Goal: Task Accomplishment & Management: Use online tool/utility

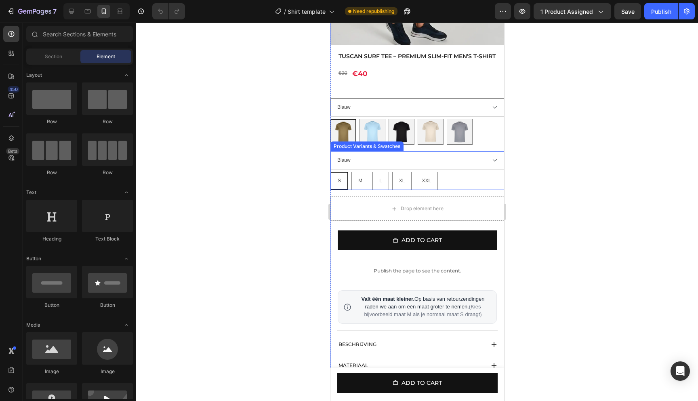
scroll to position [220, 0]
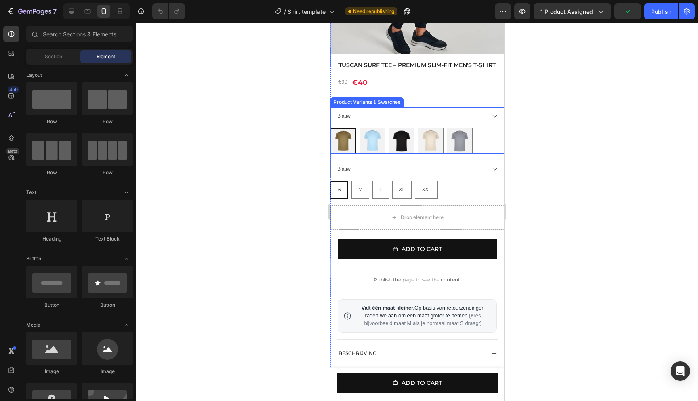
click at [475, 122] on select "Blauw Groen" at bounding box center [417, 116] width 174 height 18
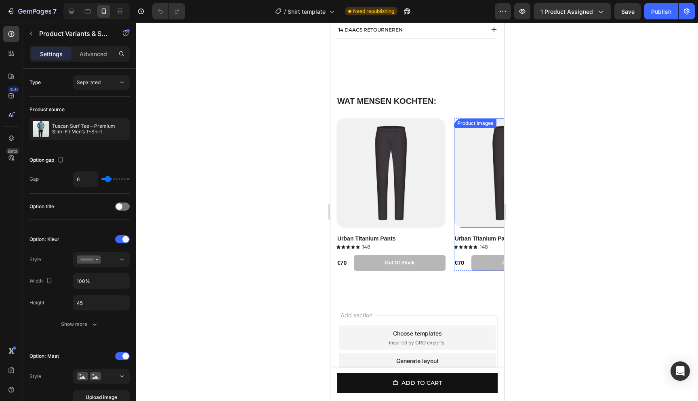
scroll to position [652, 0]
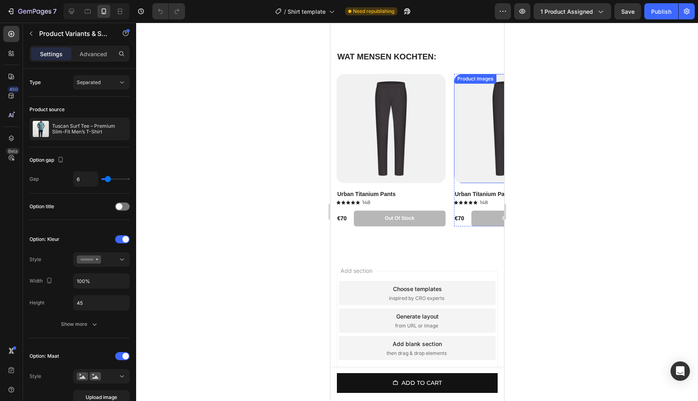
click at [468, 105] on img at bounding box center [508, 128] width 109 height 109
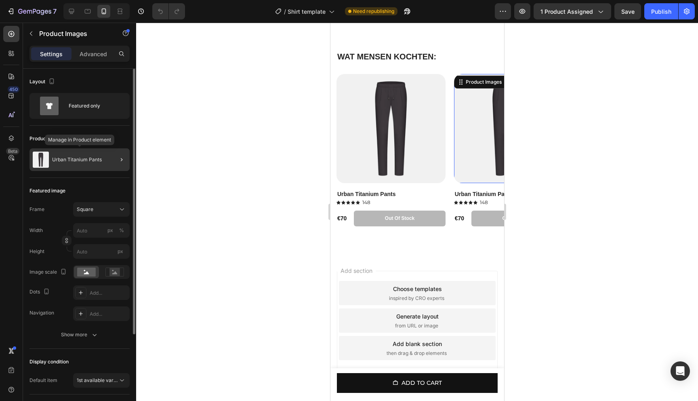
click at [87, 160] on p "Urban Titanium Pants" at bounding box center [77, 160] width 50 height 6
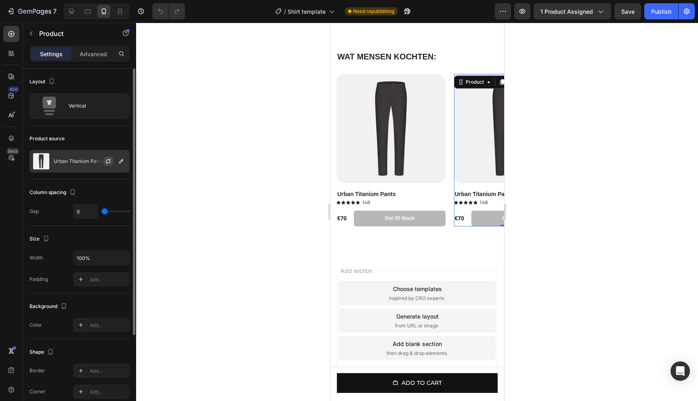
click at [106, 161] on icon "button" at bounding box center [108, 161] width 6 height 6
click at [119, 160] on icon "button" at bounding box center [121, 161] width 6 height 6
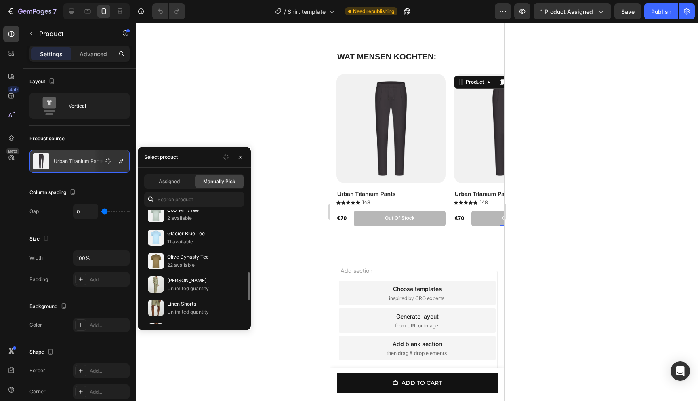
scroll to position [270, 0]
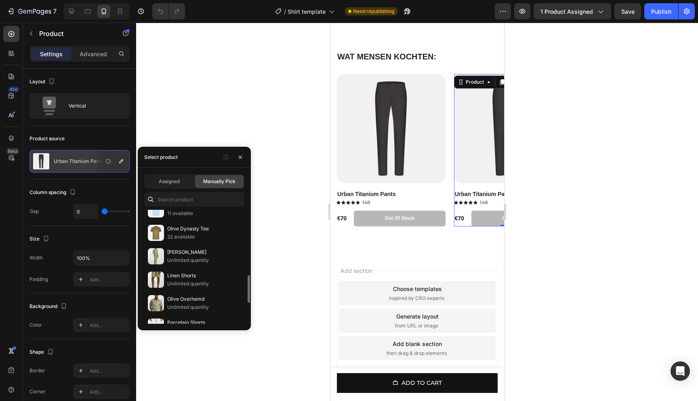
click at [296, 118] on div at bounding box center [417, 212] width 562 height 378
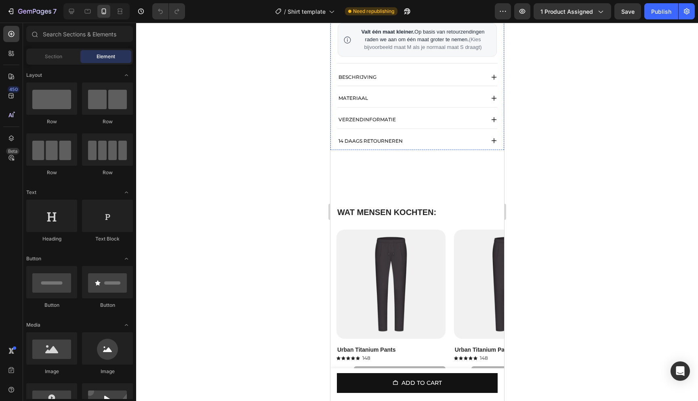
scroll to position [642, 0]
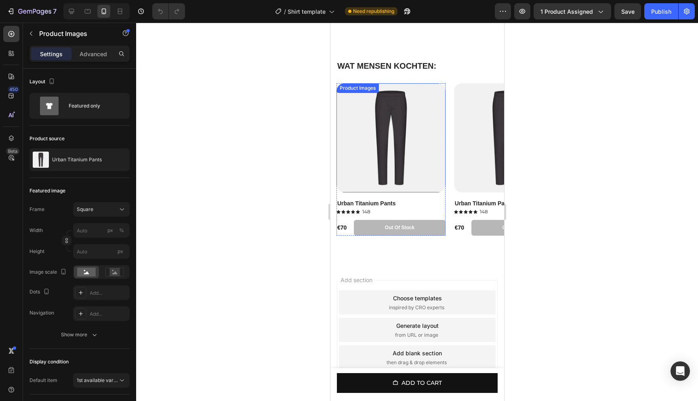
click at [432, 118] on img at bounding box center [390, 137] width 109 height 109
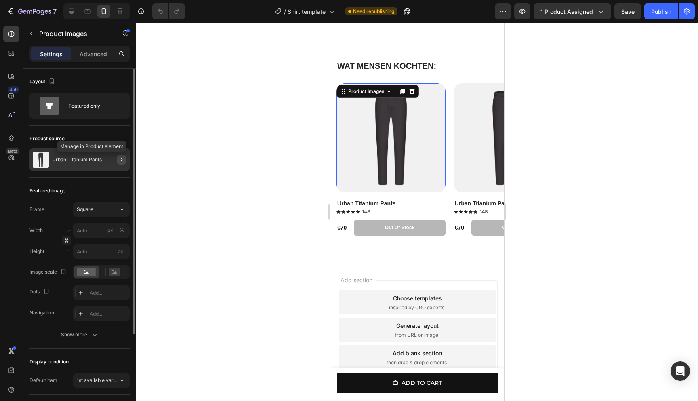
click at [121, 161] on icon "button" at bounding box center [121, 159] width 6 height 6
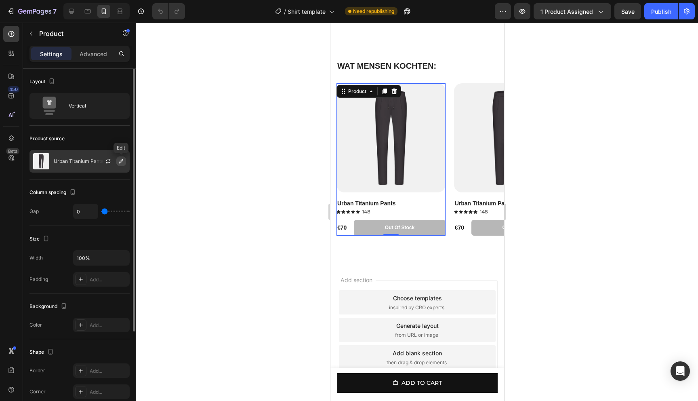
click at [119, 162] on icon "button" at bounding box center [121, 161] width 4 height 4
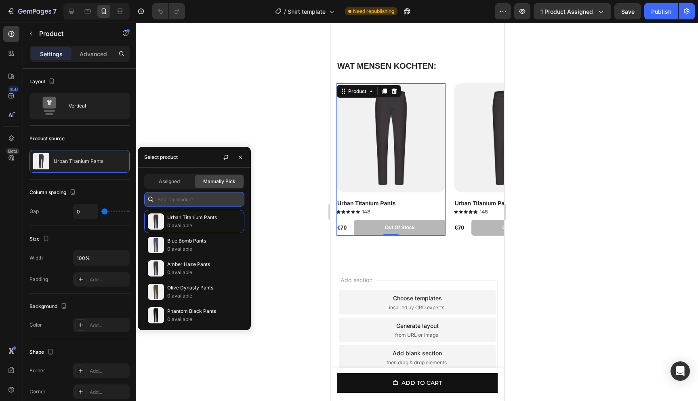
click at [196, 201] on input "text" at bounding box center [194, 199] width 100 height 15
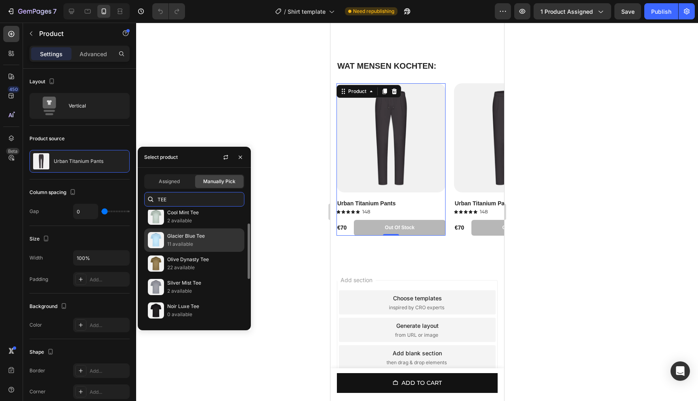
scroll to position [0, 0]
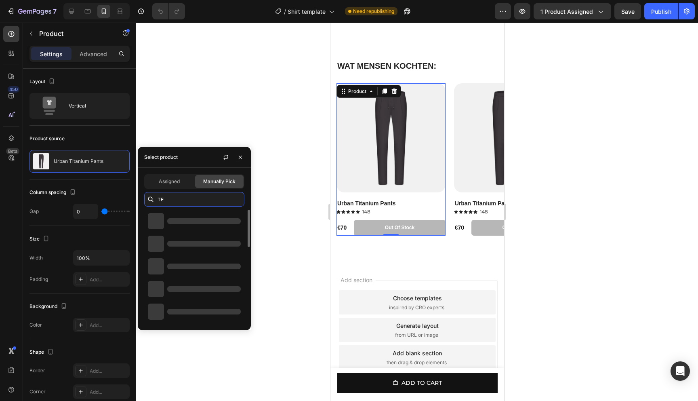
type input "T"
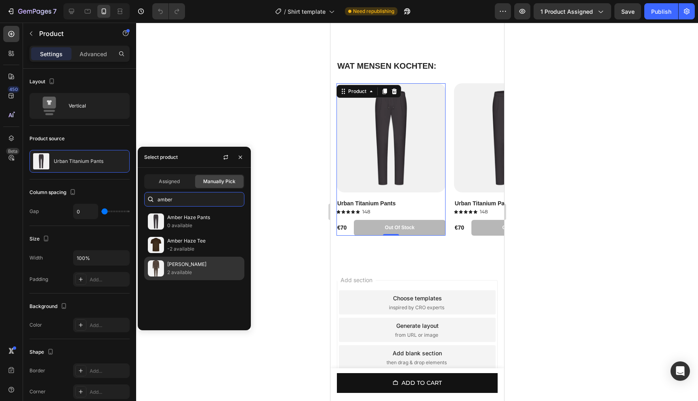
type input "amber"
click at [203, 268] on p "[PERSON_NAME]" at bounding box center [204, 264] width 74 height 8
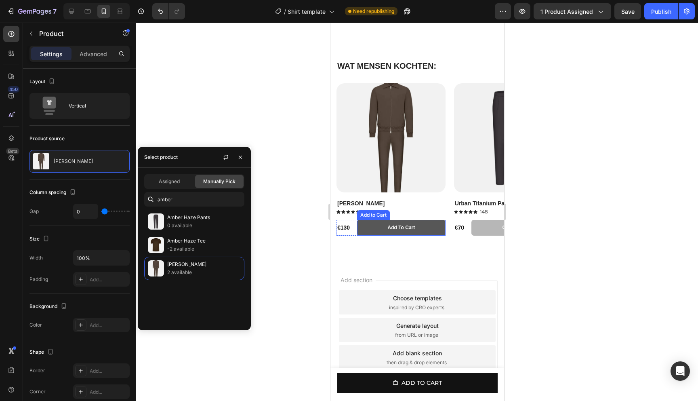
click at [435, 236] on button "Add to cart" at bounding box center [401, 228] width 89 height 16
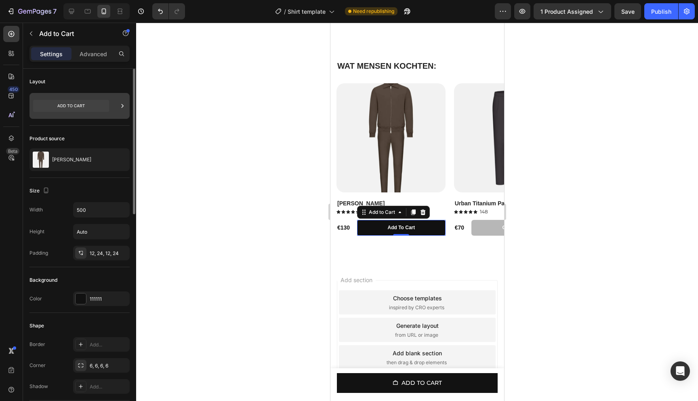
click at [83, 108] on icon at bounding box center [71, 106] width 76 height 12
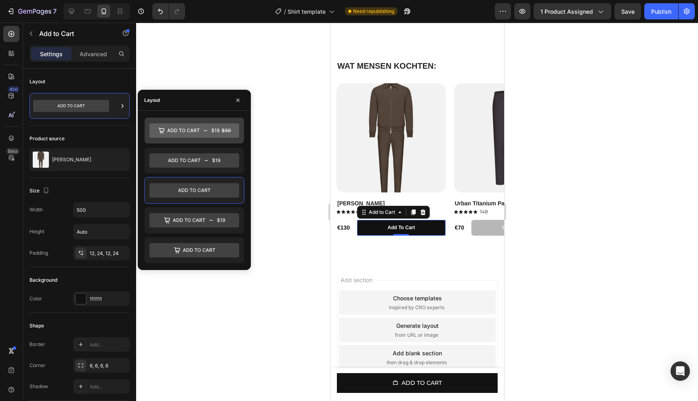
click at [197, 134] on icon at bounding box center [195, 130] width 90 height 15
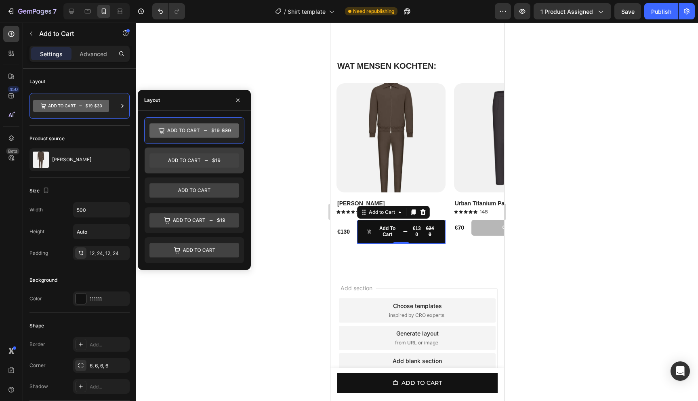
click at [199, 160] on icon at bounding box center [184, 160] width 32 height 4
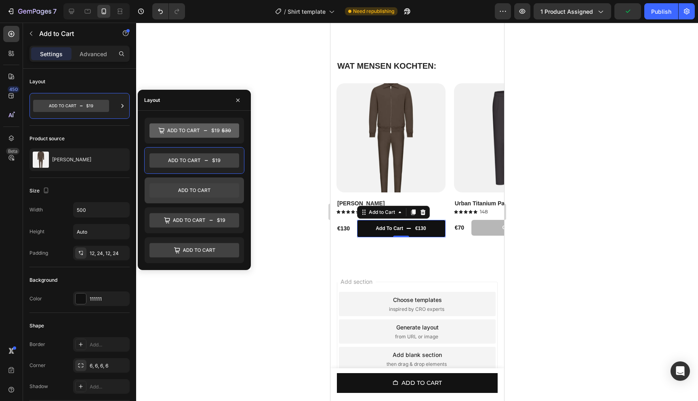
click at [207, 189] on icon at bounding box center [195, 190] width 90 height 15
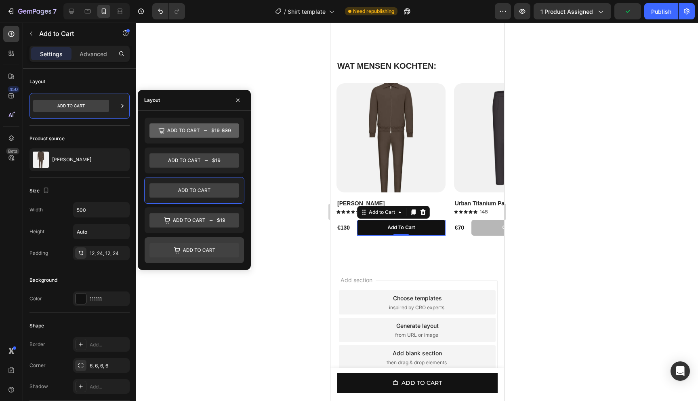
click at [197, 255] on icon at bounding box center [195, 250] width 90 height 15
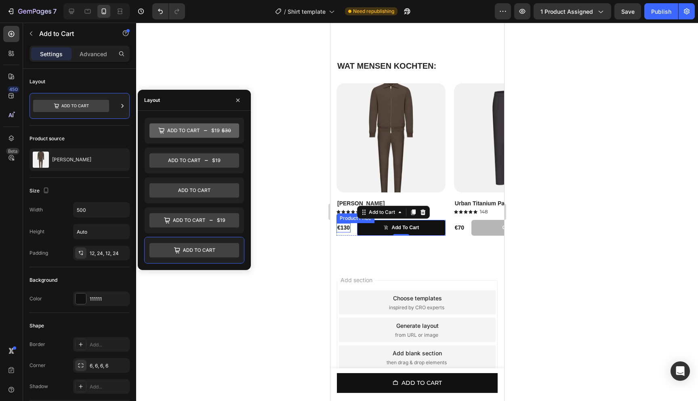
click at [349, 232] on div "€130 Product Price Product Price" at bounding box center [343, 227] width 14 height 9
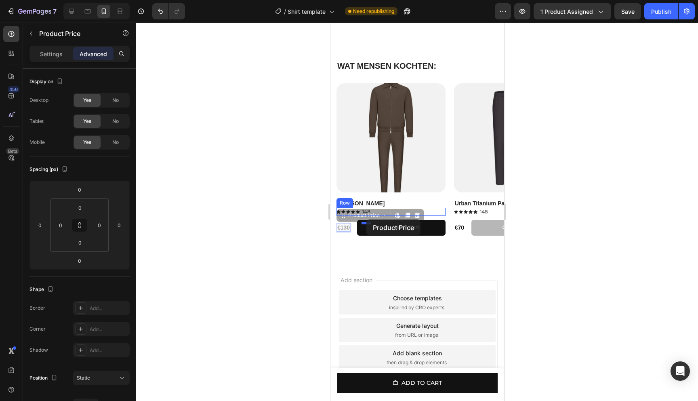
drag, startPoint x: 339, startPoint y: 234, endPoint x: 366, endPoint y: 219, distance: 31.3
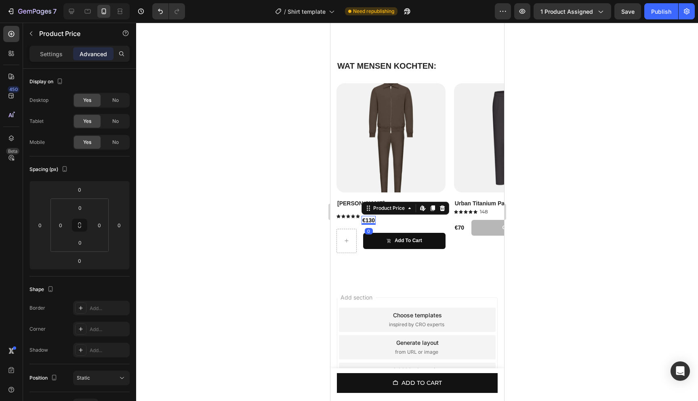
click at [575, 229] on div at bounding box center [417, 212] width 562 height 378
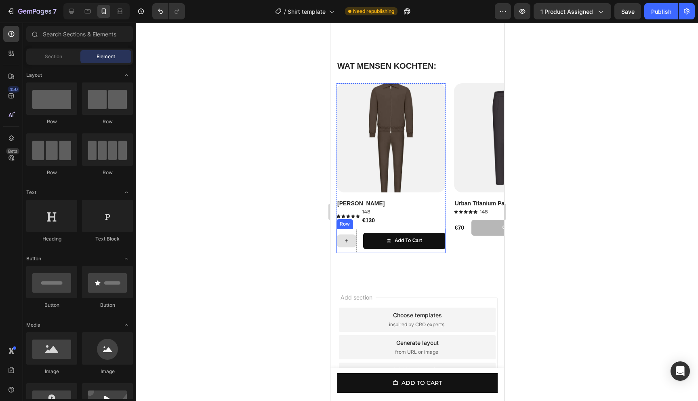
click at [352, 247] on div at bounding box center [346, 240] width 19 height 13
click at [346, 247] on div at bounding box center [346, 240] width 19 height 13
click at [350, 245] on div at bounding box center [346, 240] width 19 height 13
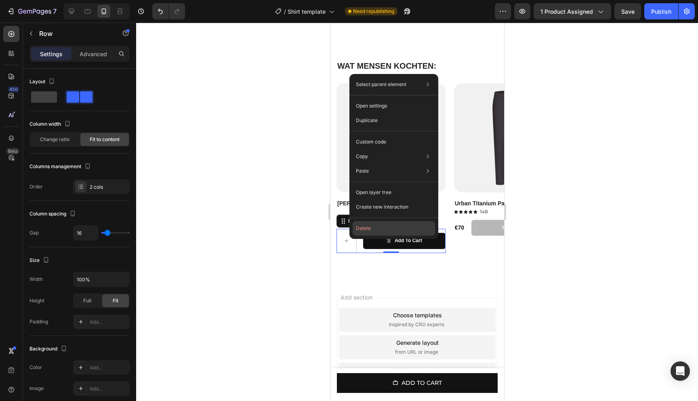
click at [370, 232] on button "Delete" at bounding box center [394, 228] width 82 height 15
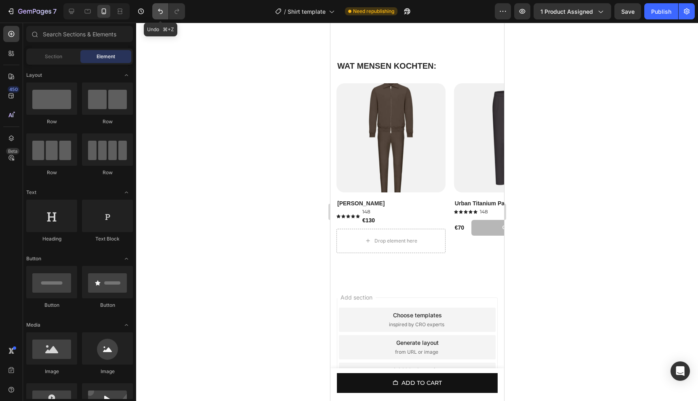
click at [157, 13] on icon "Undo/Redo" at bounding box center [160, 11] width 8 height 8
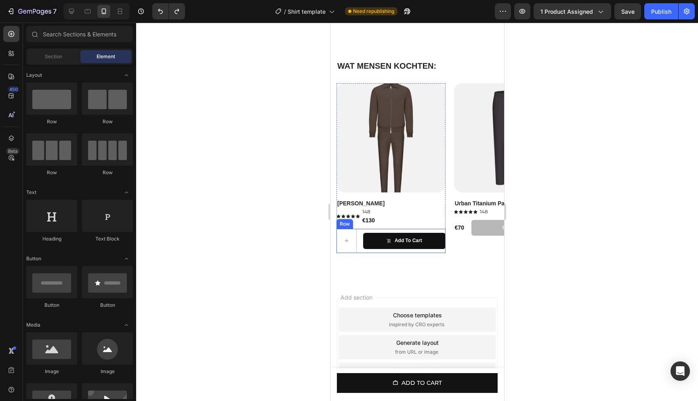
click at [391, 237] on div "Add to cart Add to Cart" at bounding box center [404, 241] width 82 height 24
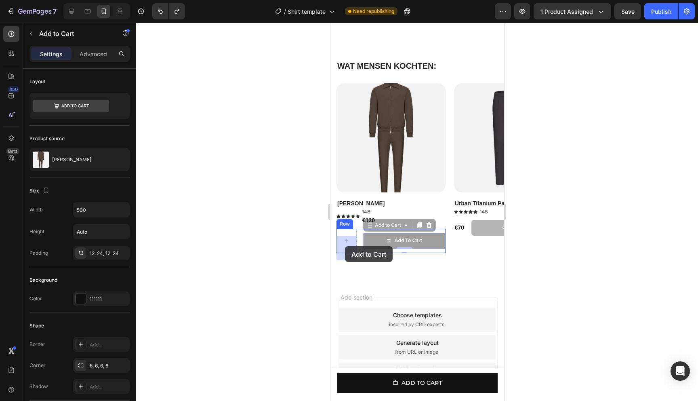
drag, startPoint x: 369, startPoint y: 245, endPoint x: 345, endPoint y: 246, distance: 23.9
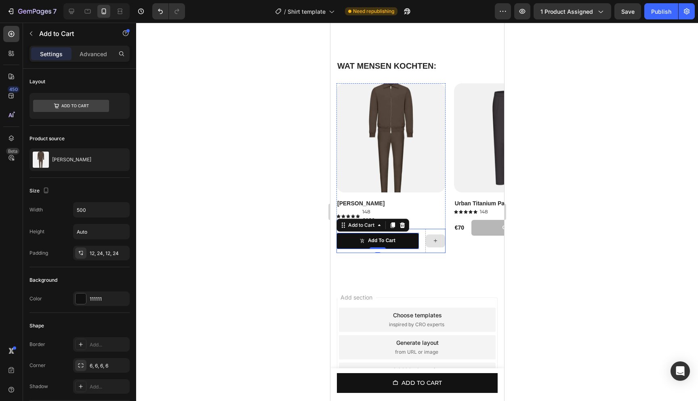
click at [443, 259] on div "Product Images Amber Haze Product Title Icon Icon Icon Icon Icon Icon List 148 …" at bounding box center [417, 170] width 174 height 175
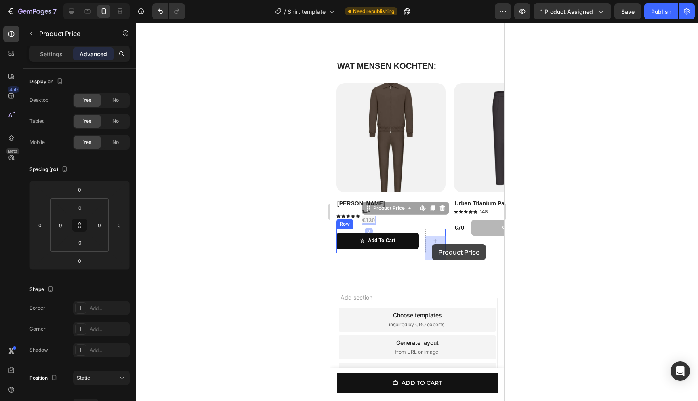
drag, startPoint x: 367, startPoint y: 228, endPoint x: 432, endPoint y: 244, distance: 67.1
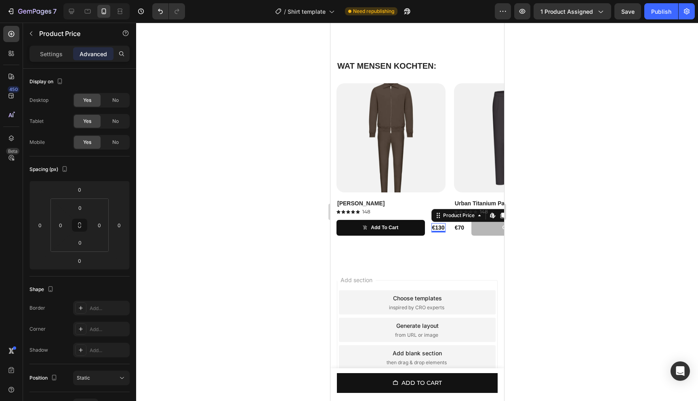
click at [580, 214] on div at bounding box center [417, 212] width 562 height 378
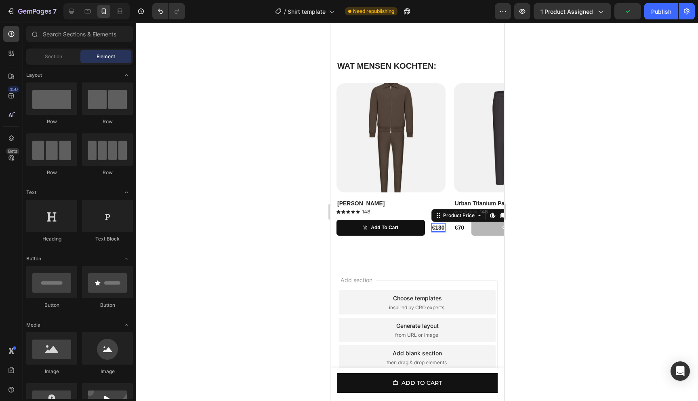
click at [439, 232] on div "€130" at bounding box center [438, 227] width 14 height 9
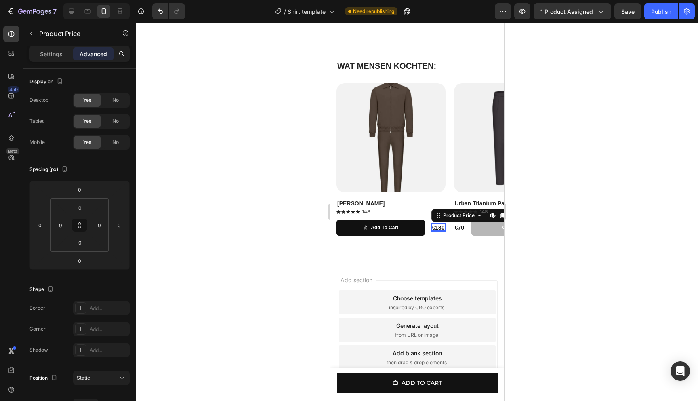
click at [438, 232] on div at bounding box center [438, 231] width 14 height 2
drag, startPoint x: 438, startPoint y: 238, endPoint x: 438, endPoint y: 231, distance: 7.3
click at [438, 231] on div "€130 Product Price Edit content in Shopify 0 Product Price Edit content in Shop…" at bounding box center [438, 227] width 14 height 9
click at [561, 230] on div at bounding box center [417, 212] width 562 height 378
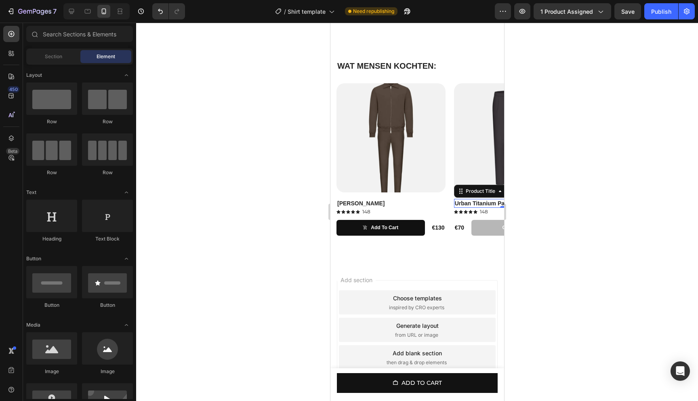
click at [476, 205] on div "Product Images Urban Titanium Pants Product Title Edit content in Shopify 0 Ico…" at bounding box center [508, 151] width 109 height 136
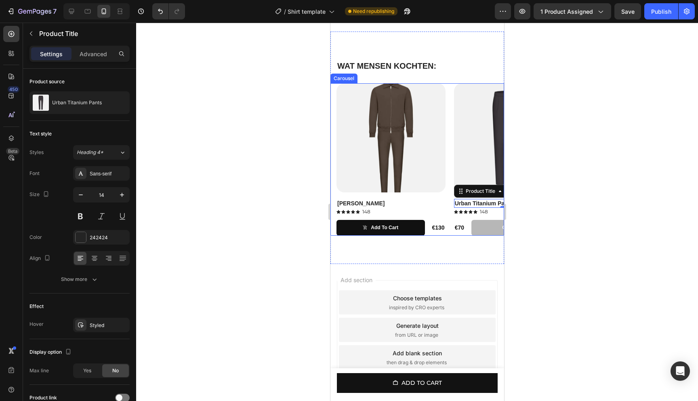
click at [451, 105] on div "Product Images Amber Haze Product Title Icon Icon Icon Icon Icon Icon List 148 …" at bounding box center [420, 159] width 168 height 152
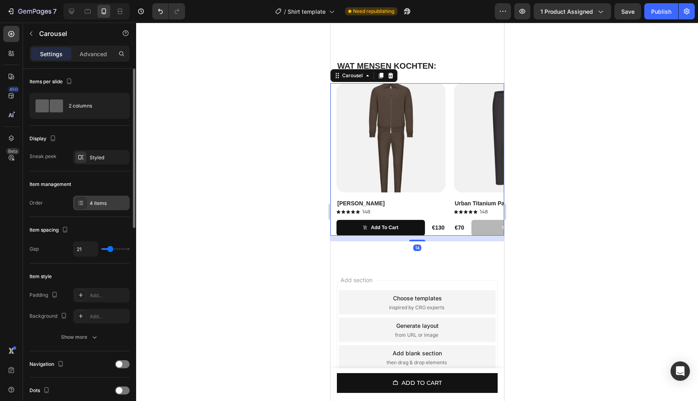
click at [93, 203] on div "4 items" at bounding box center [109, 203] width 38 height 7
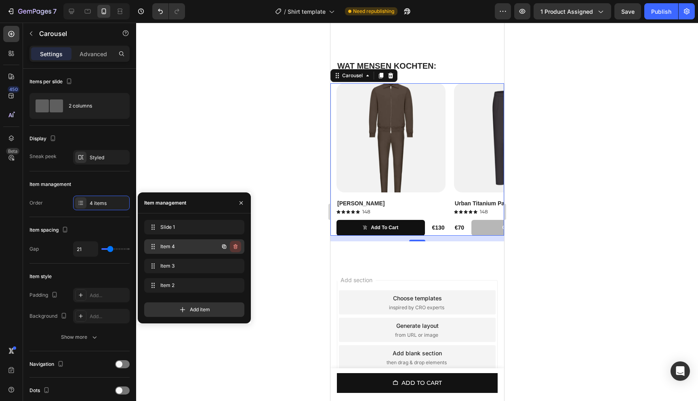
click at [236, 247] on icon "button" at bounding box center [235, 246] width 6 height 6
click at [236, 247] on div "Delete" at bounding box center [230, 246] width 15 height 7
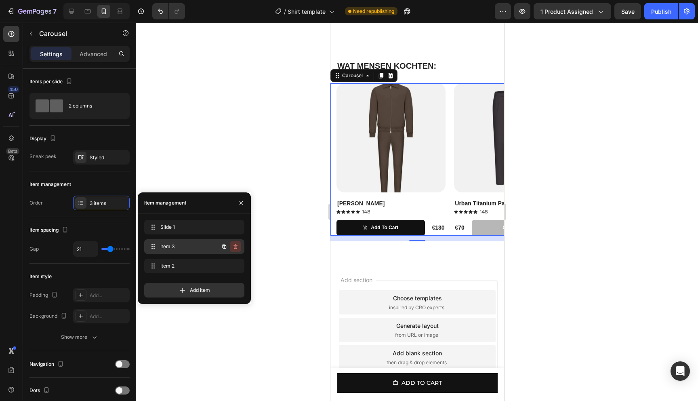
click at [235, 247] on icon "button" at bounding box center [235, 246] width 6 height 6
click at [235, 247] on div "Delete" at bounding box center [230, 246] width 15 height 7
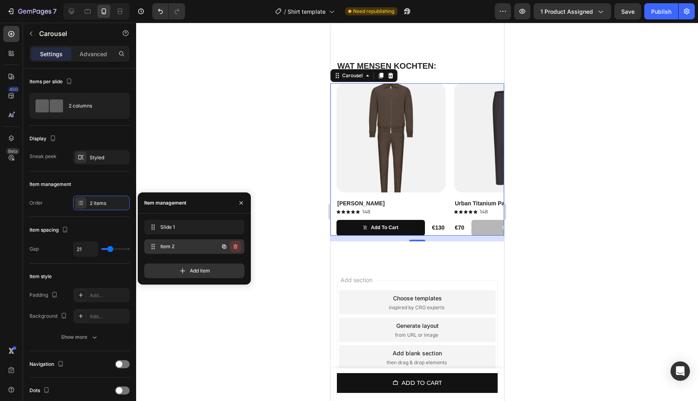
click at [235, 247] on icon "button" at bounding box center [235, 247] width 0 height 2
click at [235, 247] on div "Delete" at bounding box center [230, 246] width 15 height 7
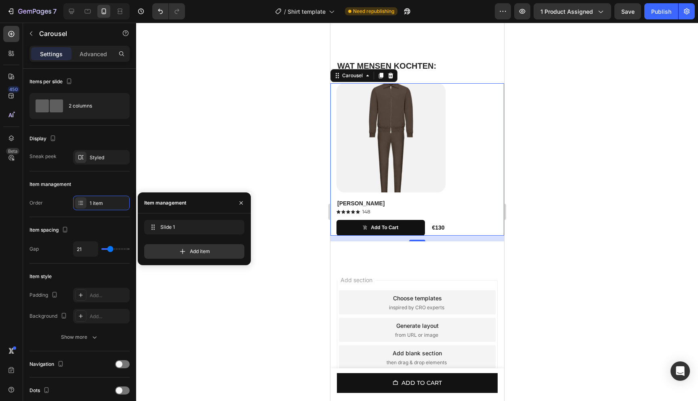
click at [559, 228] on div at bounding box center [417, 212] width 562 height 378
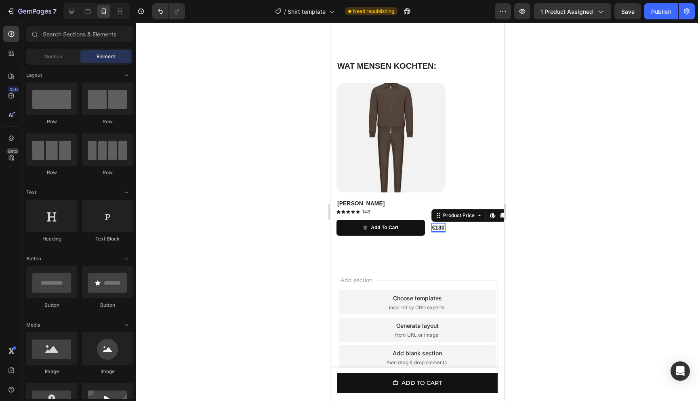
click at [443, 232] on div "€130" at bounding box center [438, 227] width 14 height 9
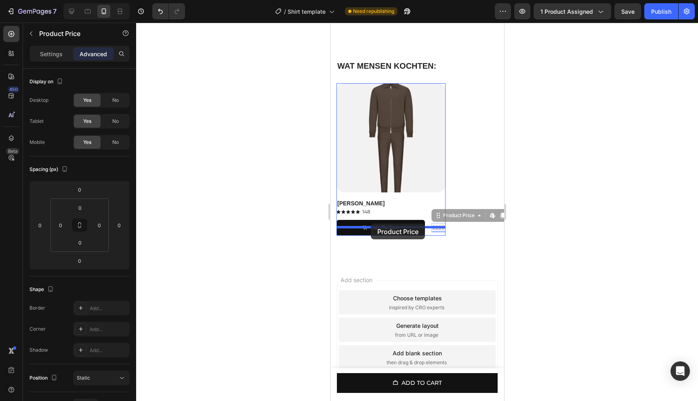
drag, startPoint x: 442, startPoint y: 236, endPoint x: 371, endPoint y: 224, distance: 72.2
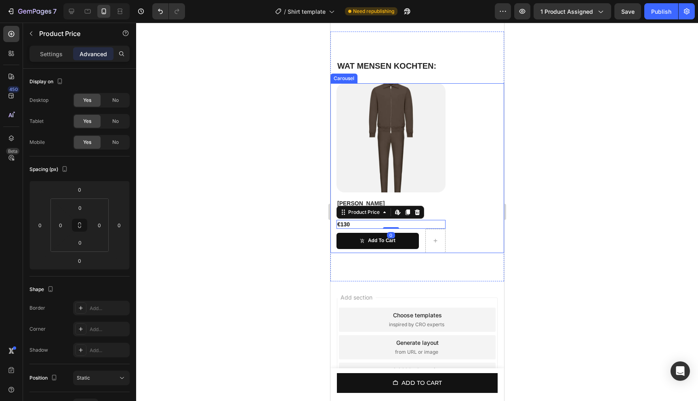
click at [556, 236] on div at bounding box center [417, 212] width 562 height 378
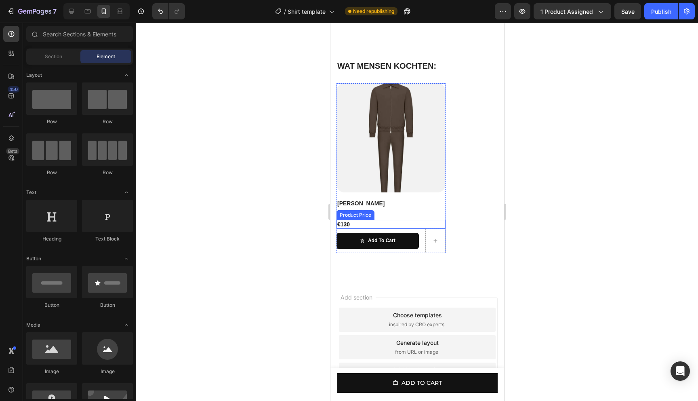
click at [357, 229] on div "€130" at bounding box center [390, 224] width 109 height 9
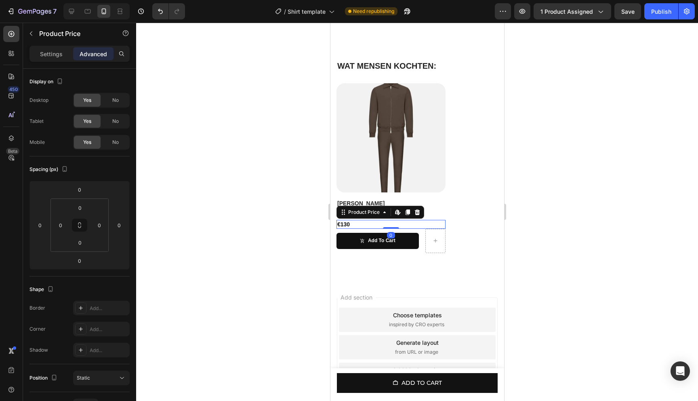
drag, startPoint x: 391, startPoint y: 235, endPoint x: 385, endPoint y: 190, distance: 45.2
click at [385, 190] on div "Product Images Amber Haze Product Title Icon Icon Icon Icon Icon Icon List 148 …" at bounding box center [390, 156] width 109 height 146
click at [419, 241] on div "Add to cart Add to Cart Row" at bounding box center [390, 241] width 109 height 24
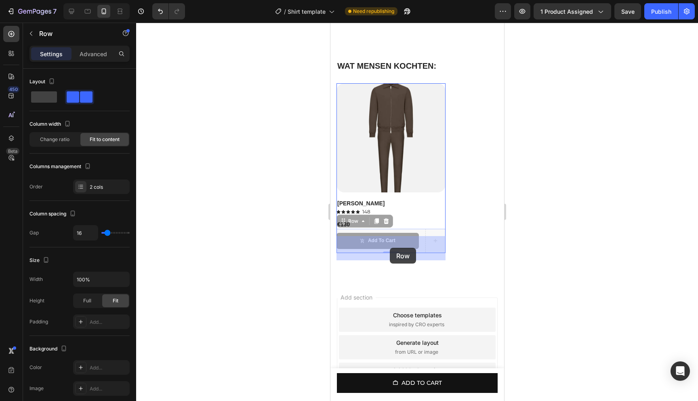
drag, startPoint x: 392, startPoint y: 236, endPoint x: 390, endPoint y: 247, distance: 10.7
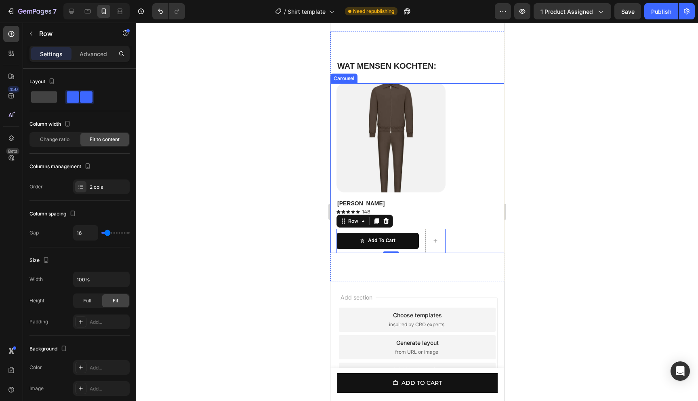
click at [493, 248] on div "Product Images Amber Haze Product Title Icon Icon Icon Icon Icon Icon List 148 …" at bounding box center [420, 168] width 168 height 170
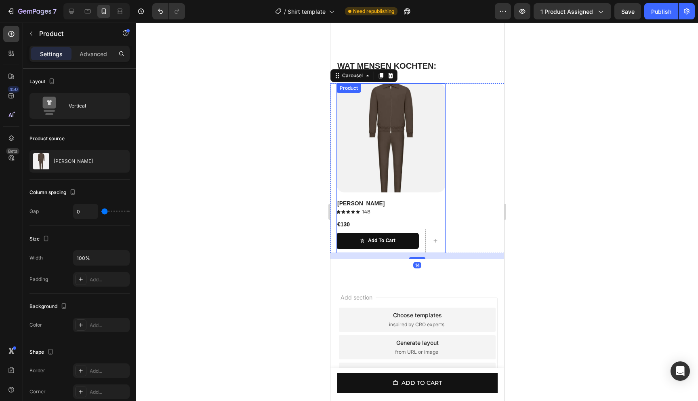
click at [367, 224] on div "Product Images Amber Haze Product Title Icon Icon Icon Icon Icon Icon List 148 …" at bounding box center [390, 156] width 109 height 146
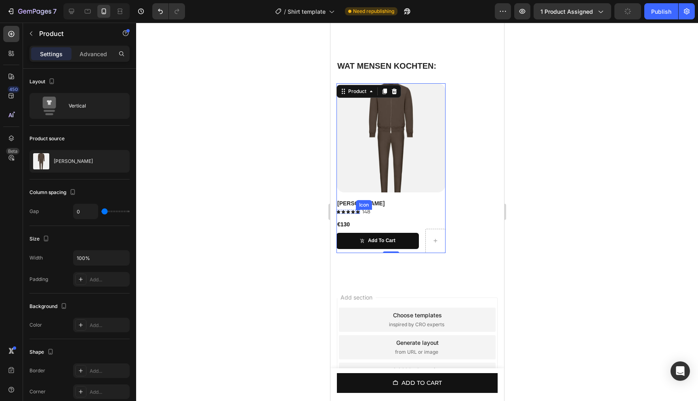
click at [358, 214] on div "Icon" at bounding box center [358, 212] width 4 height 4
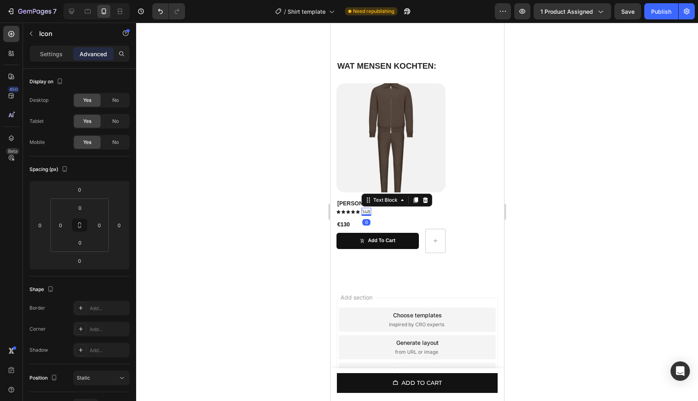
click at [363, 215] on p "148" at bounding box center [366, 212] width 8 height 6
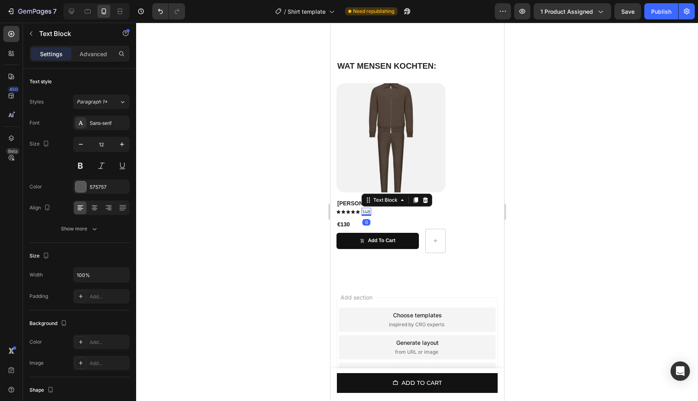
drag, startPoint x: 368, startPoint y: 223, endPoint x: 368, endPoint y: 214, distance: 8.5
click at [368, 214] on div "Product Images Amber Haze Product Title Icon Icon Icon Icon Icon Icon List 148 …" at bounding box center [390, 156] width 109 height 146
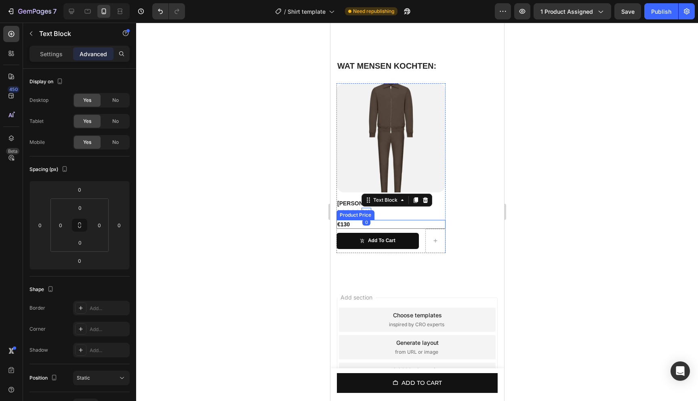
click at [347, 229] on div "€130" at bounding box center [390, 224] width 109 height 9
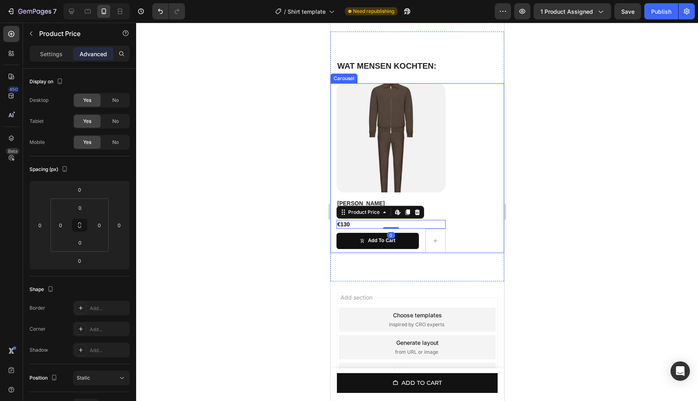
click at [499, 229] on div "Product Images Amber Haze Product Title Icon Icon Icon Icon Icon Icon List 148 …" at bounding box center [420, 168] width 168 height 170
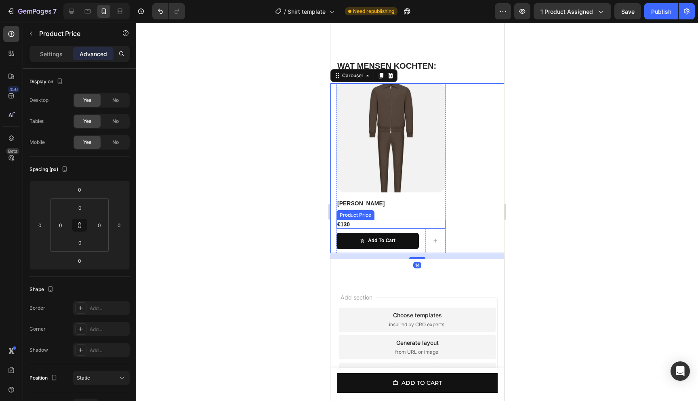
click at [399, 229] on div "€130" at bounding box center [390, 224] width 109 height 9
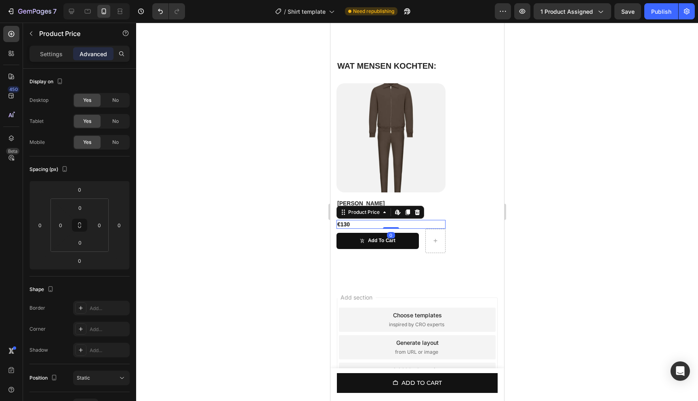
click at [527, 237] on div at bounding box center [417, 212] width 562 height 378
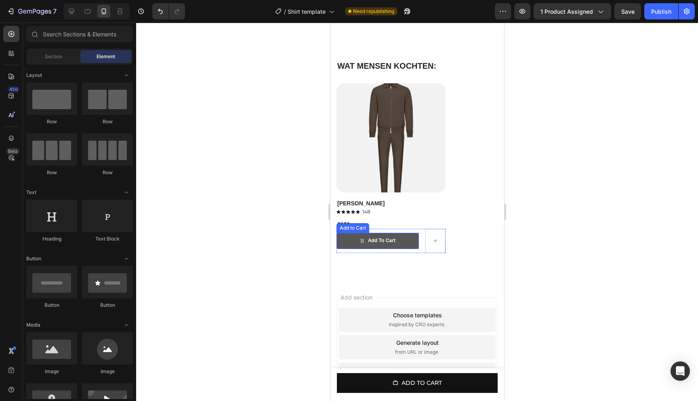
click at [406, 247] on button "Add to cart" at bounding box center [377, 241] width 82 height 16
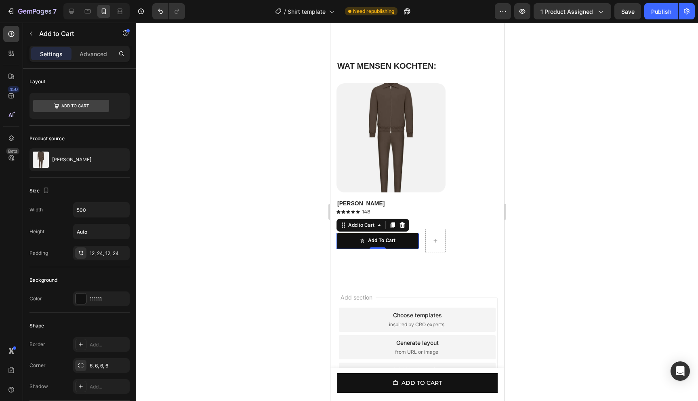
click at [397, 227] on div "Add to Cart" at bounding box center [372, 225] width 73 height 13
click at [401, 228] on icon at bounding box center [402, 225] width 6 height 6
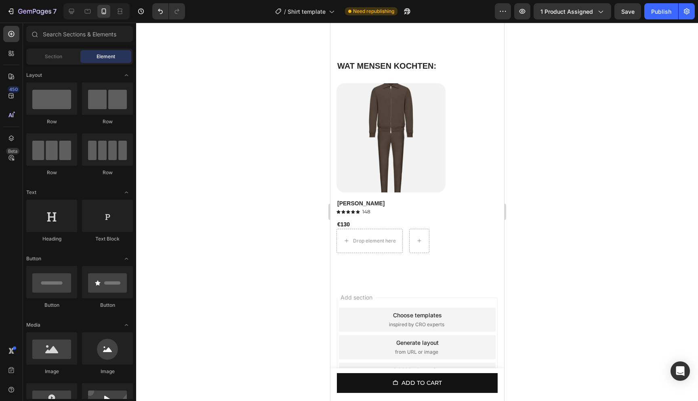
click at [606, 251] on div at bounding box center [417, 212] width 562 height 378
click at [357, 229] on div "€130" at bounding box center [390, 224] width 109 height 9
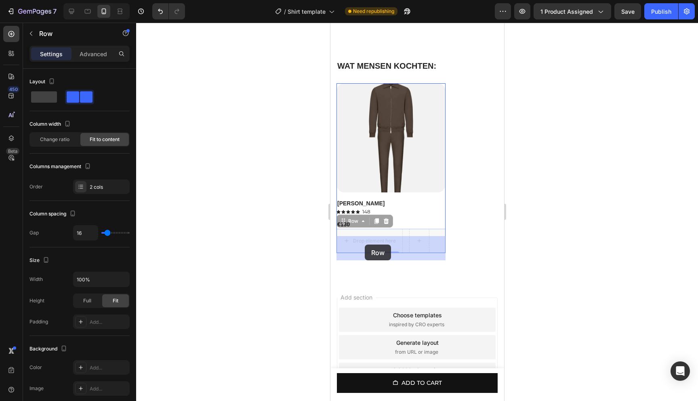
drag, startPoint x: 345, startPoint y: 230, endPoint x: 365, endPoint y: 245, distance: 24.5
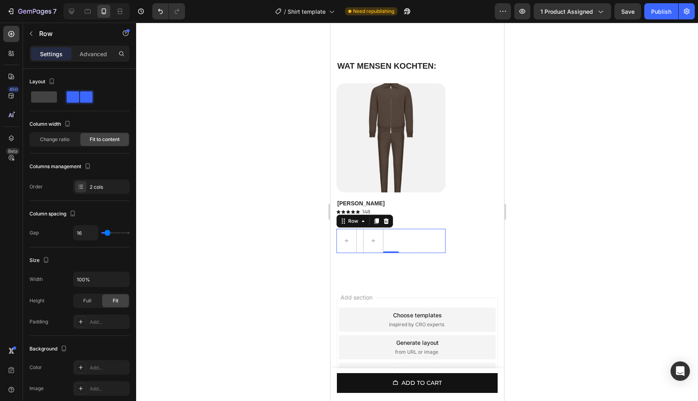
click at [521, 242] on div at bounding box center [417, 212] width 562 height 378
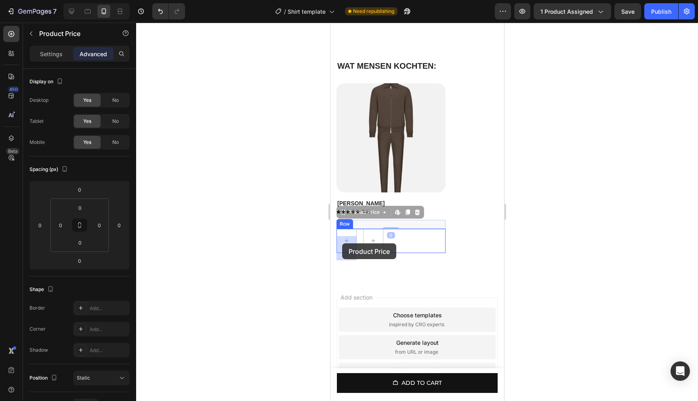
drag, startPoint x: 343, startPoint y: 228, endPoint x: 342, endPoint y: 243, distance: 15.0
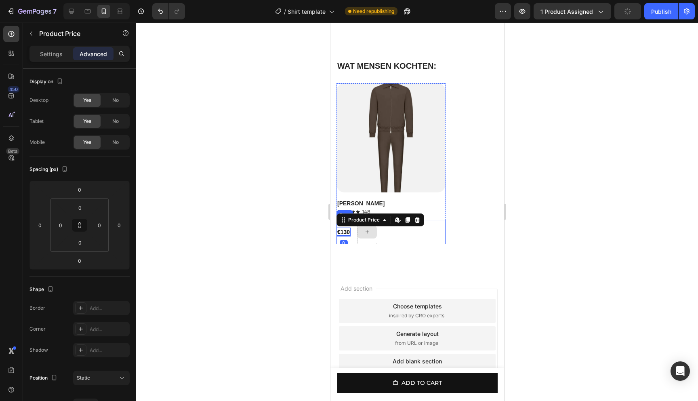
click at [366, 238] on div at bounding box center [366, 232] width 19 height 13
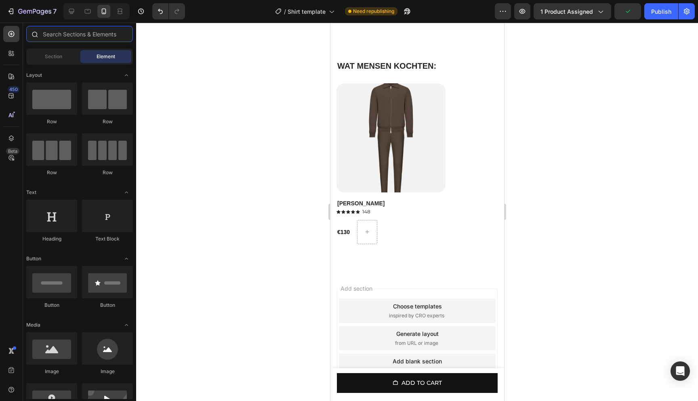
click at [72, 35] on input "text" at bounding box center [79, 34] width 107 height 16
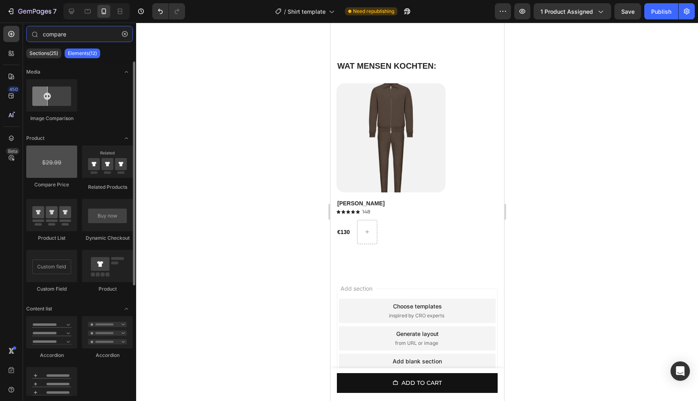
type input "compare"
click at [51, 167] on div at bounding box center [51, 162] width 51 height 32
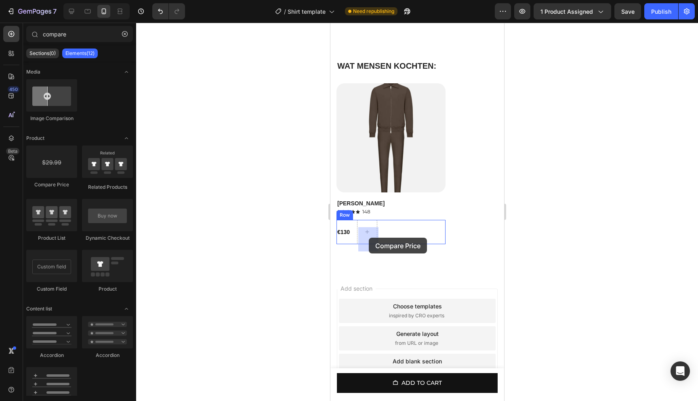
drag, startPoint x: 381, startPoint y: 190, endPoint x: 369, endPoint y: 238, distance: 49.3
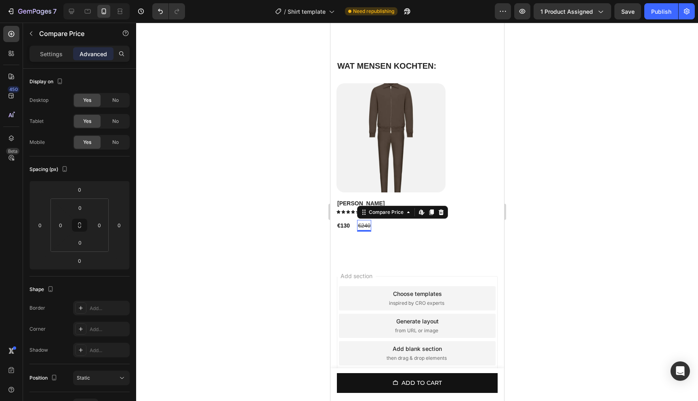
click at [596, 213] on div at bounding box center [417, 212] width 562 height 378
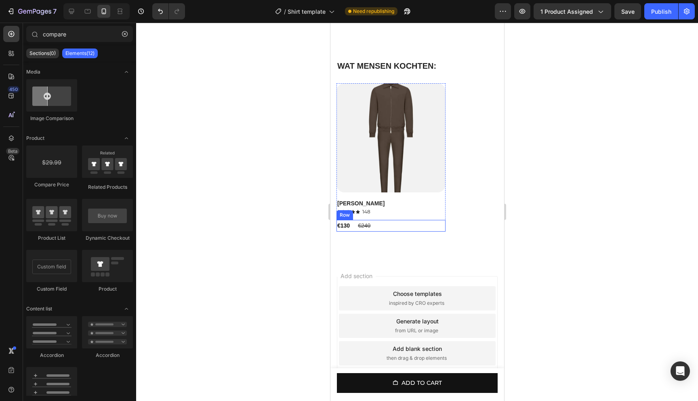
click at [356, 227] on div "€130 Product Price Product Price €240 Compare Price Compare Price Row" at bounding box center [390, 226] width 109 height 12
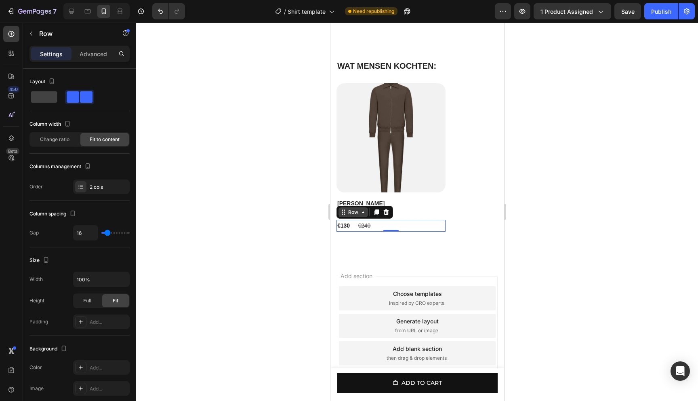
click at [365, 215] on icon at bounding box center [363, 212] width 6 height 6
click at [356, 216] on div "Row" at bounding box center [352, 212] width 13 height 7
drag, startPoint x: 382, startPoint y: 230, endPoint x: 400, endPoint y: 229, distance: 18.2
click at [601, 211] on div at bounding box center [417, 212] width 562 height 378
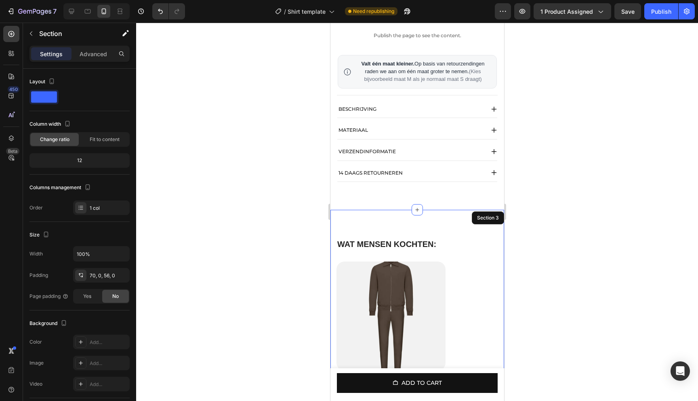
scroll to position [500, 0]
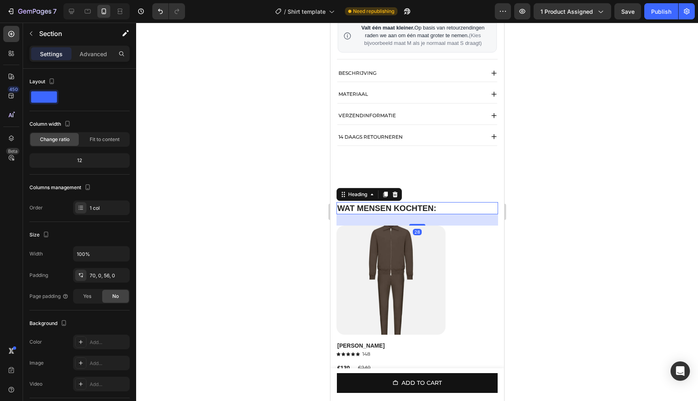
click at [390, 213] on strong "WAT MENSEN KOCHTEN:" at bounding box center [386, 208] width 99 height 9
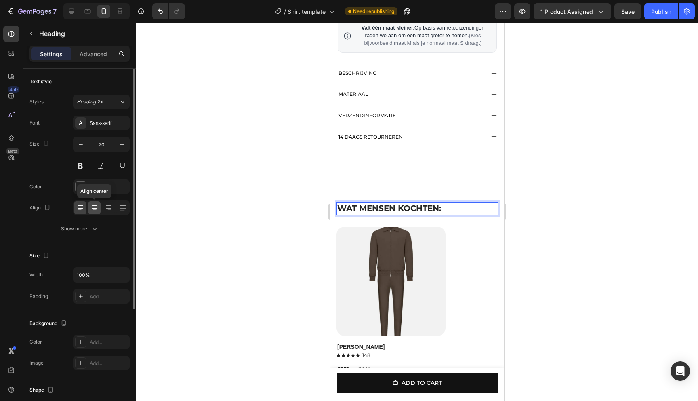
click at [91, 207] on icon at bounding box center [95, 208] width 8 height 8
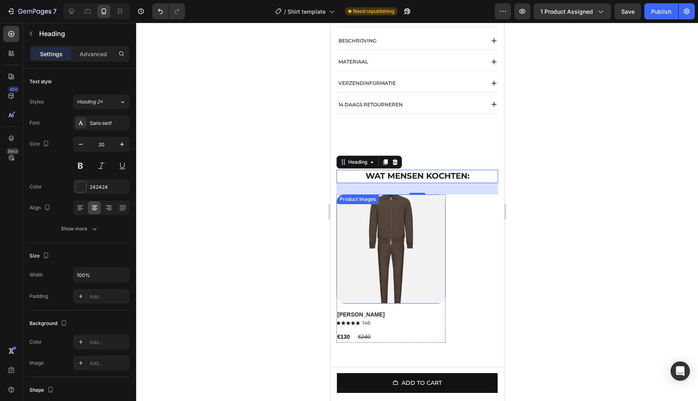
scroll to position [551, 0]
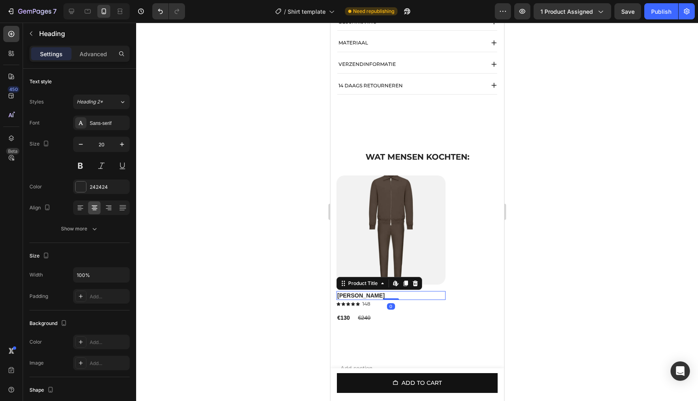
click at [380, 300] on h1 "[PERSON_NAME]" at bounding box center [390, 295] width 109 height 9
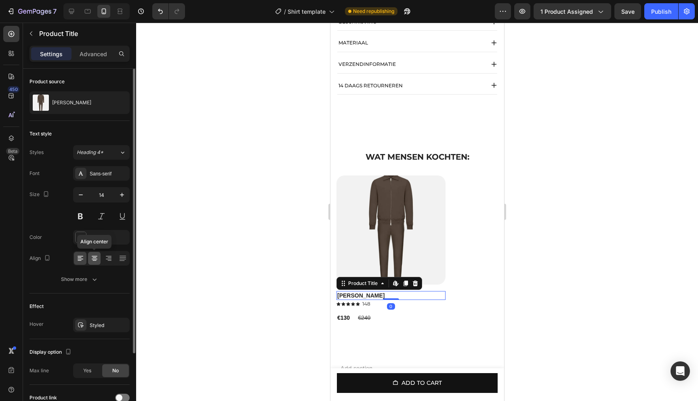
click at [93, 261] on icon at bounding box center [95, 258] width 8 height 8
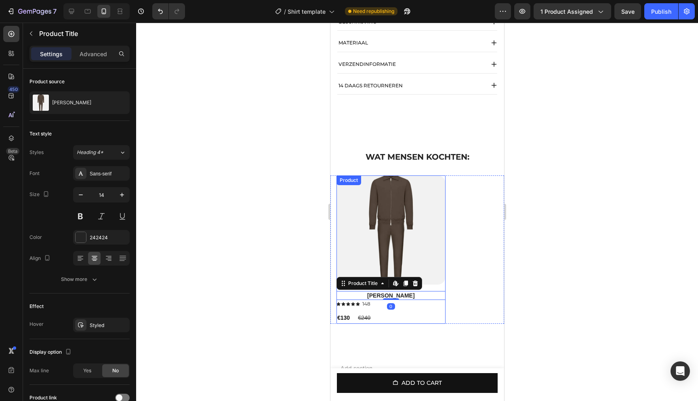
scroll to position [553, 0]
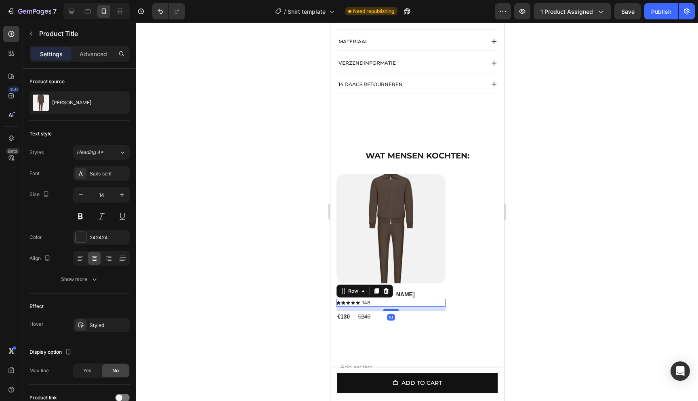
click at [376, 307] on div "Icon Icon Icon Icon Icon Icon List 148 Text Block Row 10" at bounding box center [390, 303] width 109 height 8
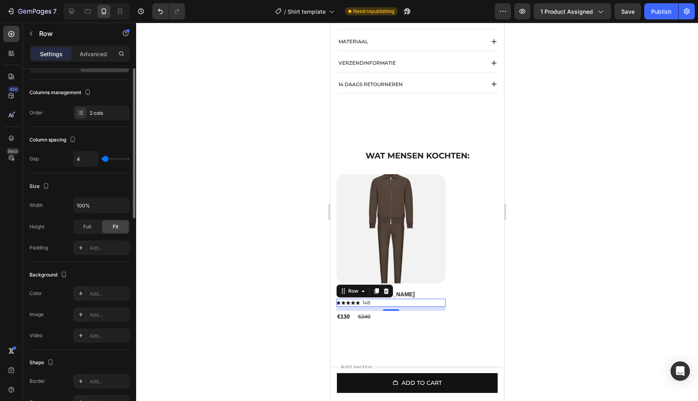
scroll to position [0, 0]
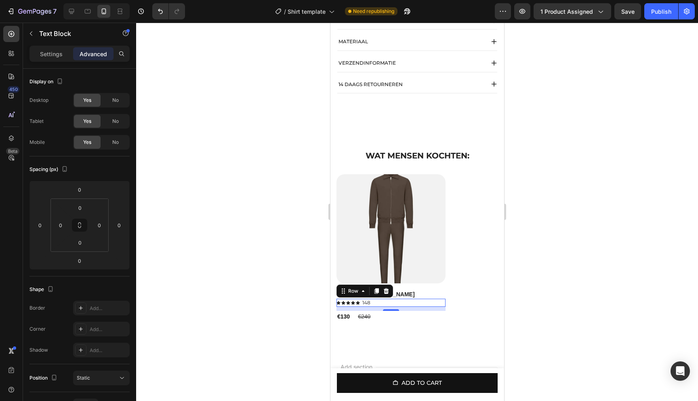
click at [371, 307] on div "148" at bounding box center [366, 303] width 10 height 8
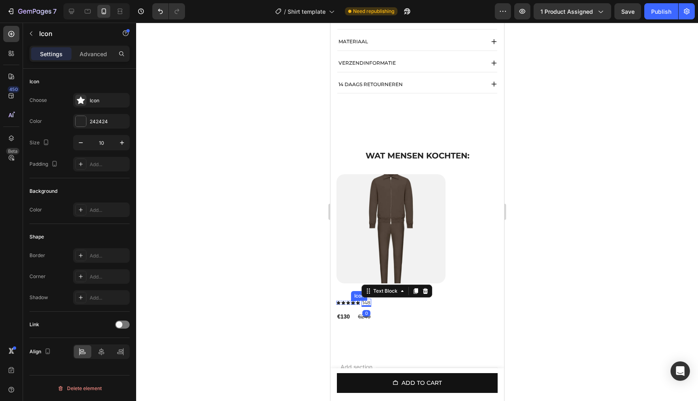
click at [352, 305] on div "Icon" at bounding box center [353, 303] width 4 height 4
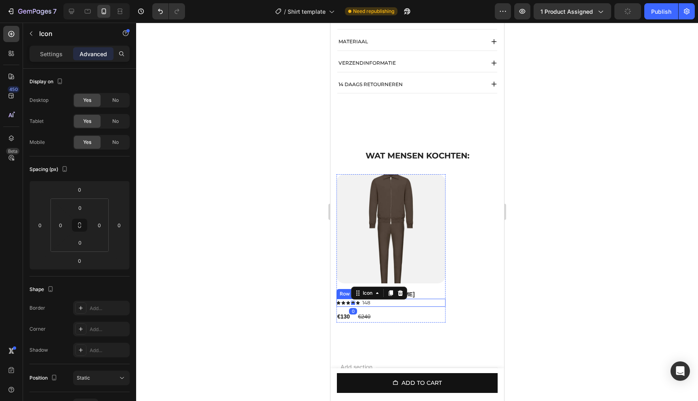
click at [378, 307] on div "Icon Icon Icon Icon 0 Icon Icon List 148 Text Block Row" at bounding box center [390, 303] width 109 height 8
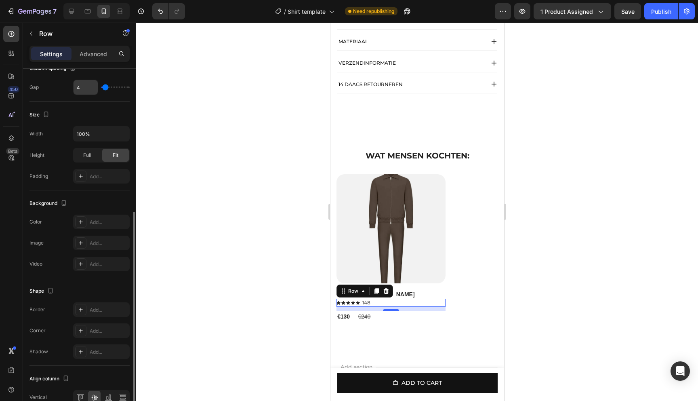
scroll to position [209, 0]
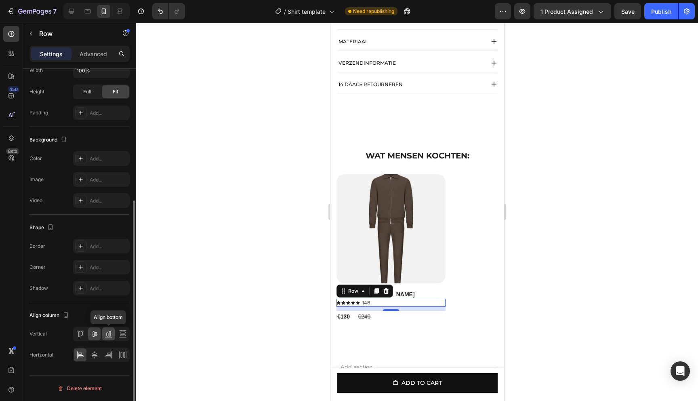
click at [108, 335] on icon at bounding box center [109, 334] width 8 height 8
click at [94, 336] on icon at bounding box center [95, 334] width 8 height 8
click at [348, 305] on div "Icon" at bounding box center [348, 303] width 4 height 4
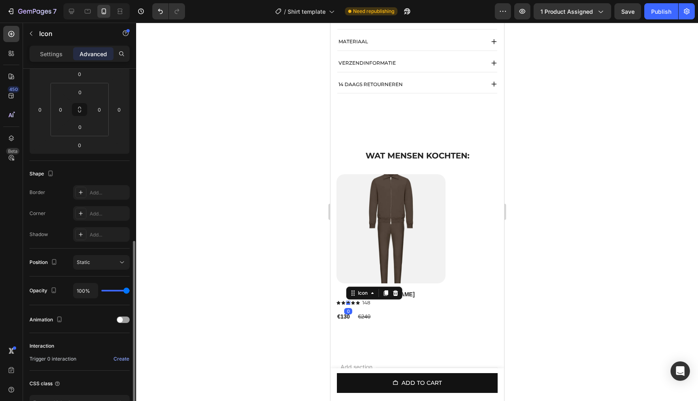
scroll to position [172, 0]
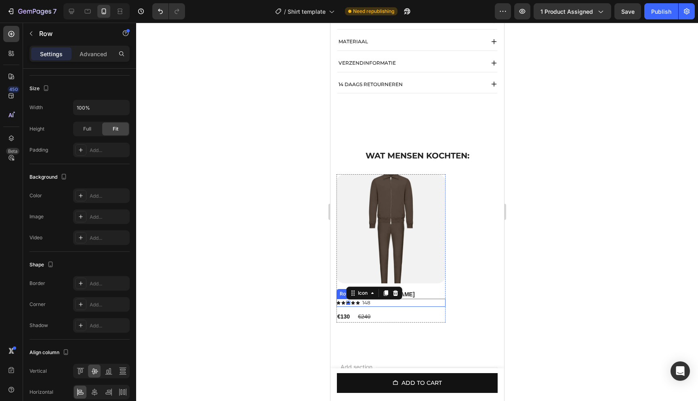
click at [396, 307] on div "Icon Icon Icon 0 Icon Icon Icon List 148 Text Block Row" at bounding box center [390, 303] width 109 height 8
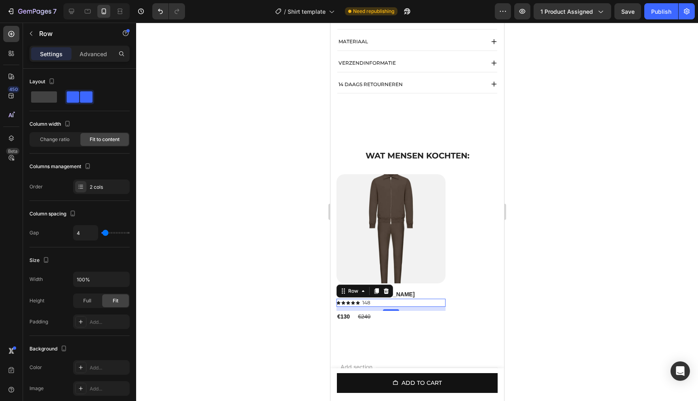
click at [395, 321] on div "10" at bounding box center [391, 317] width 8 height 6
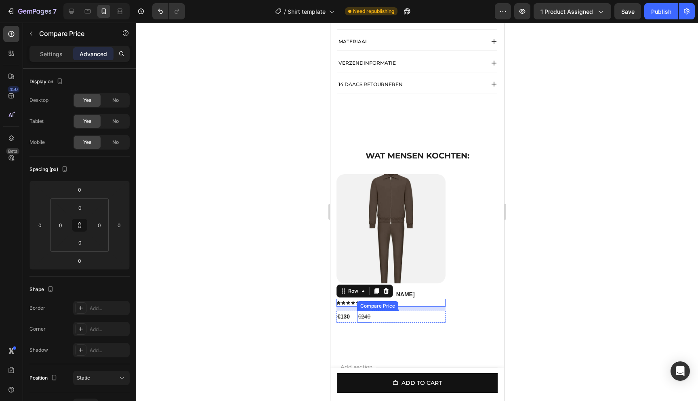
click at [370, 323] on div "€240" at bounding box center [364, 317] width 14 height 12
click at [350, 321] on div "€130" at bounding box center [343, 316] width 14 height 9
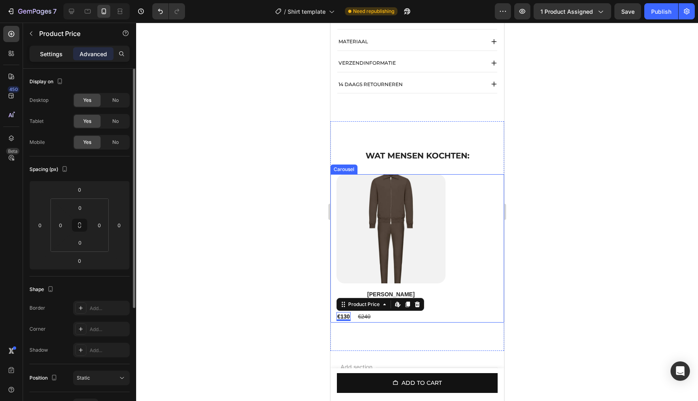
click at [52, 54] on p "Settings" at bounding box center [51, 54] width 23 height 8
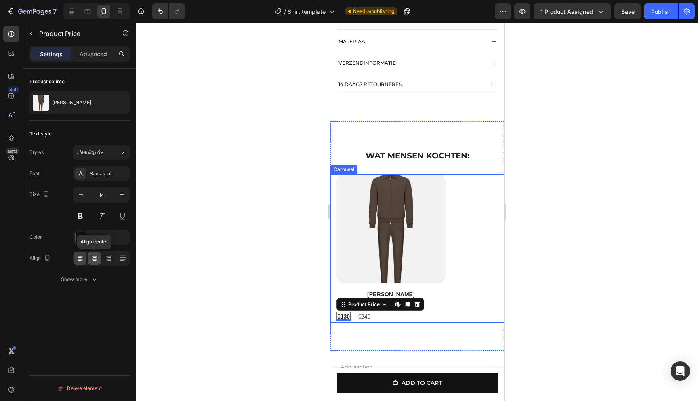
click at [95, 258] on icon at bounding box center [95, 258] width 8 height 8
click at [365, 322] on div "€240" at bounding box center [364, 317] width 14 height 12
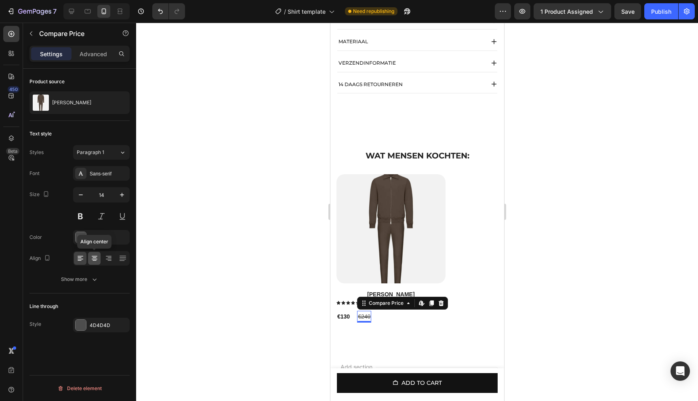
click at [97, 263] on div at bounding box center [94, 258] width 13 height 13
click at [95, 262] on icon at bounding box center [95, 258] width 8 height 8
click at [232, 266] on div at bounding box center [417, 212] width 562 height 378
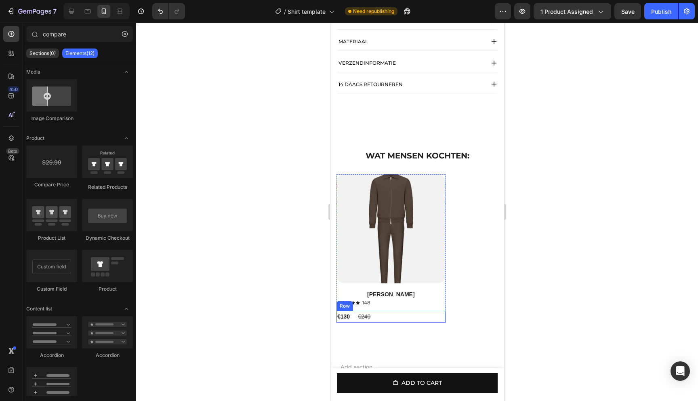
click at [379, 323] on div "€130 Product Price Product Price €240 Compare Price Compare Price Row" at bounding box center [390, 317] width 109 height 12
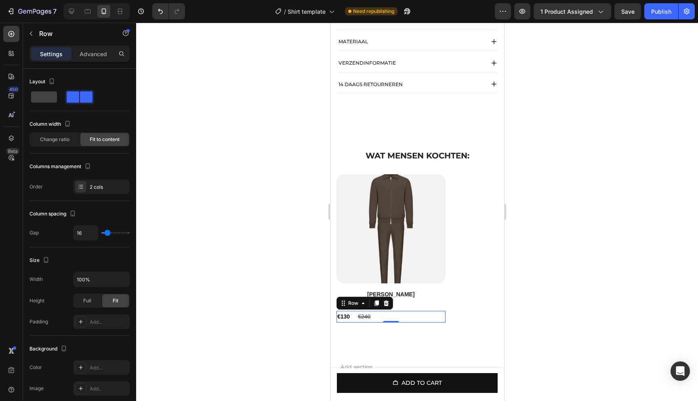
click at [390, 323] on div "€130 Product Price Product Price €240 Compare Price Compare Price Row 0" at bounding box center [390, 317] width 109 height 12
click at [422, 323] on div "€130 Product Price Product Price €240 Compare Price Compare Price Row 0" at bounding box center [390, 317] width 109 height 12
click at [421, 323] on div "€130 Product Price Product Price €240 Compare Price Compare Price Row 0" at bounding box center [390, 317] width 109 height 12
click at [426, 246] on img at bounding box center [390, 228] width 109 height 109
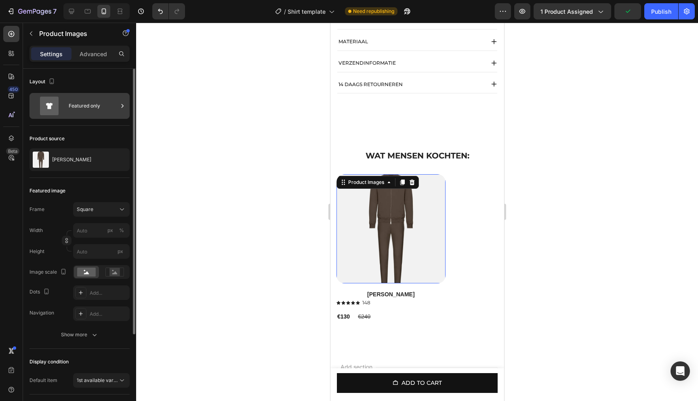
click at [74, 101] on div "Featured only" at bounding box center [93, 106] width 49 height 19
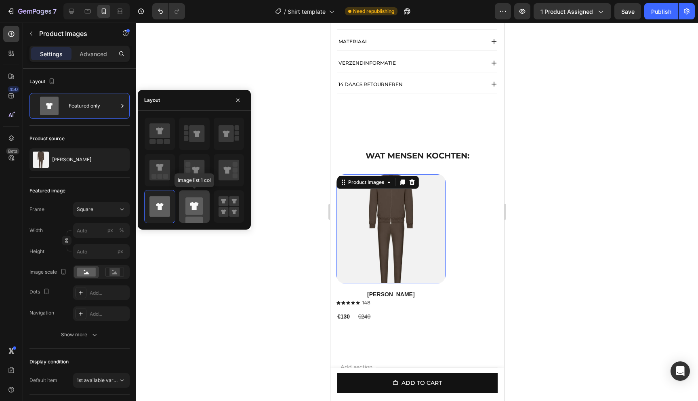
click at [200, 204] on rect at bounding box center [194, 205] width 17 height 17
type input "100"
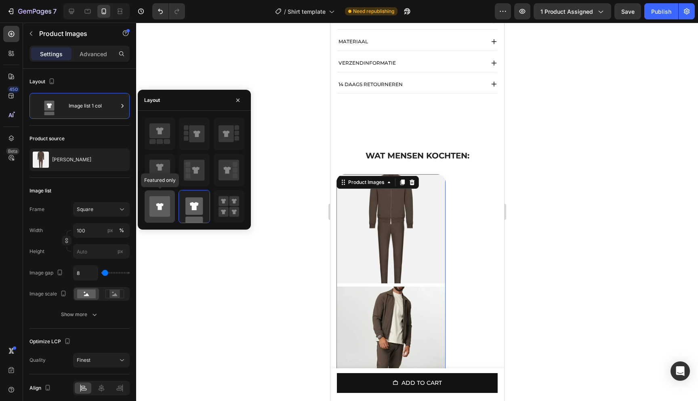
click at [172, 206] on div at bounding box center [160, 206] width 30 height 32
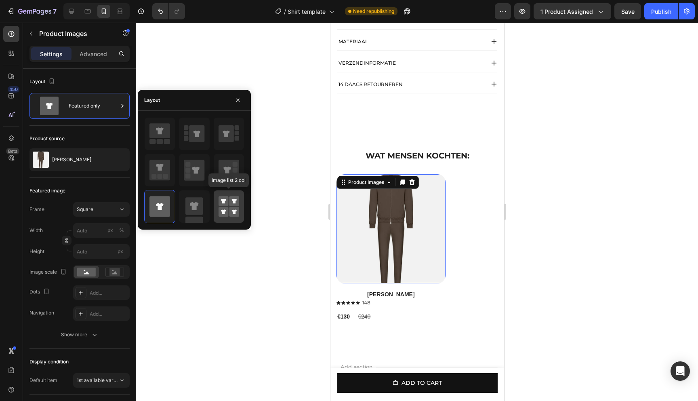
click at [226, 204] on rect at bounding box center [224, 201] width 10 height 10
type input "50"
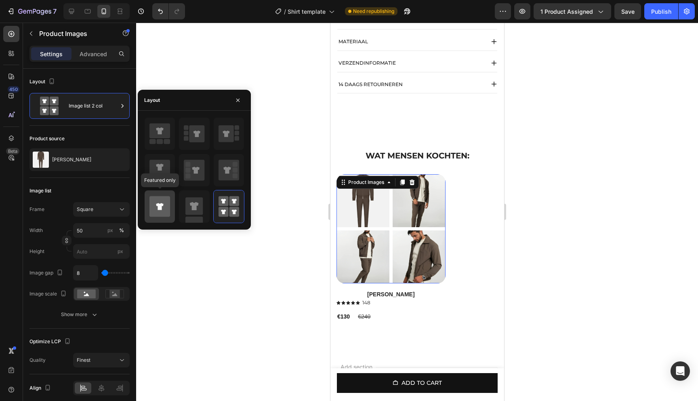
click at [158, 207] on icon at bounding box center [160, 206] width 21 height 23
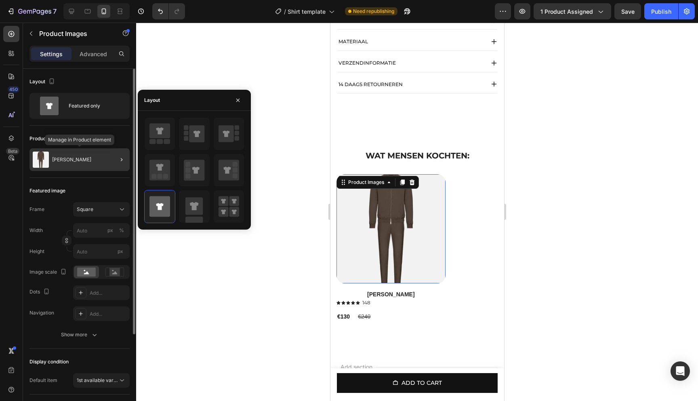
click at [80, 169] on div "[PERSON_NAME]" at bounding box center [80, 159] width 100 height 23
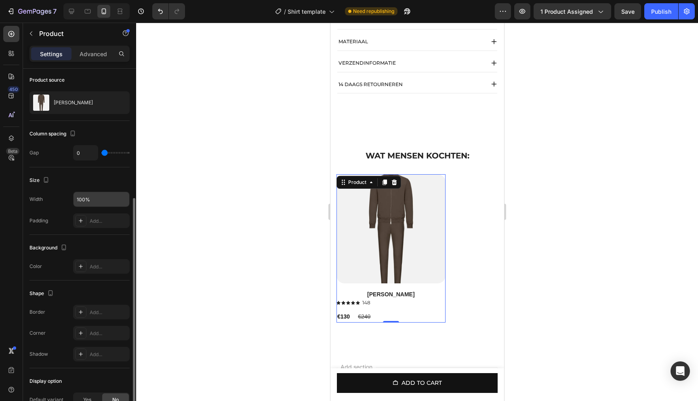
scroll to position [108, 0]
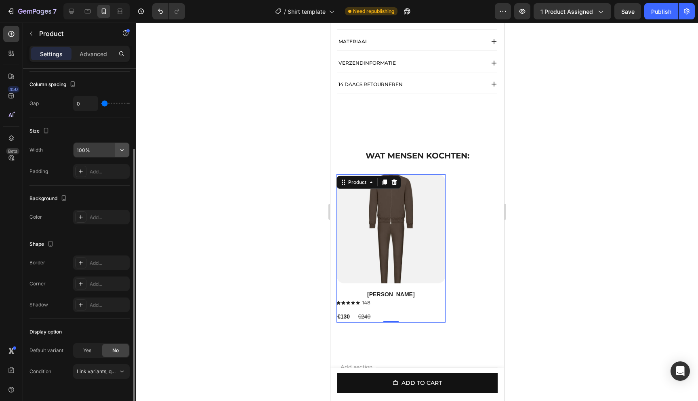
click at [122, 153] on icon "button" at bounding box center [122, 150] width 8 height 8
click at [165, 141] on div at bounding box center [417, 212] width 562 height 378
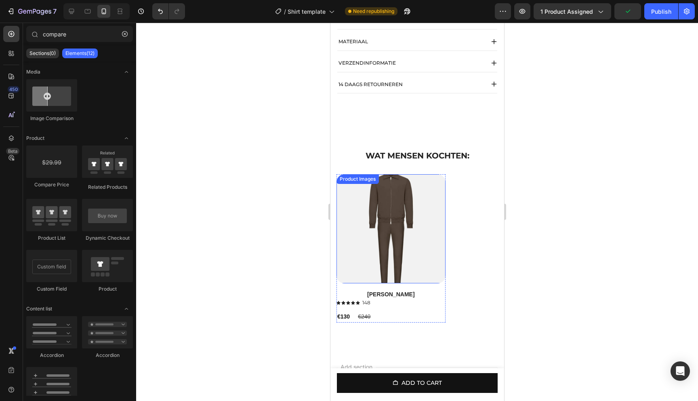
click at [405, 244] on img at bounding box center [390, 228] width 109 height 109
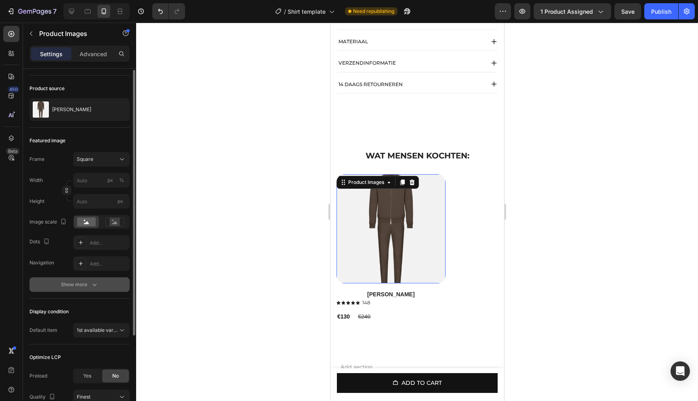
scroll to position [0, 0]
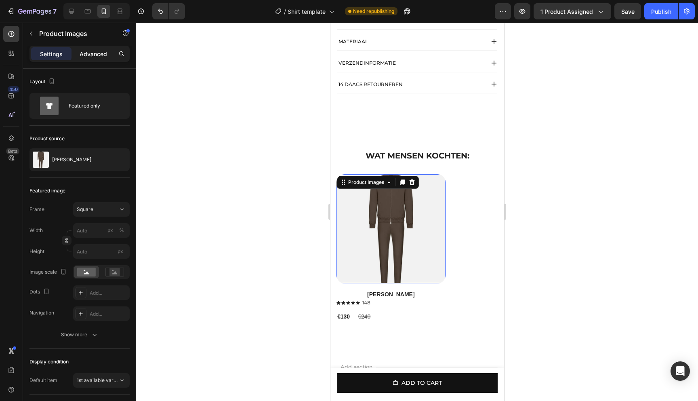
click at [83, 51] on p "Advanced" at bounding box center [93, 54] width 27 height 8
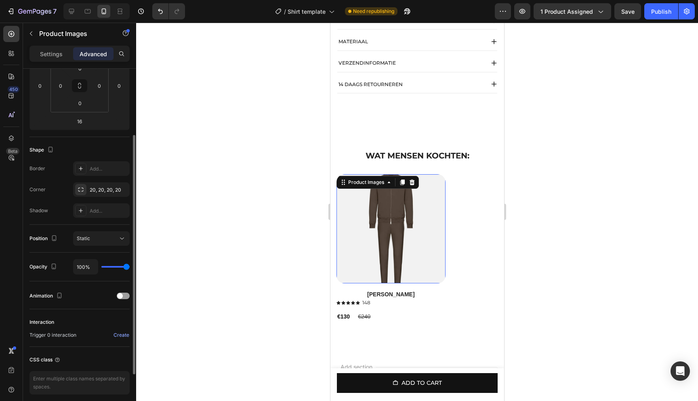
scroll to position [152, 0]
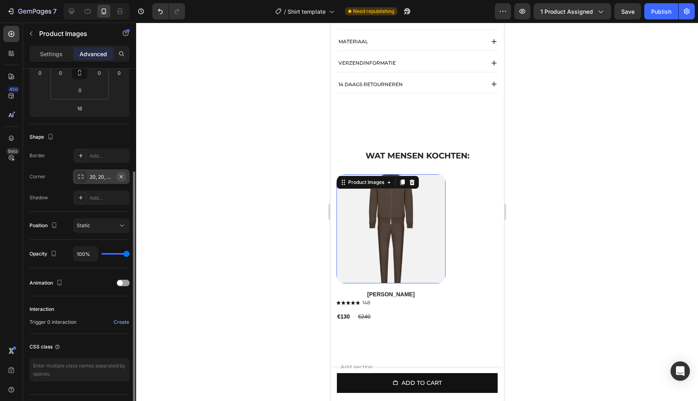
click at [121, 177] on icon "button" at bounding box center [121, 176] width 6 height 6
click at [200, 205] on div at bounding box center [417, 212] width 562 height 378
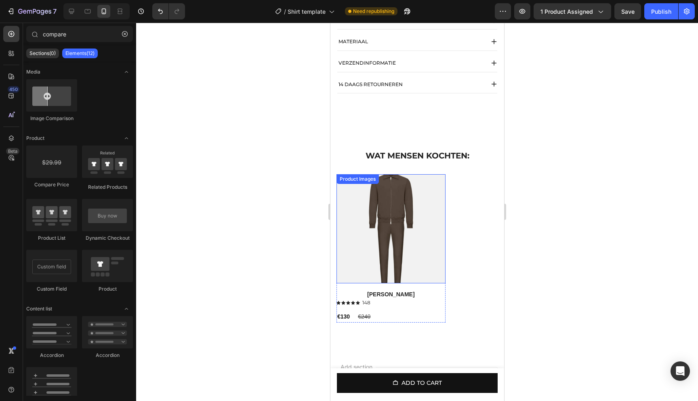
click at [385, 234] on img at bounding box center [390, 228] width 109 height 109
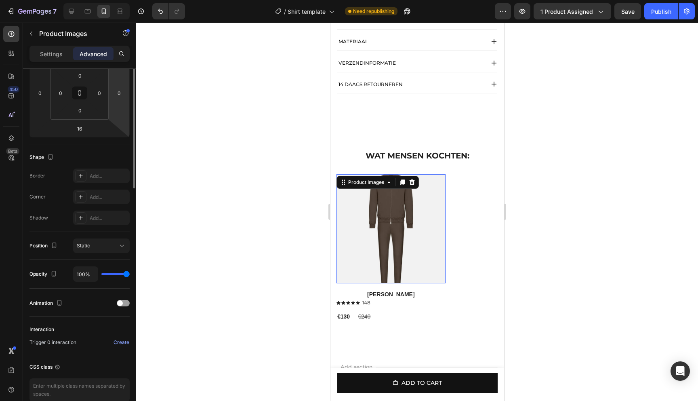
scroll to position [0, 0]
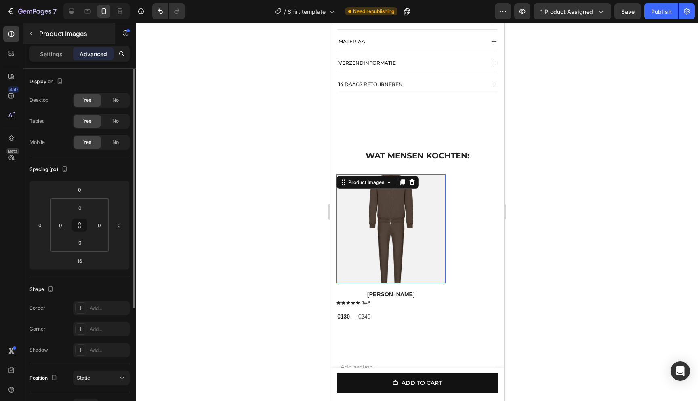
click at [29, 32] on icon "button" at bounding box center [31, 33] width 6 height 6
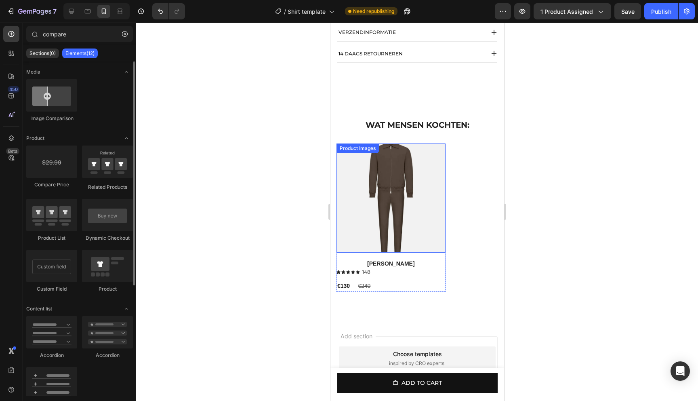
scroll to position [593, 0]
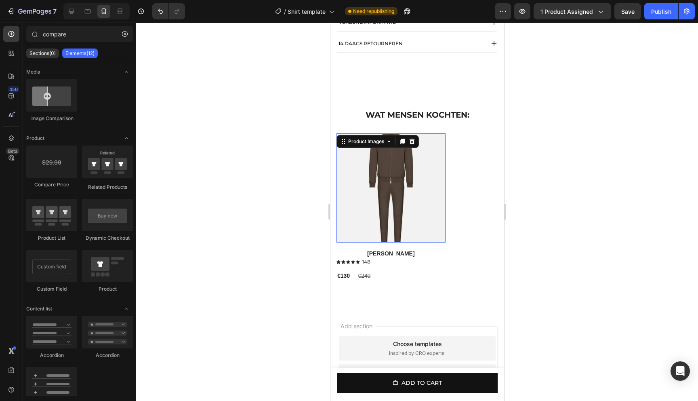
click at [422, 214] on img at bounding box center [390, 187] width 109 height 109
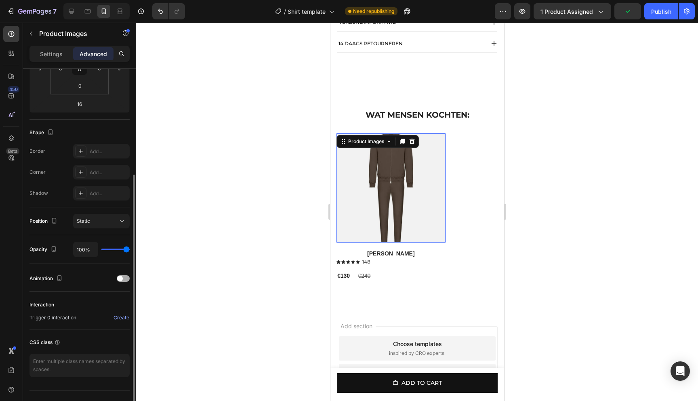
scroll to position [172, 0]
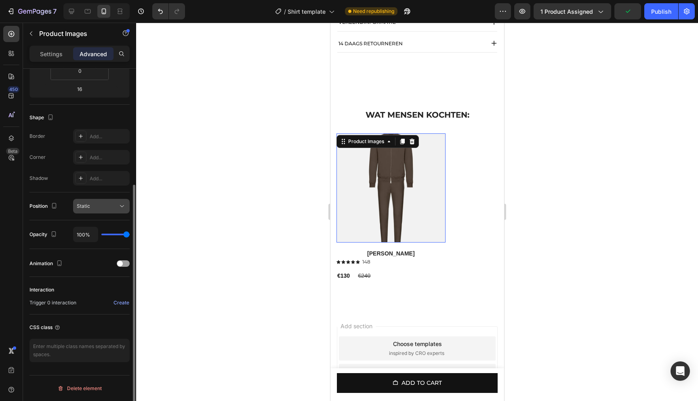
click at [102, 206] on div "Static" at bounding box center [97, 206] width 41 height 7
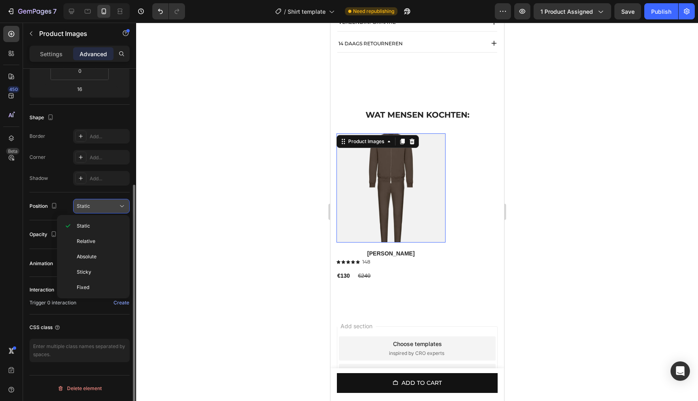
click at [102, 206] on div "Static" at bounding box center [97, 206] width 41 height 7
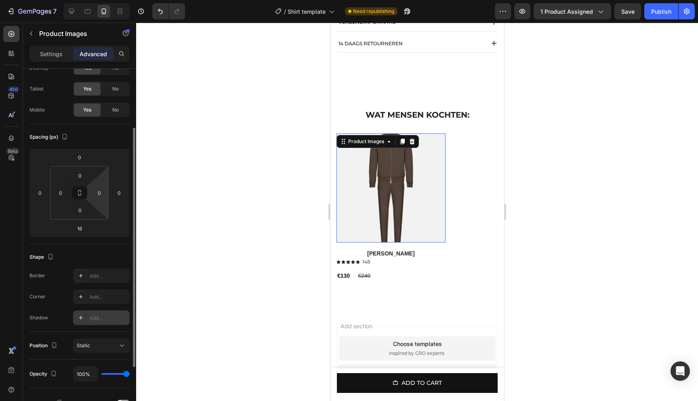
scroll to position [0, 0]
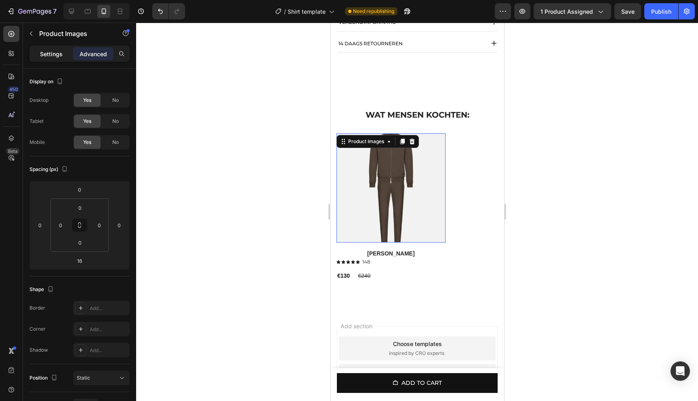
click at [68, 58] on div "Settings" at bounding box center [51, 53] width 40 height 13
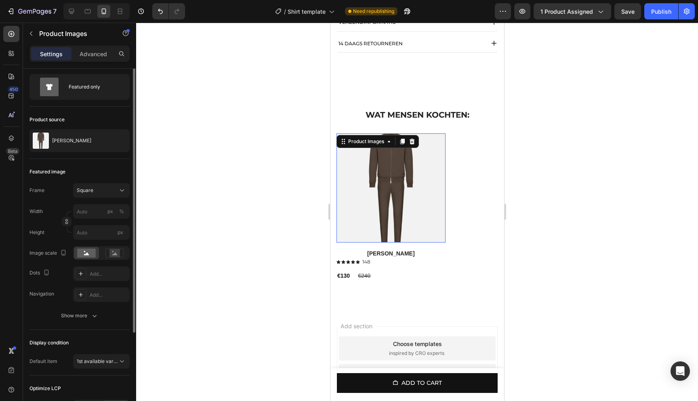
scroll to position [21, 0]
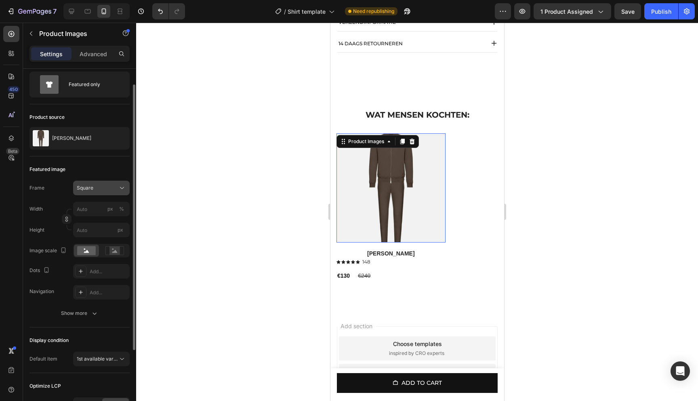
click at [101, 188] on div "Square" at bounding box center [97, 187] width 40 height 7
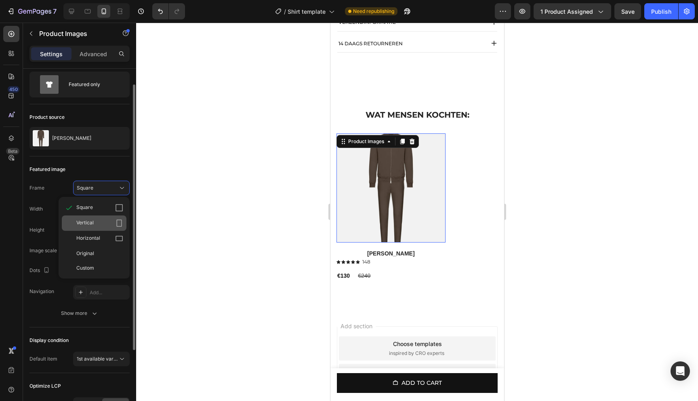
click at [109, 221] on div "Vertical" at bounding box center [99, 223] width 47 height 8
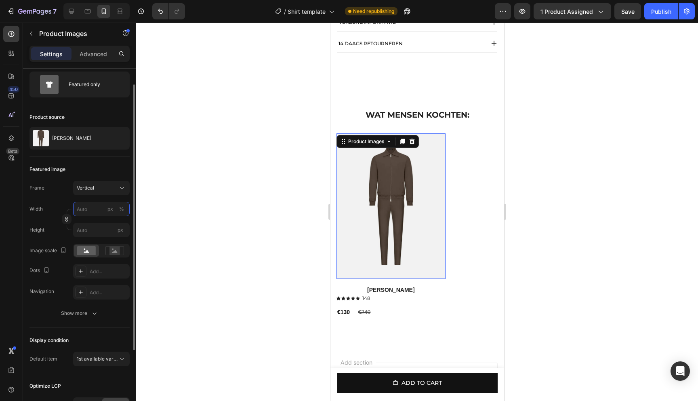
click at [99, 209] on input "px %" at bounding box center [101, 209] width 57 height 15
click at [205, 205] on div at bounding box center [417, 212] width 562 height 378
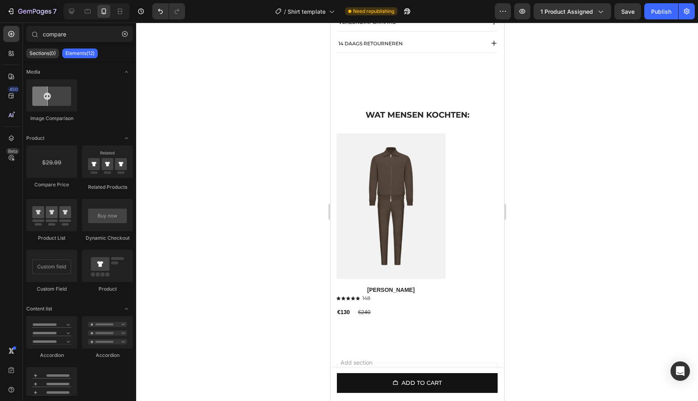
click at [633, 239] on div at bounding box center [417, 212] width 562 height 378
click at [371, 305] on div "Compare Price" at bounding box center [378, 301] width 38 height 7
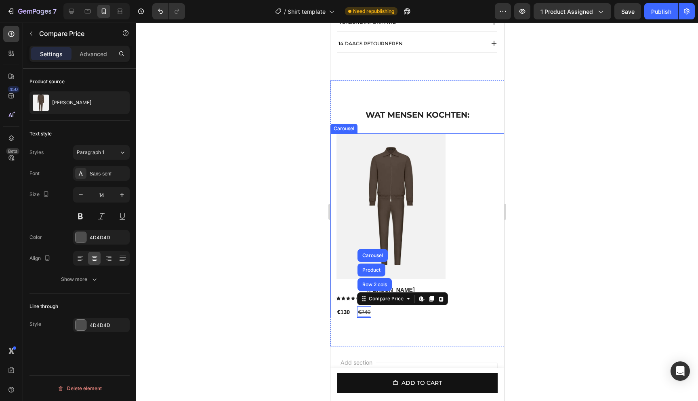
click at [539, 269] on div at bounding box center [417, 212] width 562 height 378
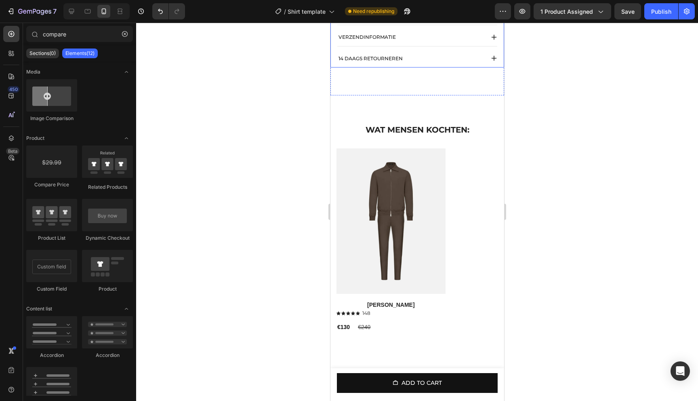
scroll to position [650, 0]
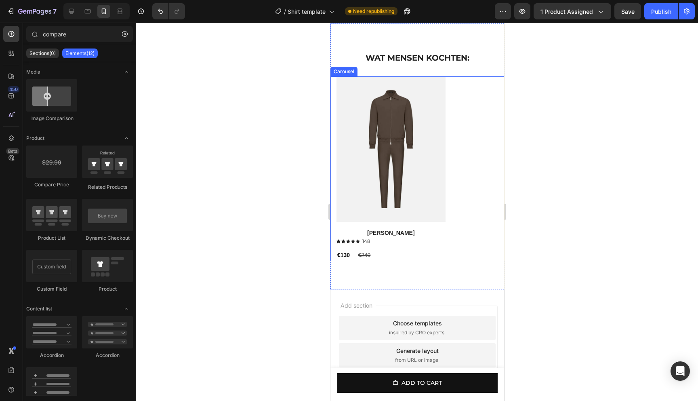
click at [476, 173] on div "Product Images Amber Haze Product Title Icon Icon Icon Icon Icon Icon List 148 …" at bounding box center [420, 168] width 168 height 185
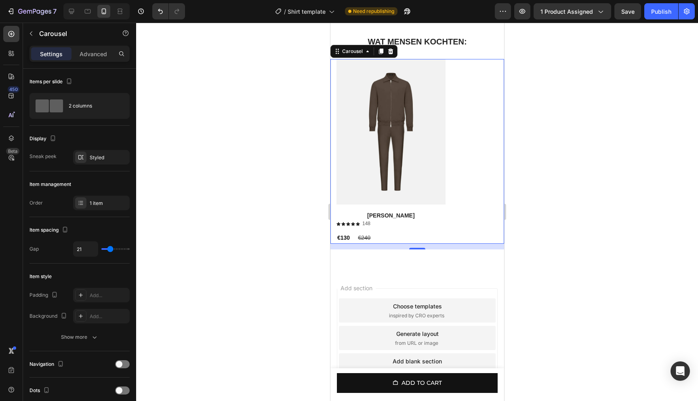
scroll to position [586, 0]
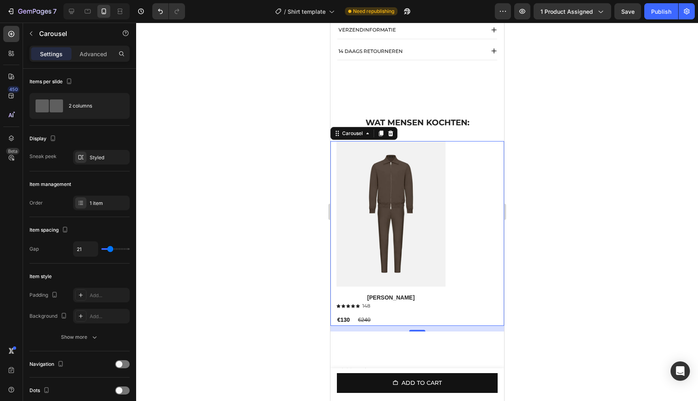
click at [465, 193] on div "Product Images Amber Haze Product Title Icon Icon Icon Icon Icon Icon List 148 …" at bounding box center [420, 233] width 168 height 185
click at [98, 202] on div "1 item" at bounding box center [109, 203] width 38 height 7
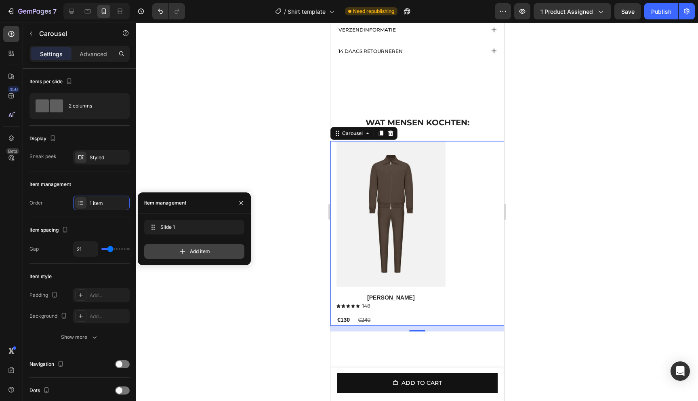
click at [210, 249] on span "Add item" at bounding box center [200, 251] width 20 height 7
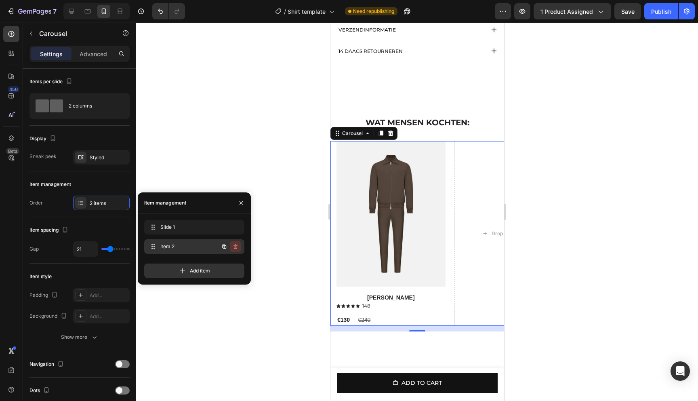
click at [234, 248] on icon "button" at bounding box center [235, 246] width 6 height 6
click at [426, 213] on img at bounding box center [390, 214] width 109 height 146
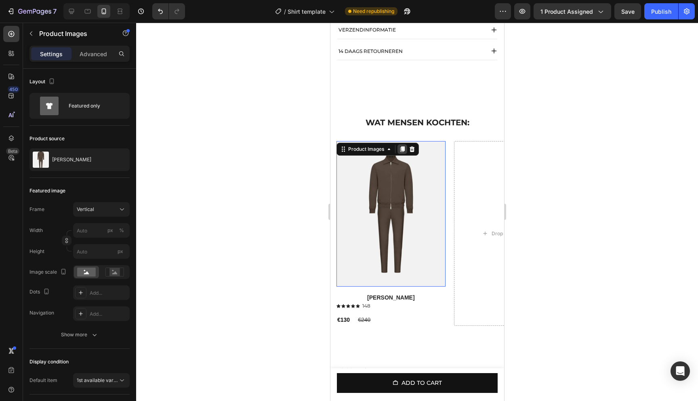
click at [403, 152] on icon at bounding box center [402, 149] width 4 height 6
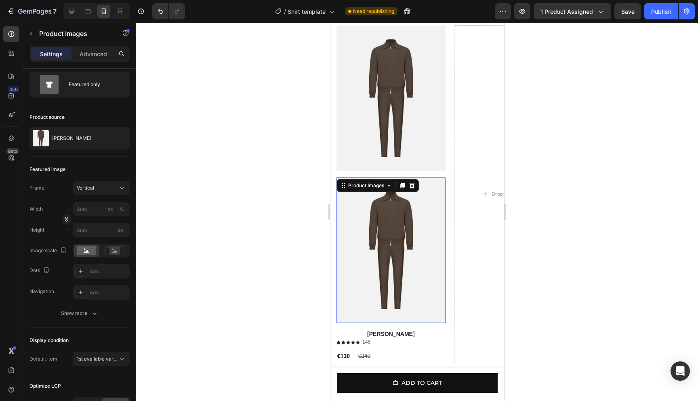
scroll to position [682, 0]
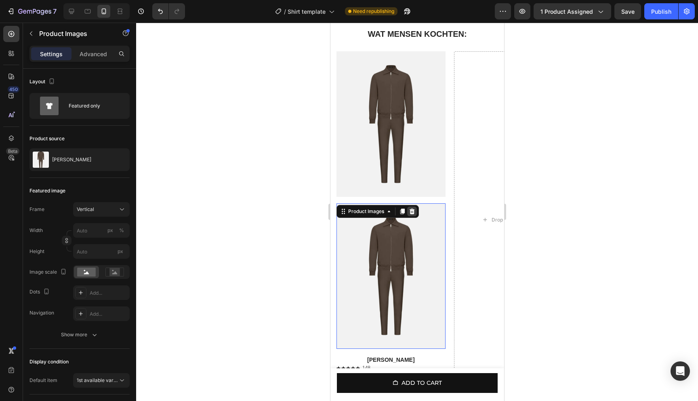
click at [412, 213] on icon at bounding box center [411, 212] width 5 height 6
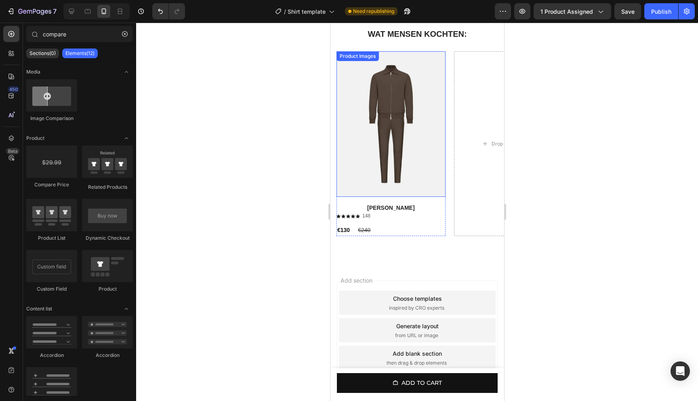
scroll to position [595, 0]
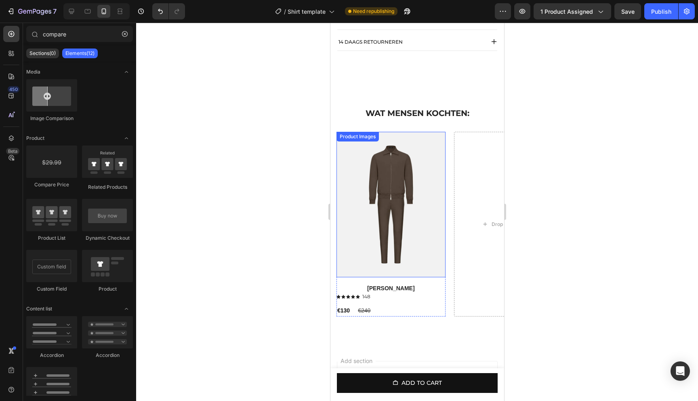
click at [361, 196] on img at bounding box center [390, 205] width 109 height 146
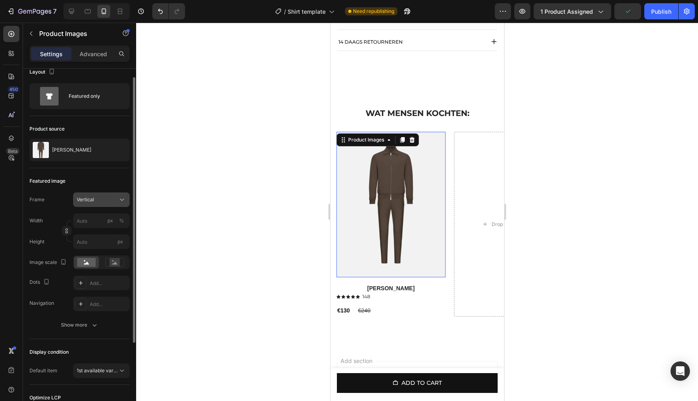
scroll to position [0, 0]
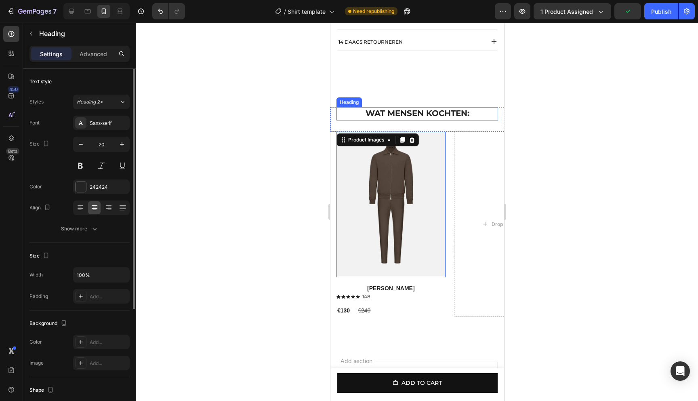
click at [415, 118] on strong "WAT MENSEN KOCHTEN:" at bounding box center [417, 113] width 104 height 10
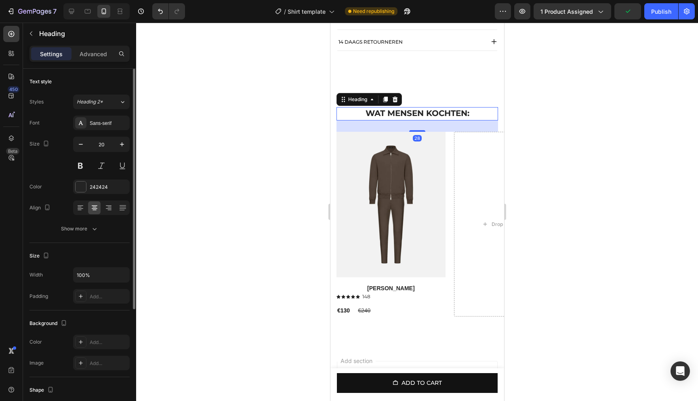
click at [466, 132] on div "28" at bounding box center [417, 125] width 162 height 11
click at [424, 132] on div "⁠⁠⁠⁠⁠⁠⁠ WAT MENSEN KOCHTEN: Heading" at bounding box center [417, 119] width 162 height 25
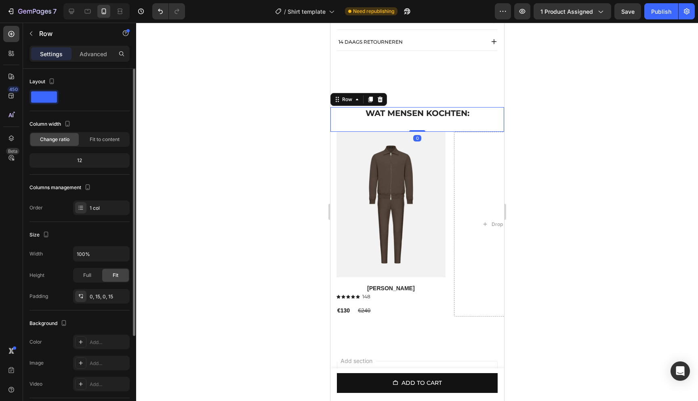
drag, startPoint x: 415, startPoint y: 138, endPoint x: 411, endPoint y: 126, distance: 12.4
click at [411, 126] on div "⁠⁠⁠⁠⁠⁠⁠ WAT MENSEN KOCHTEN: Heading Row 0" at bounding box center [417, 119] width 174 height 25
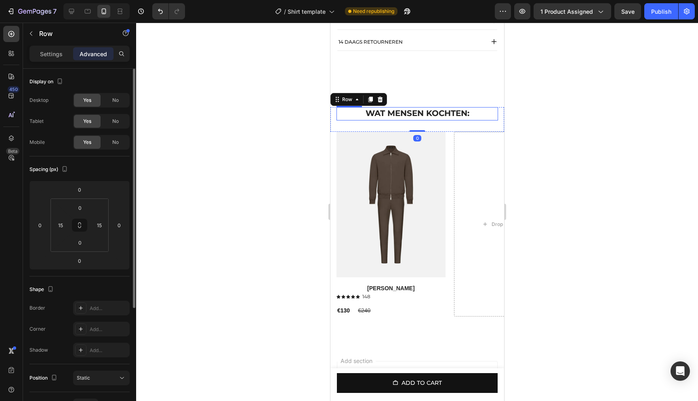
click at [434, 118] on strong "WAT MENSEN KOCHTEN:" at bounding box center [417, 113] width 104 height 10
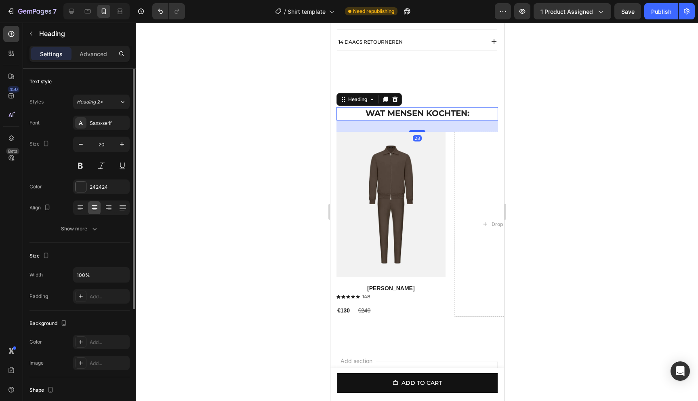
click at [417, 132] on div "28" at bounding box center [417, 125] width 162 height 11
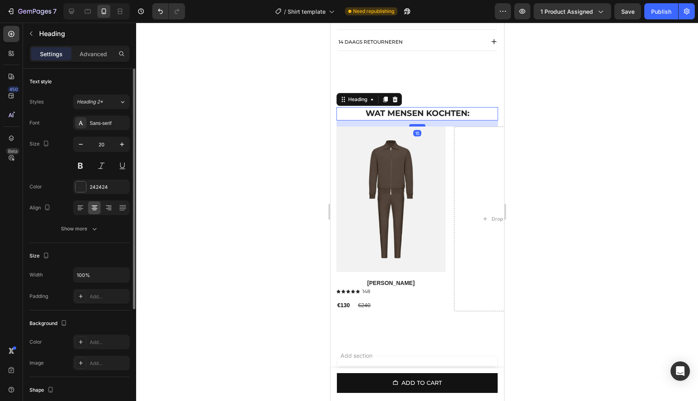
drag, startPoint x: 416, startPoint y: 139, endPoint x: 416, endPoint y: 133, distance: 5.3
click at [416, 127] on div at bounding box center [417, 125] width 16 height 2
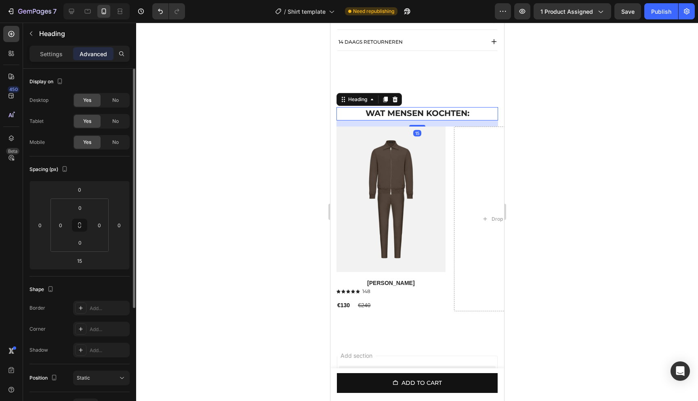
click at [608, 140] on div at bounding box center [417, 212] width 562 height 378
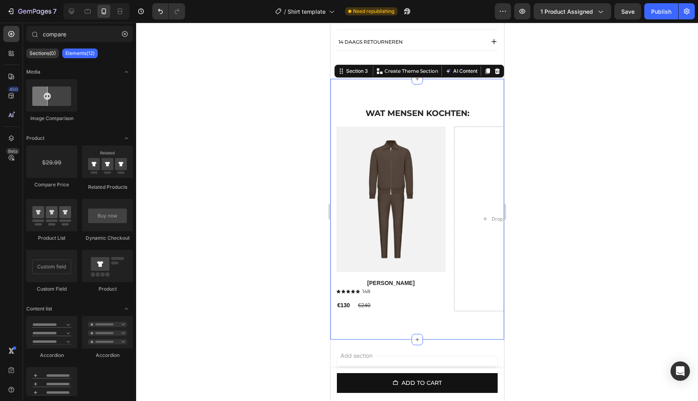
click at [421, 110] on div "⁠⁠⁠⁠⁠⁠⁠ WAT MENSEN KOCHTEN: Heading Row Product Images Amber Haze Product Title…" at bounding box center [417, 209] width 174 height 261
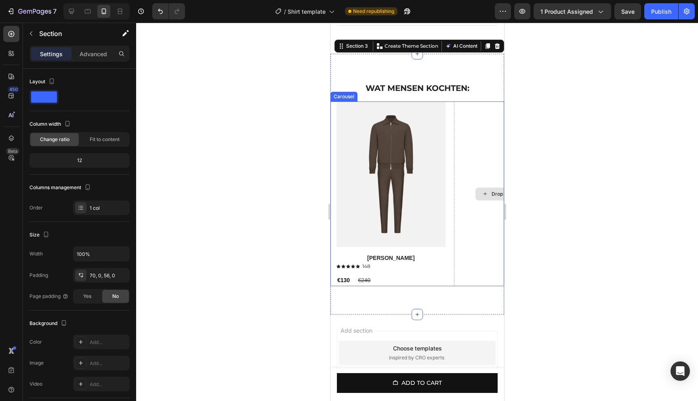
scroll to position [654, 0]
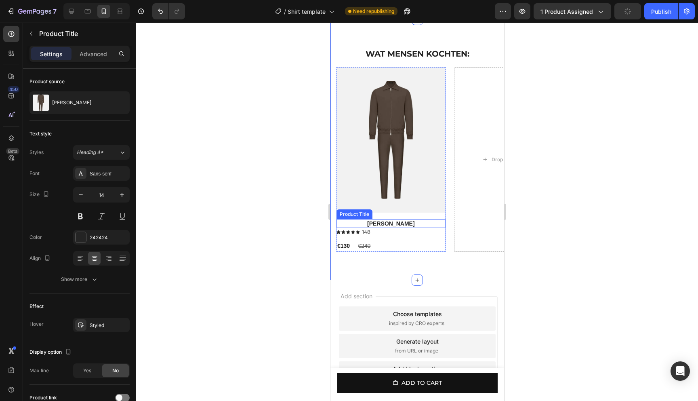
click at [403, 228] on h1 "[PERSON_NAME]" at bounding box center [390, 223] width 109 height 9
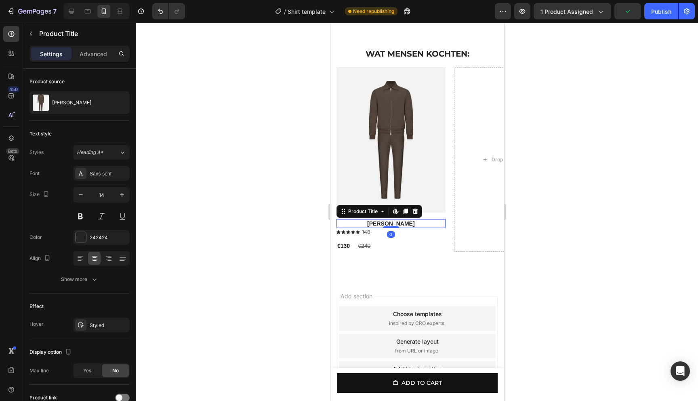
click at [397, 228] on h1 "[PERSON_NAME]" at bounding box center [390, 223] width 109 height 9
click at [123, 197] on icon "button" at bounding box center [122, 195] width 8 height 8
click at [77, 191] on icon "button" at bounding box center [81, 195] width 8 height 8
type input "14"
click at [112, 172] on div "Sans-serif" at bounding box center [109, 173] width 38 height 7
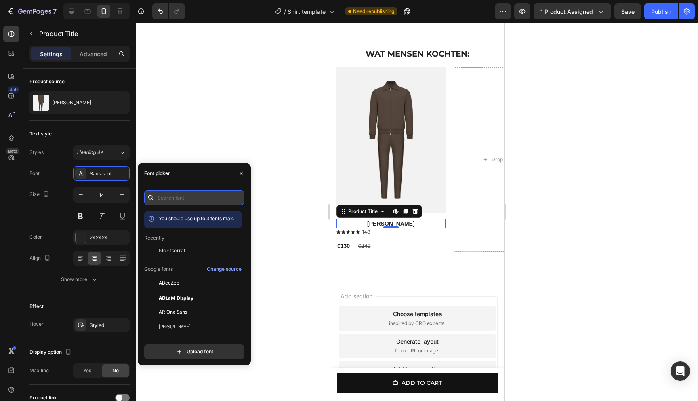
click at [183, 191] on input "text" at bounding box center [194, 197] width 100 height 15
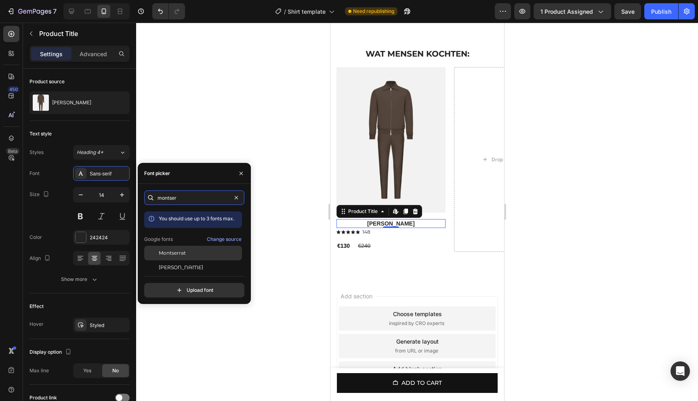
type input "montser"
click at [184, 254] on span "Montserrat" at bounding box center [172, 252] width 27 height 7
click at [343, 250] on div "€130" at bounding box center [343, 245] width 14 height 9
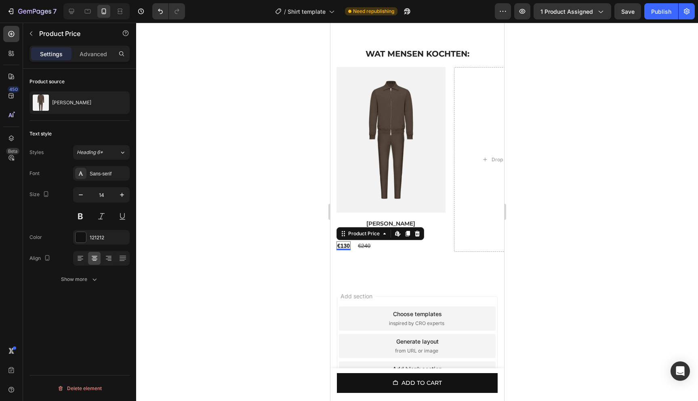
click at [342, 250] on div "€130" at bounding box center [343, 245] width 14 height 9
click at [95, 176] on div "Sans-serif" at bounding box center [109, 173] width 38 height 7
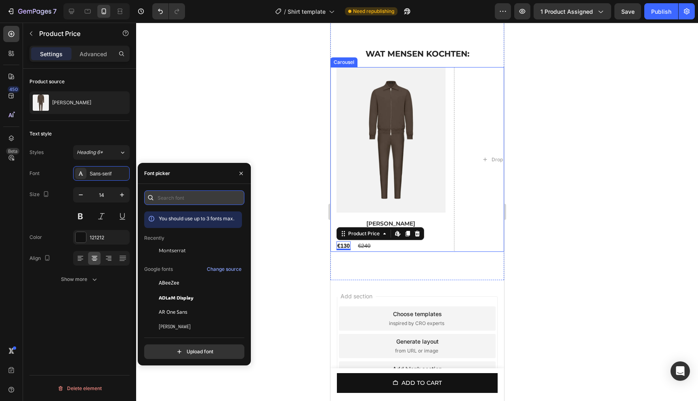
click at [173, 193] on input "text" at bounding box center [194, 197] width 100 height 15
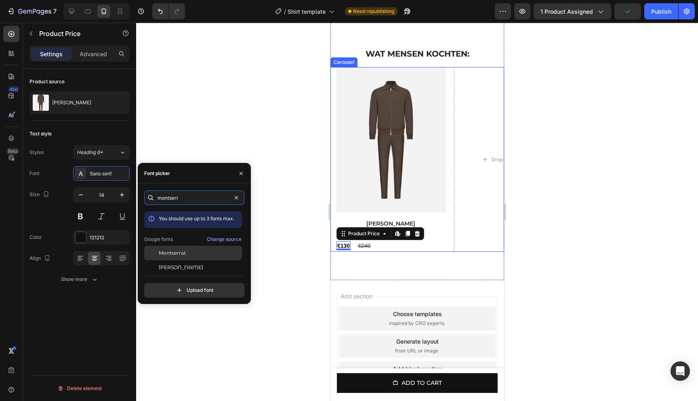
type input "montserr"
click at [182, 257] on div "Montserrat" at bounding box center [193, 253] width 98 height 15
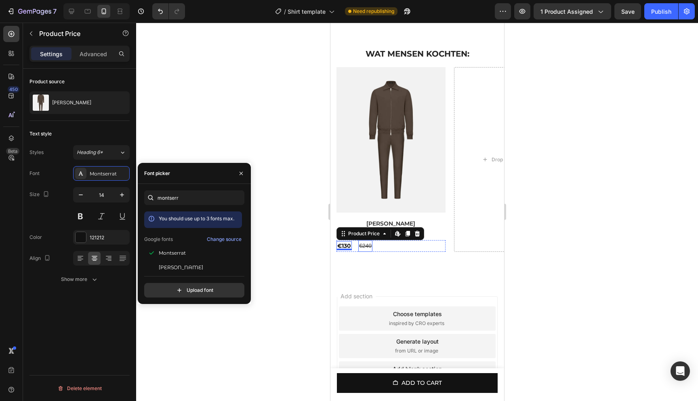
click at [370, 252] on div "€240" at bounding box center [365, 246] width 14 height 12
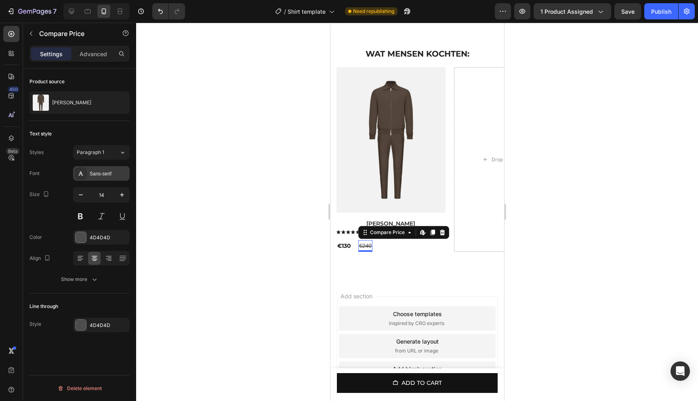
click at [109, 175] on div "Sans-serif" at bounding box center [109, 173] width 38 height 7
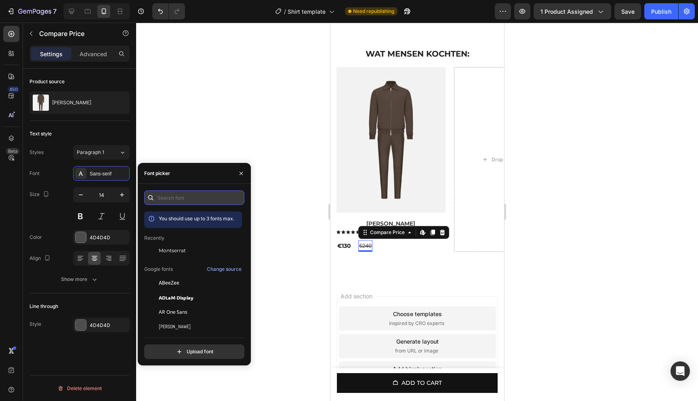
click at [177, 197] on input "text" at bounding box center [194, 197] width 100 height 15
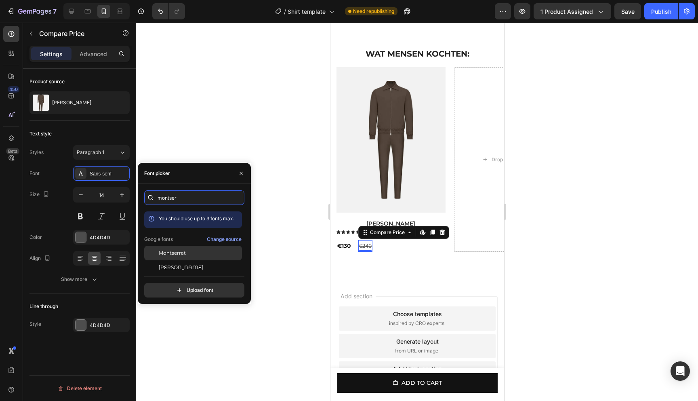
type input "montser"
click at [167, 248] on div "Montserrat" at bounding box center [193, 253] width 98 height 15
click at [84, 198] on icon "button" at bounding box center [81, 195] width 8 height 8
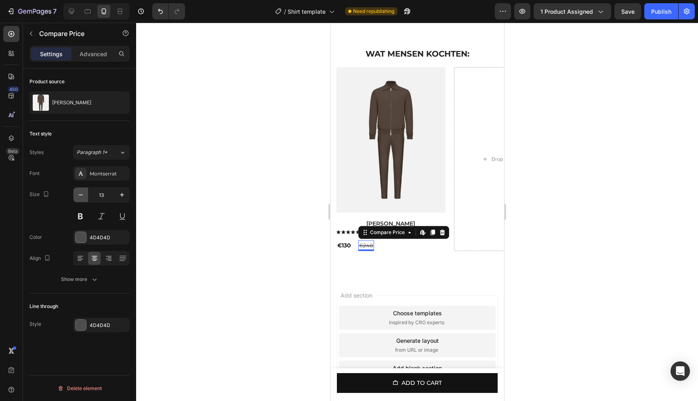
click at [83, 198] on icon "button" at bounding box center [81, 195] width 8 height 8
click at [121, 197] on icon "button" at bounding box center [122, 195] width 8 height 8
type input "13"
click at [348, 250] on div "€130" at bounding box center [343, 245] width 15 height 9
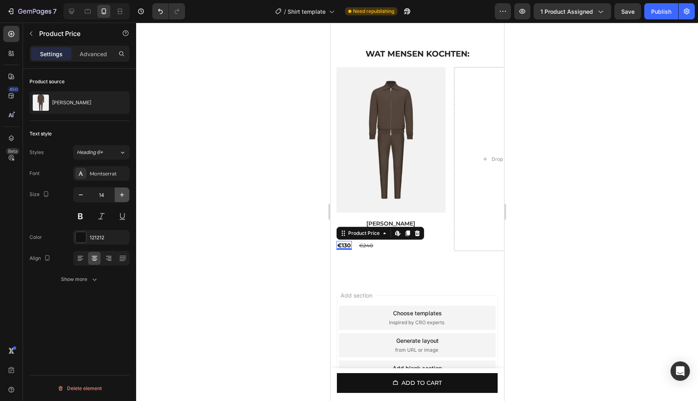
click at [117, 196] on button "button" at bounding box center [122, 195] width 15 height 15
type input "15"
click at [373, 251] on div "€240" at bounding box center [367, 245] width 16 height 11
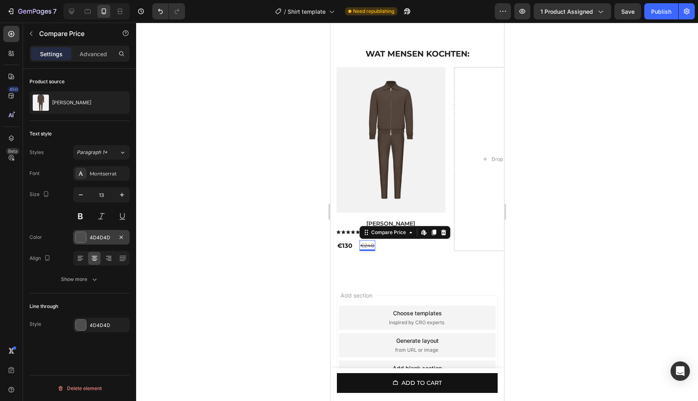
click at [84, 235] on div at bounding box center [81, 237] width 11 height 11
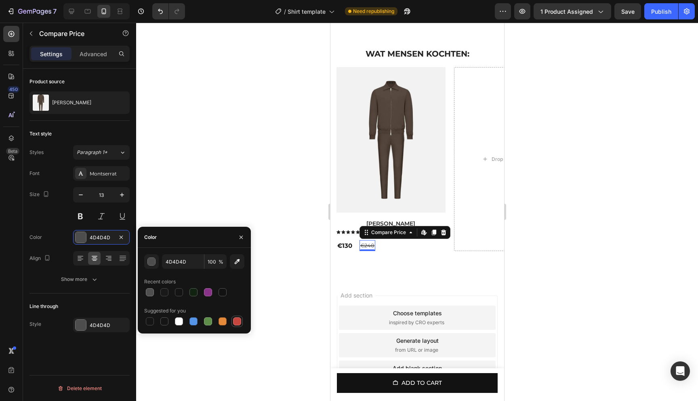
click at [235, 321] on div at bounding box center [237, 321] width 8 height 8
type input "C5453F"
click at [150, 264] on div "button" at bounding box center [152, 262] width 8 height 8
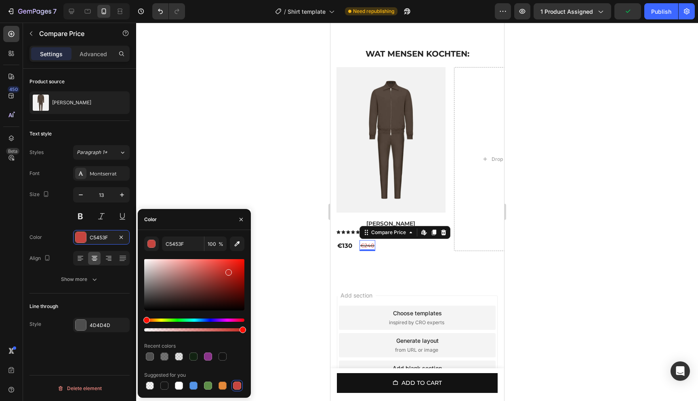
drag, startPoint x: 215, startPoint y: 271, endPoint x: 228, endPoint y: 271, distance: 12.9
click at [228, 271] on div at bounding box center [229, 272] width 6 height 6
click at [257, 119] on div at bounding box center [417, 212] width 562 height 378
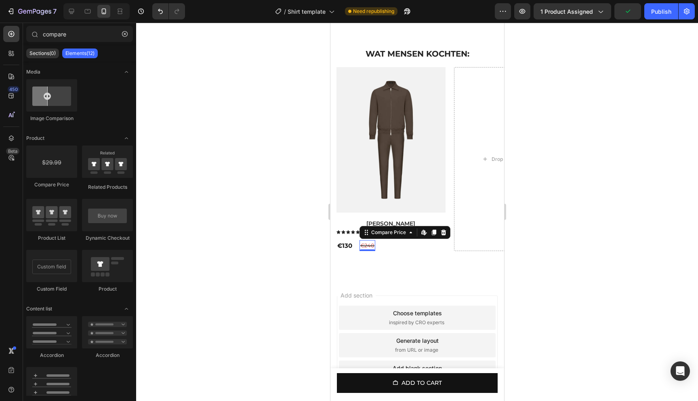
click at [257, 119] on div at bounding box center [417, 212] width 562 height 378
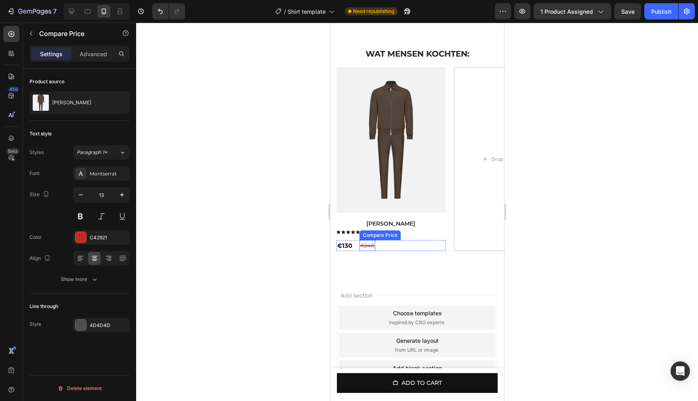
click at [368, 251] on div "€240" at bounding box center [367, 245] width 16 height 11
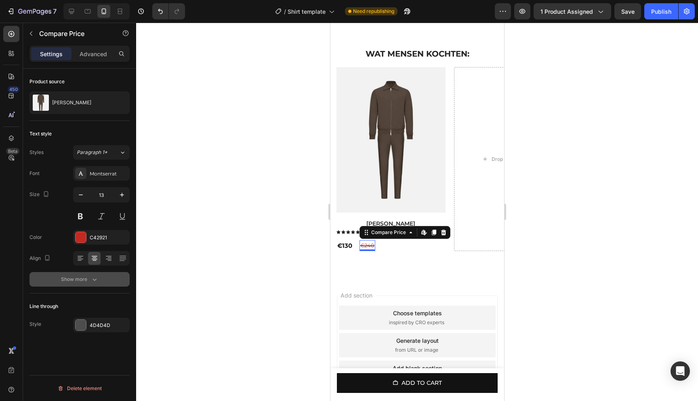
click at [87, 282] on div "Show more" at bounding box center [80, 279] width 38 height 8
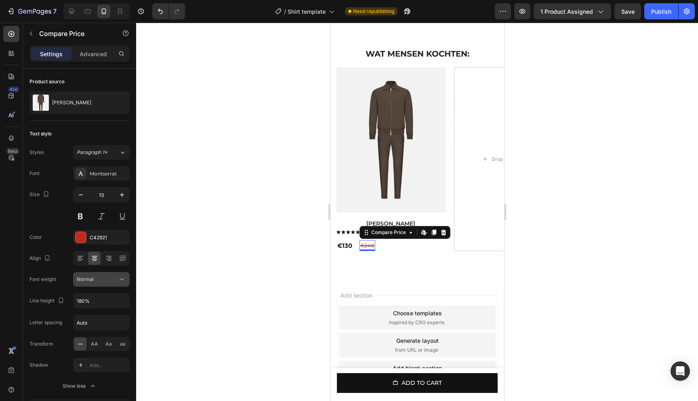
click at [106, 278] on div "Normal" at bounding box center [97, 279] width 41 height 7
click at [87, 357] on span "Medium" at bounding box center [86, 360] width 19 height 7
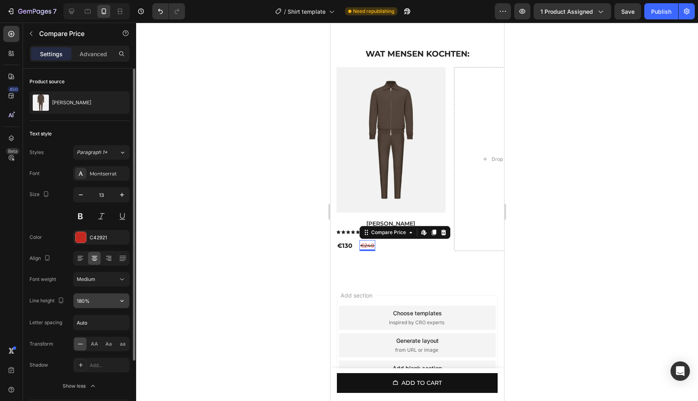
scroll to position [25, 0]
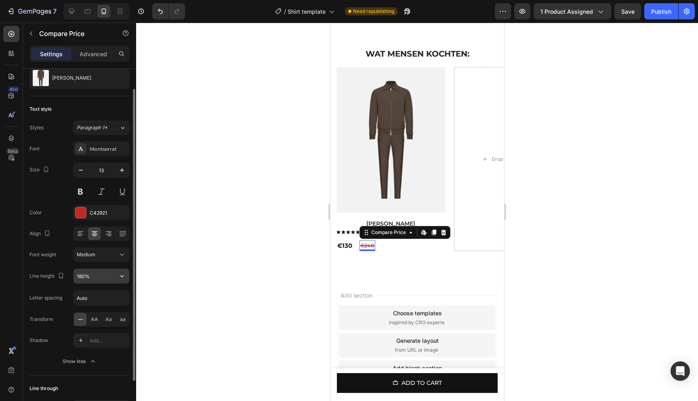
click at [108, 278] on input "180%" at bounding box center [102, 276] width 56 height 15
click at [111, 278] on input "180%" at bounding box center [102, 276] width 56 height 15
click at [81, 279] on input "180%" at bounding box center [102, 276] width 56 height 15
type input "110%"
click at [108, 129] on div "Paragraph 1*" at bounding box center [93, 127] width 33 height 7
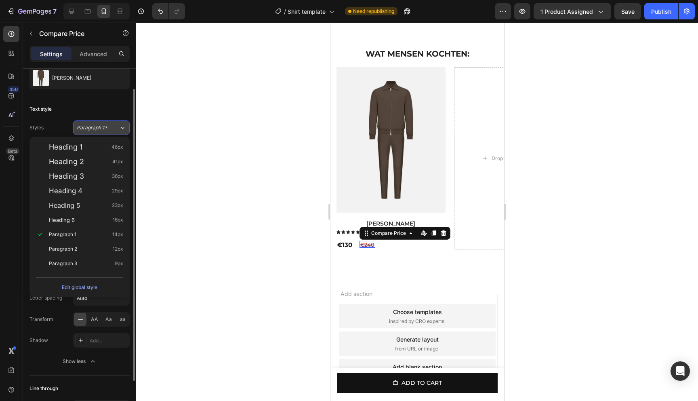
click at [110, 129] on div "Paragraph 1*" at bounding box center [98, 127] width 42 height 7
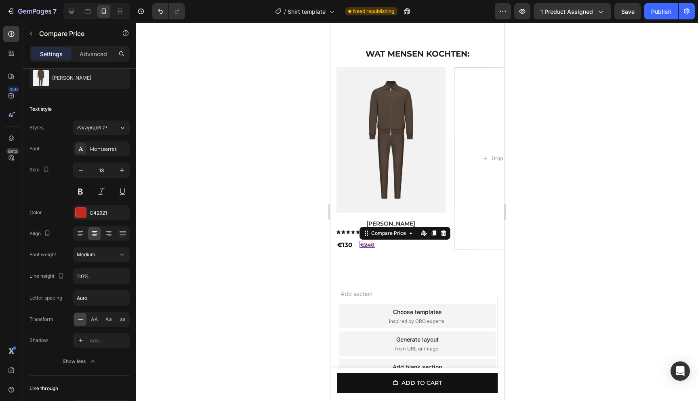
click at [234, 197] on div at bounding box center [417, 212] width 562 height 378
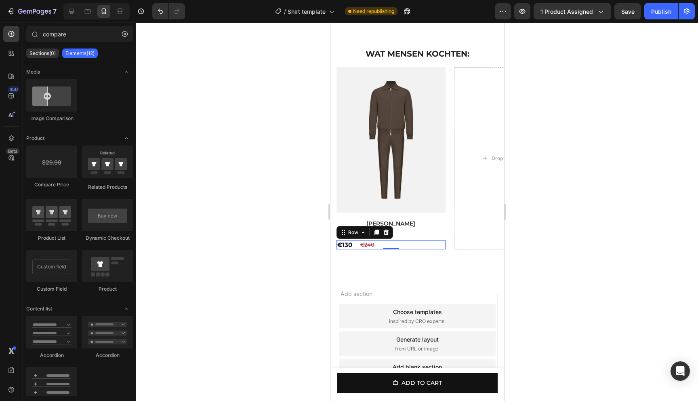
click at [357, 250] on div "€130 Product Price Product Price €240 Compare Price Compare Price Row 0" at bounding box center [390, 245] width 109 height 10
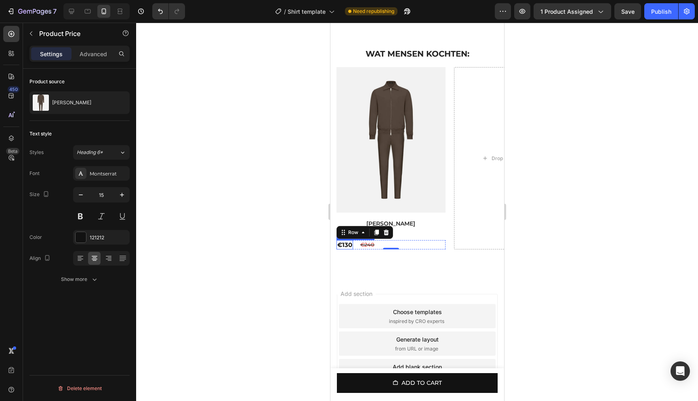
click at [350, 250] on div "€130" at bounding box center [344, 245] width 17 height 10
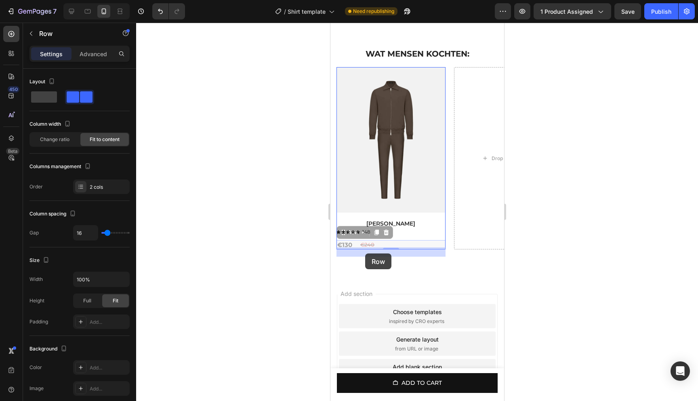
drag, startPoint x: 355, startPoint y: 253, endPoint x: 365, endPoint y: 253, distance: 10.5
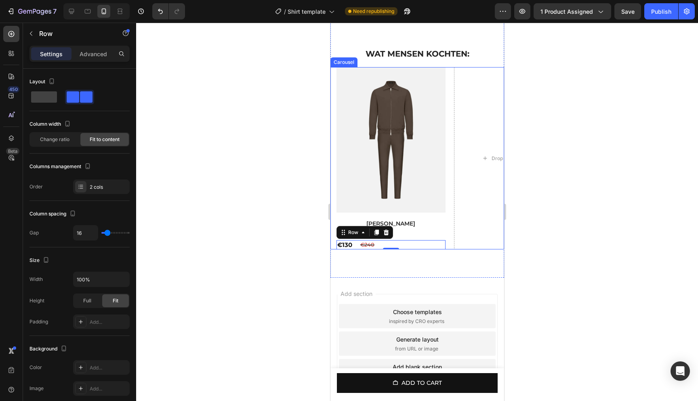
click at [572, 235] on div at bounding box center [417, 212] width 562 height 378
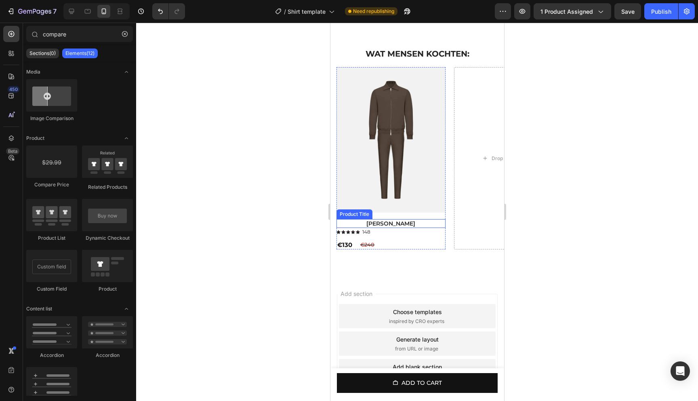
click at [393, 228] on h1 "[PERSON_NAME]" at bounding box center [390, 223] width 109 height 9
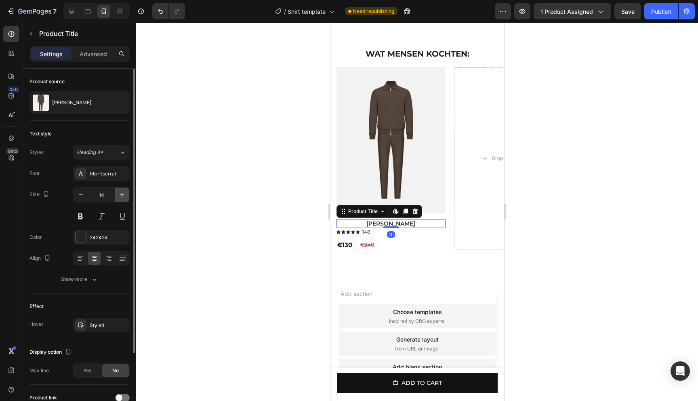
click at [120, 194] on icon "button" at bounding box center [122, 195] width 8 height 8
click at [82, 197] on icon "button" at bounding box center [81, 195] width 8 height 8
type input "15"
click at [552, 227] on div at bounding box center [417, 212] width 562 height 378
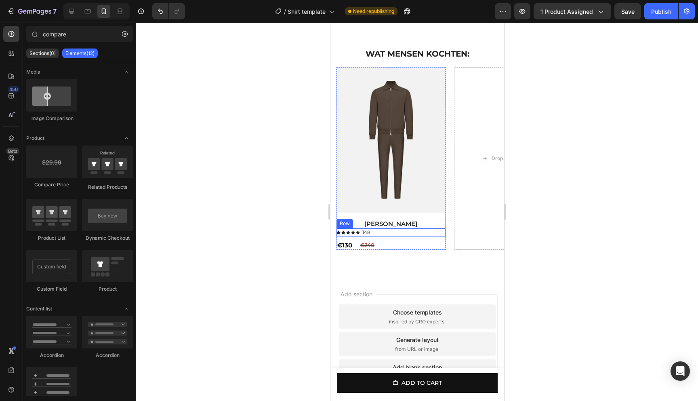
click at [388, 236] on div "Icon Icon Icon Icon Icon Icon List [STREET_ADDRESS]" at bounding box center [390, 232] width 109 height 8
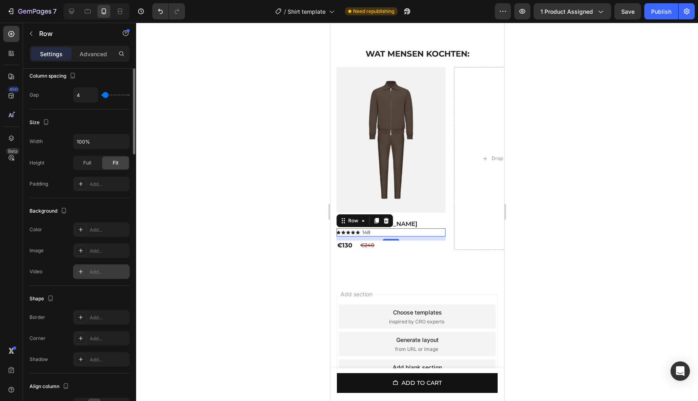
scroll to position [0, 0]
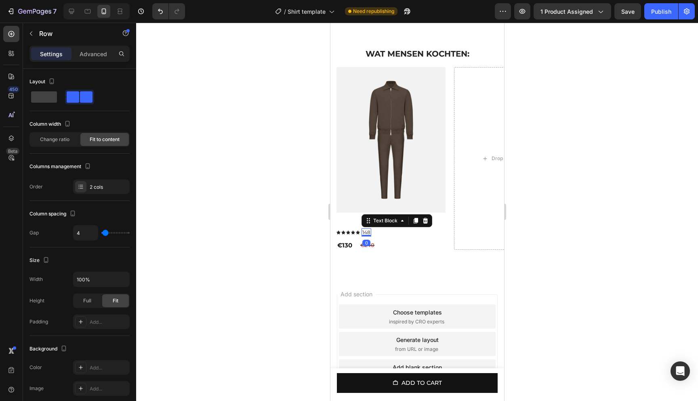
click at [369, 236] on p "148" at bounding box center [366, 232] width 8 height 6
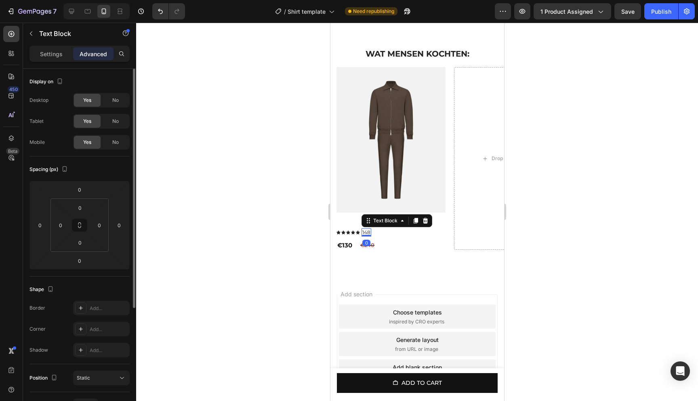
scroll to position [172, 0]
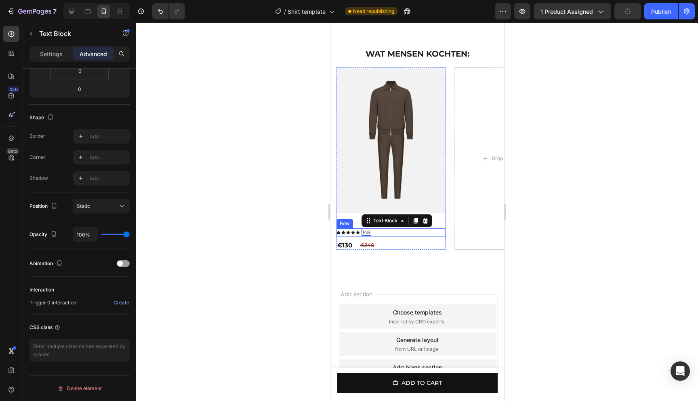
click at [382, 236] on div "Icon Icon Icon Icon Icon Icon List 148 Text Block 0 Row" at bounding box center [390, 232] width 109 height 8
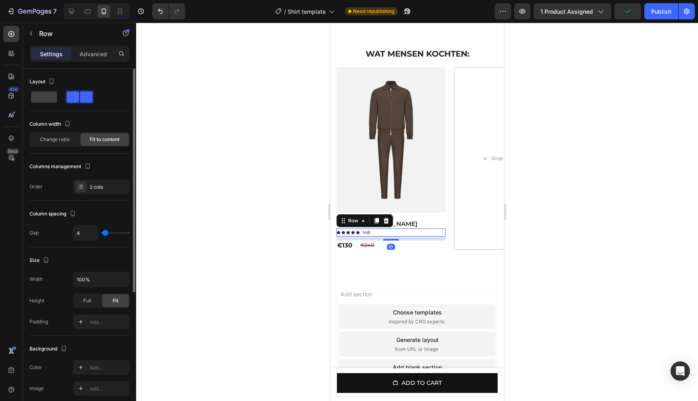
click at [378, 236] on div "Icon Icon Icon Icon Icon Icon List 148 Text Block Row 10" at bounding box center [390, 232] width 109 height 8
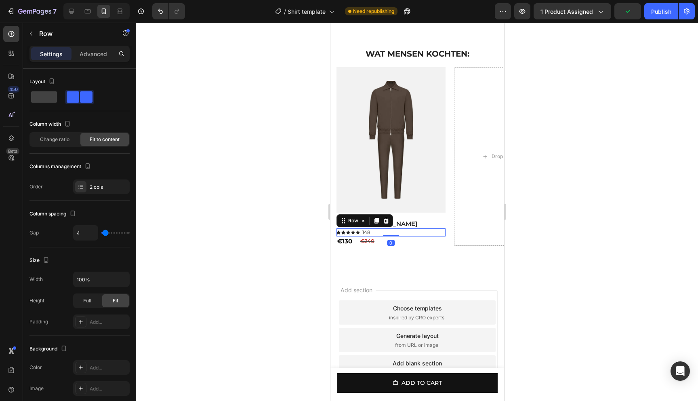
drag, startPoint x: 395, startPoint y: 246, endPoint x: 393, endPoint y: 231, distance: 15.0
click at [393, 231] on div "Product Images Amber Haze Product Title Icon Icon Icon Icon Icon Icon List 148 …" at bounding box center [390, 151] width 109 height 169
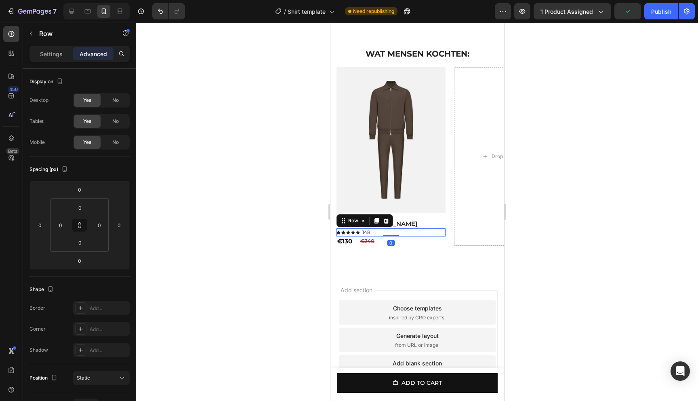
click at [698, 217] on div at bounding box center [417, 212] width 562 height 378
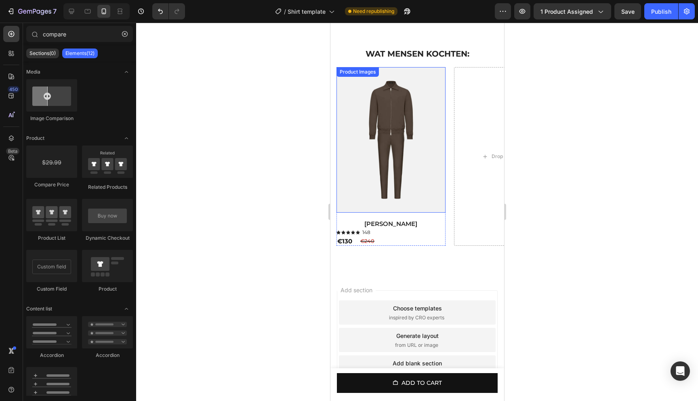
click at [390, 153] on img at bounding box center [390, 140] width 109 height 146
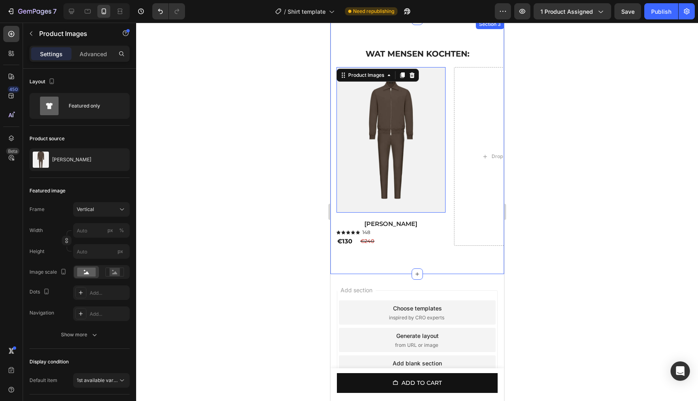
click at [484, 45] on div "⁠⁠⁠⁠⁠⁠⁠ WAT MENSEN KOCHTEN: Heading Row Product Images 16 Amber Haze Product Ti…" at bounding box center [417, 146] width 174 height 255
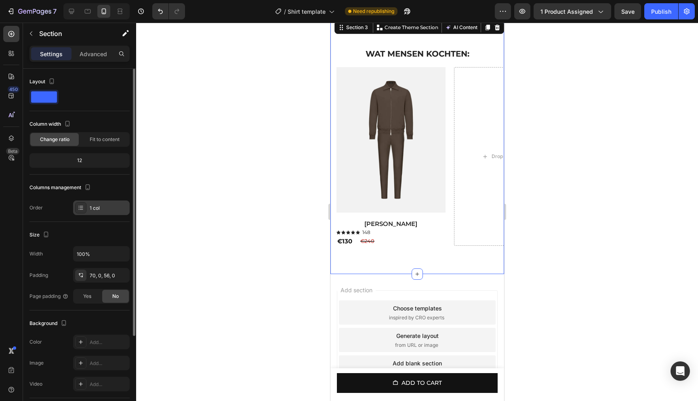
click at [109, 206] on div "1 col" at bounding box center [109, 208] width 38 height 7
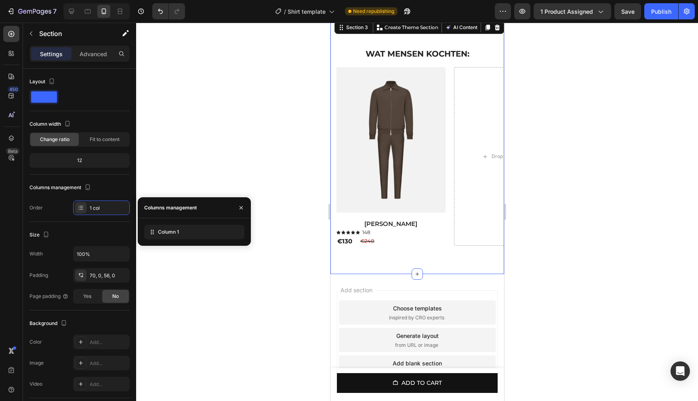
click at [293, 139] on div at bounding box center [417, 212] width 562 height 378
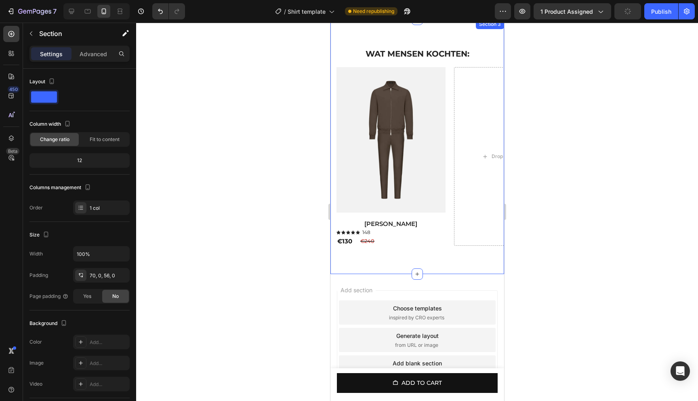
click at [483, 42] on div "⁠⁠⁠⁠⁠⁠⁠ WAT MENSEN KOCHTEN: Heading Row Product Images Amber Haze Product Title…" at bounding box center [417, 146] width 174 height 255
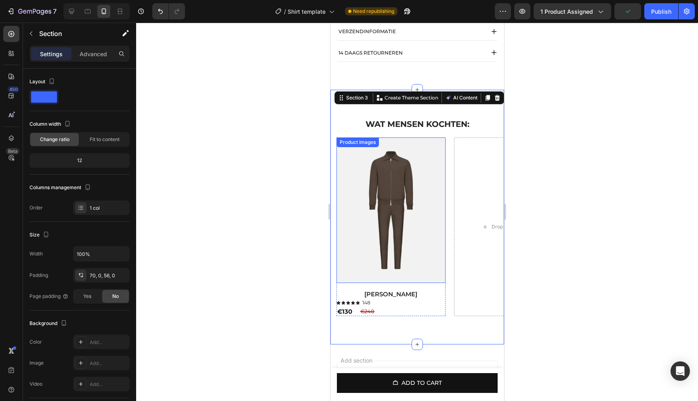
scroll to position [573, 0]
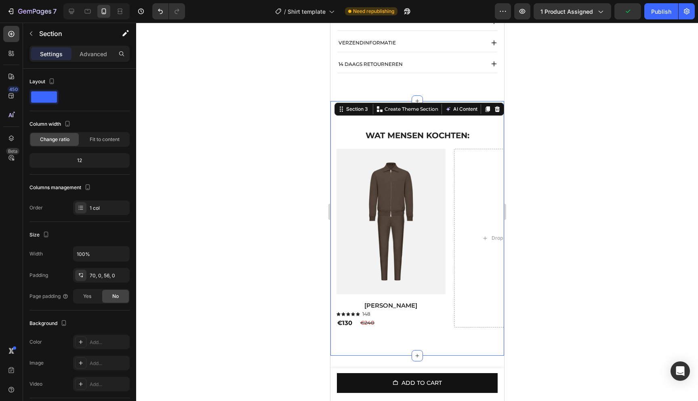
click at [458, 126] on div "⁠⁠⁠⁠⁠⁠⁠ WAT MENSEN KOCHTEN: Heading Row Product Images Amber Haze Product Title…" at bounding box center [417, 228] width 174 height 255
click at [446, 127] on div "⁠⁠⁠⁠⁠⁠⁠ WAT MENSEN KOCHTEN: Heading Row Product Images Amber Haze Product Title…" at bounding box center [417, 228] width 174 height 255
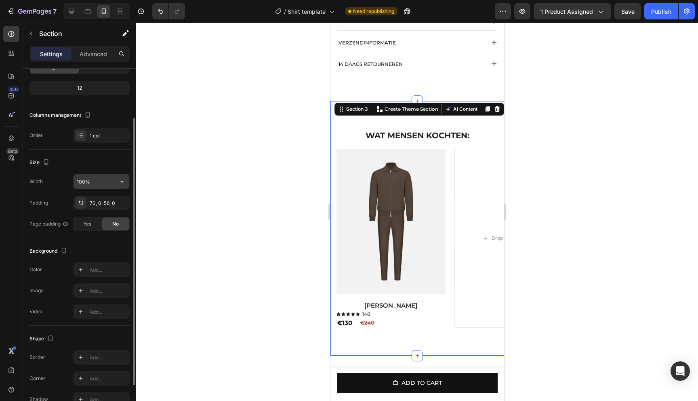
scroll to position [0, 0]
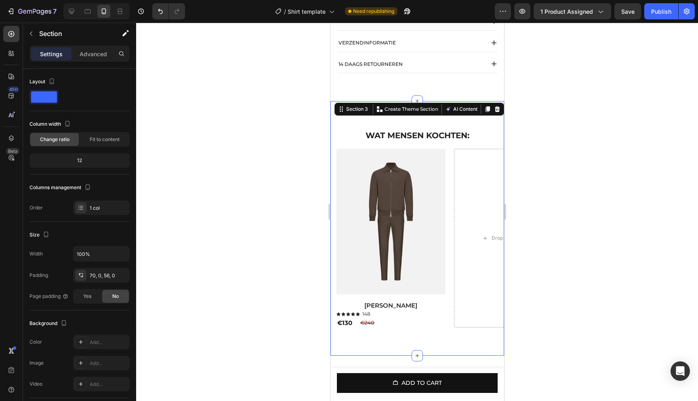
click at [412, 127] on div "⁠⁠⁠⁠⁠⁠⁠ WAT MENSEN KOCHTEN: Heading Row Product Images Amber Haze Product Title…" at bounding box center [417, 228] width 174 height 255
click at [99, 202] on div "1 col" at bounding box center [101, 206] width 57 height 15
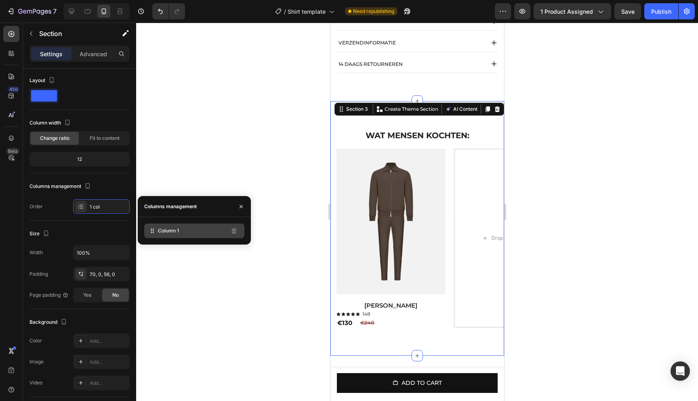
click at [188, 233] on div "Column 1" at bounding box center [194, 231] width 100 height 15
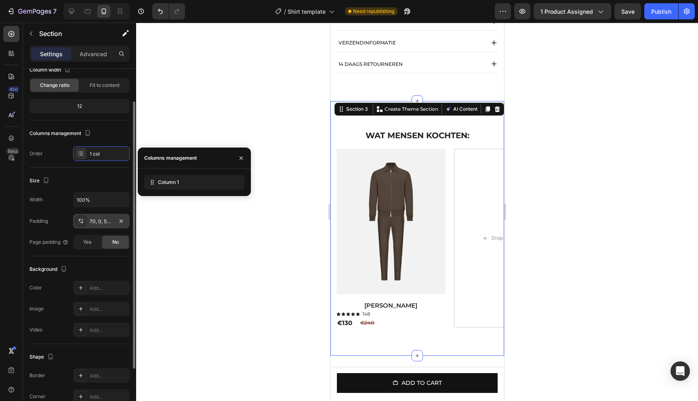
scroll to position [57, 0]
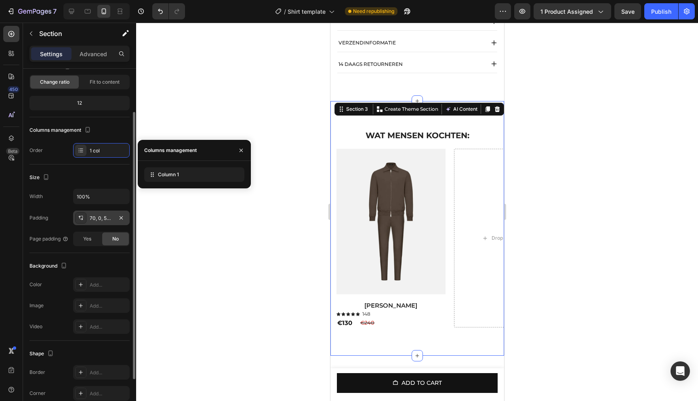
click at [93, 222] on div "70, 0, 56, 0" at bounding box center [101, 218] width 23 height 7
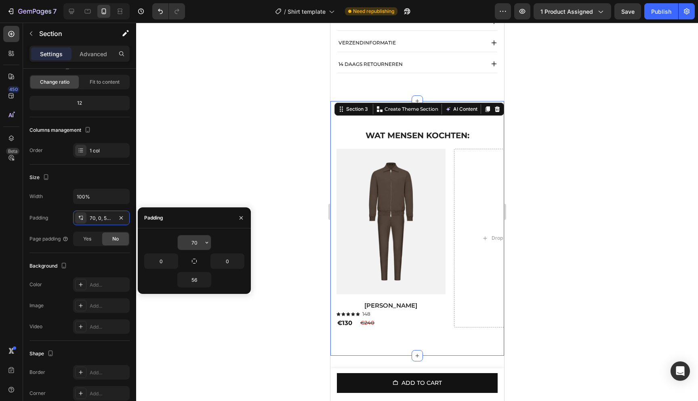
click at [199, 244] on input "70" at bounding box center [194, 242] width 33 height 15
type input "6"
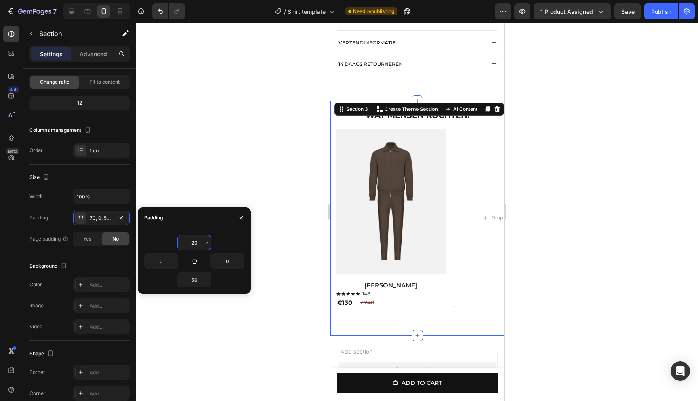
type input "2"
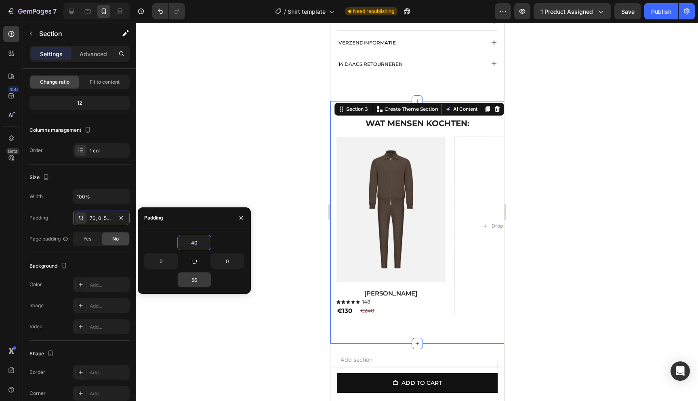
type input "40"
click at [208, 279] on icon "button" at bounding box center [207, 279] width 6 height 6
click at [200, 280] on input "56" at bounding box center [194, 279] width 33 height 15
type input "4"
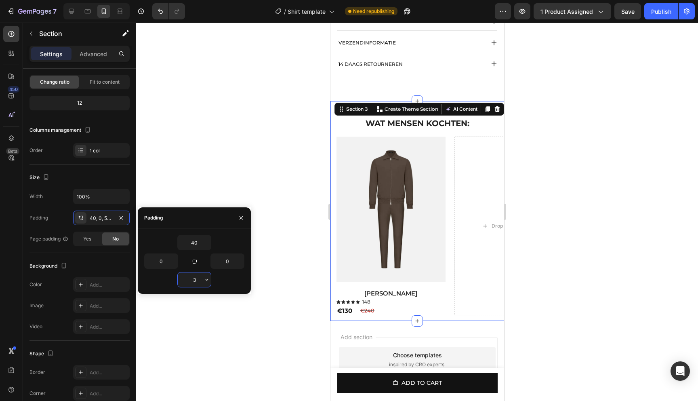
type input "35"
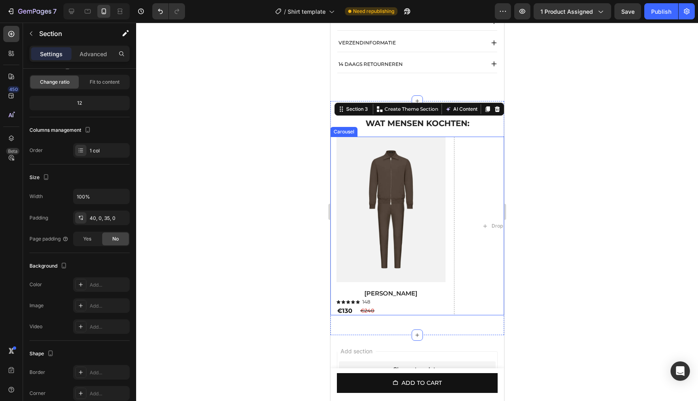
click at [273, 135] on div at bounding box center [417, 212] width 562 height 378
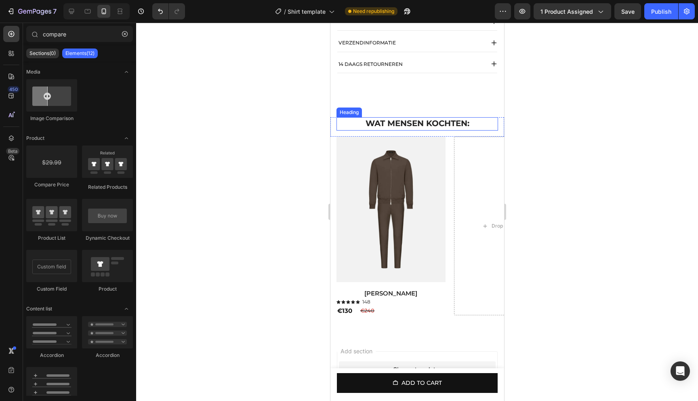
click at [565, 123] on div at bounding box center [417, 212] width 562 height 378
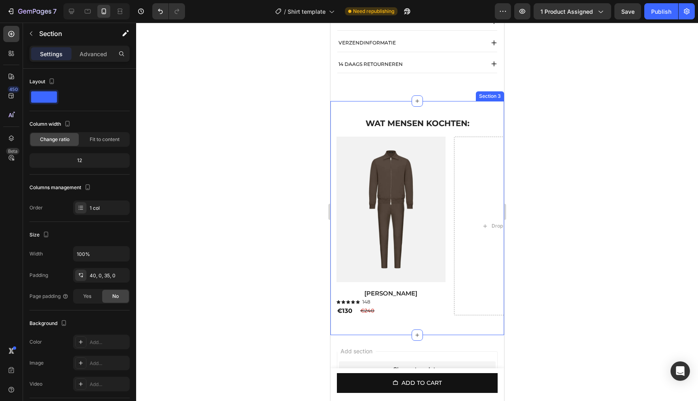
click at [423, 122] on div "⁠⁠⁠⁠⁠⁠⁠ WAT MENSEN KOCHTEN: Heading Row Product Images Amber Haze Product Title…" at bounding box center [417, 218] width 174 height 234
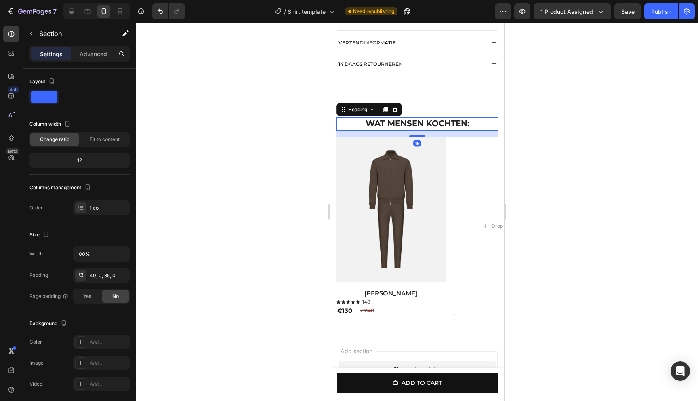
click at [399, 128] on strong "WAT MENSEN KOCHTEN:" at bounding box center [417, 123] width 104 height 10
click at [450, 114] on div "⁠⁠⁠⁠⁠⁠⁠ WAT MENSEN KOCHTEN: Heading 15 Row Product Images Amber Haze Product Ti…" at bounding box center [417, 218] width 174 height 234
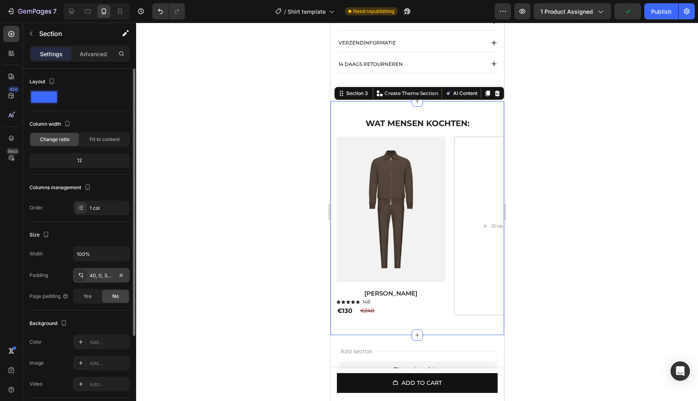
click at [91, 275] on div "40, 0, 35, 0" at bounding box center [101, 275] width 23 height 7
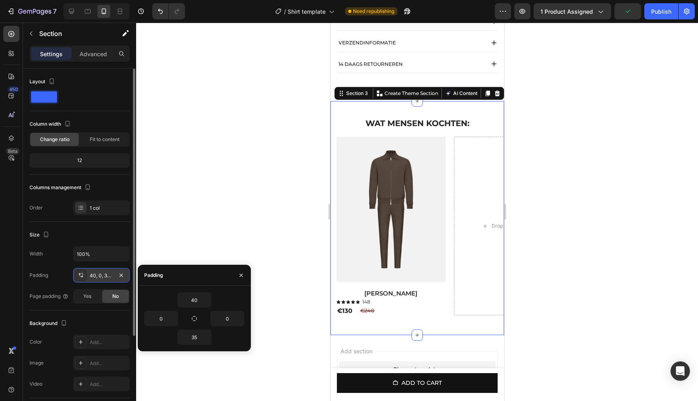
click at [92, 275] on div "40, 0, 35, 0" at bounding box center [101, 275] width 23 height 7
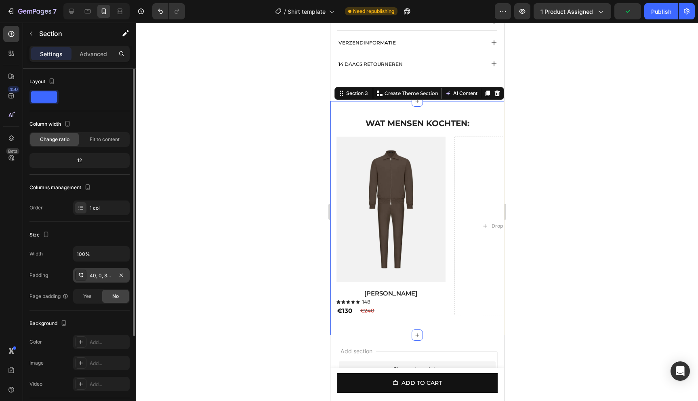
click at [92, 275] on div "40, 0, 35, 0" at bounding box center [101, 275] width 23 height 7
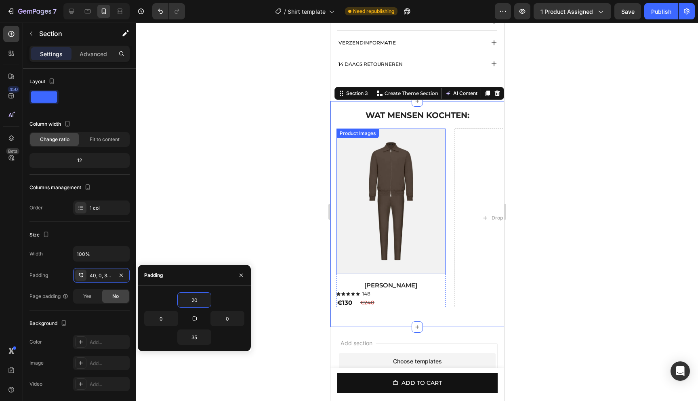
type input "2"
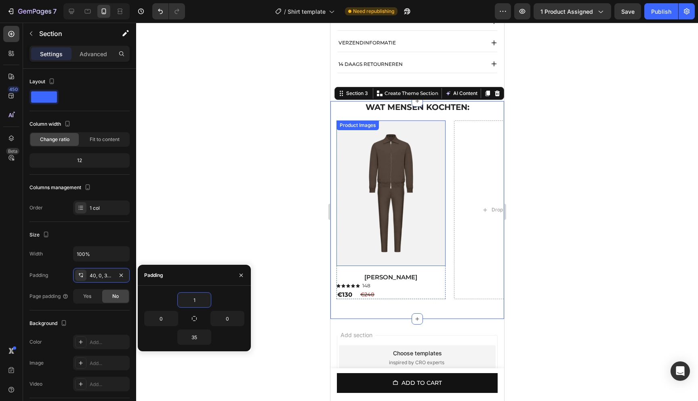
type input "10"
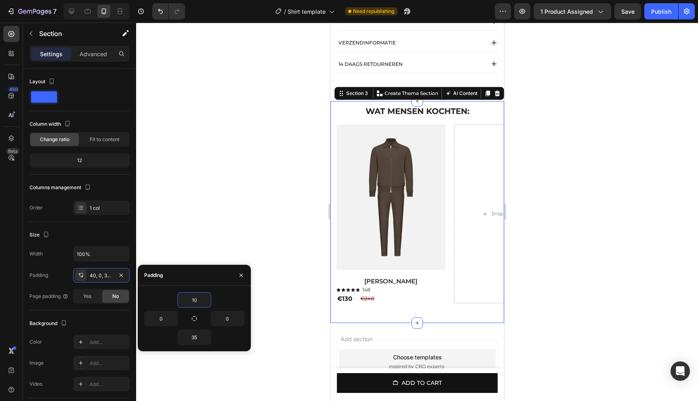
click at [267, 236] on div at bounding box center [417, 212] width 562 height 378
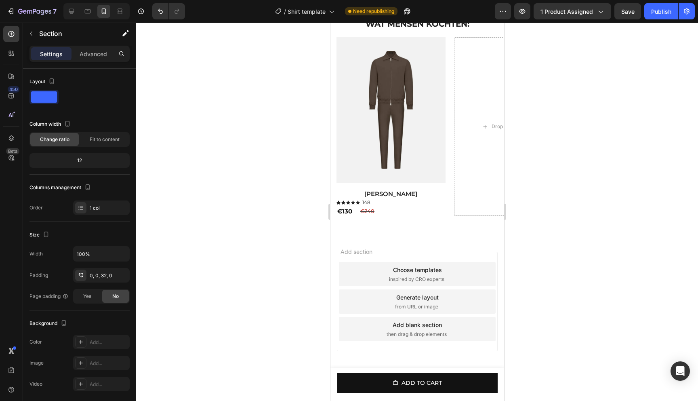
scroll to position [672, 0]
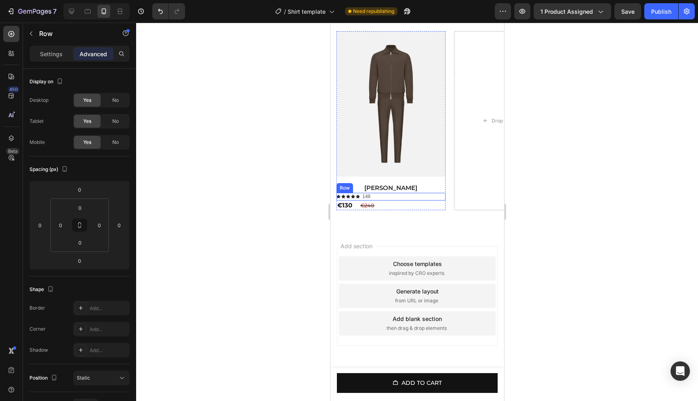
click at [377, 198] on div "Icon Icon Icon Icon Icon Icon List [STREET_ADDRESS]" at bounding box center [390, 197] width 109 height 8
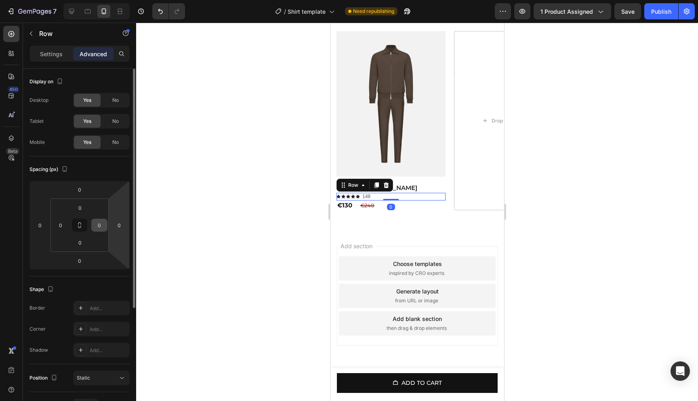
click at [101, 226] on input "0" at bounding box center [99, 225] width 12 height 12
type input "1"
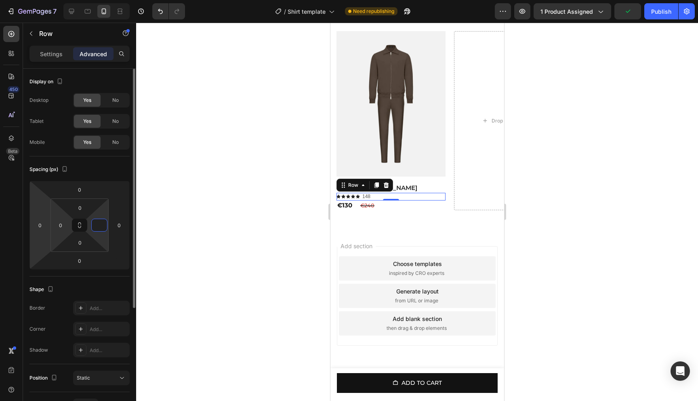
click at [48, 0] on html "7 Version history / Shirt template Need republishing Preview 1 product assigned…" at bounding box center [349, 0] width 698 height 0
type input "0"
type input "1"
type input "3"
type input "5"
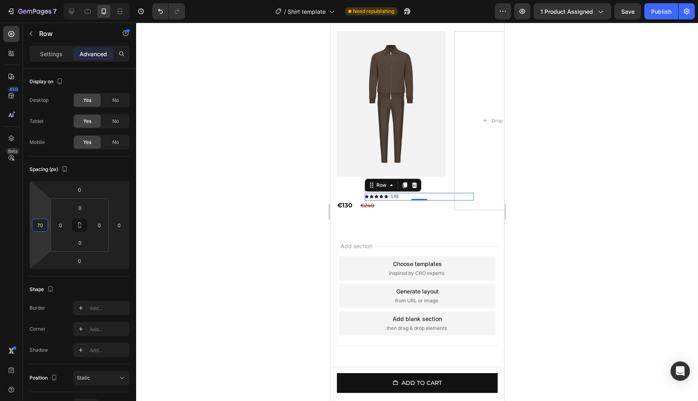
type input "7"
type input "80"
click at [608, 185] on div at bounding box center [417, 212] width 562 height 378
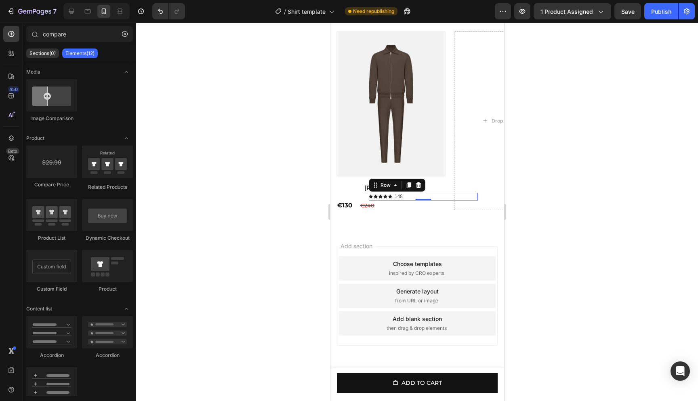
click at [608, 185] on div at bounding box center [417, 212] width 562 height 378
click at [400, 196] on p "148" at bounding box center [399, 197] width 8 height 6
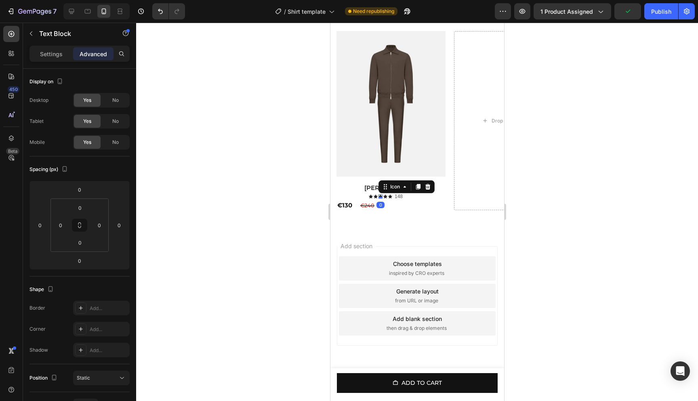
click at [378, 196] on icon at bounding box center [380, 196] width 4 height 4
click at [369, 196] on div "Icon" at bounding box center [371, 196] width 4 height 4
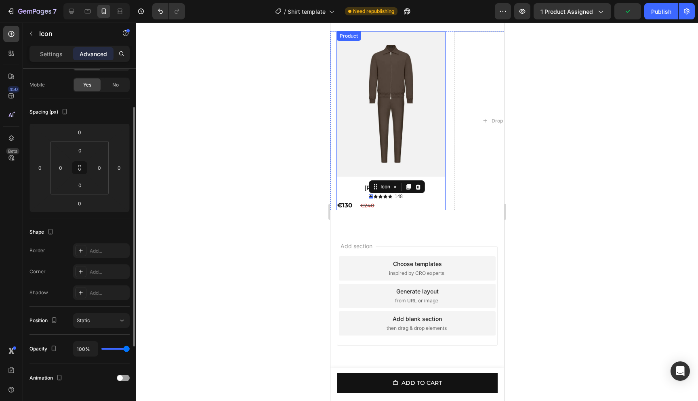
click at [352, 196] on div "Product Images Amber Haze Product Title Icon 0 Icon Icon Icon Icon Icon List 14…" at bounding box center [390, 115] width 109 height 169
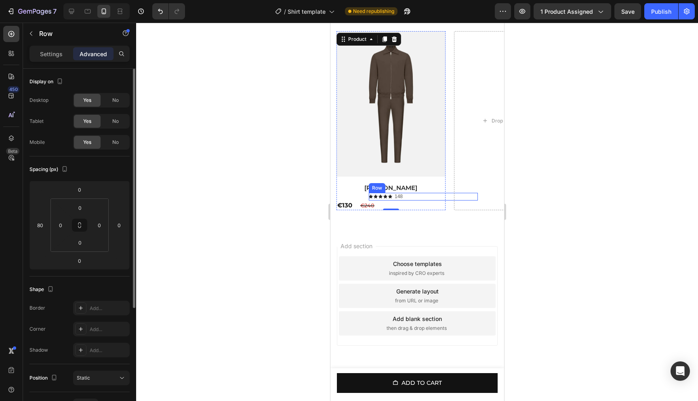
click at [410, 196] on div "Icon Icon Icon Icon Icon Icon List [STREET_ADDRESS]" at bounding box center [423, 197] width 109 height 8
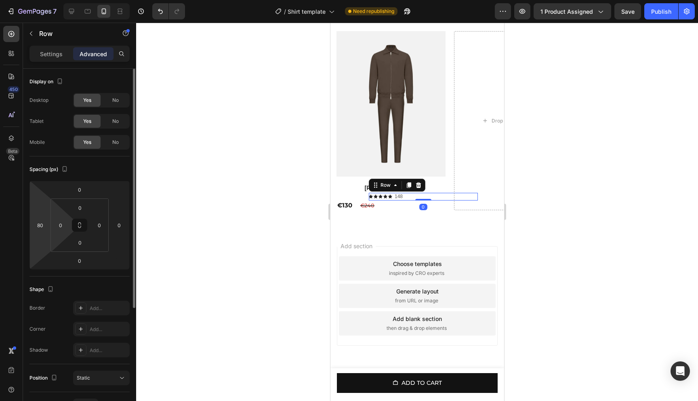
click at [48, 0] on html "7 Version history / Shirt template Need republishing Preview 1 product assigned…" at bounding box center [349, 0] width 698 height 0
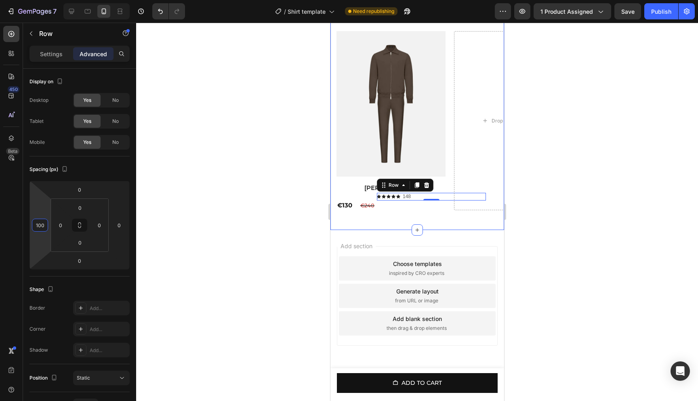
type input "100"
click at [633, 160] on div at bounding box center [417, 212] width 562 height 378
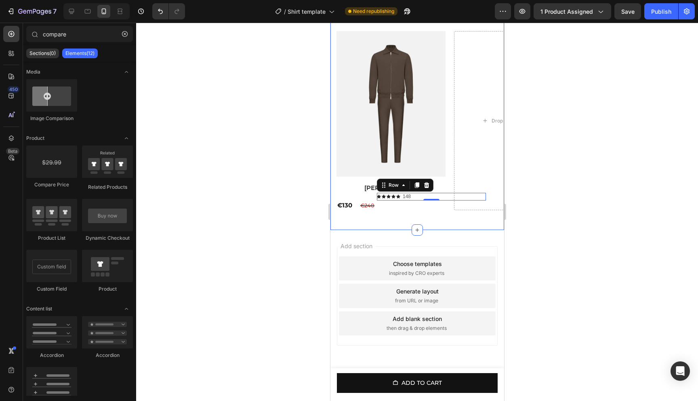
click at [633, 160] on div at bounding box center [417, 212] width 562 height 378
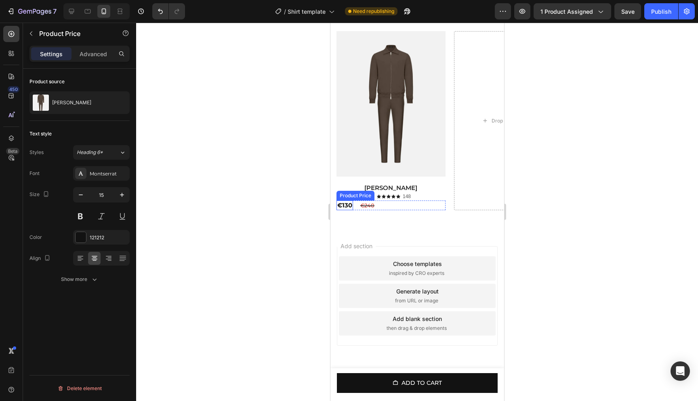
click at [336, 205] on div "€130" at bounding box center [344, 205] width 17 height 10
click at [89, 53] on p "Advanced" at bounding box center [93, 54] width 27 height 8
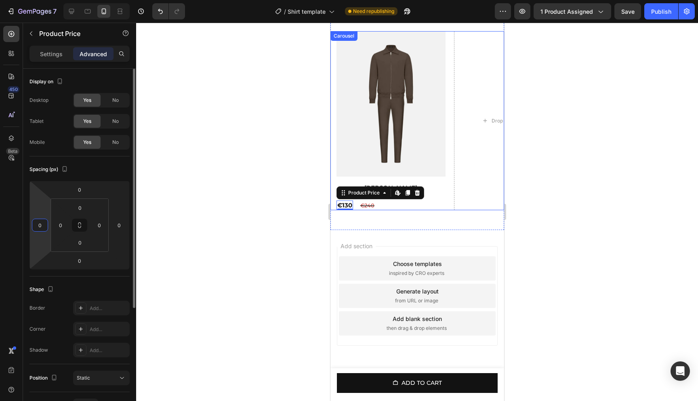
click at [42, 226] on input "0" at bounding box center [40, 225] width 12 height 12
type input "100"
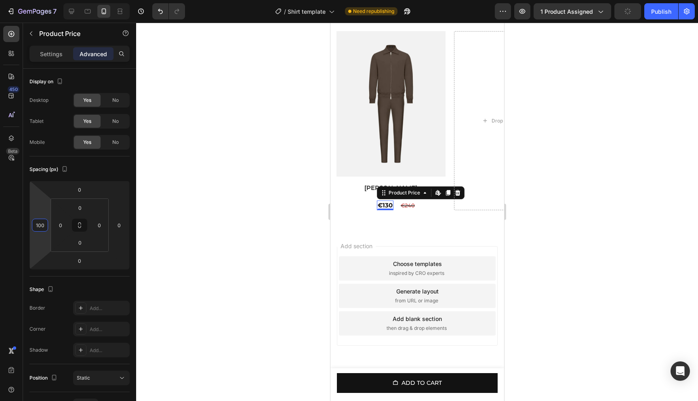
click at [659, 193] on div at bounding box center [417, 212] width 562 height 378
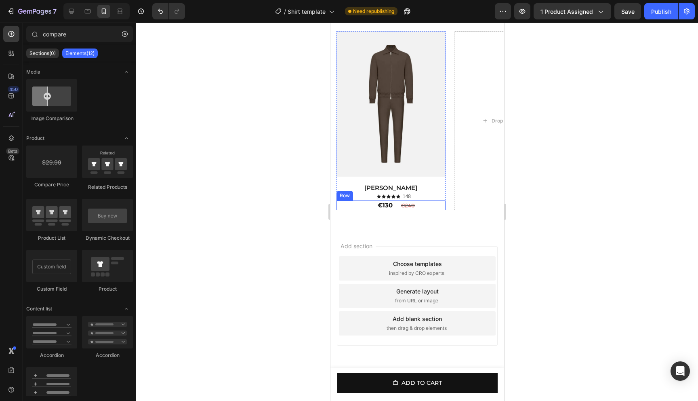
click at [396, 205] on div "€130 Product Price Product Price €240 Compare Price Compare Price Row" at bounding box center [390, 205] width 109 height 10
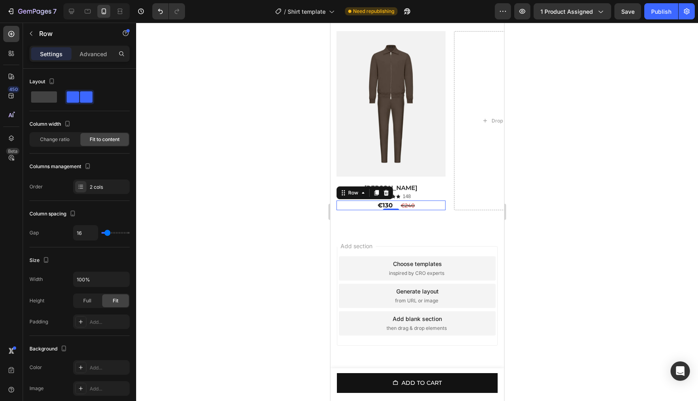
click at [418, 206] on div "€130 Product Price Product Price €240 Compare Price Compare Price Row 0" at bounding box center [390, 205] width 109 height 10
click at [414, 206] on div "€240" at bounding box center [408, 205] width 16 height 7
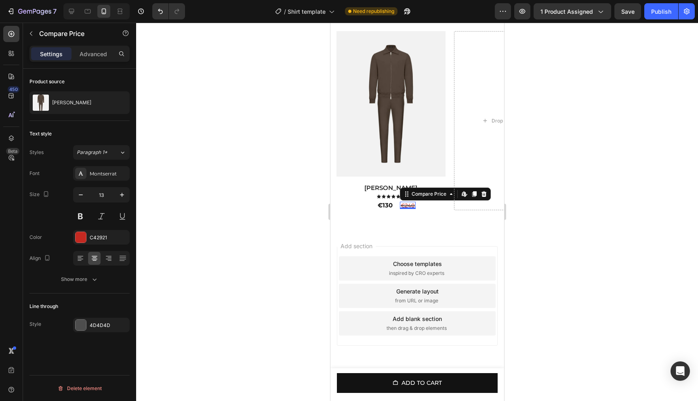
click at [598, 207] on div at bounding box center [417, 212] width 562 height 378
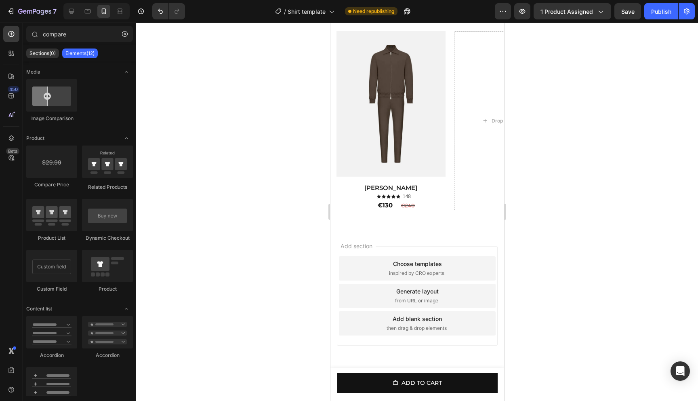
scroll to position [646, 0]
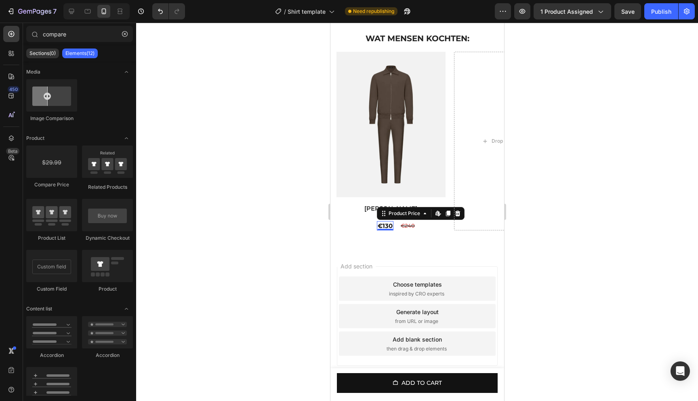
click at [390, 231] on div "€130" at bounding box center [385, 226] width 17 height 10
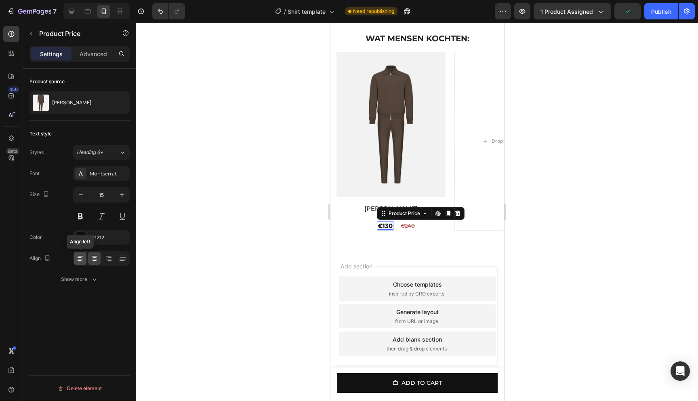
click at [78, 262] on icon at bounding box center [80, 258] width 8 height 8
click at [89, 261] on div at bounding box center [94, 258] width 13 height 13
click at [107, 261] on icon at bounding box center [109, 258] width 8 height 8
click at [94, 261] on icon at bounding box center [95, 258] width 8 height 8
click at [70, 261] on div "Align" at bounding box center [80, 258] width 100 height 15
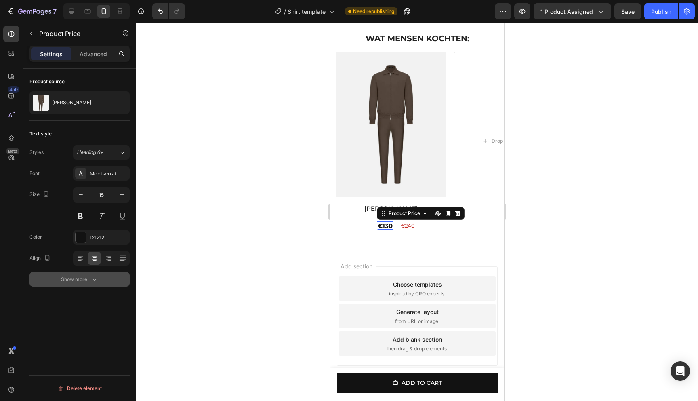
click at [78, 281] on div "Show more" at bounding box center [80, 279] width 38 height 8
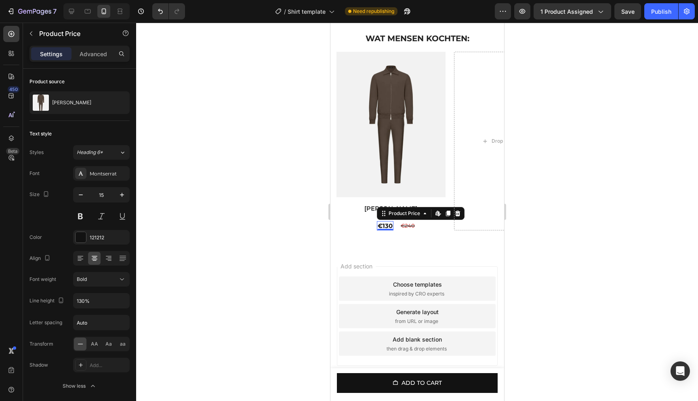
scroll to position [31, 0]
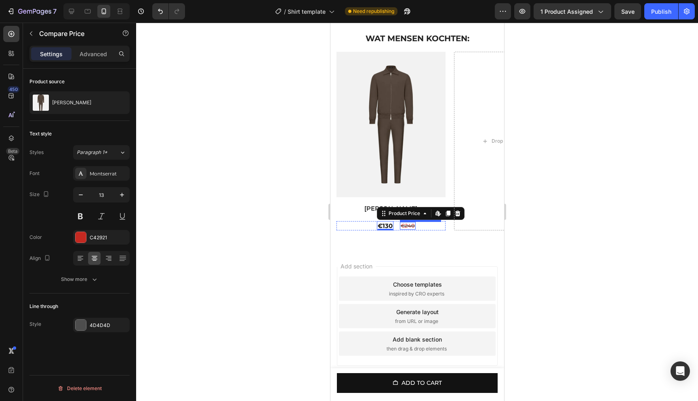
click at [414, 229] on div "€240" at bounding box center [408, 225] width 16 height 7
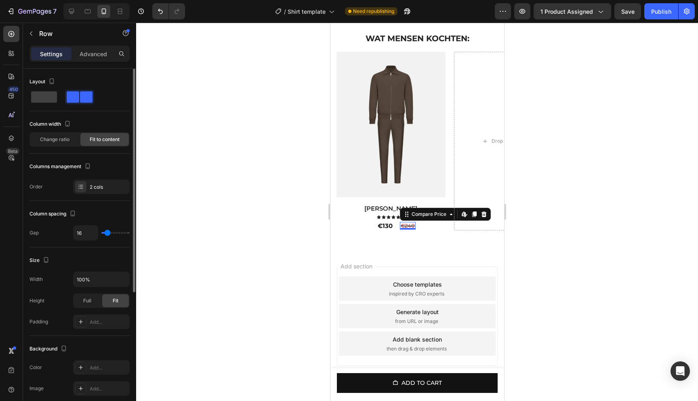
click at [413, 229] on div "€240" at bounding box center [408, 225] width 16 height 7
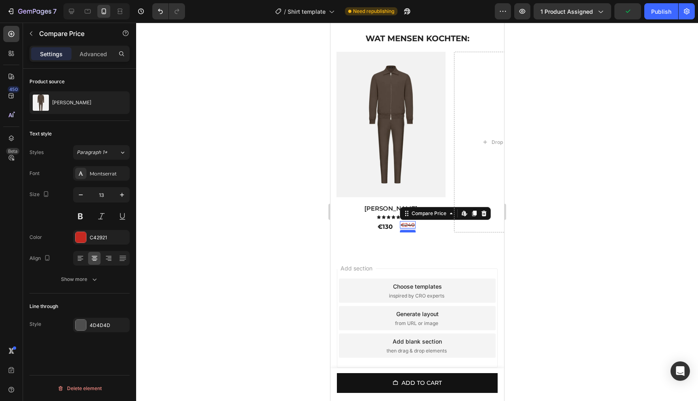
drag, startPoint x: 409, startPoint y: 235, endPoint x: 409, endPoint y: 239, distance: 4.1
click at [409, 232] on div at bounding box center [408, 231] width 16 height 2
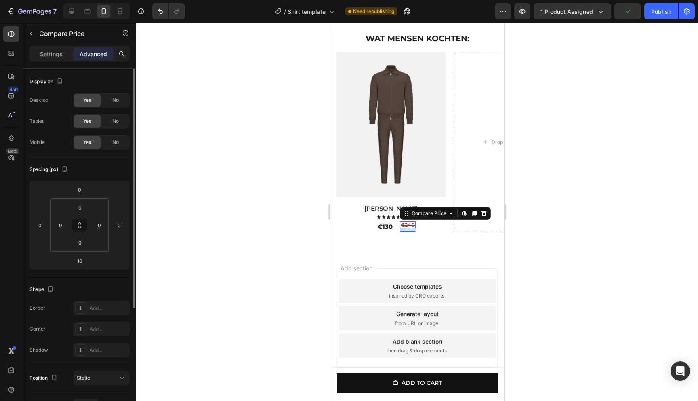
click at [610, 212] on div at bounding box center [417, 212] width 562 height 378
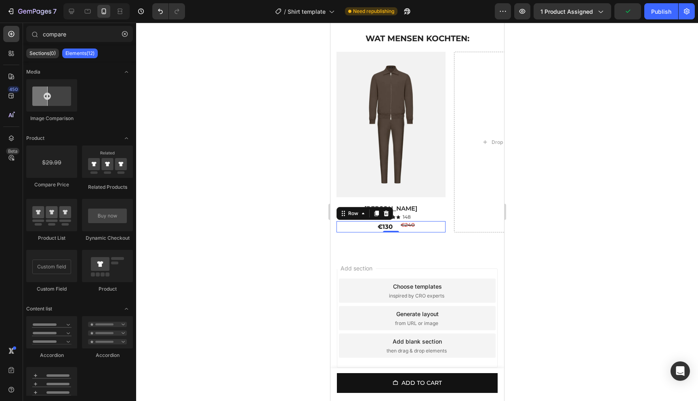
click at [397, 232] on div "€130 Product Price Product Price €240 Compare Price Compare Price Row 0" at bounding box center [390, 226] width 109 height 11
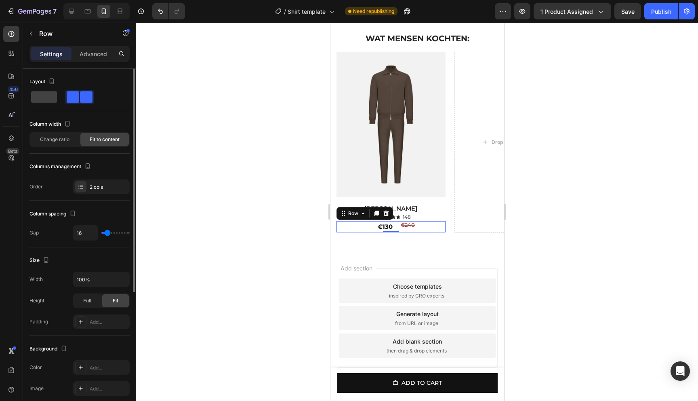
type input "9"
type input "8"
type input "7"
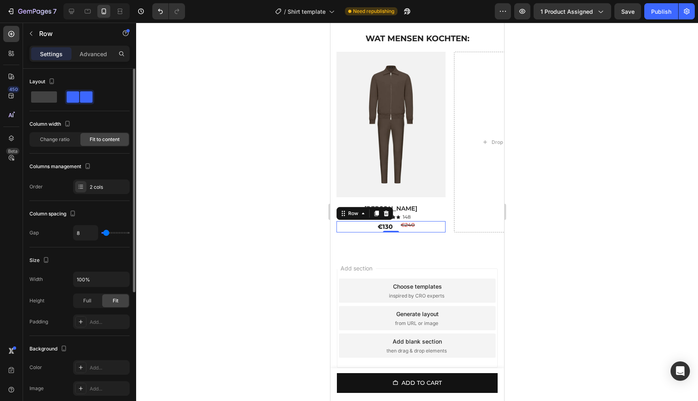
type input "7"
type input "6"
type input "5"
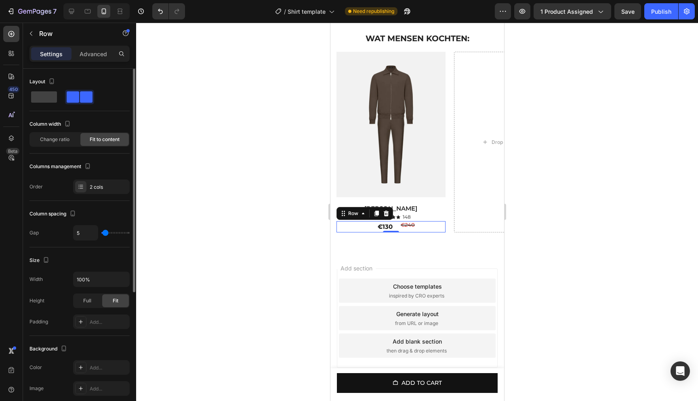
type input "4"
type input "3"
type input "2"
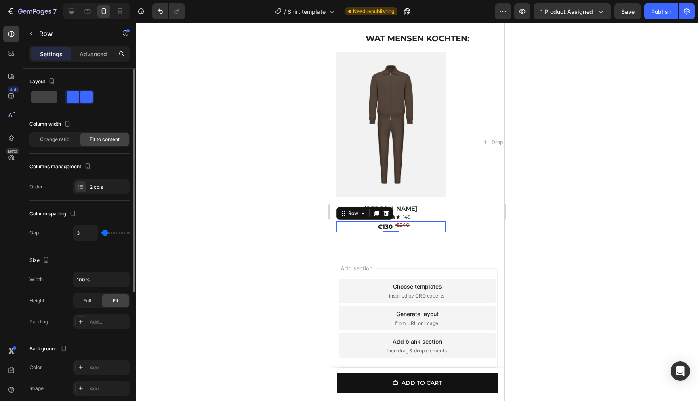
type input "2"
type input "1"
type input "0"
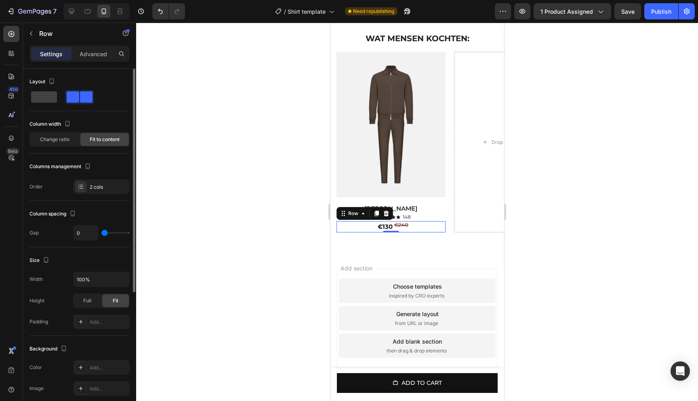
type input "1"
type input "2"
type input "3"
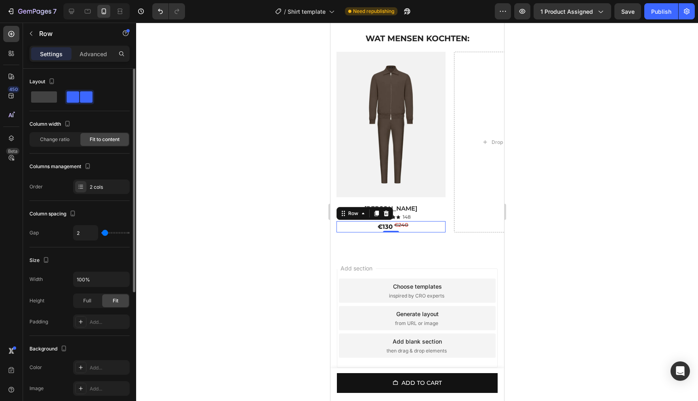
type input "3"
type input "4"
type input "5"
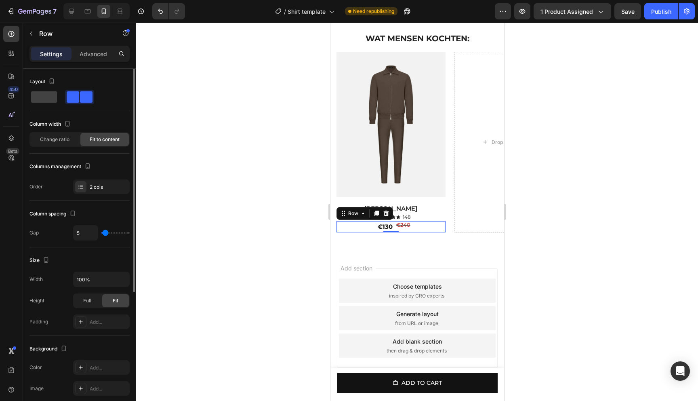
type input "6"
type input "7"
type input "6"
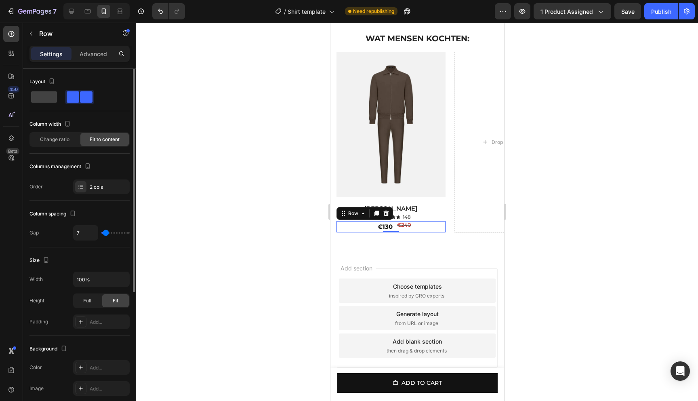
type input "6"
type input "5"
type input "4"
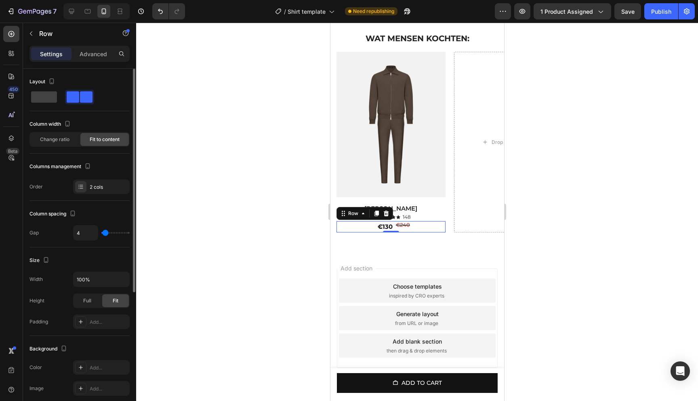
type input "3"
click at [105, 233] on input "range" at bounding box center [115, 233] width 28 height 2
click at [582, 192] on div at bounding box center [417, 212] width 562 height 378
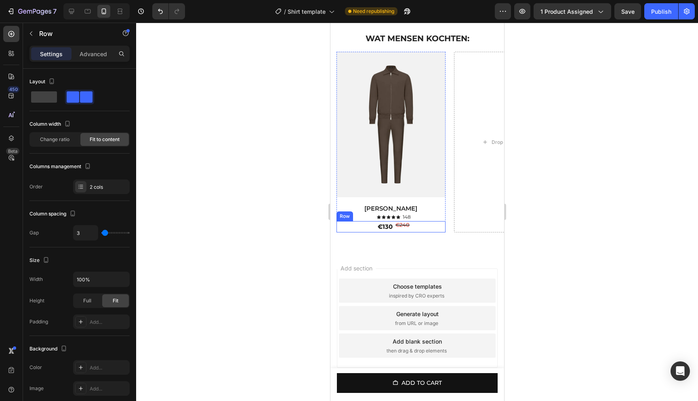
click at [374, 232] on div "€130 Product Price Product Price" at bounding box center [364, 226] width 57 height 11
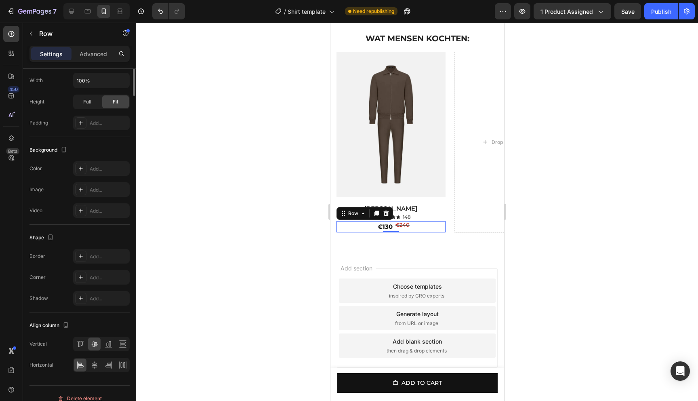
scroll to position [209, 0]
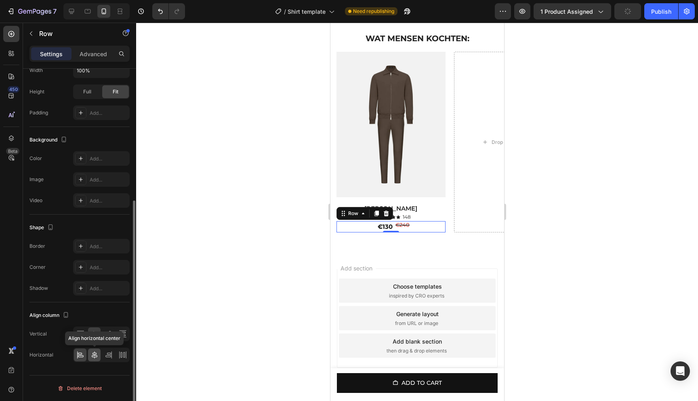
click at [91, 357] on icon at bounding box center [95, 355] width 8 height 8
click at [78, 358] on icon at bounding box center [80, 355] width 8 height 8
click at [190, 289] on div at bounding box center [417, 212] width 562 height 378
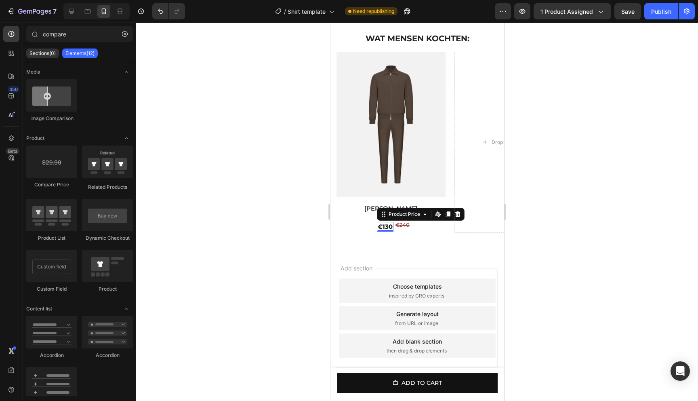
click at [378, 232] on div "€130" at bounding box center [385, 227] width 17 height 10
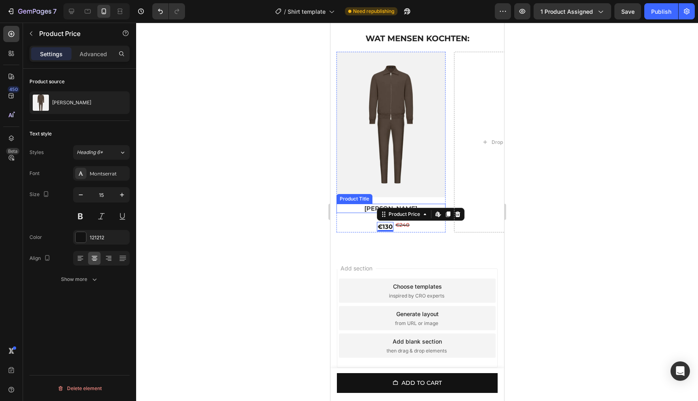
click at [283, 197] on div at bounding box center [417, 212] width 562 height 378
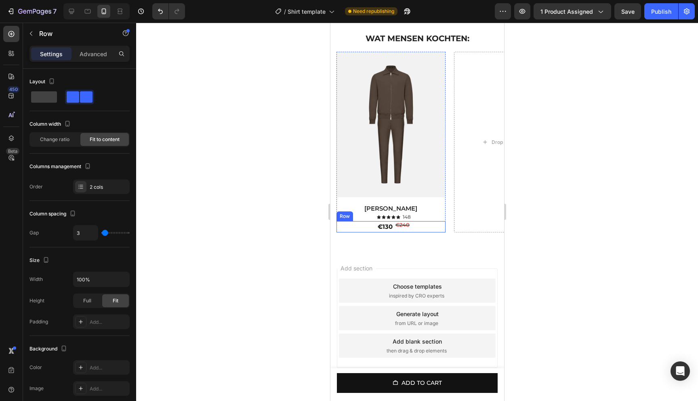
click at [373, 232] on div "€130 Product Price Product Price" at bounding box center [364, 226] width 57 height 11
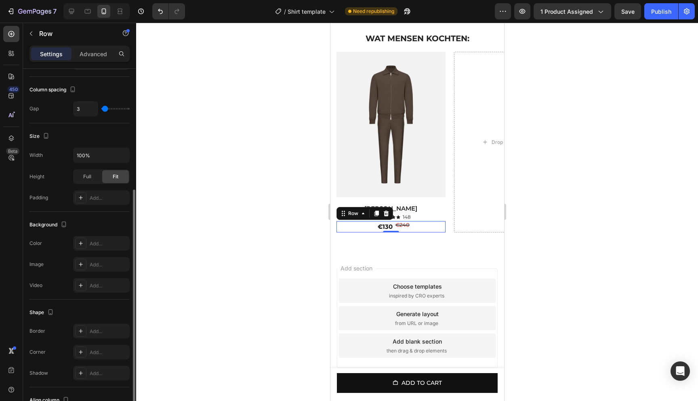
scroll to position [0, 0]
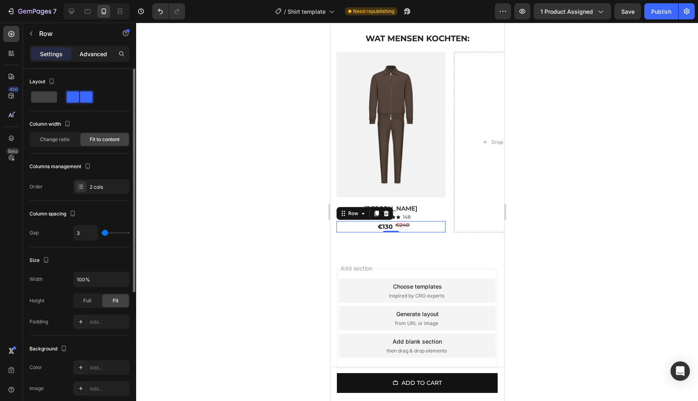
click at [87, 59] on div "Advanced" at bounding box center [93, 53] width 40 height 13
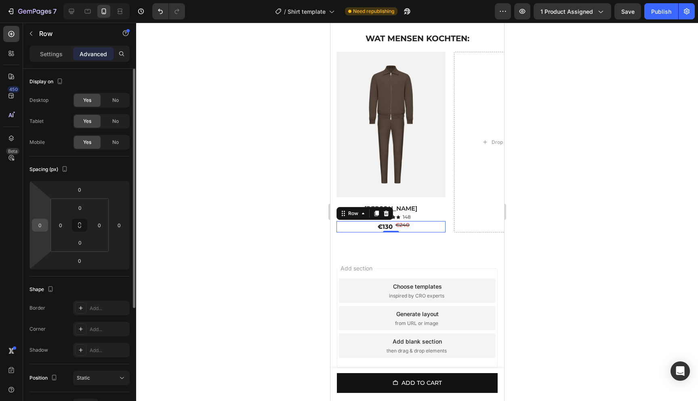
click at [42, 229] on input "0" at bounding box center [40, 225] width 12 height 12
type input "1"
type input "2"
type input "12"
click at [641, 234] on div at bounding box center [417, 212] width 562 height 378
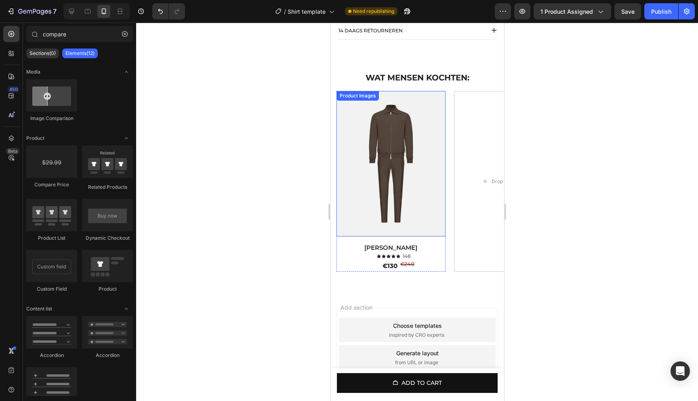
scroll to position [605, 0]
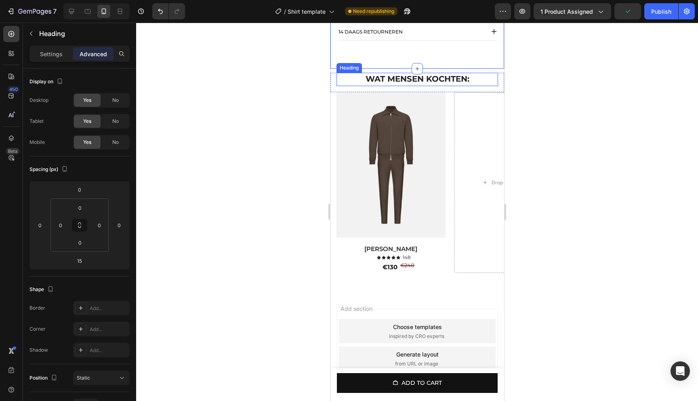
click at [479, 84] on p "⁠⁠⁠⁠⁠⁠⁠ WAT MENSEN KOCHTEN:" at bounding box center [417, 80] width 160 height 12
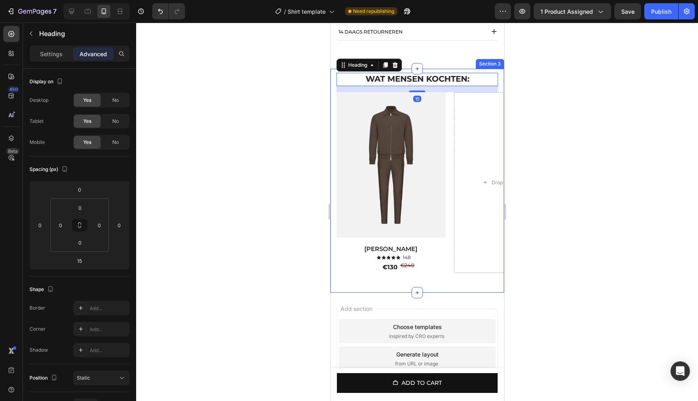
click at [494, 78] on div "⁠⁠⁠⁠⁠⁠⁠ WAT MENSEN KOCHTEN: Heading 15 Row Product Images Amber Haze Product Ti…" at bounding box center [417, 181] width 174 height 224
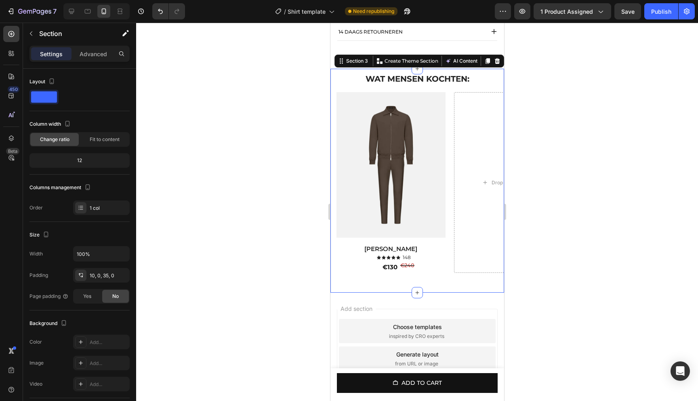
click at [432, 290] on div "⁠⁠⁠⁠⁠⁠⁠ WAT MENSEN KOCHTEN: Heading Row Product Images Amber Haze Product Title…" at bounding box center [417, 181] width 174 height 224
click at [333, 104] on div "Product Images Amber Haze Product Title Icon Icon Icon Icon Icon Icon List 148 …" at bounding box center [417, 182] width 174 height 181
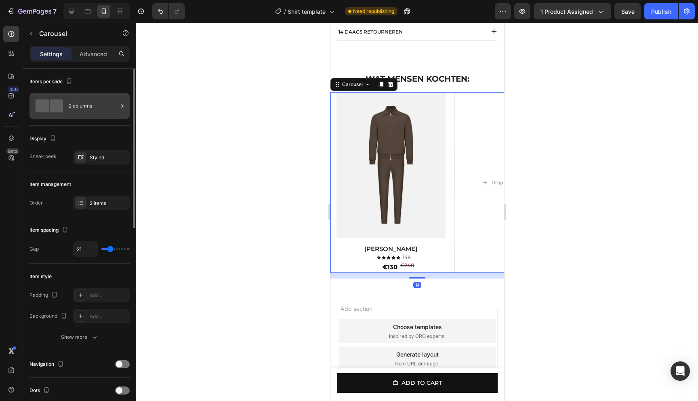
click at [99, 108] on div "2 columns" at bounding box center [93, 106] width 49 height 19
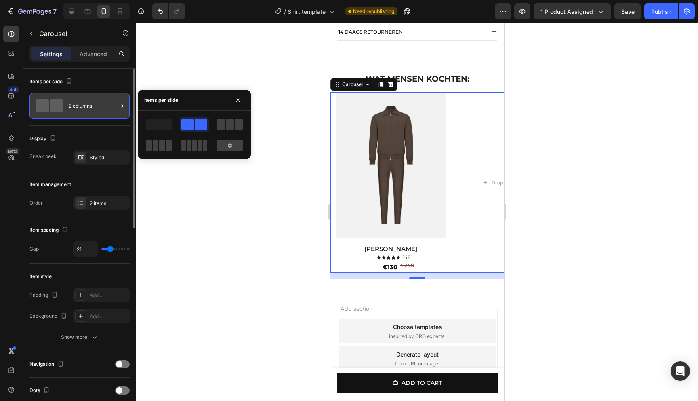
click at [103, 107] on div "2 columns" at bounding box center [93, 106] width 49 height 19
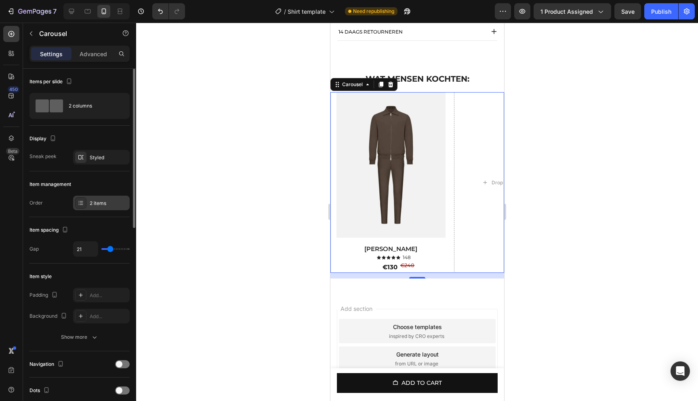
click at [114, 207] on div "2 items" at bounding box center [101, 203] width 57 height 15
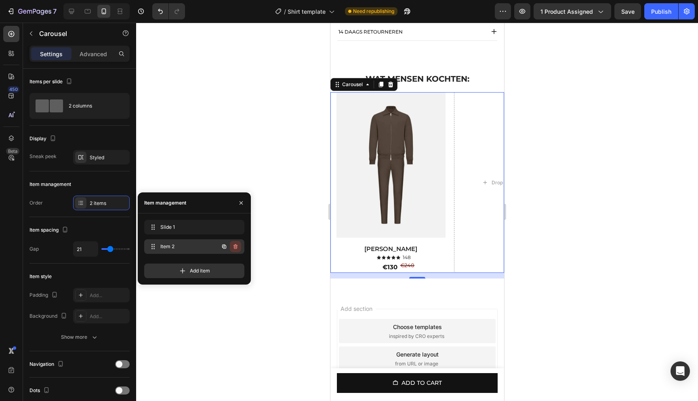
click at [238, 247] on icon "button" at bounding box center [235, 246] width 6 height 6
click at [234, 247] on div "Delete" at bounding box center [230, 246] width 15 height 7
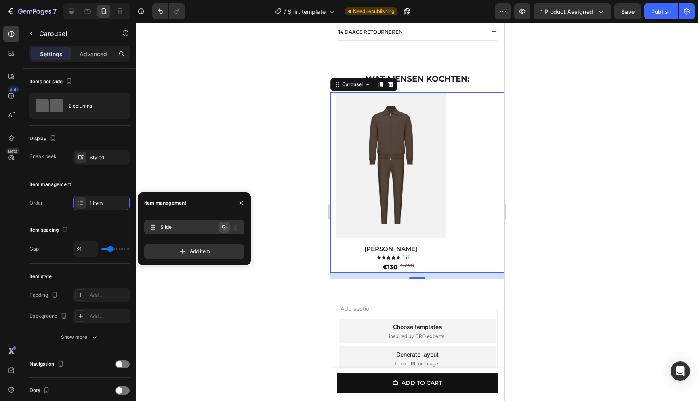
click at [223, 227] on icon "button" at bounding box center [224, 227] width 4 height 4
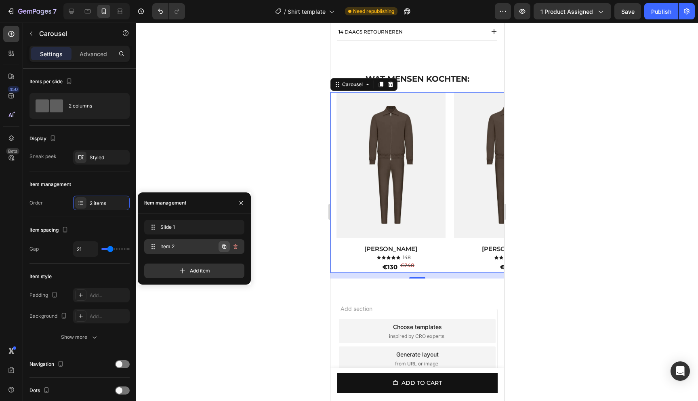
click at [224, 249] on icon "button" at bounding box center [224, 246] width 6 height 6
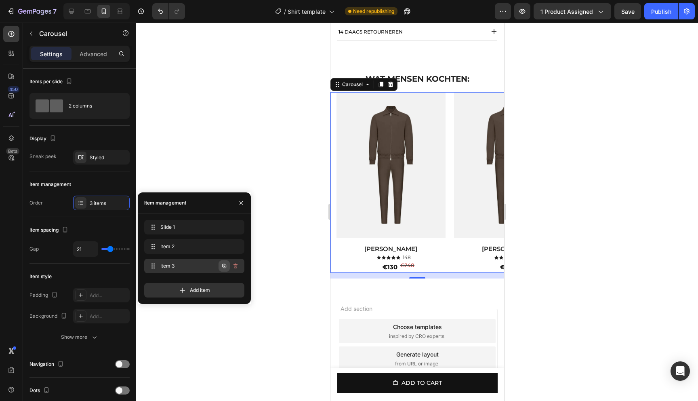
click at [224, 267] on icon "button" at bounding box center [224, 266] width 6 height 6
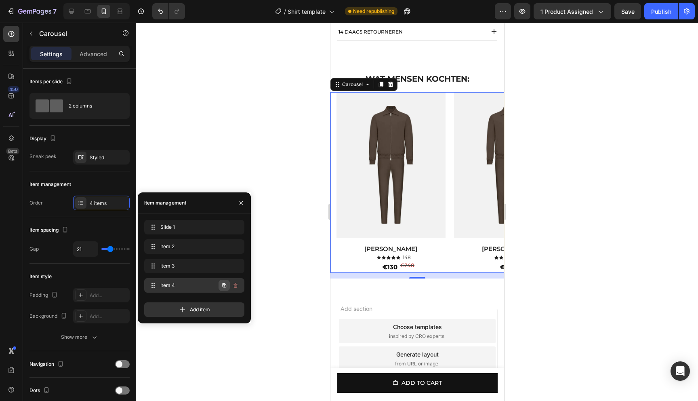
click at [222, 287] on icon "button" at bounding box center [224, 285] width 6 height 6
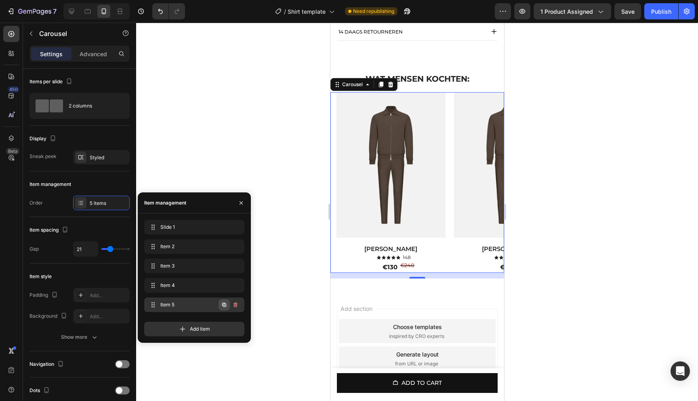
click at [223, 304] on icon "button" at bounding box center [224, 305] width 6 height 6
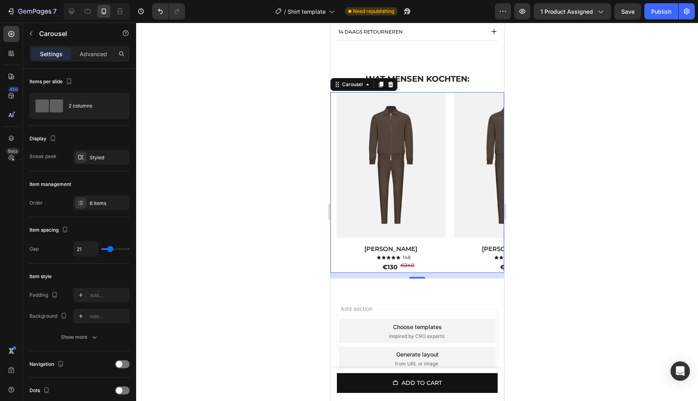
click at [281, 213] on div at bounding box center [417, 212] width 562 height 378
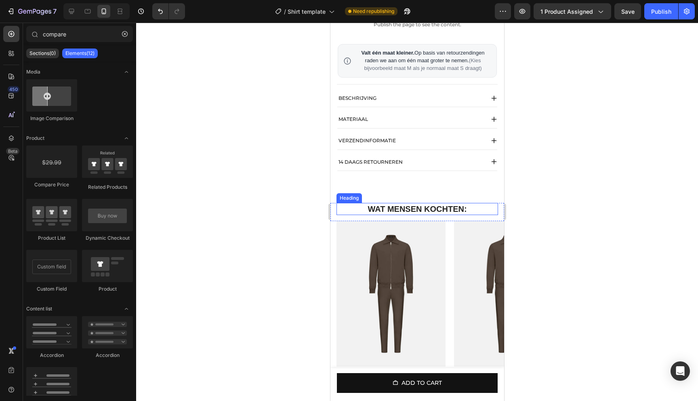
scroll to position [525, 0]
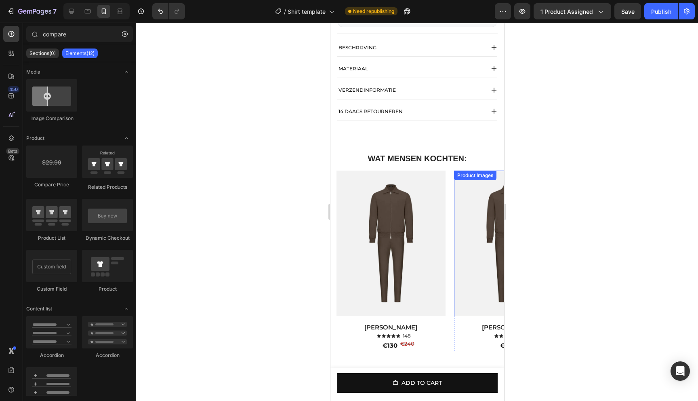
click at [462, 230] on img at bounding box center [508, 244] width 109 height 146
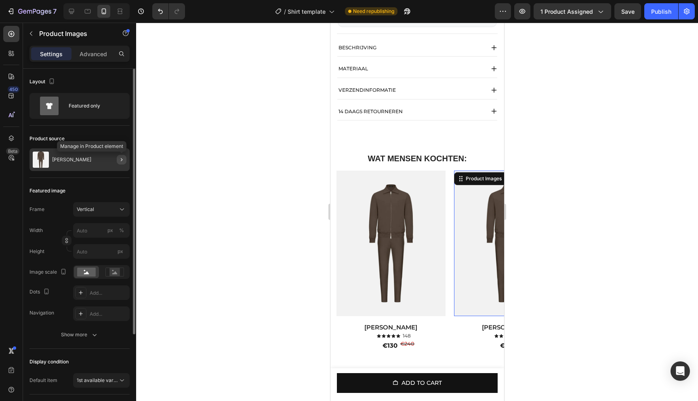
click at [118, 161] on icon "button" at bounding box center [121, 159] width 6 height 6
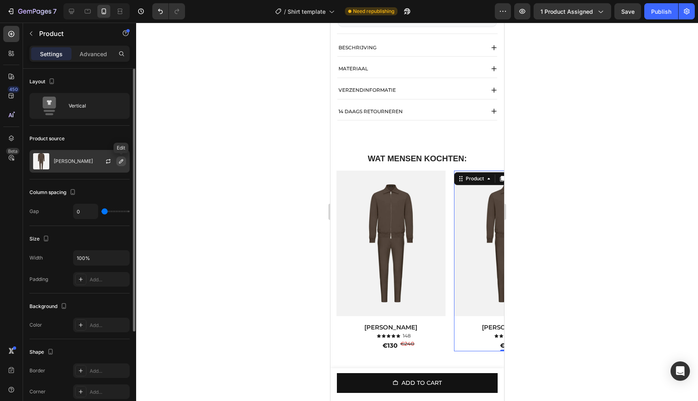
click at [120, 161] on icon "button" at bounding box center [121, 161] width 6 height 6
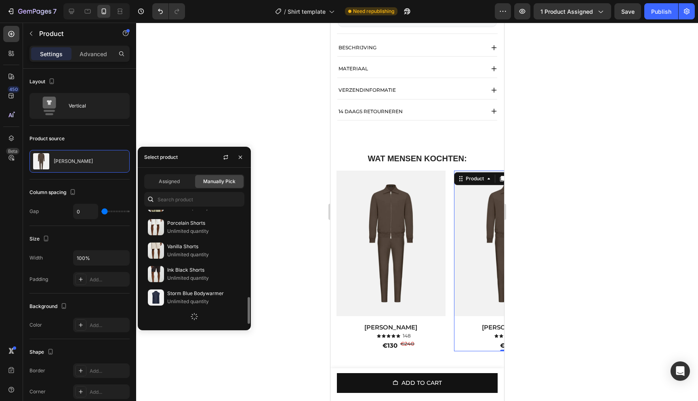
scroll to position [410, 0]
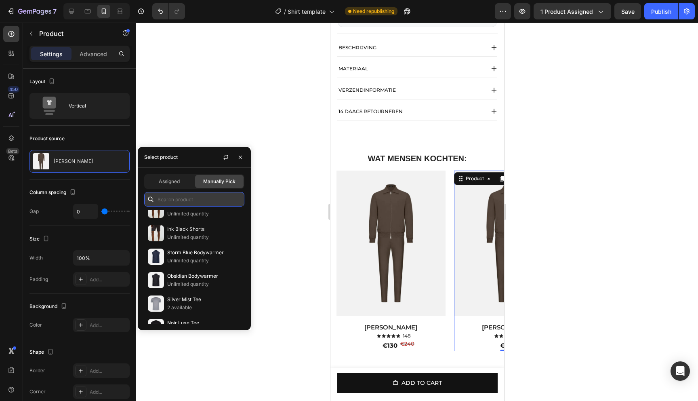
click at [178, 197] on input "text" at bounding box center [194, 199] width 100 height 15
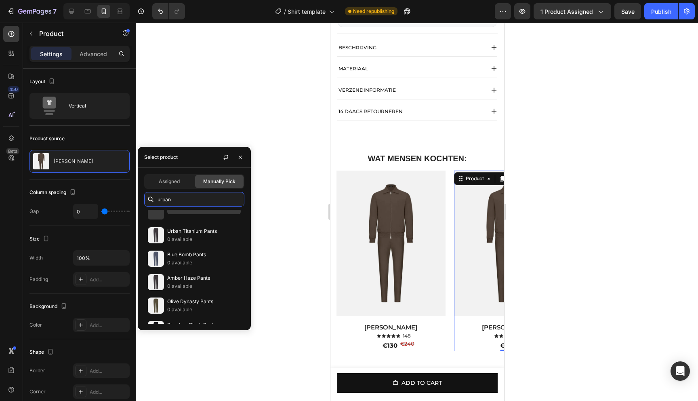
scroll to position [0, 0]
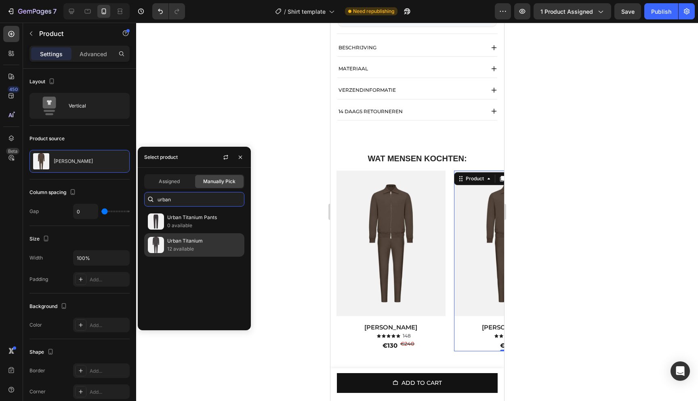
type input "urban"
click at [198, 248] on p "12 available" at bounding box center [204, 249] width 74 height 8
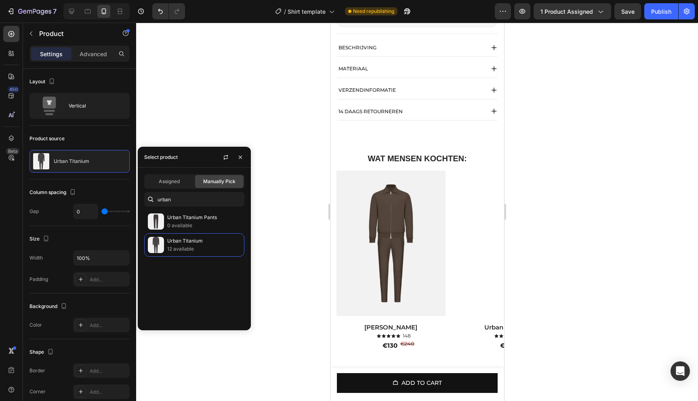
click at [279, 111] on div at bounding box center [417, 212] width 562 height 378
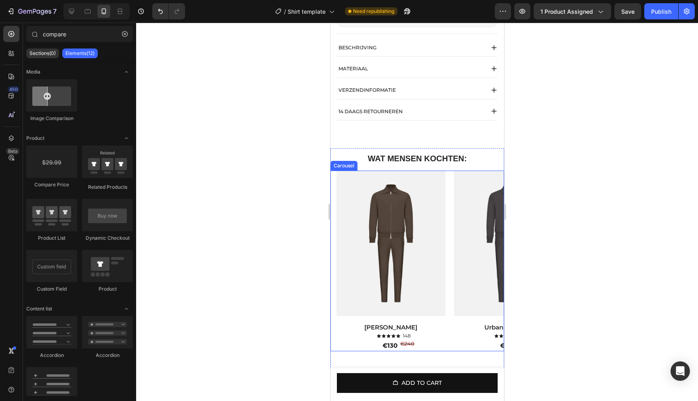
click at [447, 214] on div "Product Images Amber Haze Product Title Icon Icon Icon Icon Icon Icon List 148 …" at bounding box center [420, 261] width 168 height 181
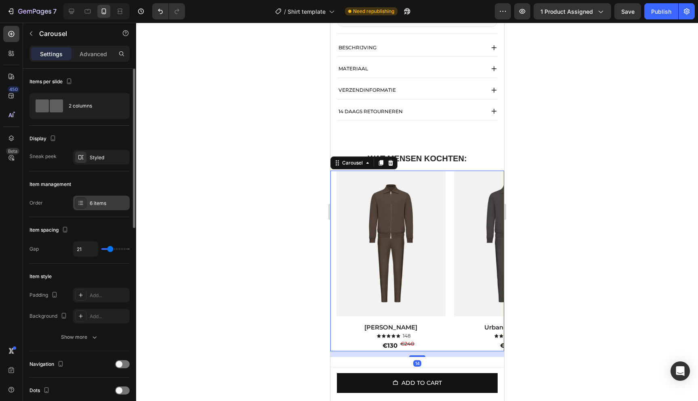
click at [86, 200] on div at bounding box center [80, 202] width 11 height 11
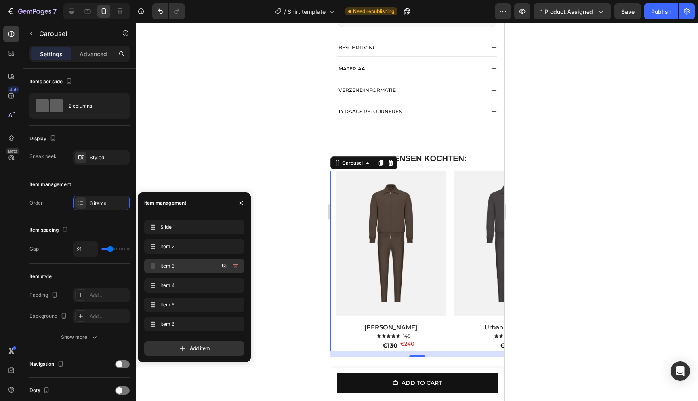
click at [176, 263] on span "Item 3" at bounding box center [183, 265] width 46 height 7
click at [176, 263] on span "Item 3" at bounding box center [189, 265] width 60 height 7
drag, startPoint x: 152, startPoint y: 265, endPoint x: 152, endPoint y: 227, distance: 38.0
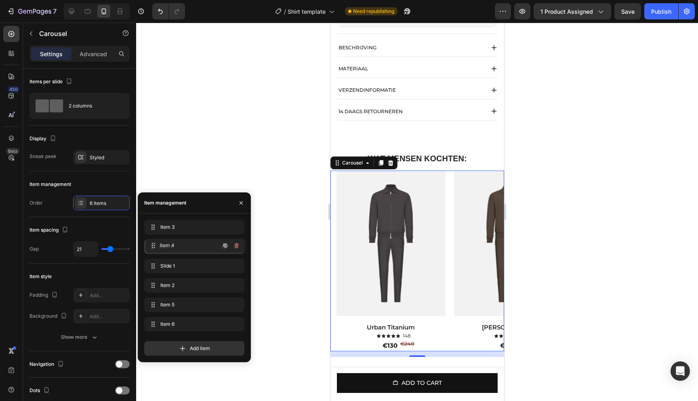
drag, startPoint x: 152, startPoint y: 283, endPoint x: 198, endPoint y: 150, distance: 140.7
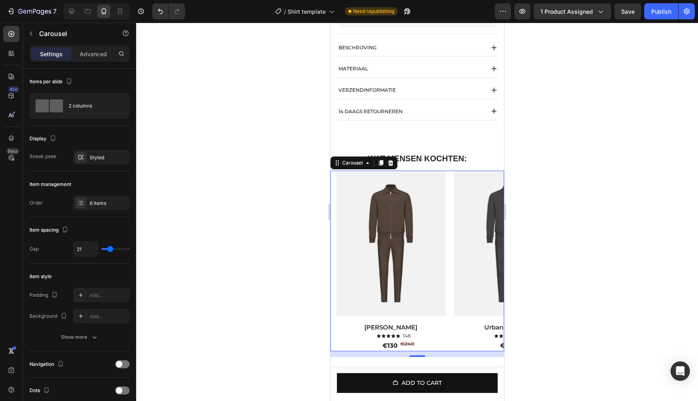
click at [219, 119] on div at bounding box center [417, 212] width 562 height 378
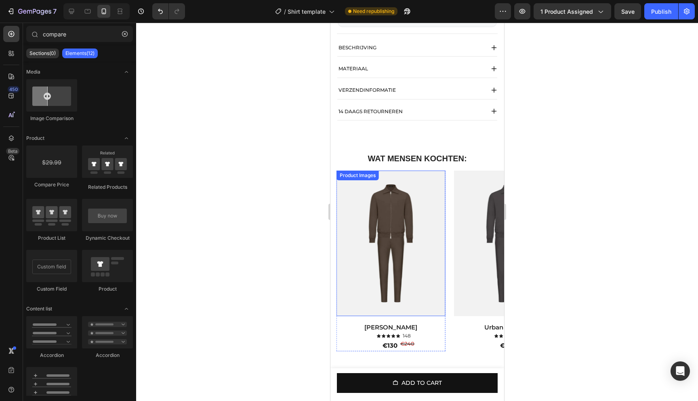
click at [423, 260] on img at bounding box center [390, 244] width 109 height 146
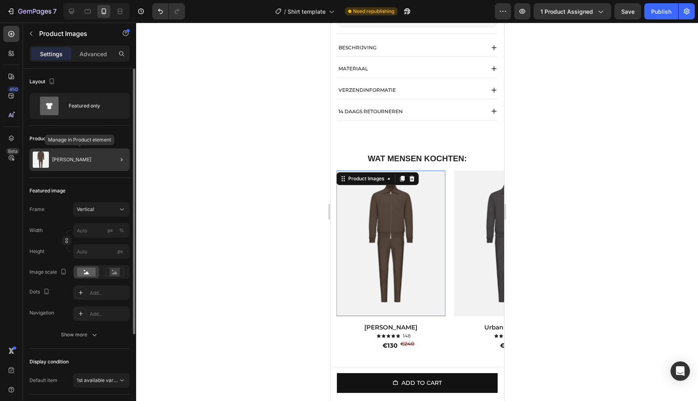
click at [89, 159] on div "[PERSON_NAME]" at bounding box center [80, 159] width 100 height 23
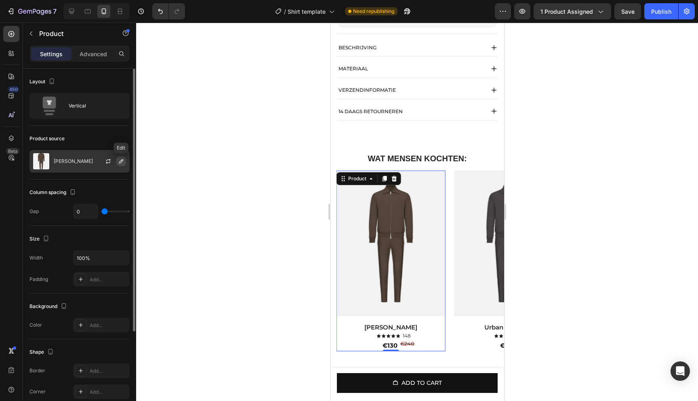
click at [120, 163] on icon "button" at bounding box center [121, 161] width 6 height 6
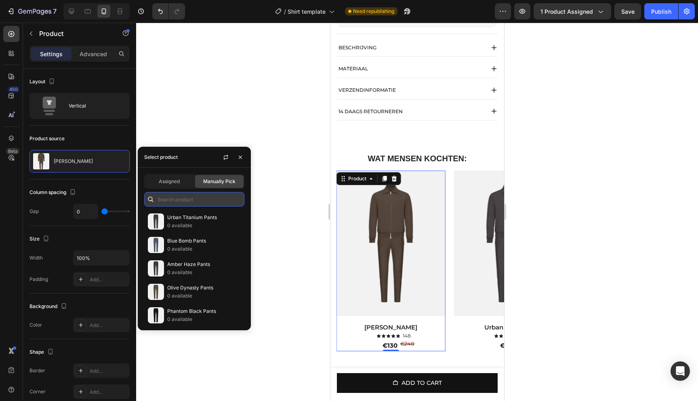
click at [171, 200] on input "text" at bounding box center [194, 199] width 100 height 15
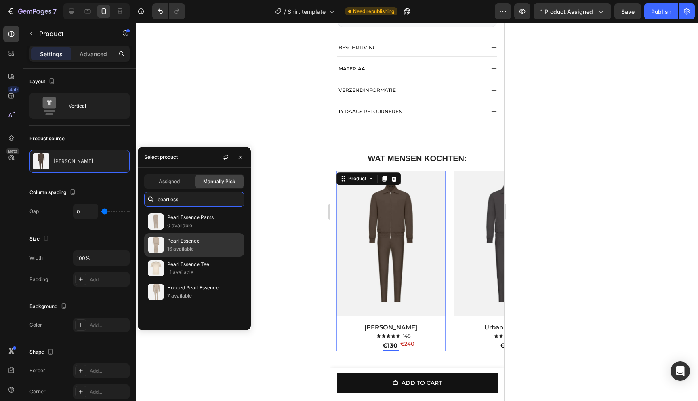
type input "pearl ess"
click at [209, 238] on p "Pearl Essence" at bounding box center [204, 241] width 74 height 8
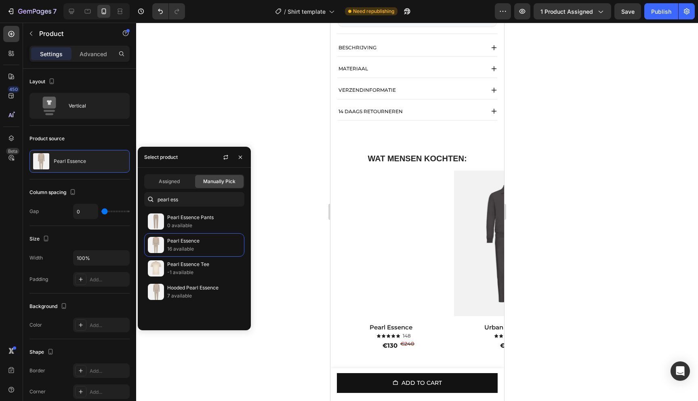
click at [219, 110] on div at bounding box center [417, 212] width 562 height 378
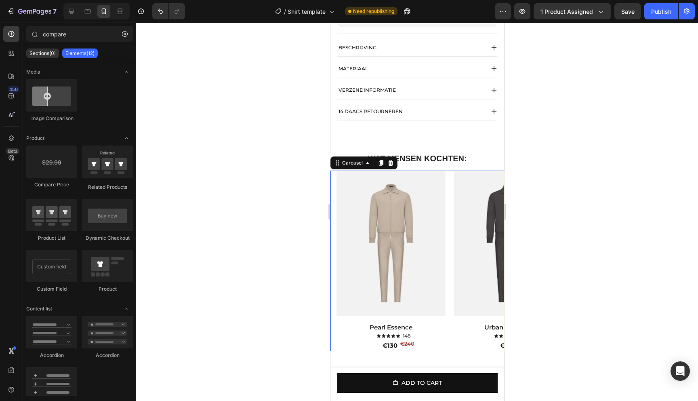
click at [450, 189] on div "Product Images Amber Haze Product Title Icon Icon Icon Icon Icon Icon List 148 …" at bounding box center [420, 261] width 168 height 181
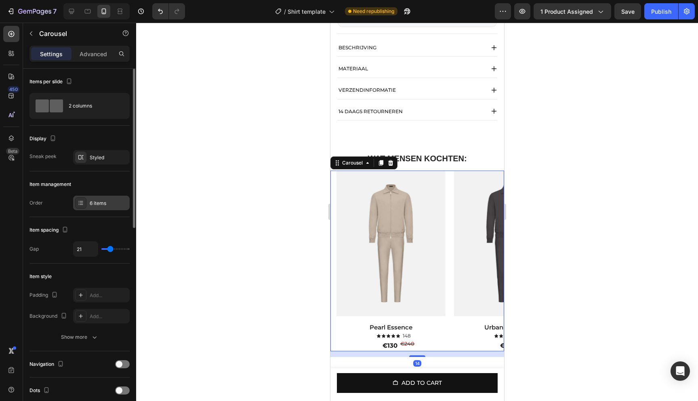
click at [93, 200] on div "6 items" at bounding box center [109, 203] width 38 height 7
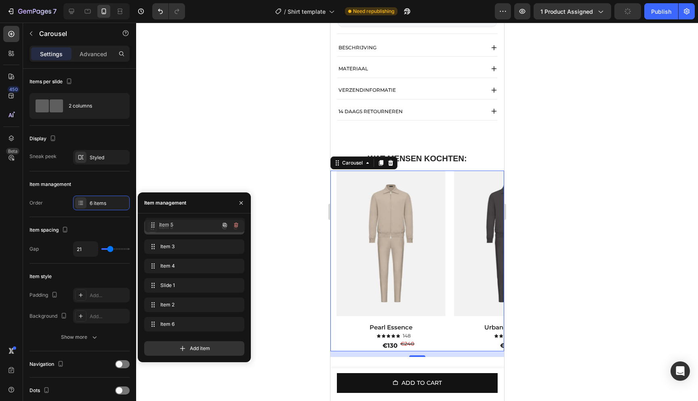
drag, startPoint x: 150, startPoint y: 304, endPoint x: 151, endPoint y: 224, distance: 79.6
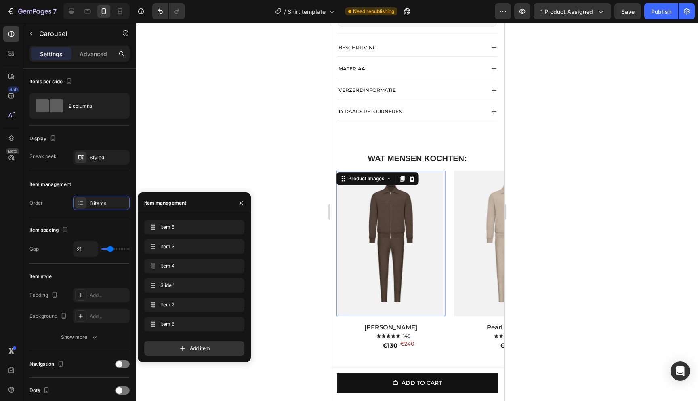
click at [393, 235] on img at bounding box center [390, 244] width 109 height 146
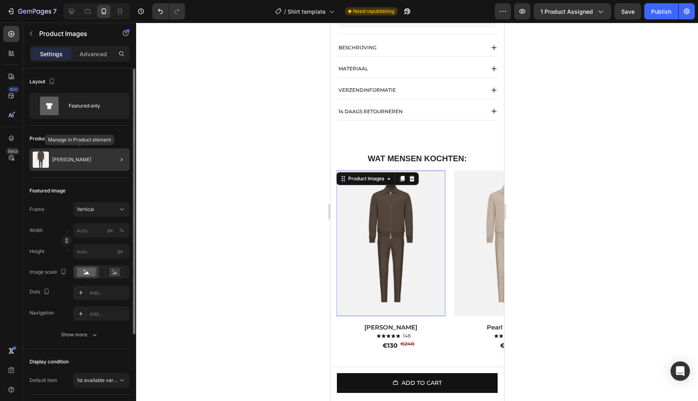
click at [103, 161] on div "[PERSON_NAME]" at bounding box center [80, 159] width 100 height 23
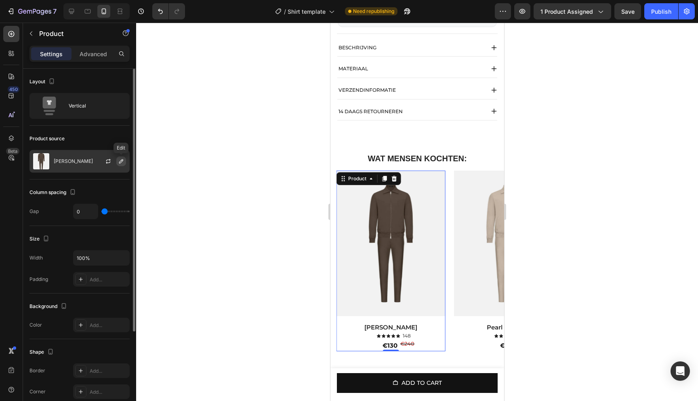
click at [120, 163] on icon "button" at bounding box center [121, 161] width 4 height 4
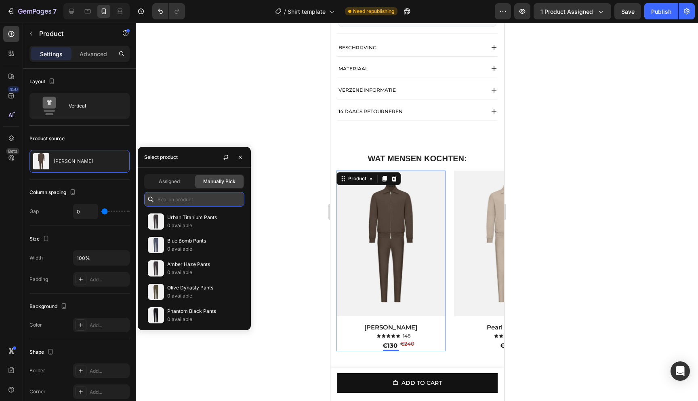
click at [191, 202] on input "text" at bounding box center [194, 199] width 100 height 15
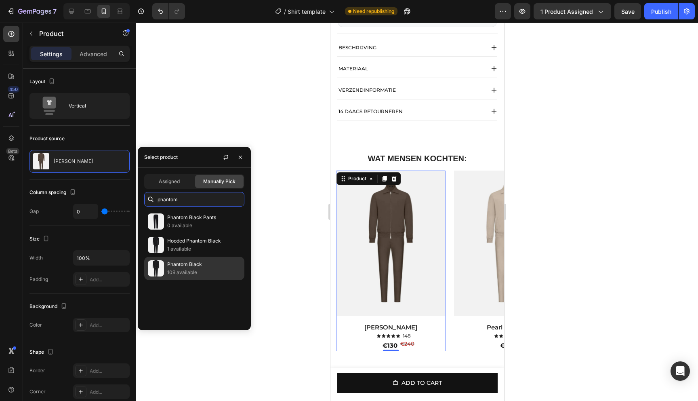
type input "phantom"
click at [205, 266] on p "Phantom Black" at bounding box center [204, 264] width 74 height 8
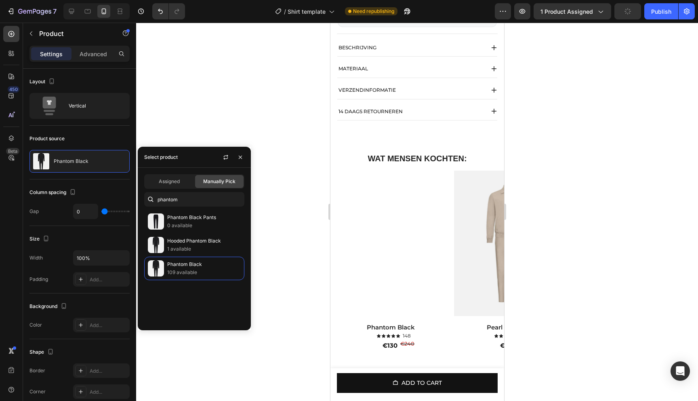
click at [262, 127] on div at bounding box center [417, 212] width 562 height 378
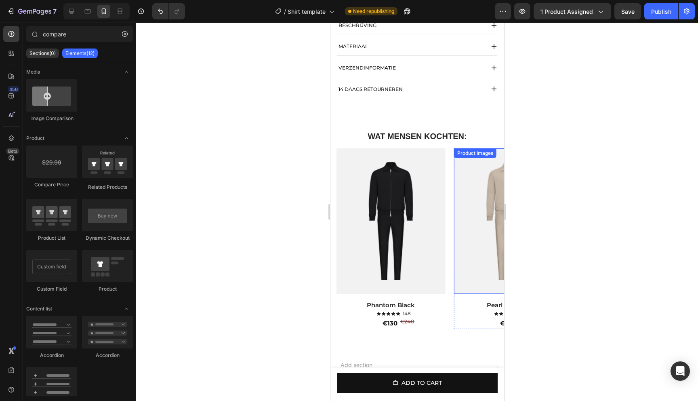
scroll to position [585, 0]
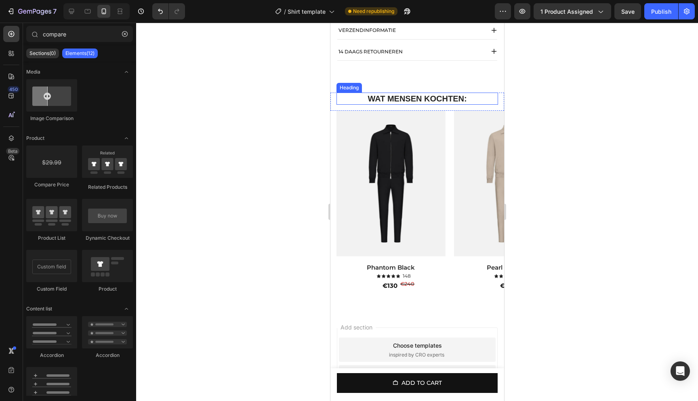
click at [472, 103] on h2 "WAT MENSEN KOCHTEN:" at bounding box center [417, 99] width 162 height 12
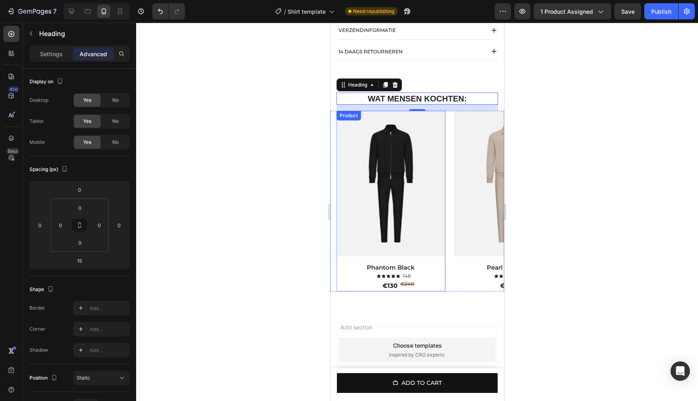
click at [340, 288] on div "€130 Product Price Product Price €240 Compare Price Compare Price Row" at bounding box center [390, 285] width 109 height 11
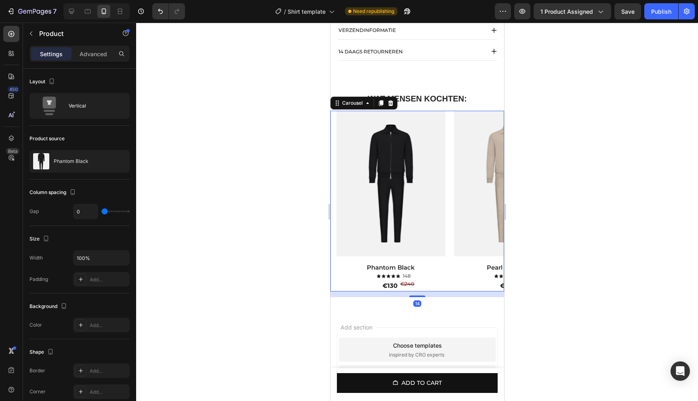
click at [334, 291] on div "Product Images Amber Haze Product Title Icon Icon Icon Icon Icon Icon List 148 …" at bounding box center [417, 201] width 174 height 181
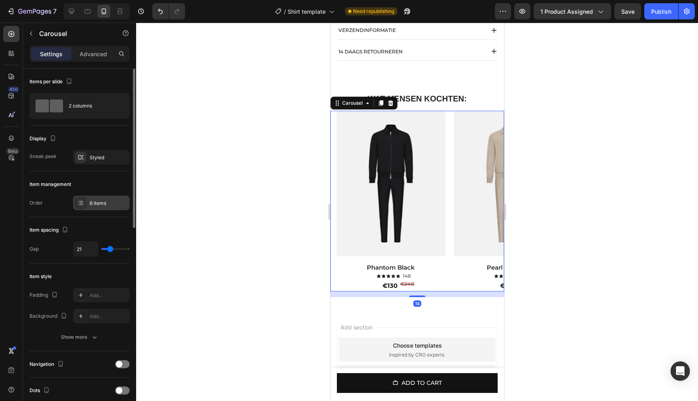
click at [97, 200] on div "6 items" at bounding box center [109, 203] width 38 height 7
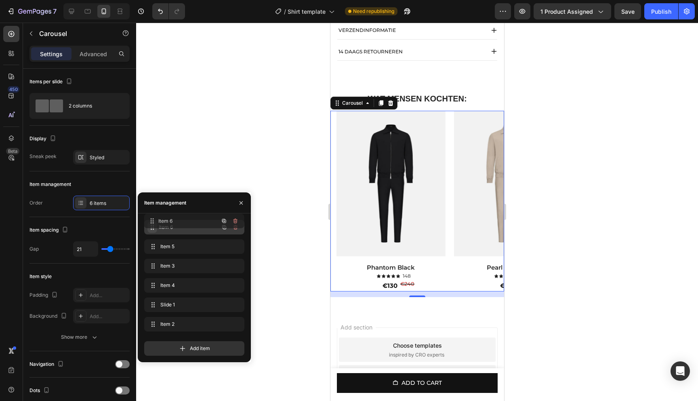
drag, startPoint x: 152, startPoint y: 327, endPoint x: 151, endPoint y: 225, distance: 101.5
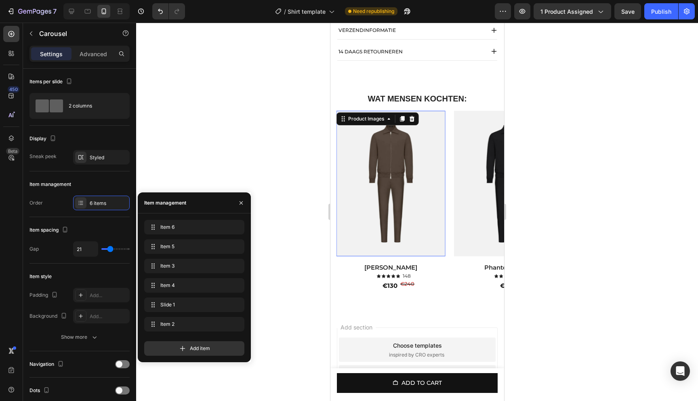
click at [380, 200] on img at bounding box center [390, 184] width 109 height 146
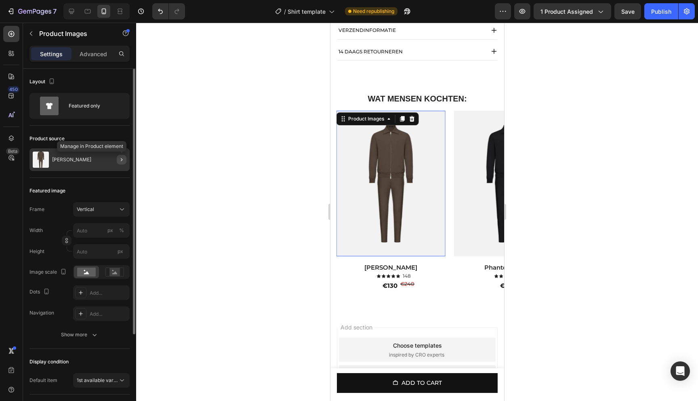
click at [125, 161] on button "button" at bounding box center [122, 160] width 10 height 10
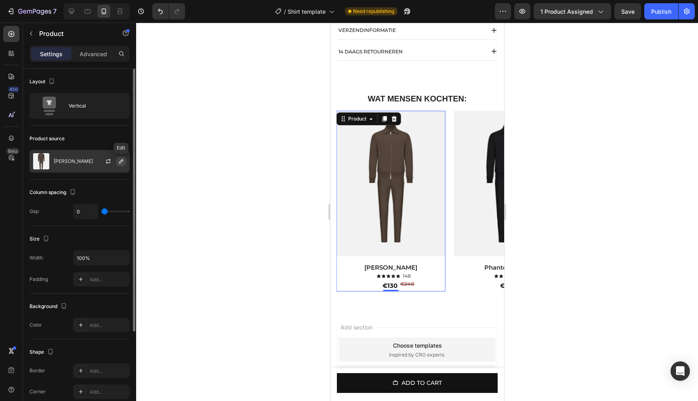
click at [124, 161] on icon "button" at bounding box center [121, 161] width 6 height 6
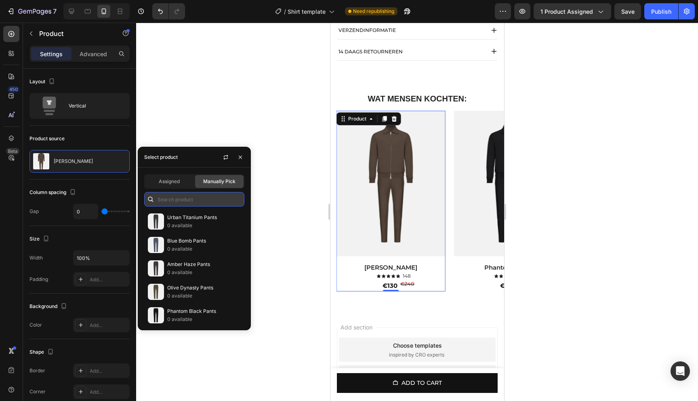
click at [180, 200] on input "text" at bounding box center [194, 199] width 100 height 15
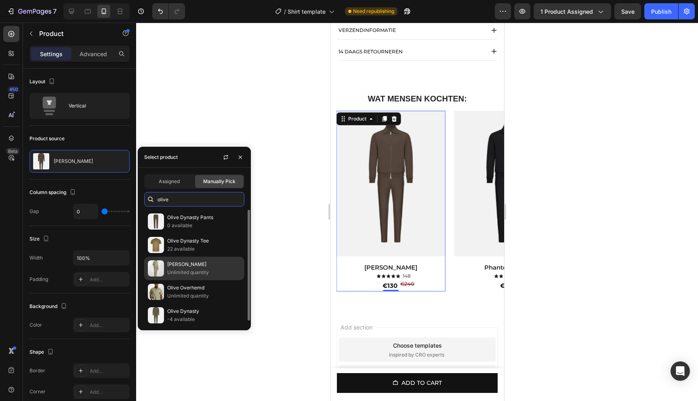
scroll to position [3, 0]
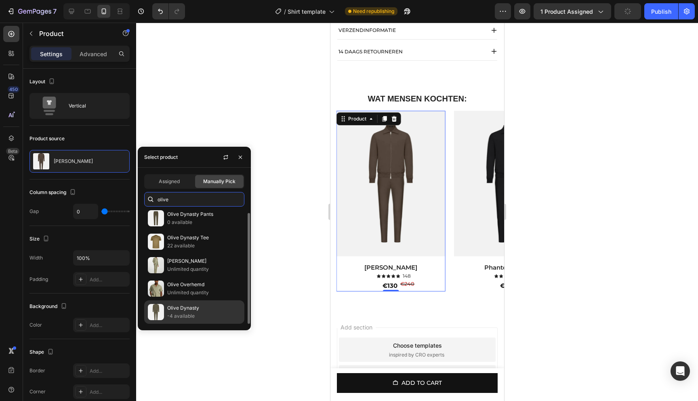
type input "olive"
click at [190, 305] on p "Olive Dynasty" at bounding box center [204, 308] width 74 height 8
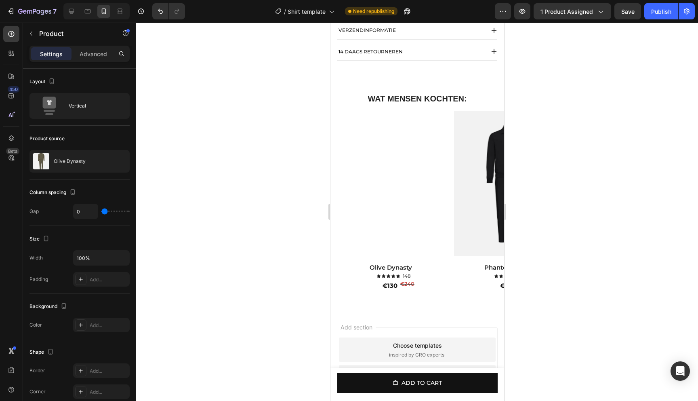
click at [239, 96] on div at bounding box center [417, 212] width 562 height 378
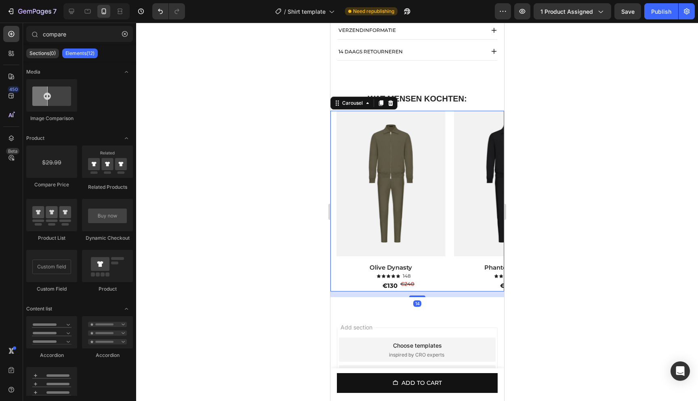
click at [334, 291] on div "Product Images Amber Haze Product Title Icon Icon Icon Icon Icon Icon List 148 …" at bounding box center [417, 201] width 174 height 181
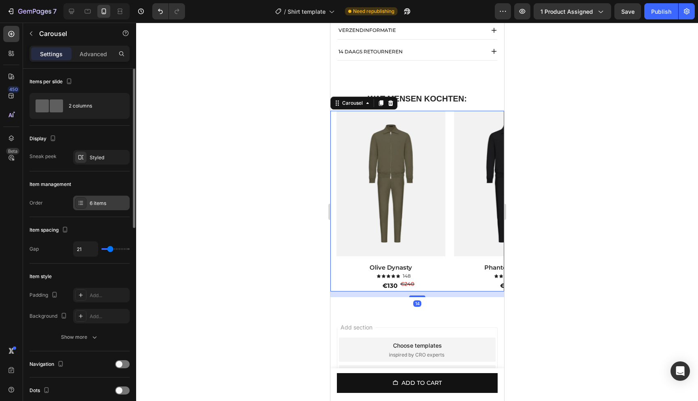
click at [98, 209] on div "6 items" at bounding box center [101, 203] width 57 height 15
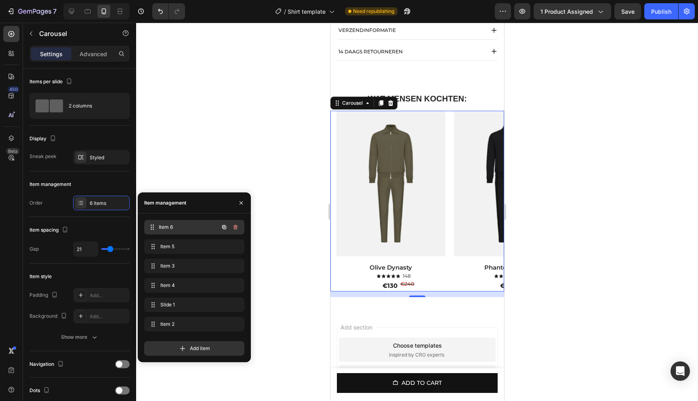
click at [184, 228] on span "Item 6" at bounding box center [189, 227] width 60 height 7
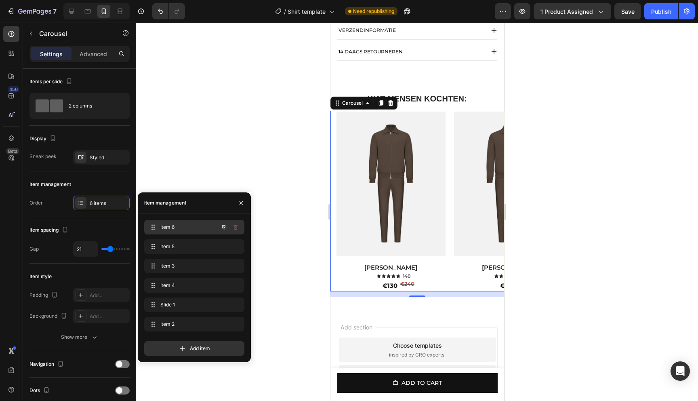
click at [188, 228] on span "Item 6" at bounding box center [183, 227] width 46 height 7
click at [224, 229] on icon "button" at bounding box center [224, 227] width 4 height 4
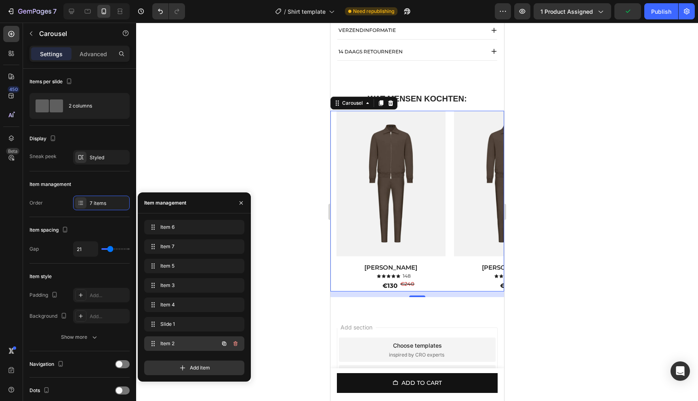
click at [183, 349] on div "Item 2 Item 2" at bounding box center [194, 343] width 100 height 15
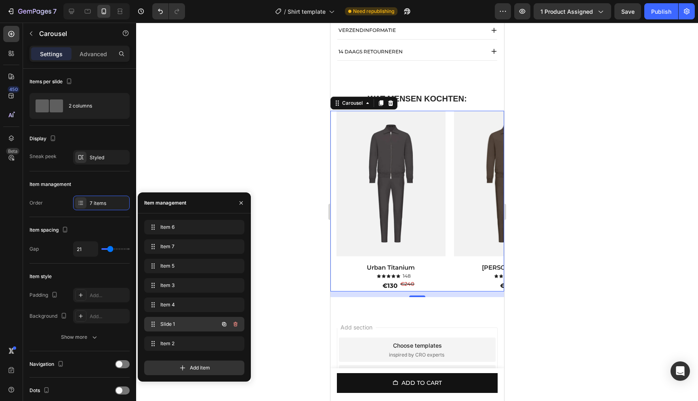
click at [183, 330] on div "Slide 1 Slide 1" at bounding box center [194, 324] width 100 height 15
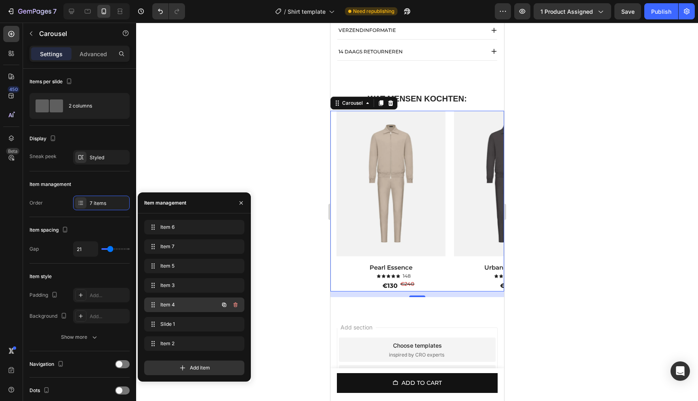
click at [181, 302] on span "Item 4" at bounding box center [183, 304] width 46 height 7
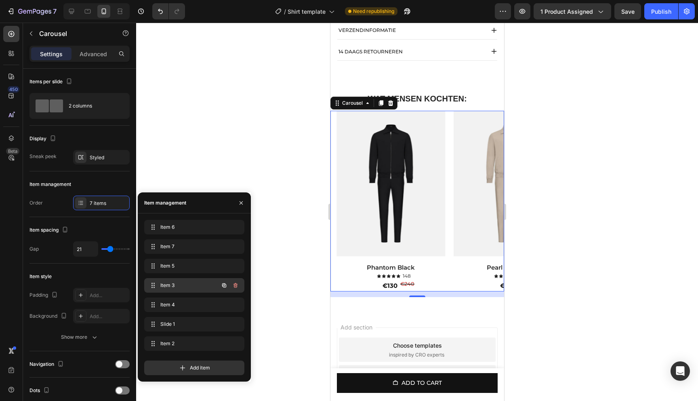
click at [180, 287] on span "Item 3" at bounding box center [183, 285] width 46 height 7
click at [189, 283] on span "Item 3" at bounding box center [183, 285] width 46 height 7
click at [183, 289] on div "Item 3 Item 3" at bounding box center [183, 285] width 71 height 11
click at [181, 302] on span "Item 4" at bounding box center [189, 304] width 60 height 7
click at [185, 284] on span "Item 3" at bounding box center [183, 285] width 46 height 7
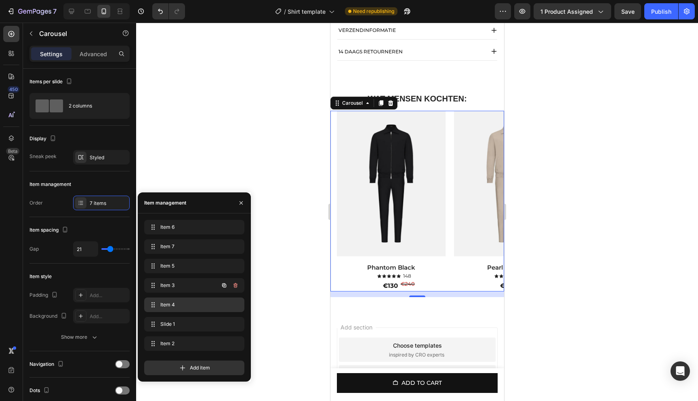
click at [184, 298] on div "Item 4 Item 4" at bounding box center [194, 305] width 100 height 15
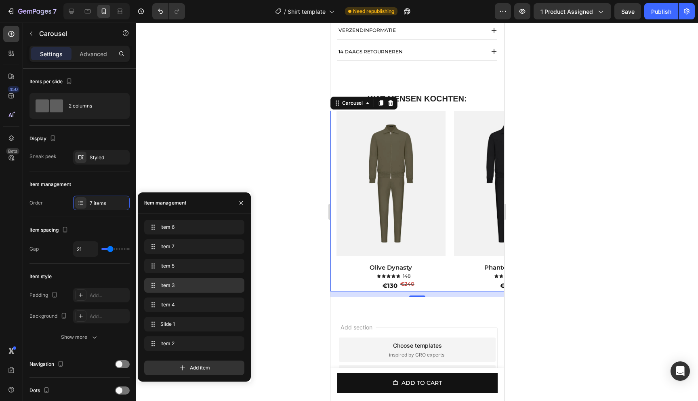
click at [186, 283] on span "Item 3" at bounding box center [192, 285] width 65 height 7
click at [181, 262] on span "Item 5" at bounding box center [183, 265] width 46 height 7
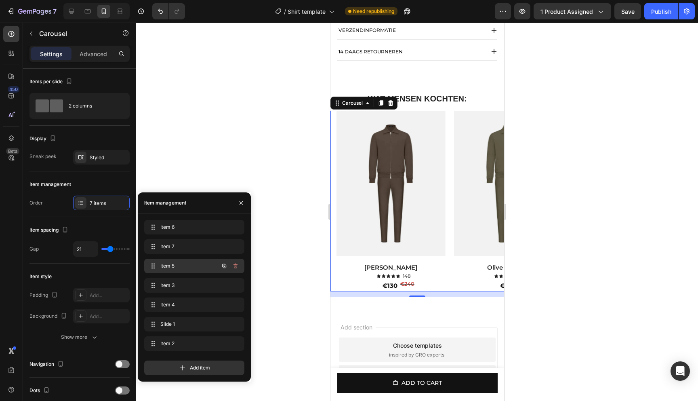
click at [183, 262] on span "Item 5" at bounding box center [183, 265] width 46 height 7
click at [238, 205] on icon "button" at bounding box center [241, 203] width 6 height 6
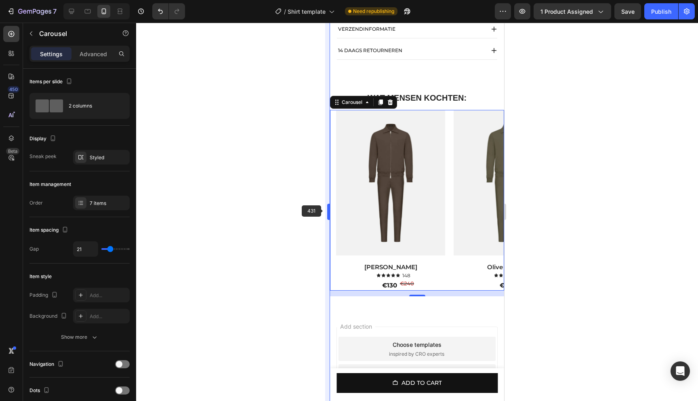
scroll to position [586, 0]
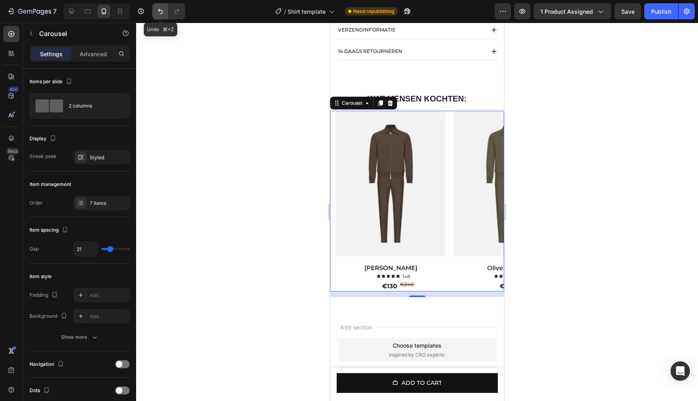
click at [165, 17] on button "Undo/Redo" at bounding box center [160, 11] width 16 height 16
click at [248, 178] on div at bounding box center [417, 212] width 562 height 378
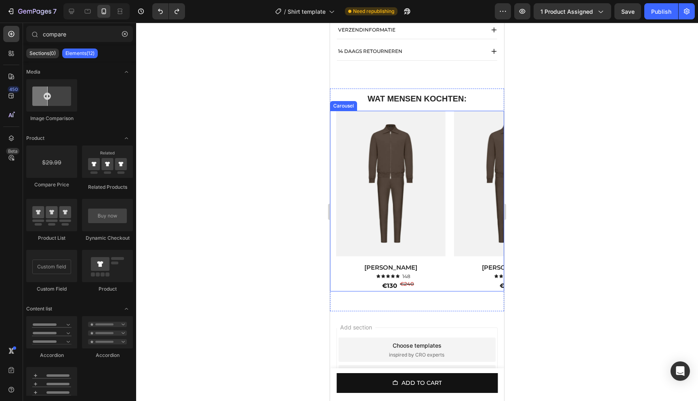
click at [428, 207] on img at bounding box center [390, 184] width 109 height 146
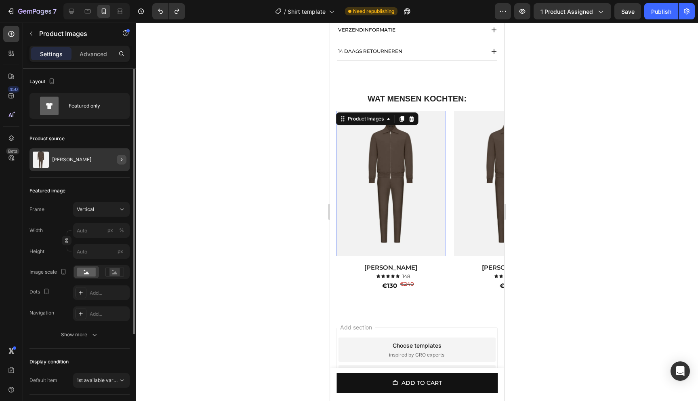
click at [120, 159] on icon "button" at bounding box center [121, 159] width 6 height 6
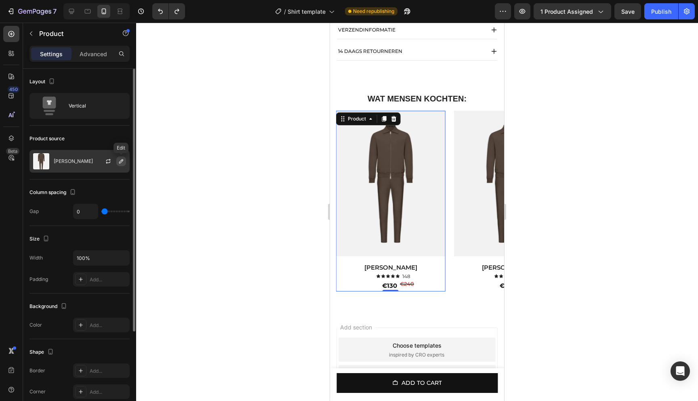
click at [122, 162] on icon "button" at bounding box center [121, 161] width 6 height 6
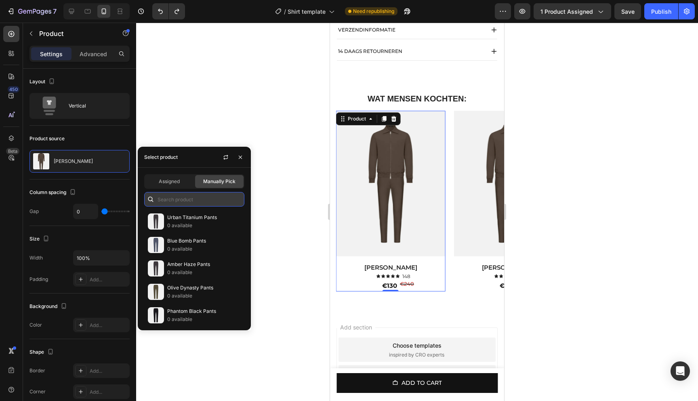
click at [175, 198] on input "text" at bounding box center [194, 199] width 100 height 15
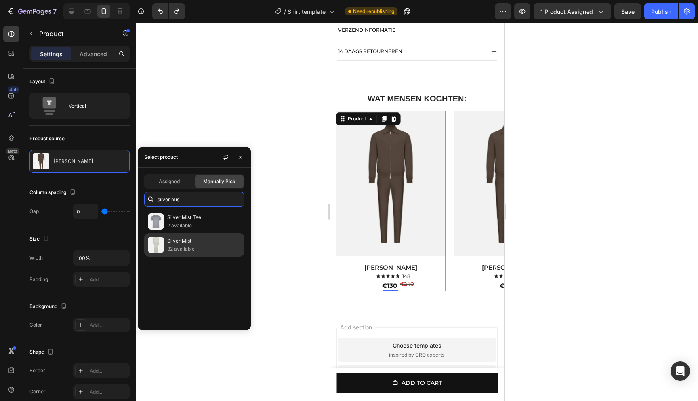
type input "silver mis"
click at [193, 247] on p "32 available" at bounding box center [204, 249] width 74 height 8
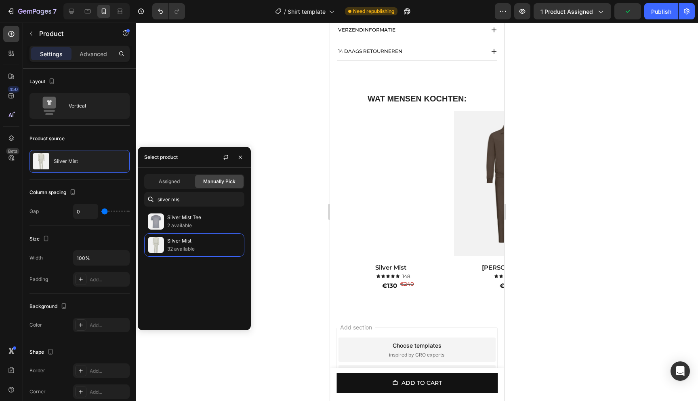
click at [306, 126] on div at bounding box center [417, 212] width 562 height 378
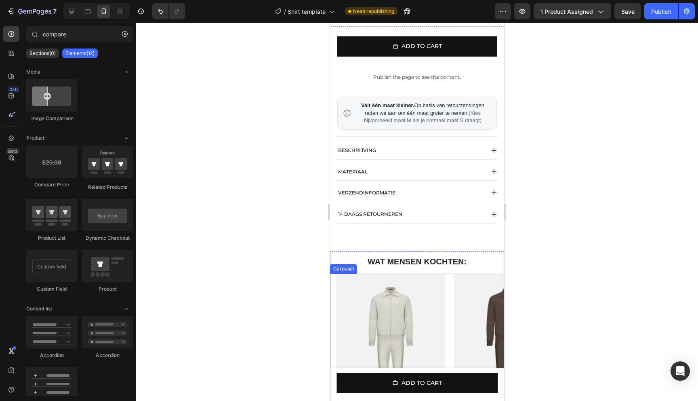
scroll to position [417, 0]
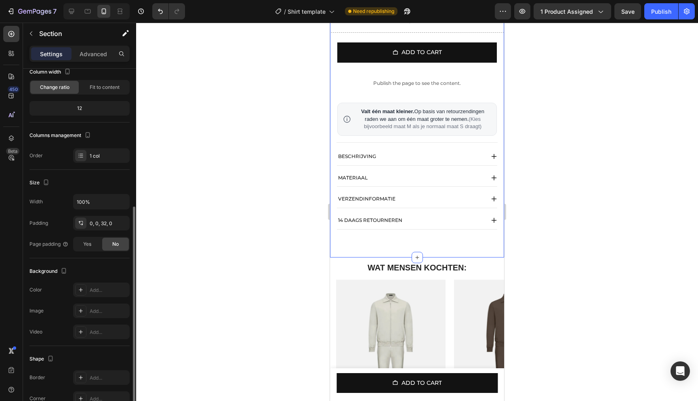
scroll to position [117, 0]
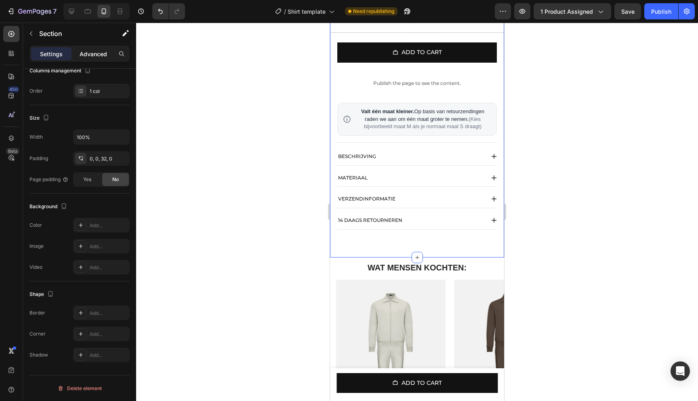
click at [87, 53] on p "Advanced" at bounding box center [93, 54] width 27 height 8
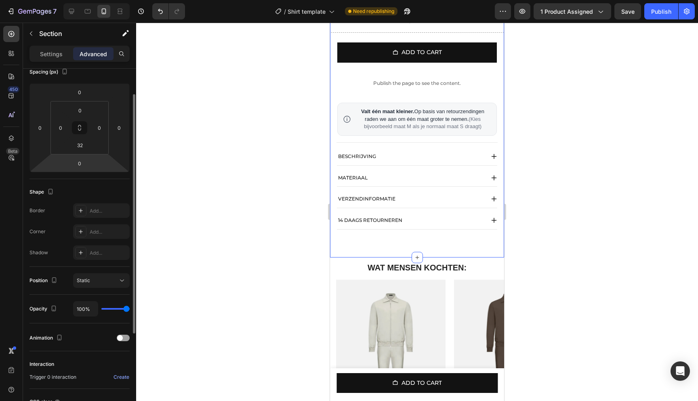
scroll to position [0, 0]
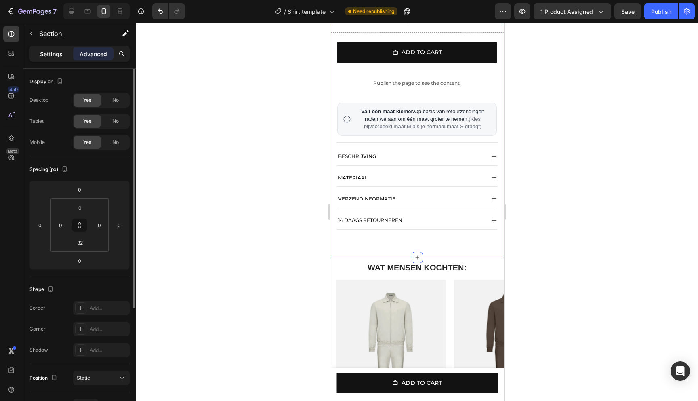
click at [46, 57] on p "Settings" at bounding box center [51, 54] width 23 height 8
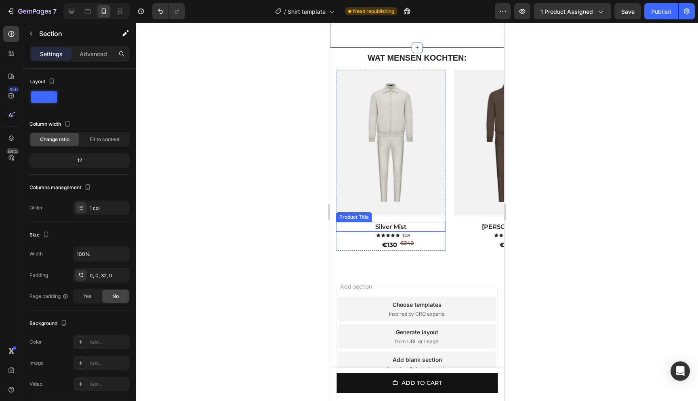
click at [428, 232] on h1 "Silver Mist" at bounding box center [390, 227] width 109 height 10
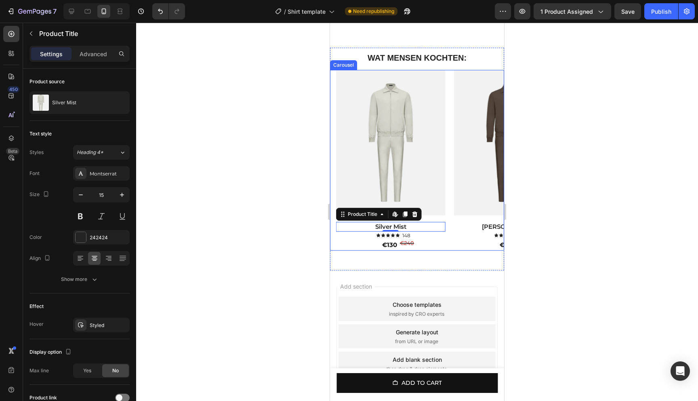
click at [334, 251] on div "Product Images Amber Haze Product Title Icon Icon Icon Icon Icon Icon List 148 …" at bounding box center [417, 160] width 174 height 181
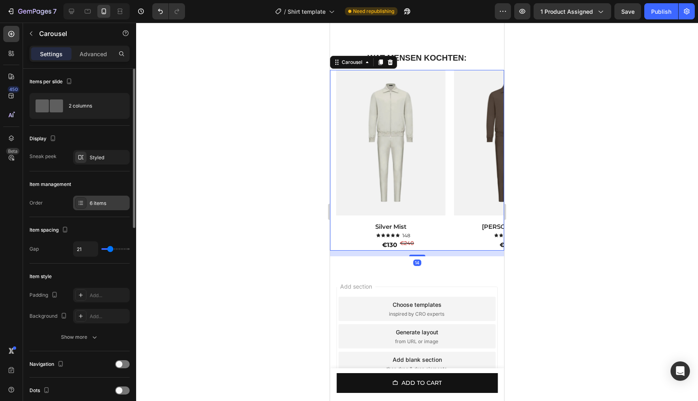
click at [107, 207] on div "6 items" at bounding box center [101, 203] width 57 height 15
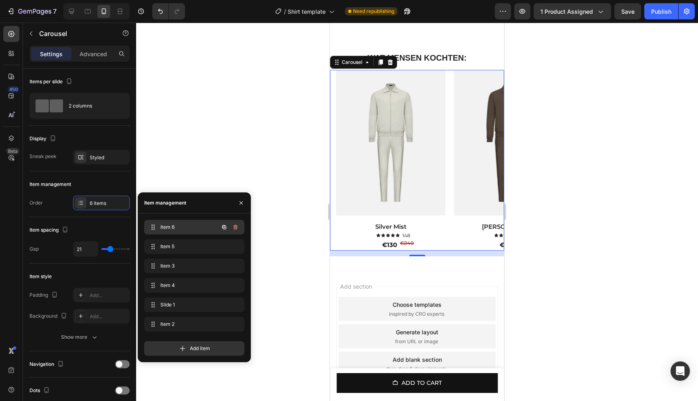
click at [176, 226] on span "Item 6" at bounding box center [183, 227] width 46 height 7
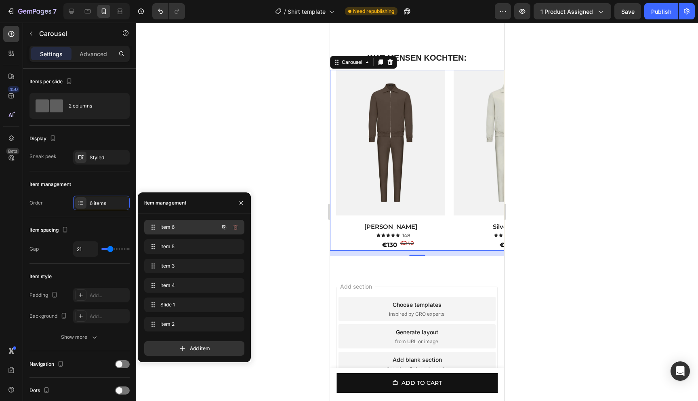
click at [179, 228] on span "Item 6" at bounding box center [183, 227] width 46 height 7
click at [179, 247] on span "Item 5" at bounding box center [189, 246] width 60 height 7
click at [179, 247] on span "Item 5" at bounding box center [183, 246] width 46 height 7
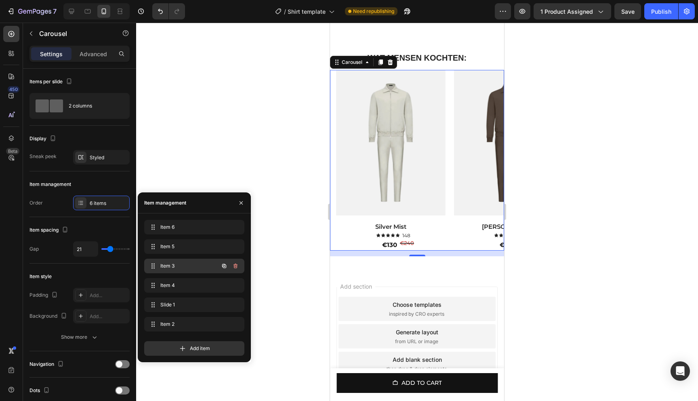
click at [183, 266] on span "Item 3" at bounding box center [183, 265] width 46 height 7
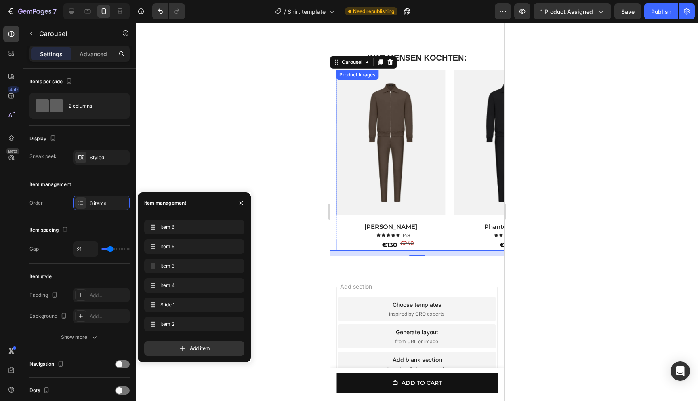
click at [383, 182] on img at bounding box center [390, 143] width 109 height 146
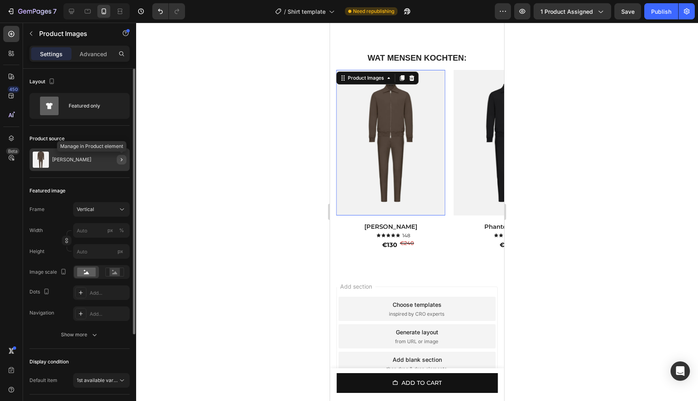
click at [118, 159] on icon "button" at bounding box center [121, 159] width 6 height 6
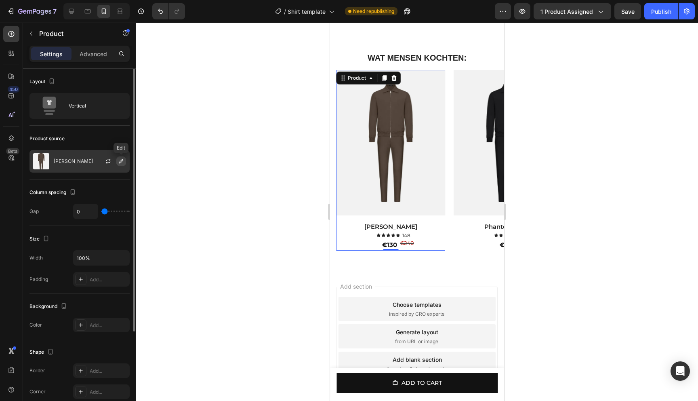
click at [122, 161] on icon "button" at bounding box center [121, 161] width 4 height 4
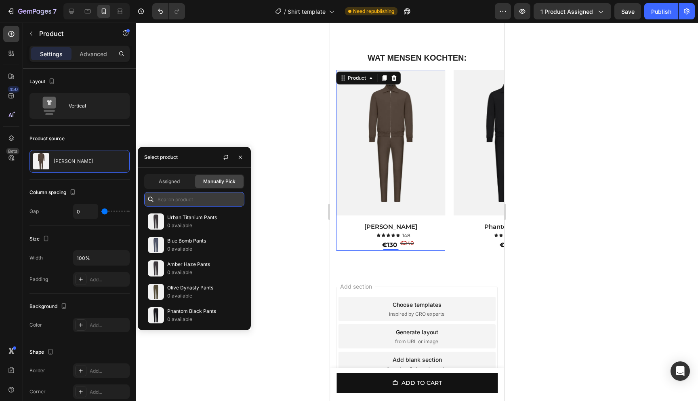
click at [190, 196] on input "text" at bounding box center [194, 199] width 100 height 15
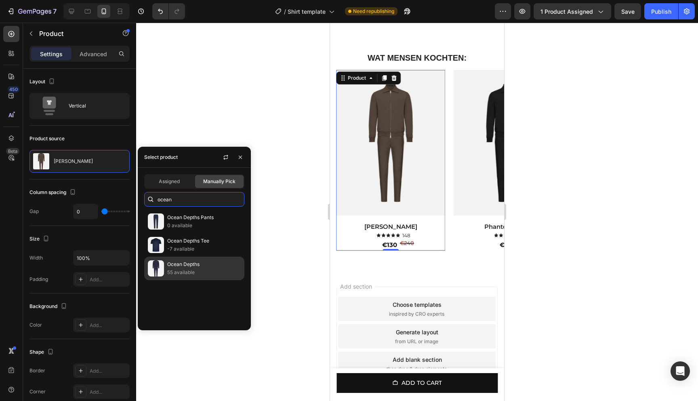
type input "ocean"
click at [207, 274] on p "55 available" at bounding box center [204, 272] width 74 height 8
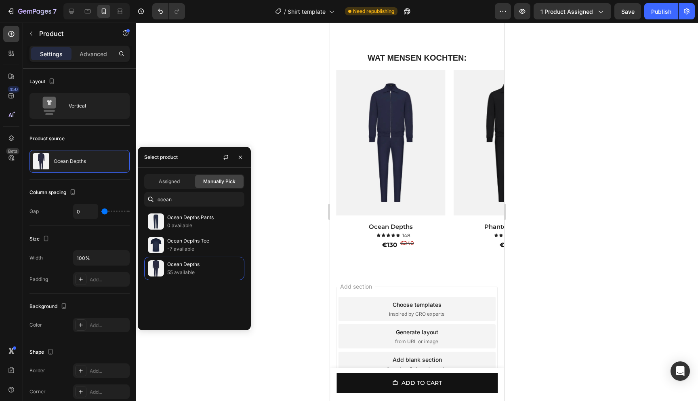
click at [287, 101] on div at bounding box center [417, 212] width 562 height 378
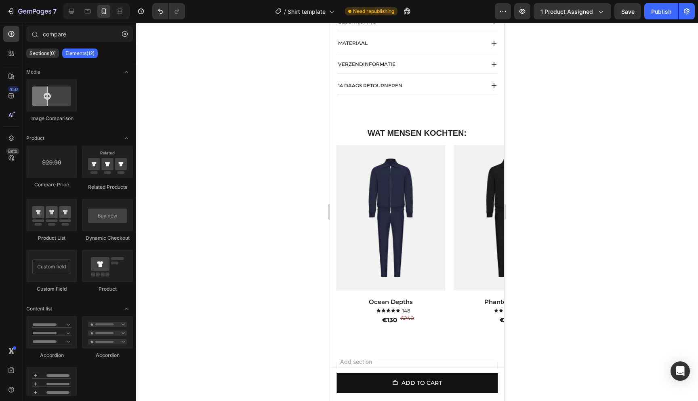
scroll to position [482, 0]
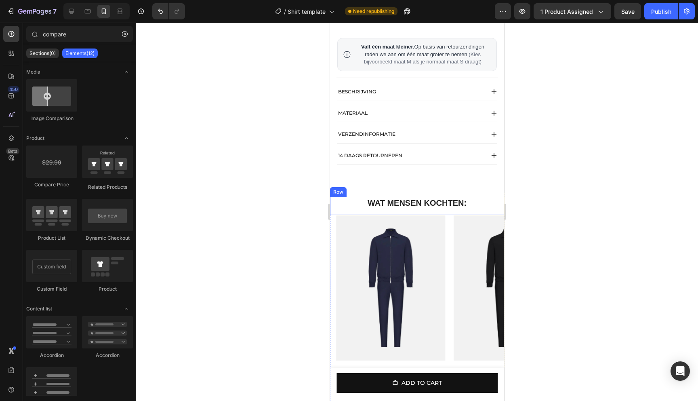
click at [345, 215] on div "WAT MENSEN KOCHTEN: Heading" at bounding box center [417, 206] width 162 height 18
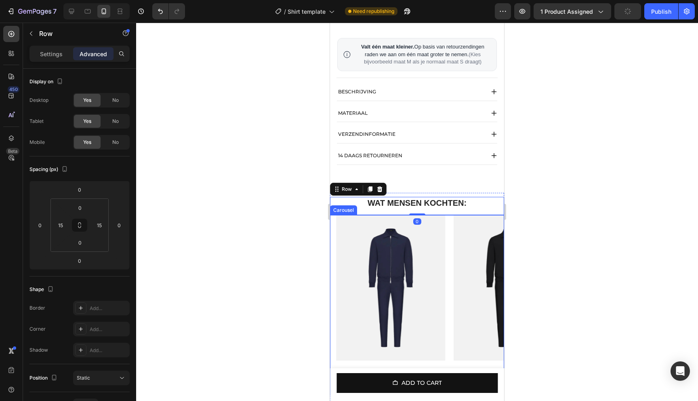
click at [331, 231] on div "Product Images Amber Haze Product Title Icon Icon Icon Icon Icon Icon List 148 …" at bounding box center [417, 305] width 174 height 181
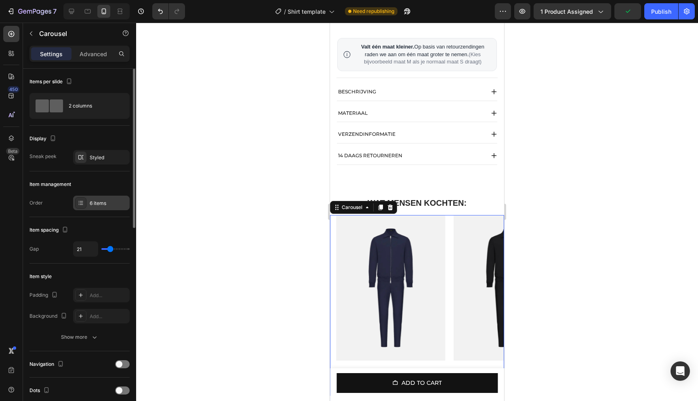
click at [103, 205] on div "6 items" at bounding box center [109, 203] width 38 height 7
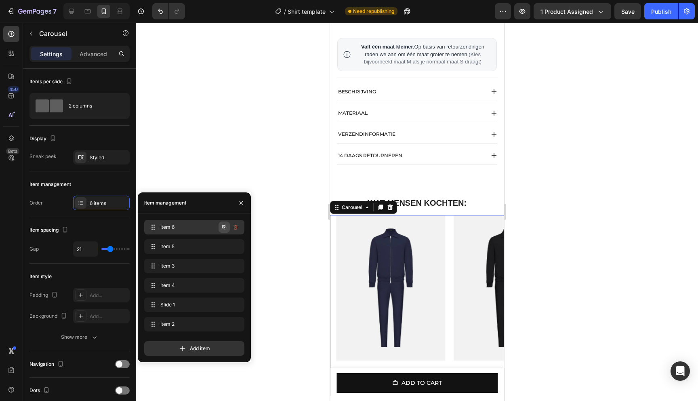
click at [222, 227] on icon "button" at bounding box center [224, 227] width 4 height 4
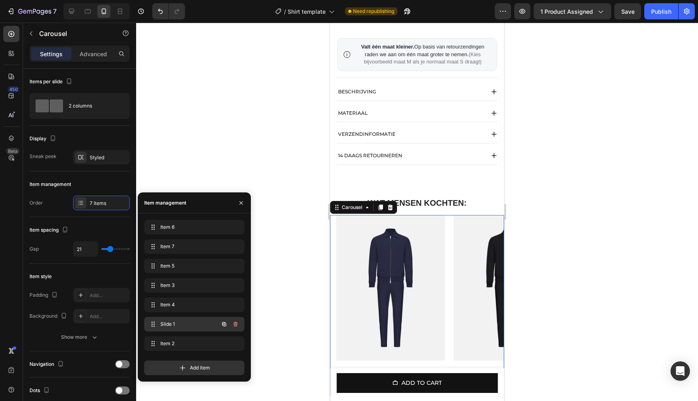
click at [202, 325] on span "Slide 1" at bounding box center [183, 324] width 46 height 7
click at [169, 226] on span "Item 6" at bounding box center [183, 227] width 46 height 7
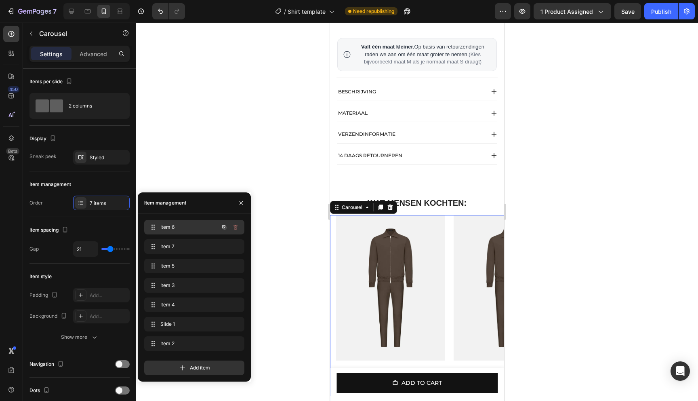
click at [174, 226] on span "Item 6" at bounding box center [183, 227] width 46 height 7
click at [171, 245] on span "Item 7" at bounding box center [183, 246] width 46 height 7
click at [177, 246] on span "Item 7" at bounding box center [183, 246] width 46 height 7
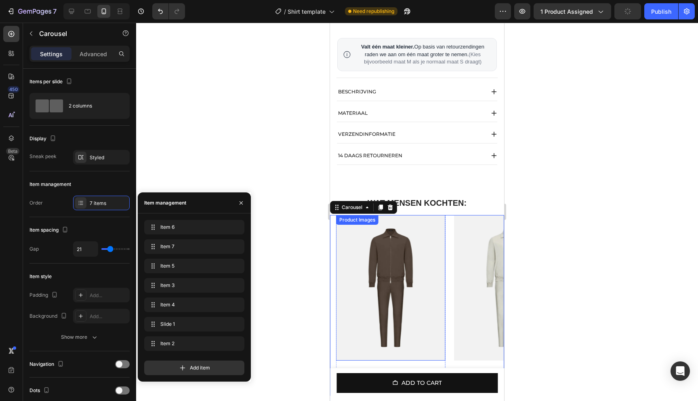
click at [421, 288] on img at bounding box center [390, 288] width 109 height 146
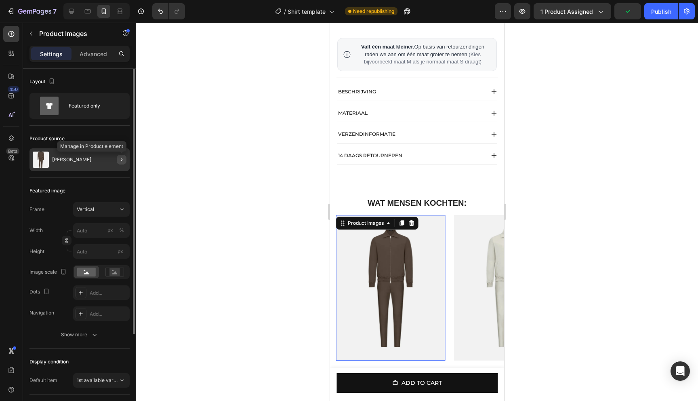
click at [118, 160] on icon "button" at bounding box center [121, 159] width 6 height 6
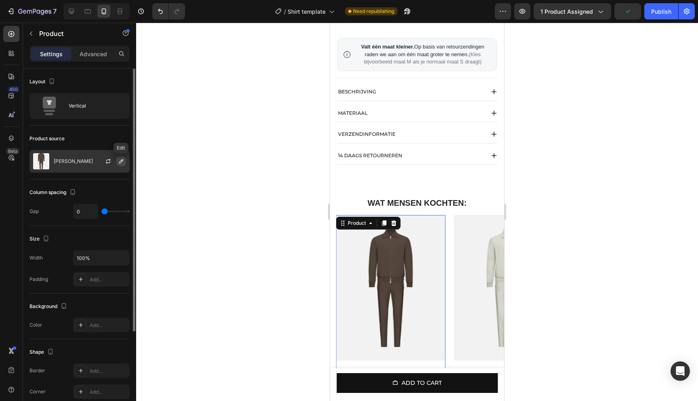
click at [124, 162] on icon "button" at bounding box center [121, 161] width 6 height 6
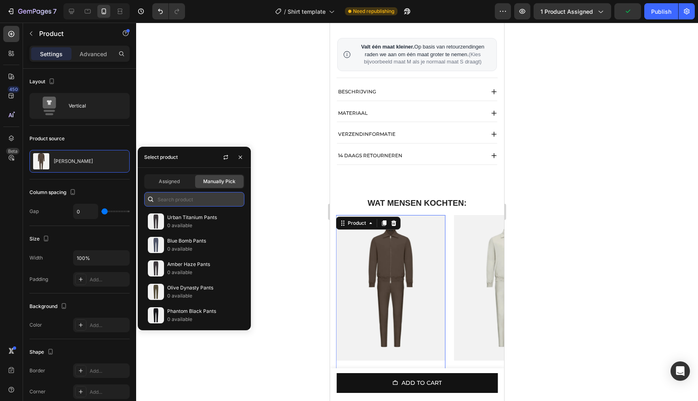
click at [184, 196] on input "text" at bounding box center [194, 199] width 100 height 15
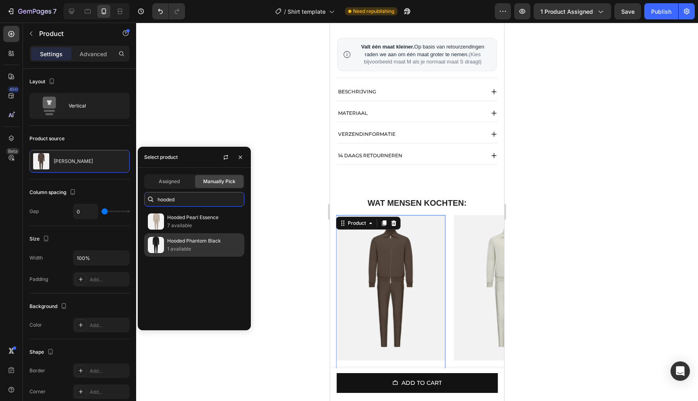
type input "hooded"
click at [190, 240] on p "Hooded Phantom Black" at bounding box center [204, 241] width 74 height 8
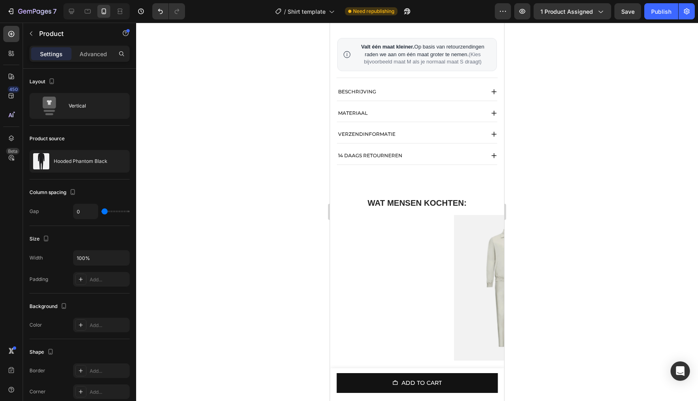
click at [287, 205] on div at bounding box center [417, 212] width 562 height 378
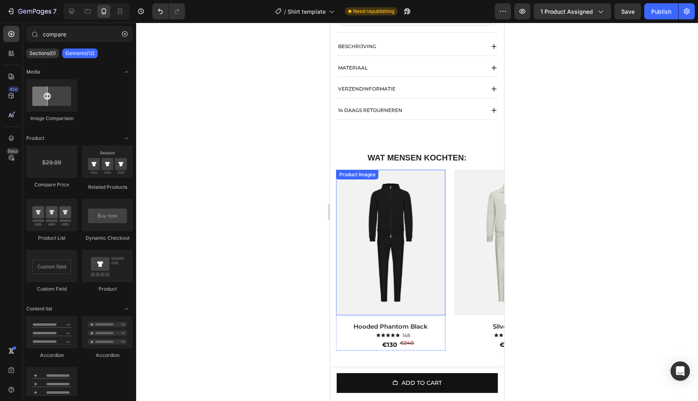
scroll to position [580, 0]
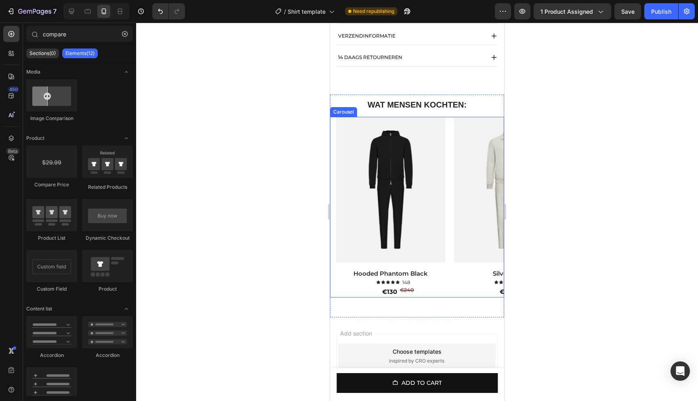
click at [335, 274] on div "Product Images Amber Haze Product Title Icon Icon Icon Icon Icon Icon List 148 …" at bounding box center [417, 207] width 174 height 181
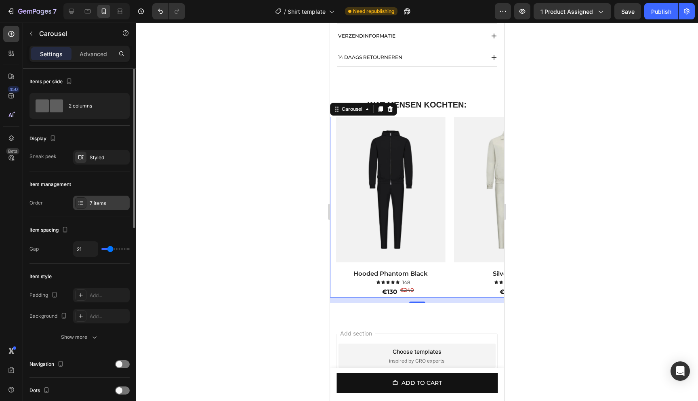
click at [108, 204] on div "7 items" at bounding box center [109, 203] width 38 height 7
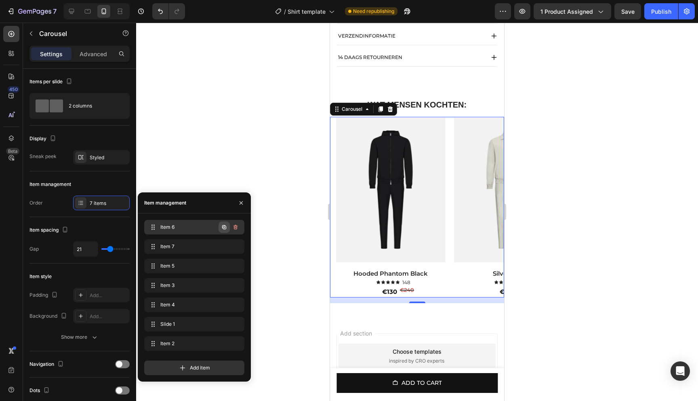
click at [224, 230] on icon "button" at bounding box center [224, 227] width 6 height 6
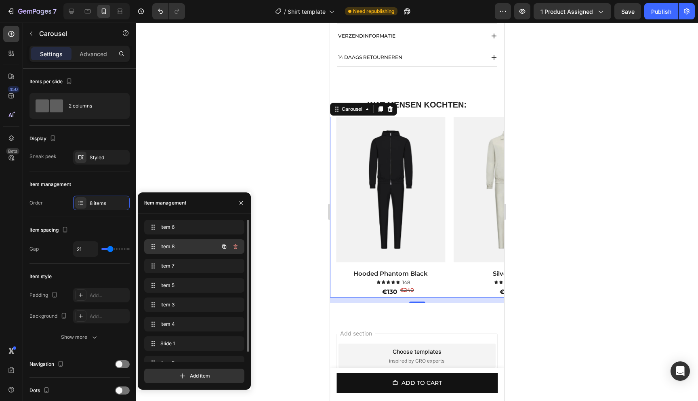
click at [209, 244] on div "Item 8 Item 8" at bounding box center [183, 246] width 71 height 11
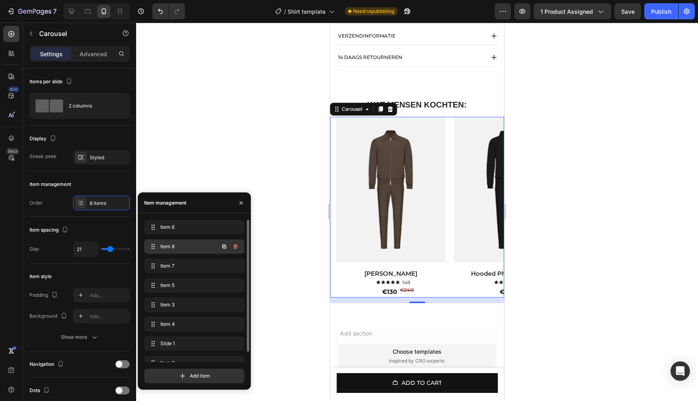
click at [168, 247] on span "Item 8" at bounding box center [183, 246] width 46 height 7
click at [178, 247] on span "Item 8" at bounding box center [183, 246] width 46 height 7
click at [177, 232] on div "Item 6 Item 6" at bounding box center [195, 227] width 94 height 11
click at [177, 227] on span "Item 6" at bounding box center [189, 227] width 60 height 7
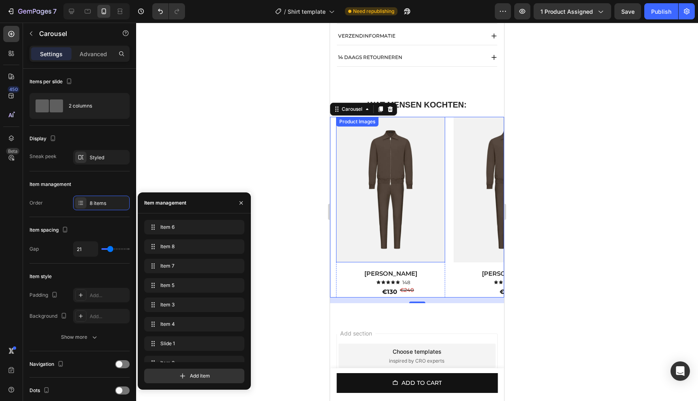
click at [405, 218] on img at bounding box center [390, 190] width 109 height 146
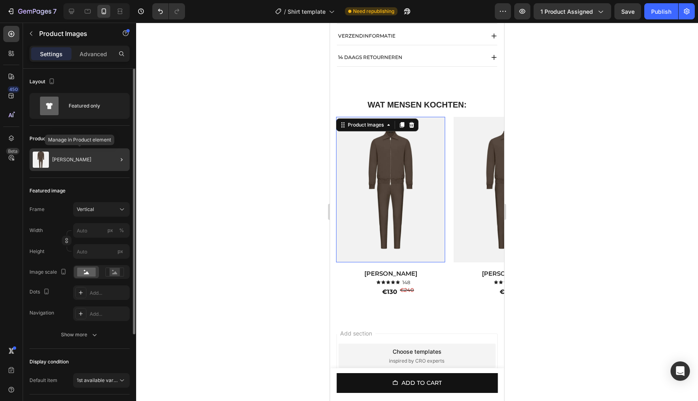
click at [66, 159] on p "[PERSON_NAME]" at bounding box center [71, 160] width 39 height 6
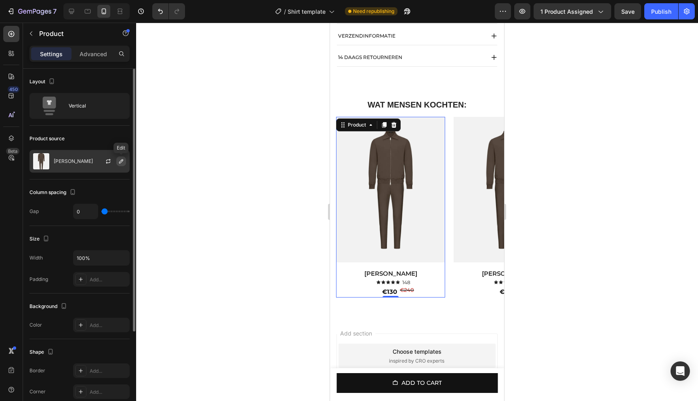
click at [119, 160] on icon "button" at bounding box center [121, 161] width 6 height 6
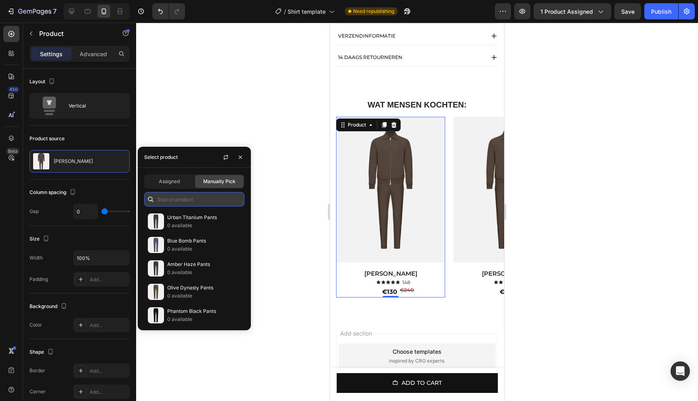
click at [193, 196] on input "text" at bounding box center [194, 199] width 100 height 15
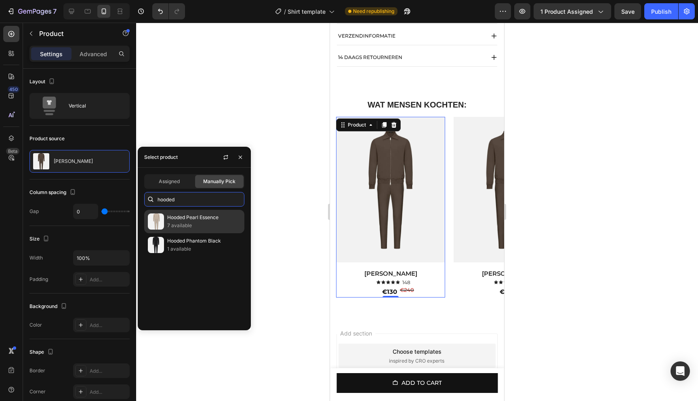
type input "hooded"
click at [196, 223] on p "7 available" at bounding box center [204, 226] width 74 height 8
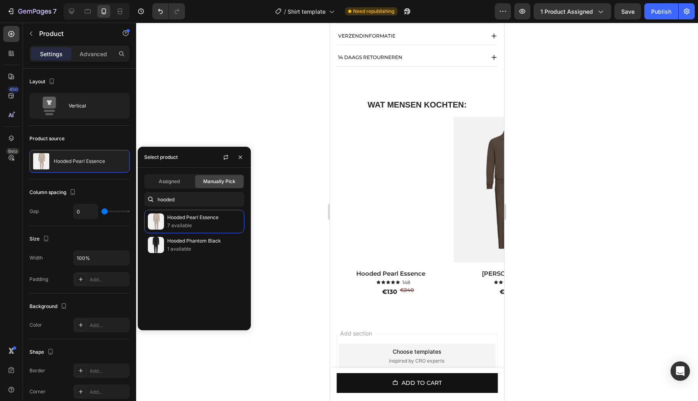
click at [231, 100] on div at bounding box center [417, 212] width 562 height 378
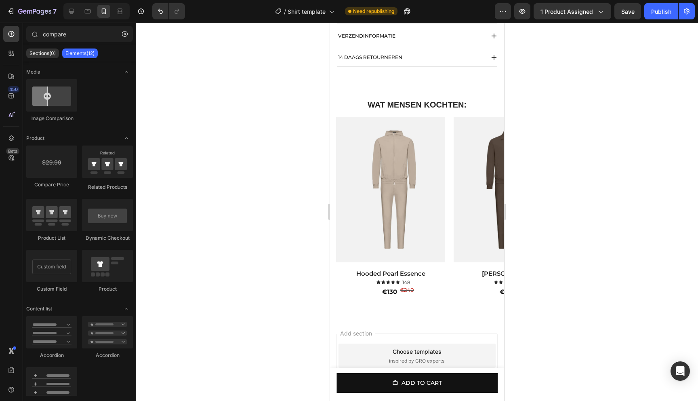
click at [266, 123] on div at bounding box center [417, 212] width 562 height 378
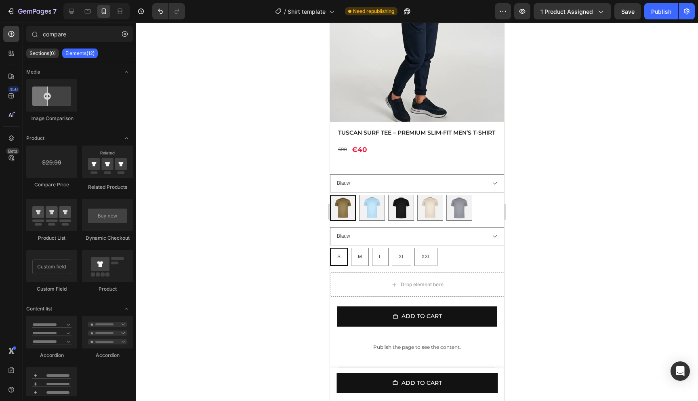
scroll to position [133, 0]
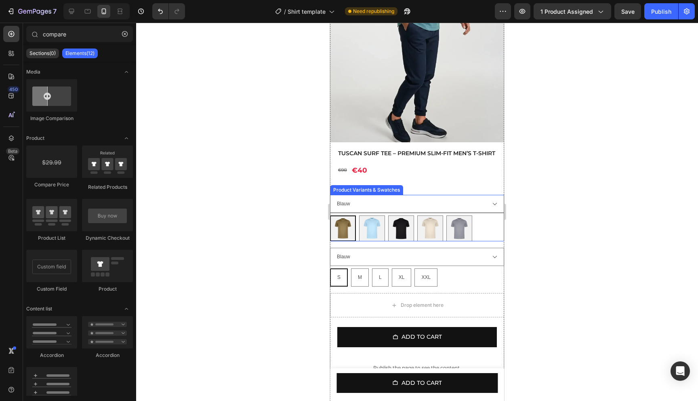
click at [419, 212] on select "Blauw Groen" at bounding box center [417, 204] width 174 height 18
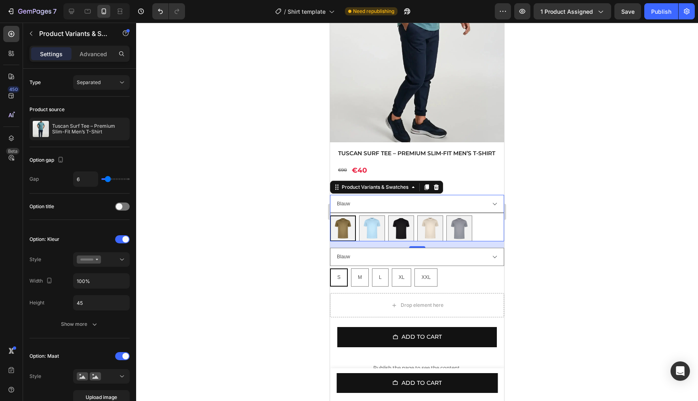
click at [428, 211] on select "Blauw Groen" at bounding box center [417, 204] width 174 height 18
click at [330, 195] on select "Blauw Groen" at bounding box center [417, 204] width 174 height 18
click at [383, 191] on div "Product Variants & Swatches" at bounding box center [375, 187] width 70 height 7
click at [367, 209] on select "Blauw Groen" at bounding box center [417, 204] width 174 height 18
click at [350, 213] on select "Blauw Groen" at bounding box center [417, 204] width 174 height 18
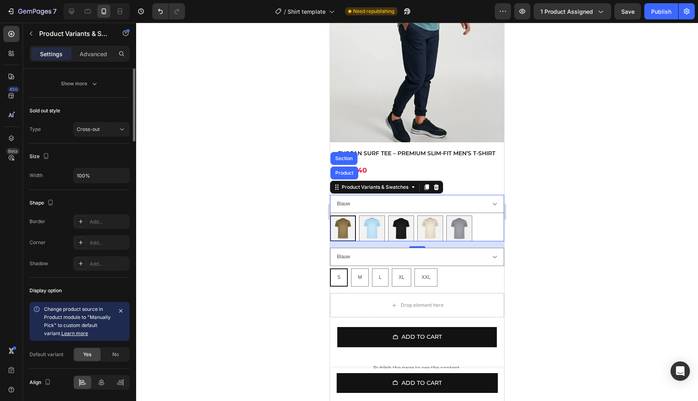
scroll to position [543, 0]
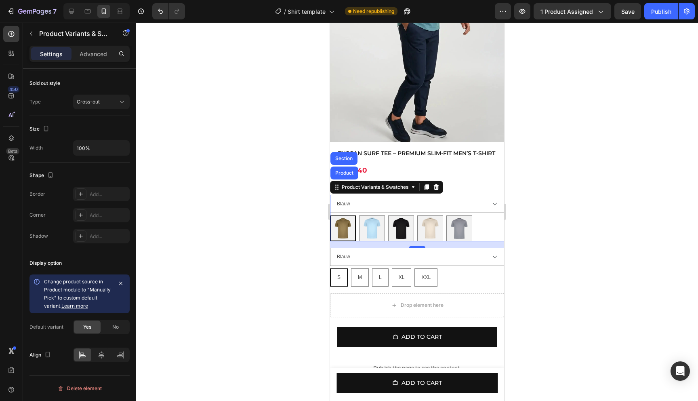
click at [478, 203] on select "Blauw Groen" at bounding box center [417, 204] width 174 height 18
click at [363, 191] on div "Product Variants & Swatches" at bounding box center [375, 187] width 70 height 7
click at [343, 191] on div "Product Variants & Swatches" at bounding box center [375, 187] width 70 height 7
click at [500, 205] on select "Blauw Groen" at bounding box center [417, 204] width 174 height 18
click at [461, 177] on div "€90 Product Price Product Price €40 Product Price Product Price Row" at bounding box center [417, 170] width 174 height 14
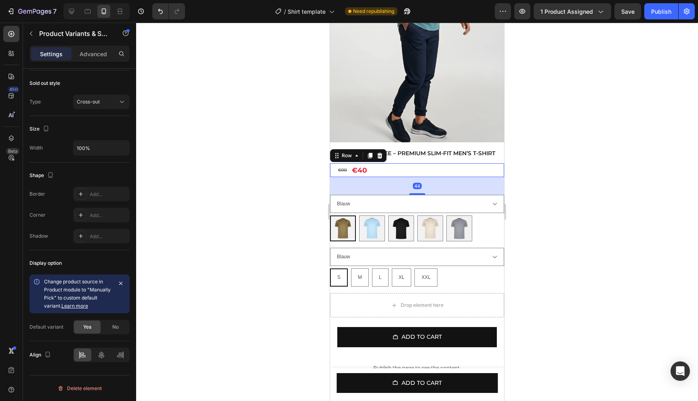
scroll to position [0, 0]
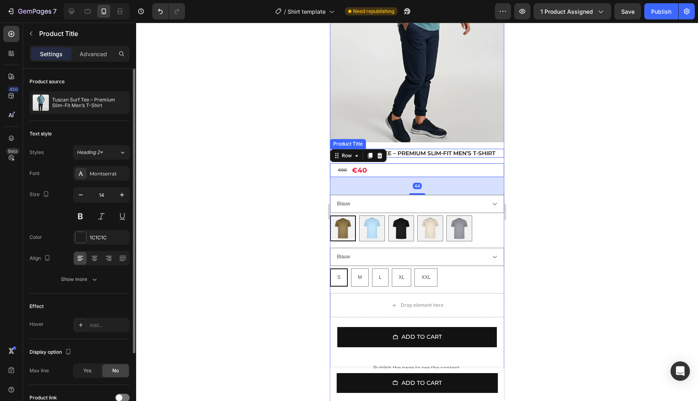
click at [437, 149] on h2 "Tuscan Surf Tee – Premium Slim-Fit Men’s T-Shirt" at bounding box center [418, 153] width 160 height 9
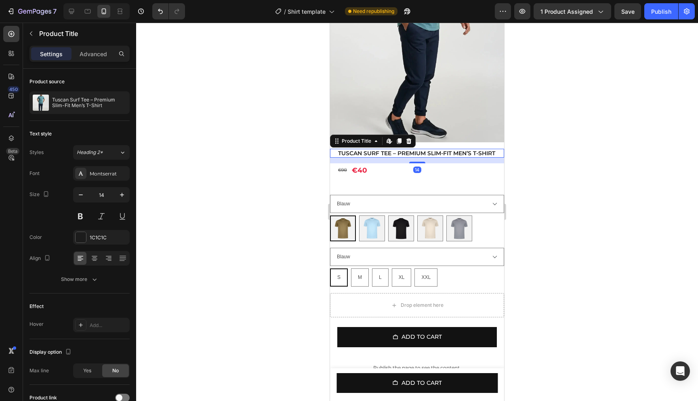
click at [582, 170] on div at bounding box center [417, 212] width 562 height 378
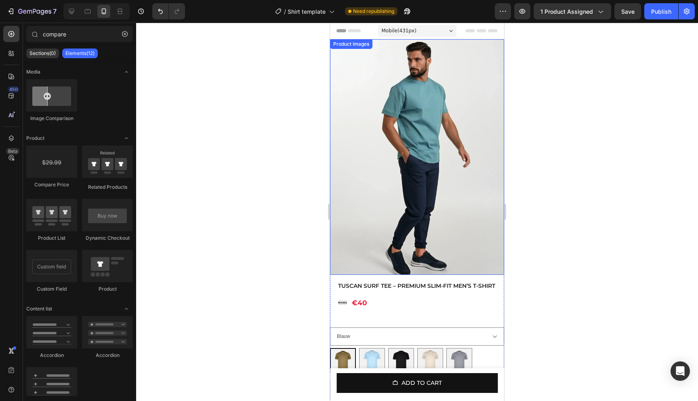
scroll to position [114, 0]
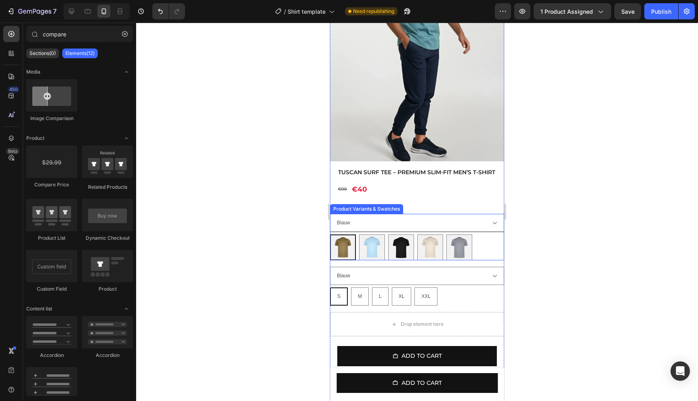
click at [444, 232] on select "Blauw Groen" at bounding box center [417, 223] width 174 height 18
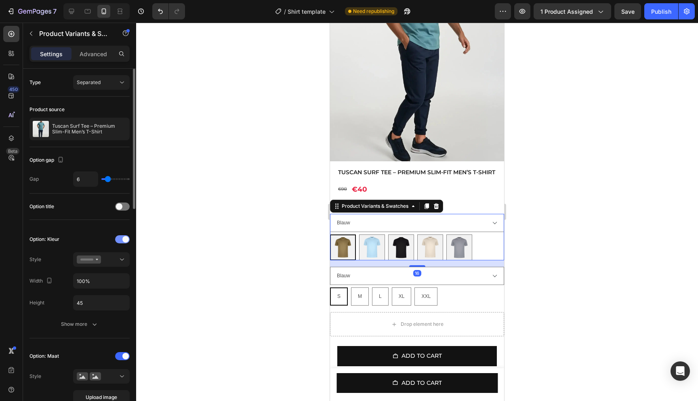
click at [119, 239] on div at bounding box center [122, 239] width 15 height 8
radio input "true"
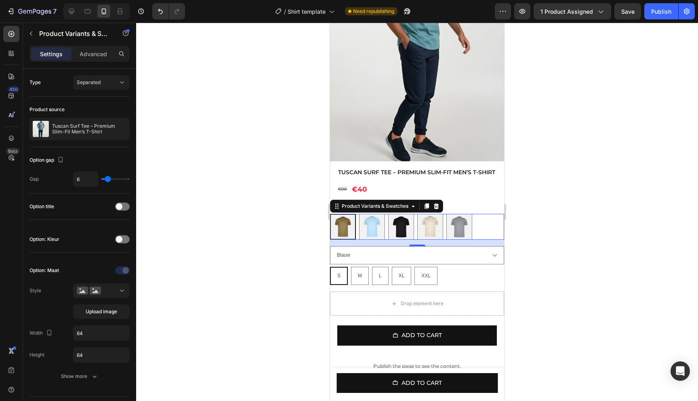
click at [194, 256] on div at bounding box center [417, 212] width 562 height 378
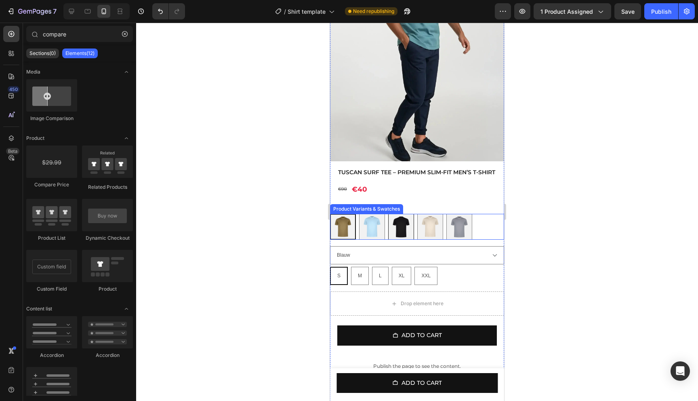
scroll to position [170, 0]
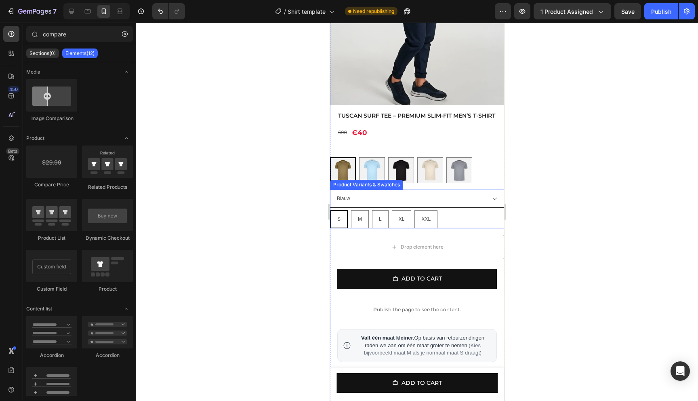
click at [471, 207] on select "Blauw Groen" at bounding box center [417, 199] width 174 height 18
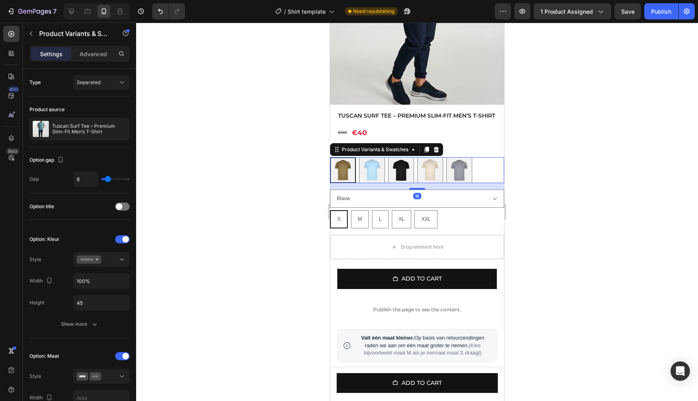
click at [485, 174] on div "S S M M L L XL XL XXL XXL" at bounding box center [417, 170] width 174 height 26
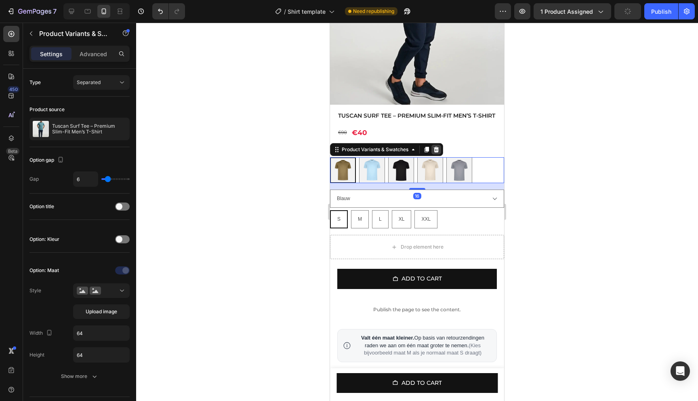
click at [437, 153] on icon at bounding box center [436, 149] width 6 height 6
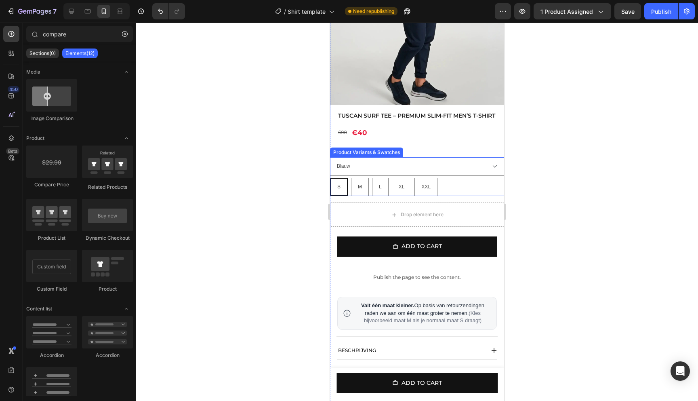
click at [407, 175] on select "Blauw Groen" at bounding box center [417, 166] width 174 height 18
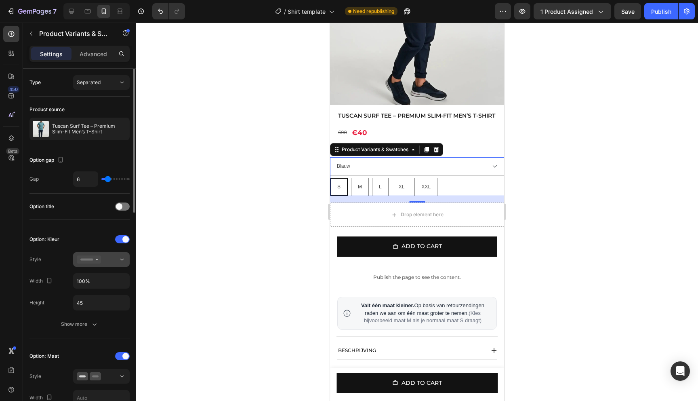
click at [120, 262] on icon at bounding box center [122, 259] width 8 height 8
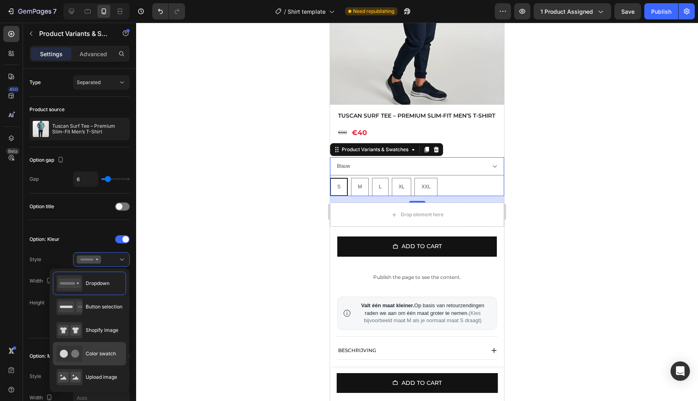
click at [99, 353] on span "Color swatch" at bounding box center [101, 353] width 30 height 7
type input "45"
radio input "true"
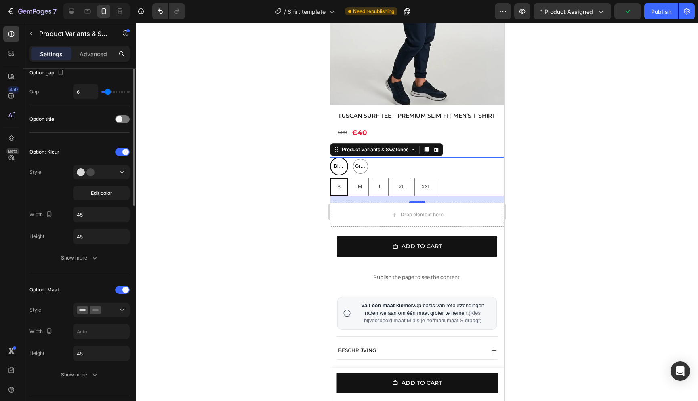
scroll to position [38, 0]
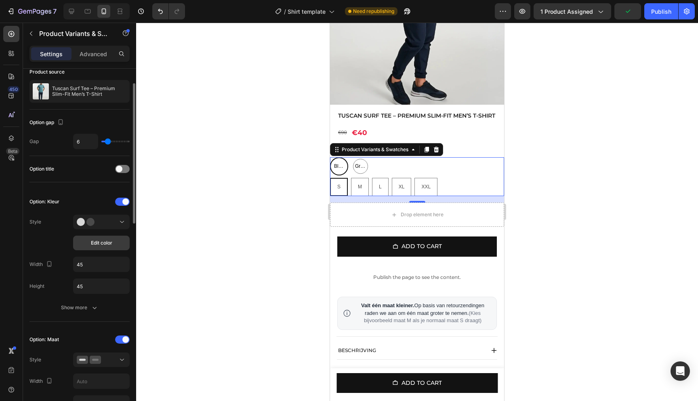
click at [101, 244] on span "Edit color" at bounding box center [101, 242] width 21 height 7
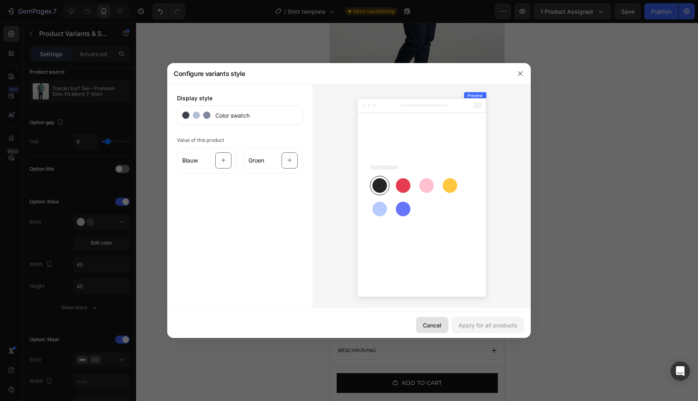
click at [422, 324] on button "Cancel" at bounding box center [432, 325] width 32 height 16
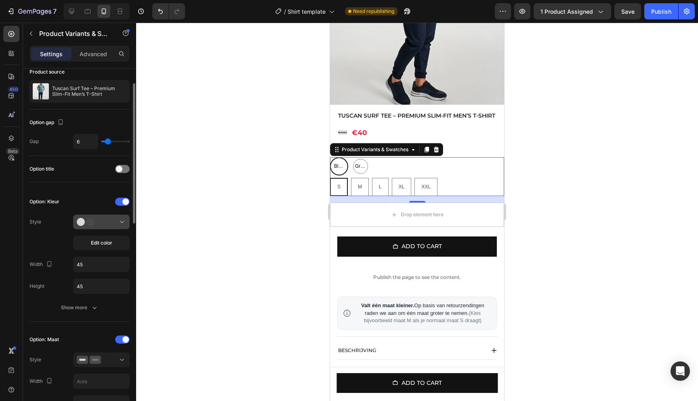
click at [112, 219] on div at bounding box center [101, 222] width 49 height 8
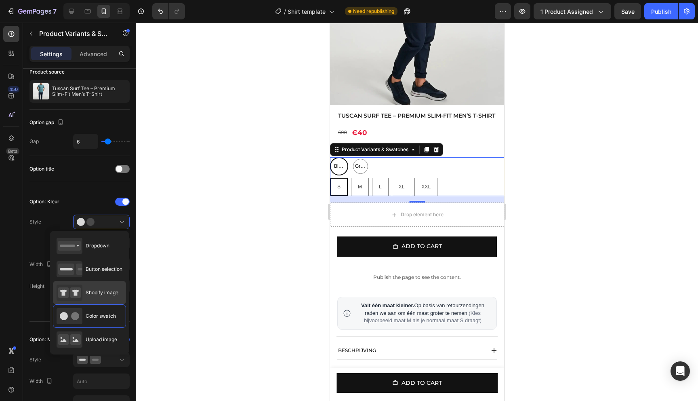
click at [116, 295] on span "Shopify image" at bounding box center [102, 292] width 33 height 7
type input "64"
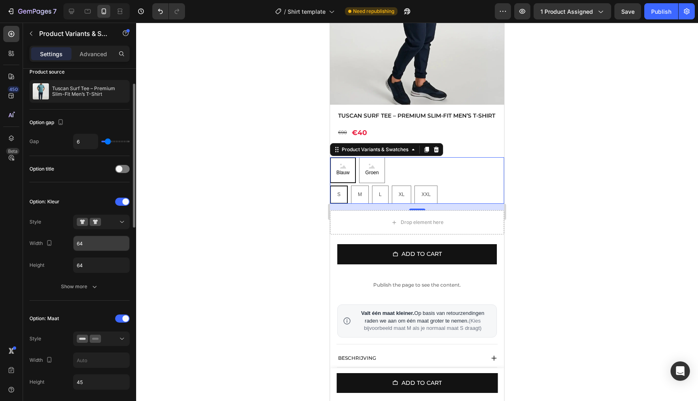
click at [105, 246] on input "64" at bounding box center [102, 243] width 56 height 15
click at [106, 246] on input "64" at bounding box center [102, 243] width 56 height 15
click at [111, 246] on input "64" at bounding box center [102, 243] width 56 height 15
click at [108, 247] on input "64" at bounding box center [102, 243] width 56 height 15
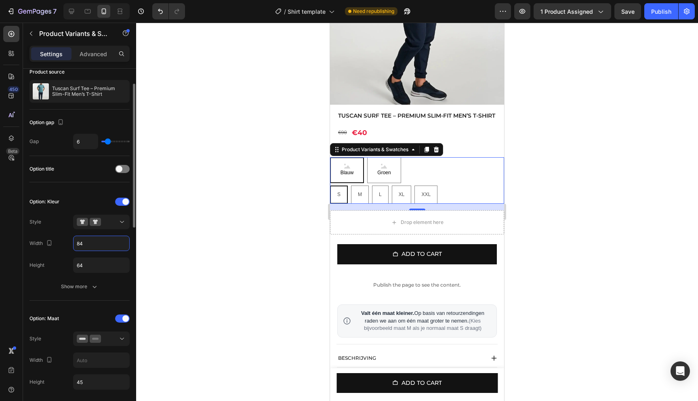
type input "8"
type input "2"
type input "3"
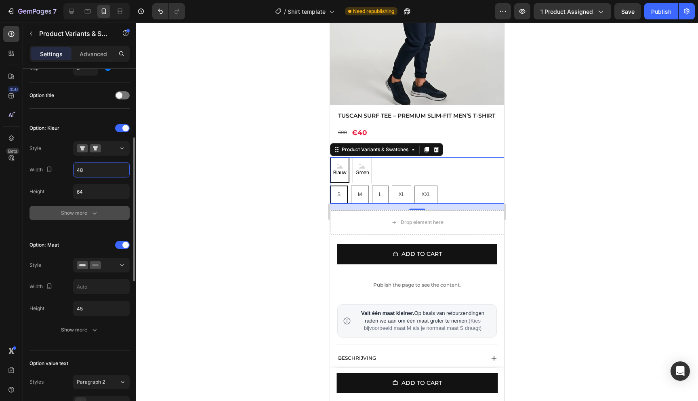
scroll to position [161, 0]
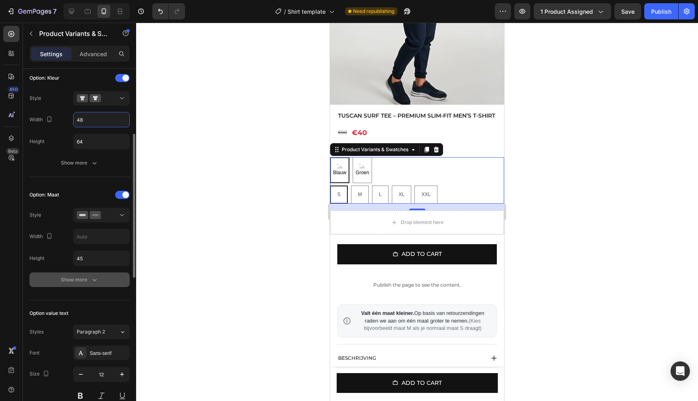
type input "48"
click at [87, 279] on div "Show more" at bounding box center [80, 280] width 38 height 8
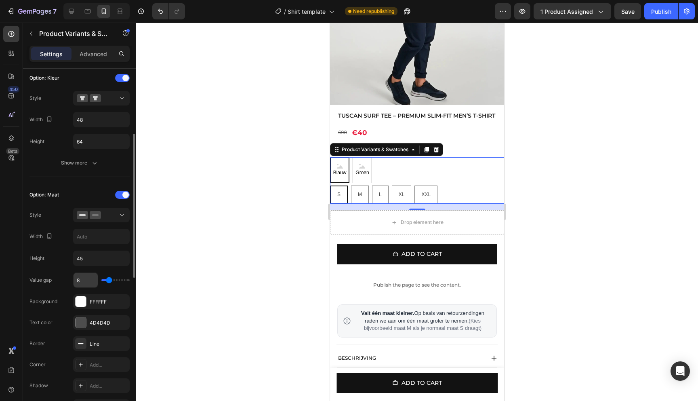
click at [92, 280] on input "8" at bounding box center [86, 280] width 24 height 15
type input "4"
type input "3"
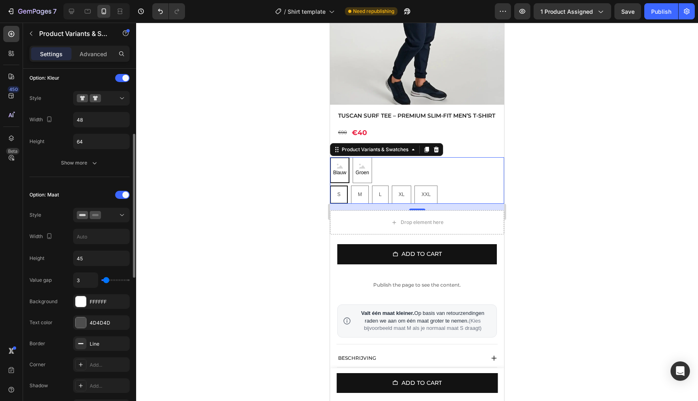
type input "2"
type input "1"
type input "2"
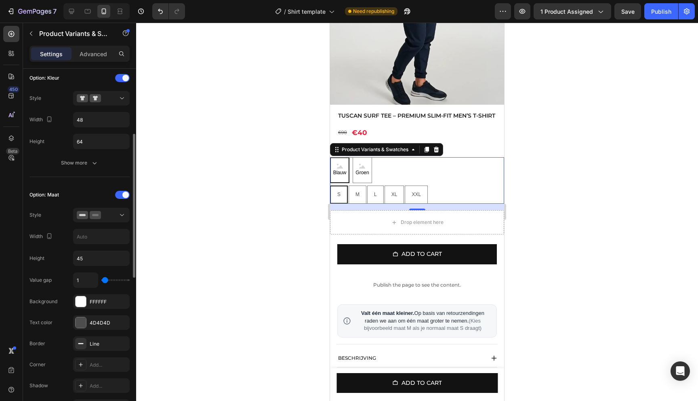
type input "2"
type input "3"
type input "4"
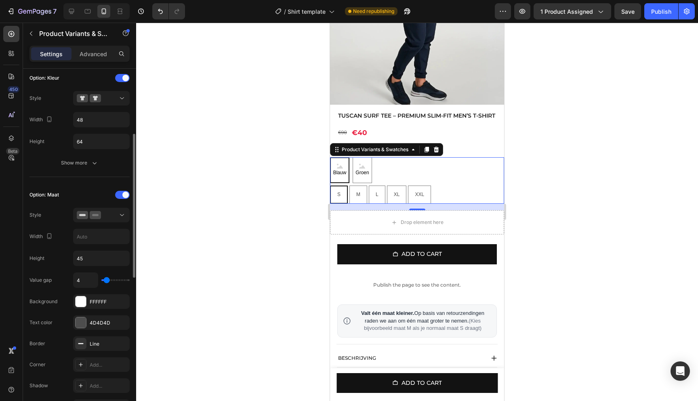
click at [107, 281] on input "range" at bounding box center [115, 280] width 28 height 2
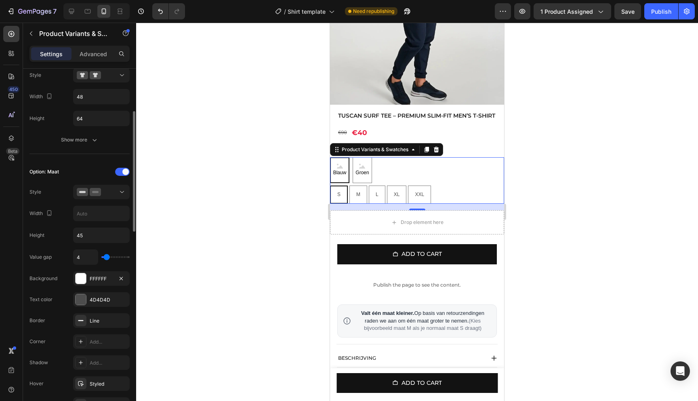
scroll to position [205, 0]
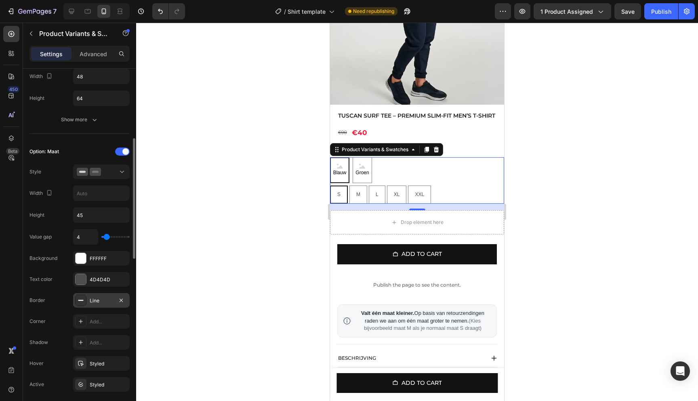
click at [91, 300] on div "Line" at bounding box center [101, 300] width 23 height 7
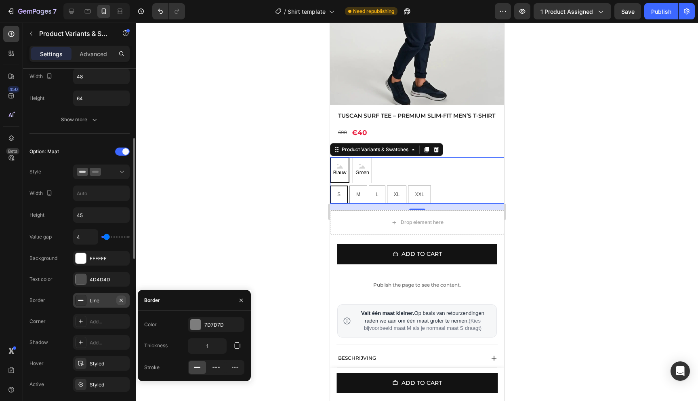
click at [120, 300] on icon "button" at bounding box center [121, 300] width 6 height 6
click at [210, 323] on div "Add..." at bounding box center [224, 324] width 38 height 7
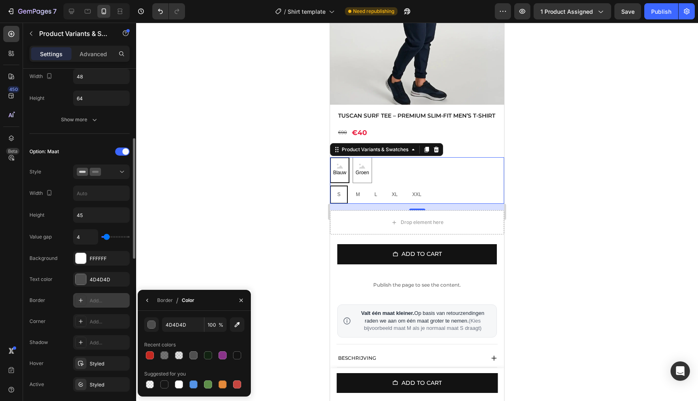
click at [206, 274] on div at bounding box center [417, 212] width 562 height 378
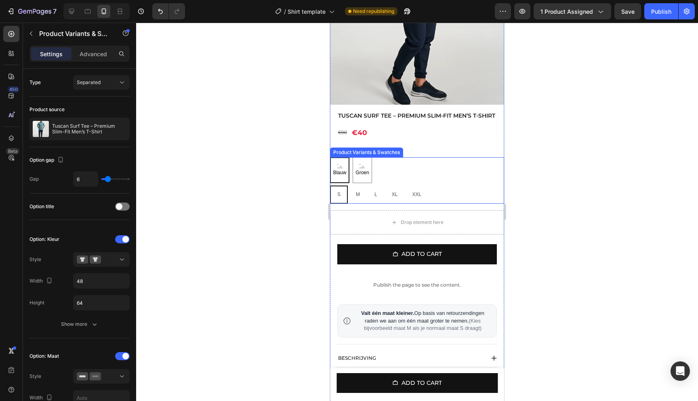
click at [447, 200] on div "S S S M M M L L L XL XL XL XXL XXL XXL" at bounding box center [417, 195] width 174 height 18
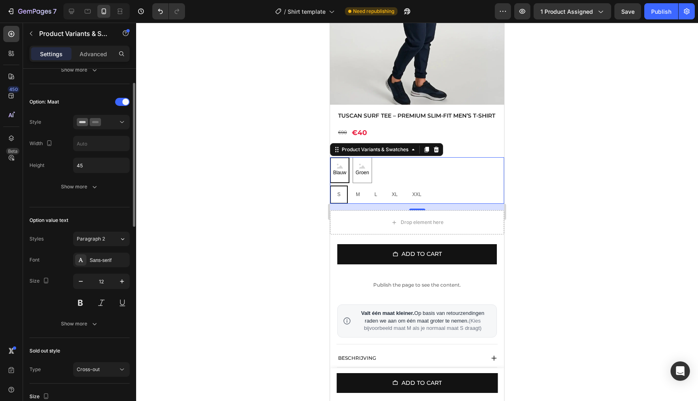
scroll to position [262, 0]
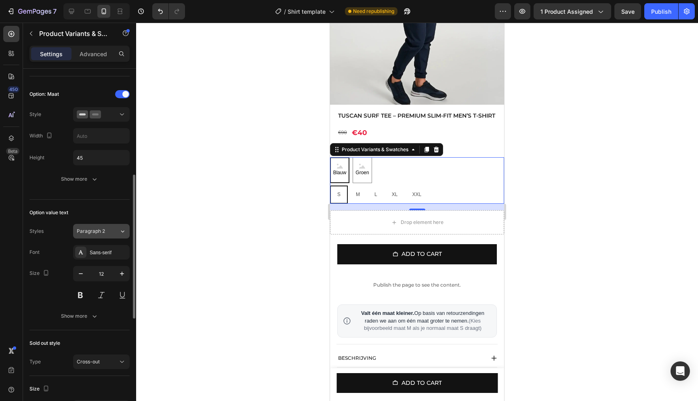
click at [106, 232] on div "Paragraph 2" at bounding box center [93, 231] width 33 height 7
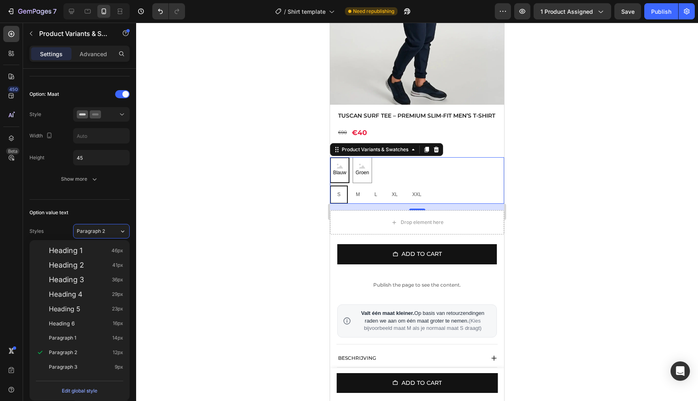
click at [208, 227] on div at bounding box center [417, 212] width 562 height 378
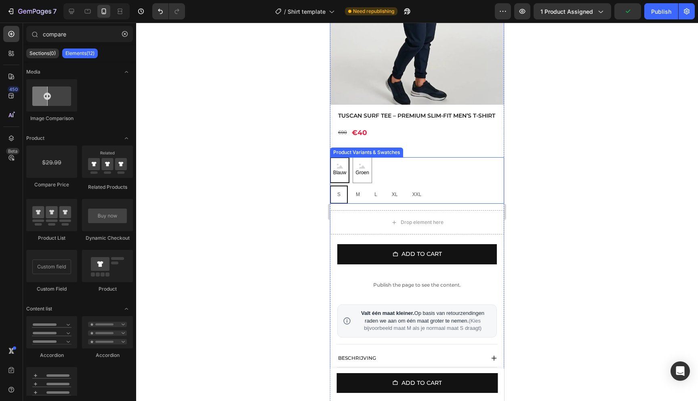
click at [462, 200] on div "S S S M M M L L L XL XL XL XXL XXL XXL" at bounding box center [417, 195] width 174 height 18
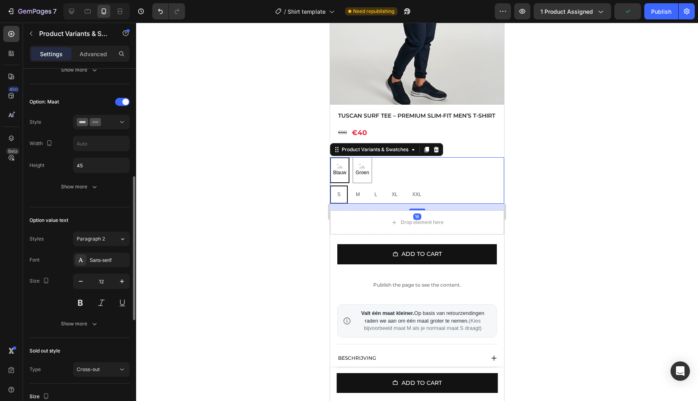
scroll to position [257, 0]
click at [92, 260] on div "Sans-serif" at bounding box center [109, 256] width 38 height 7
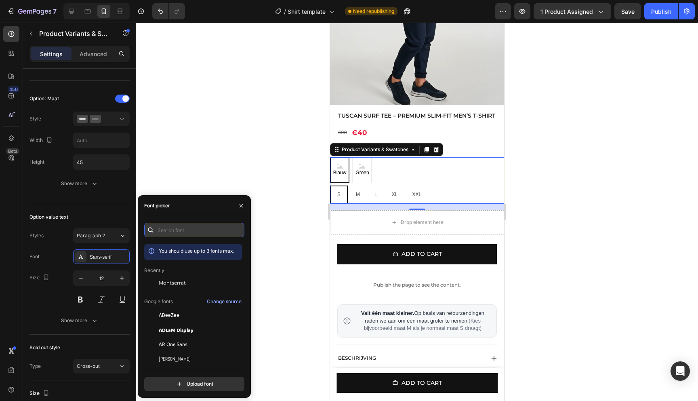
click at [167, 228] on input "text" at bounding box center [194, 230] width 100 height 15
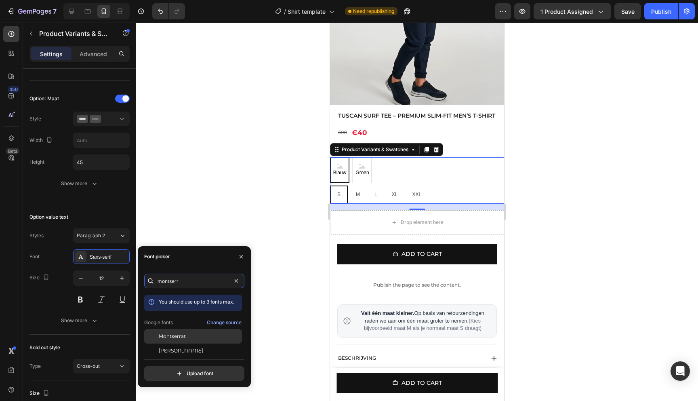
type input "montserr"
click at [181, 332] on div "Montserrat" at bounding box center [193, 336] width 98 height 15
click at [188, 187] on div at bounding box center [417, 212] width 562 height 378
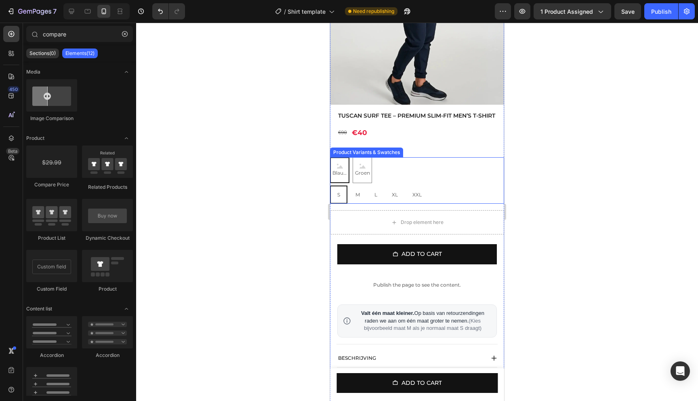
click at [417, 170] on div "Blauw Blauw Blauw [PERSON_NAME] [PERSON_NAME] [PERSON_NAME]" at bounding box center [417, 170] width 174 height 26
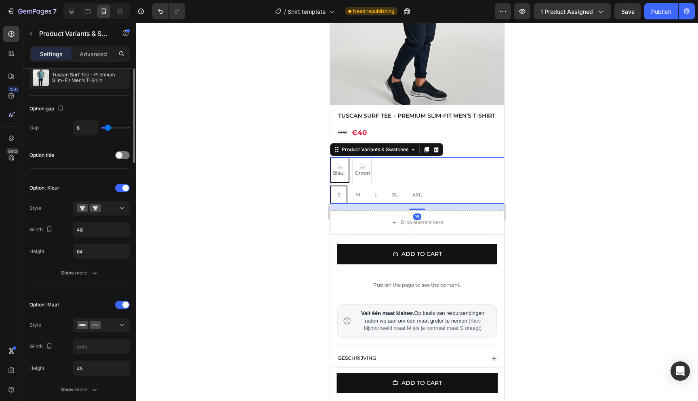
scroll to position [55, 0]
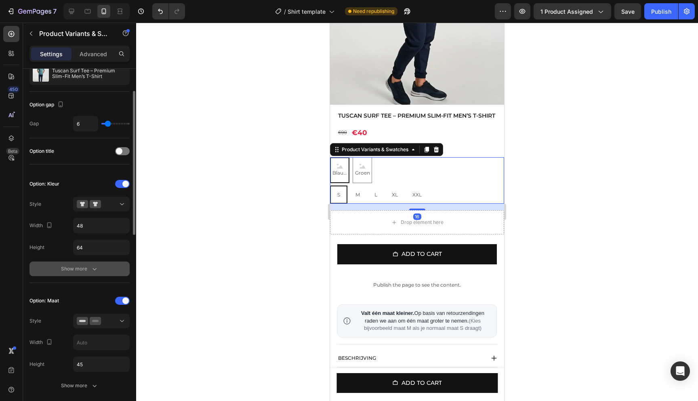
click at [87, 271] on div "Show more" at bounding box center [80, 269] width 38 height 8
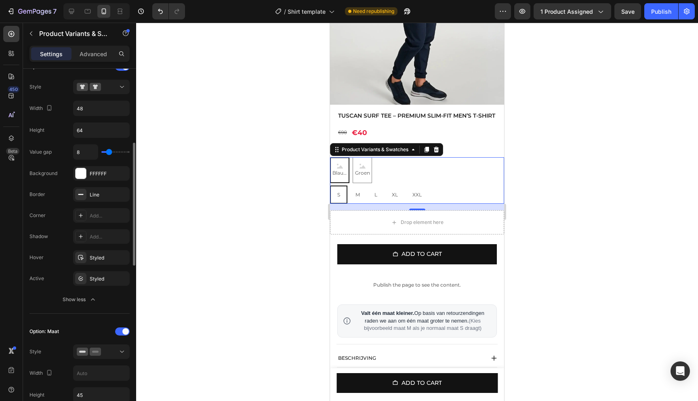
scroll to position [192, 0]
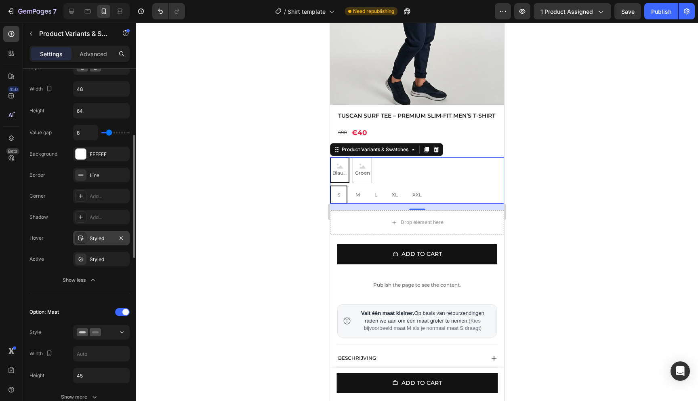
click at [111, 238] on div "Styled" at bounding box center [101, 238] width 23 height 7
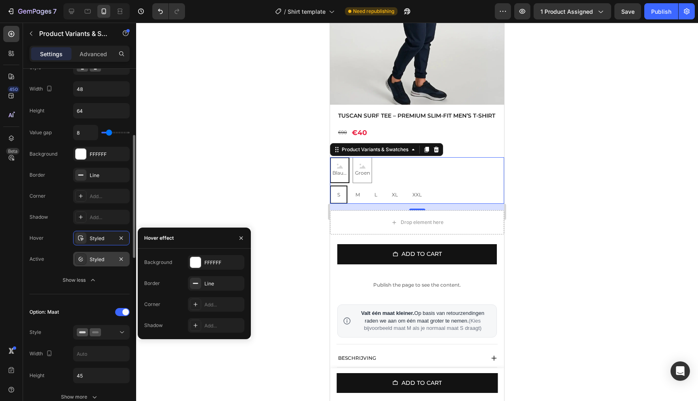
click at [111, 257] on div "Styled" at bounding box center [101, 259] width 23 height 7
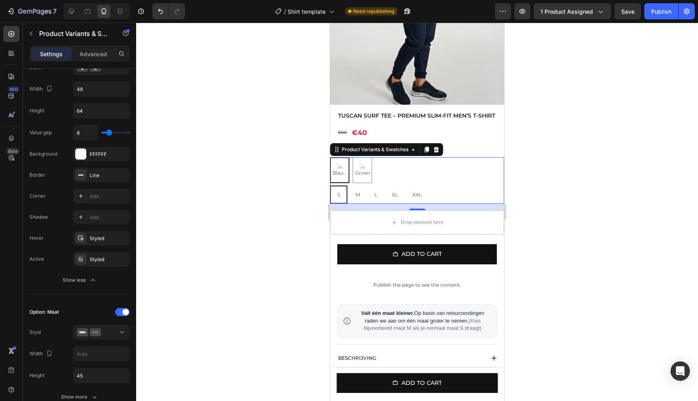
click at [423, 179] on div "Blauw Blauw Blauw [PERSON_NAME] [PERSON_NAME] [PERSON_NAME]" at bounding box center [417, 170] width 174 height 26
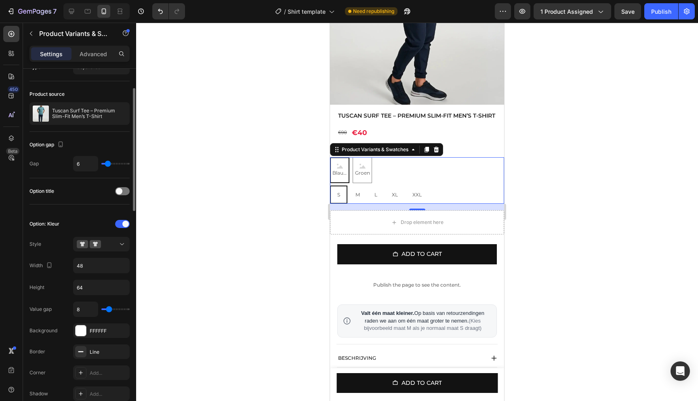
scroll to position [0, 0]
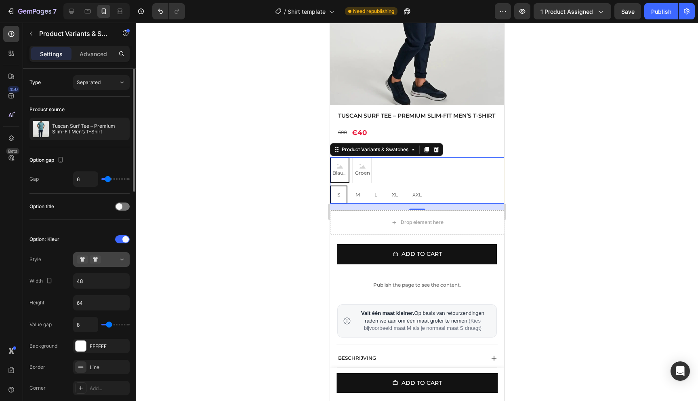
click at [100, 260] on icon at bounding box center [95, 259] width 11 height 8
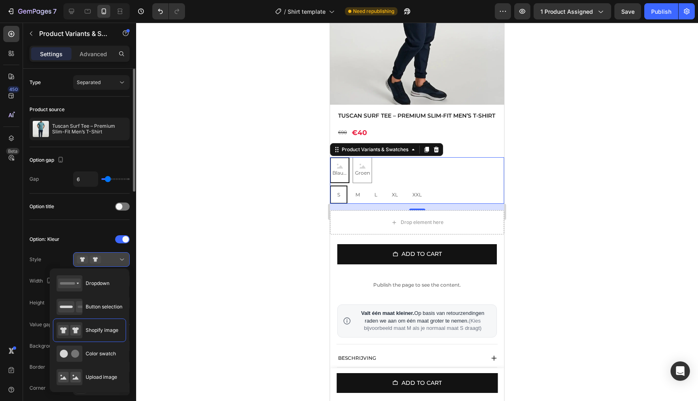
click at [105, 260] on div at bounding box center [101, 259] width 49 height 8
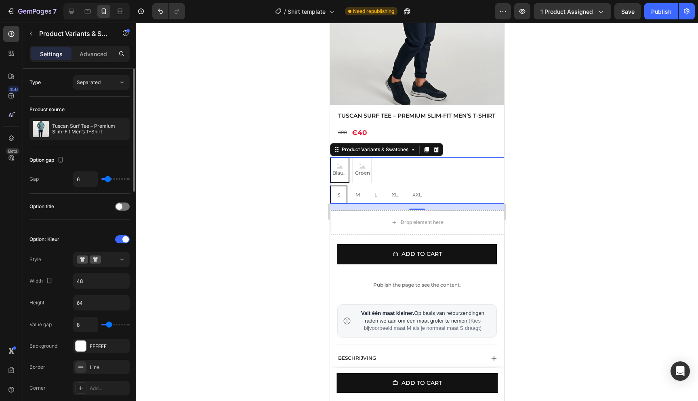
click at [97, 268] on div "Option: Kleur Style Width 48 Height 64 Value gap 8 Background FFFFFF Border Lin…" at bounding box center [80, 356] width 100 height 247
click at [97, 265] on button at bounding box center [101, 259] width 57 height 15
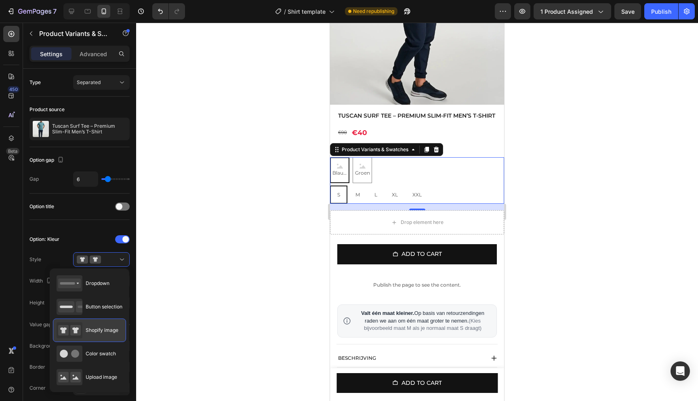
click at [95, 333] on span "Shopify image" at bounding box center [102, 330] width 33 height 7
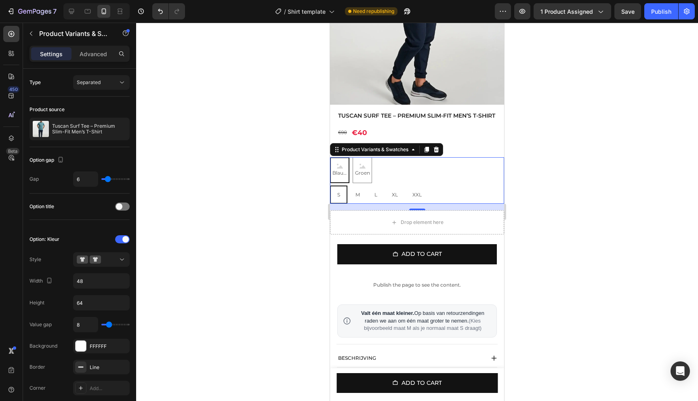
click at [338, 177] on span "Blauw" at bounding box center [340, 173] width 18 height 9
click at [330, 157] on input "Blauw Blauw Blauw" at bounding box center [330, 157] width 0 height 0
click at [561, 186] on div at bounding box center [417, 212] width 562 height 378
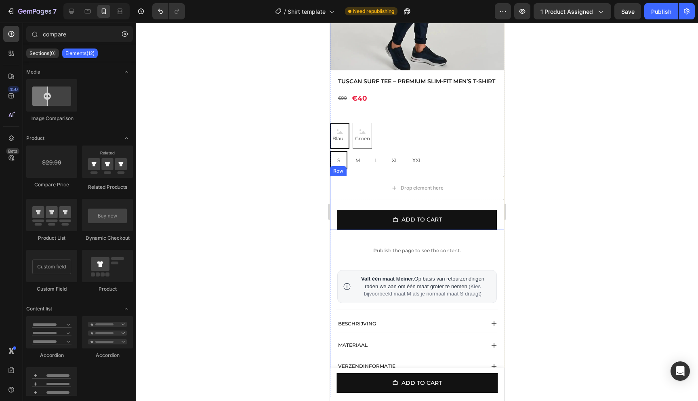
scroll to position [213, 0]
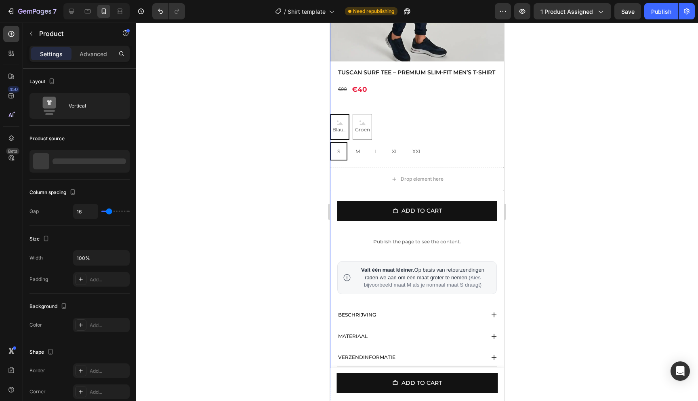
click at [435, 236] on div "Tuscan Surf Tee – Premium Slim-Fit Men’s T-Shirt Product Title €90 Product Pric…" at bounding box center [417, 228] width 174 height 320
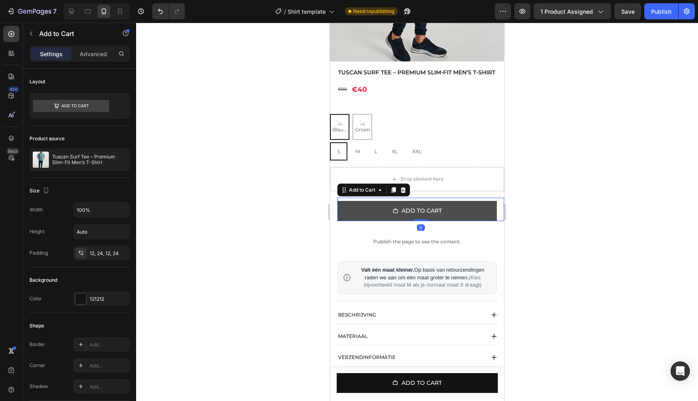
click at [461, 221] on button "Add to cart" at bounding box center [418, 211] width 160 height 20
click at [422, 221] on div "Add to cart Add to Cart 0" at bounding box center [421, 209] width 167 height 23
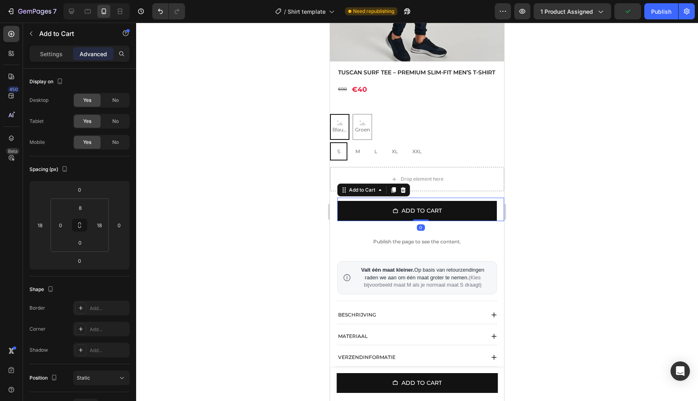
click at [555, 228] on div at bounding box center [417, 212] width 562 height 378
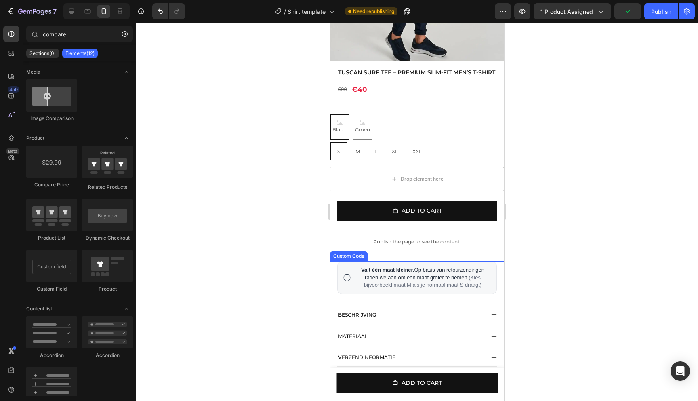
scroll to position [233, 0]
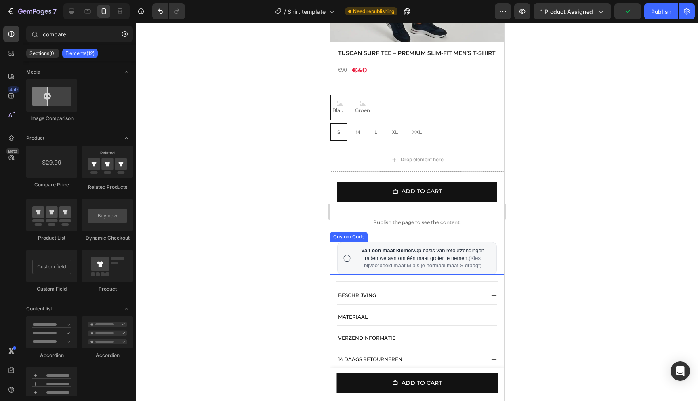
click at [418, 267] on span "Valt één maat kleiner. Op basis van retourzendingen raden we aan om één maat gr…" at bounding box center [423, 258] width 136 height 23
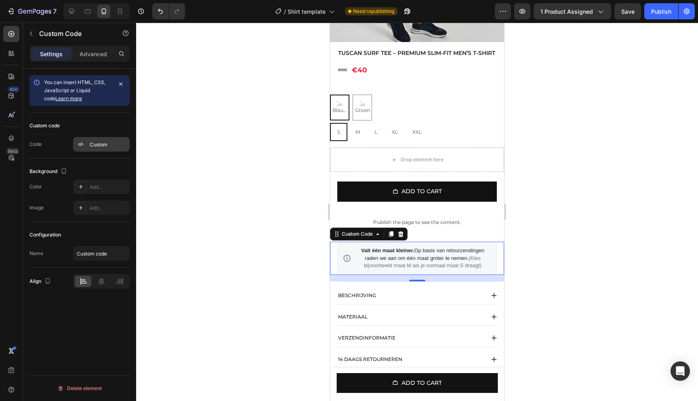
click at [98, 144] on div "Custom" at bounding box center [109, 144] width 38 height 7
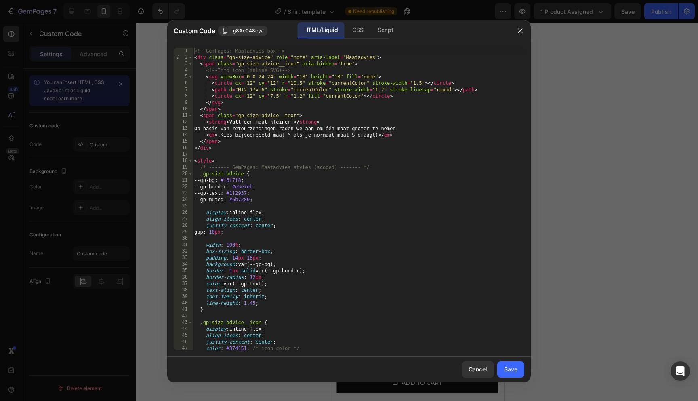
scroll to position [157, 0]
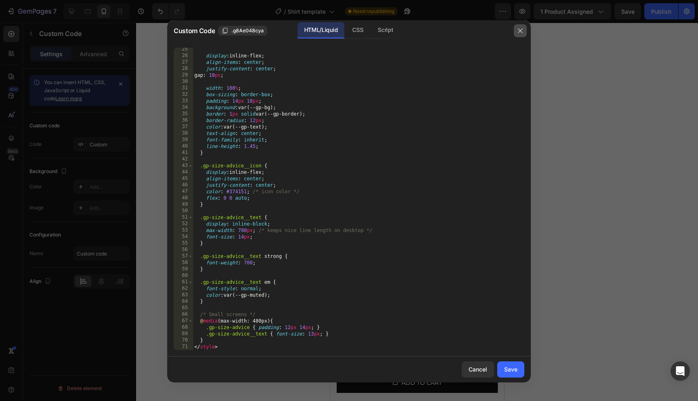
click at [520, 32] on icon "button" at bounding box center [520, 30] width 6 height 6
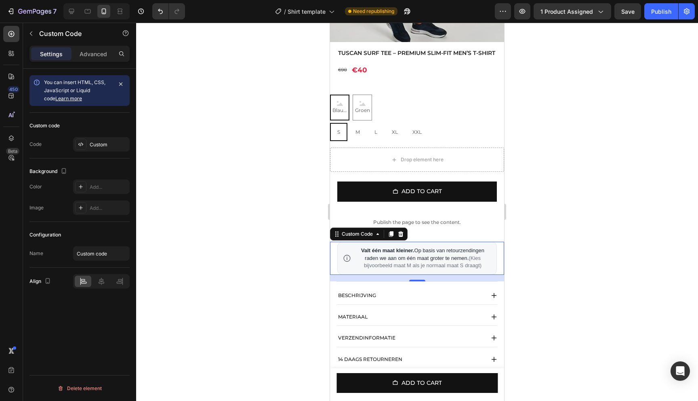
click at [566, 157] on div at bounding box center [417, 212] width 562 height 378
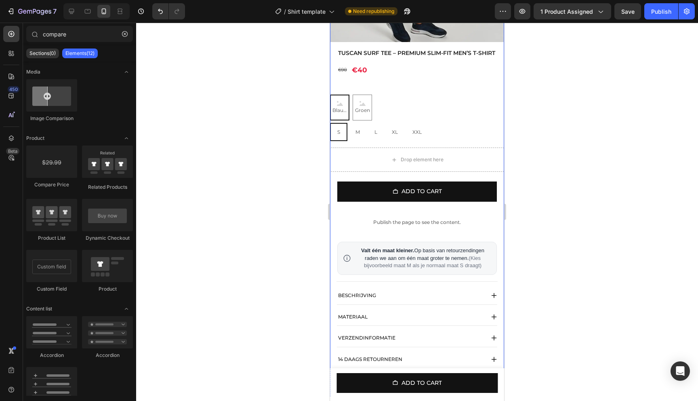
scroll to position [339, 0]
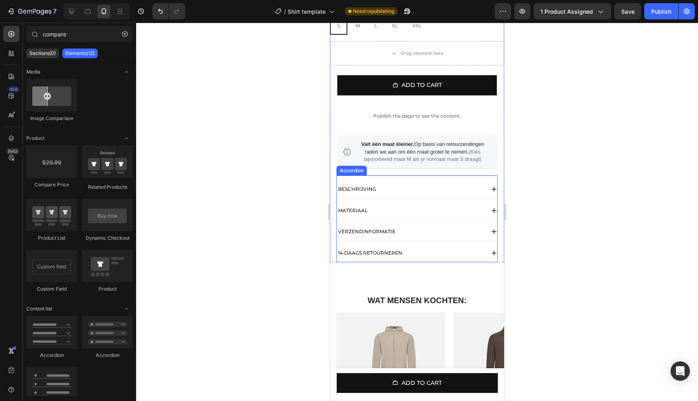
click at [493, 192] on icon at bounding box center [494, 189] width 6 height 6
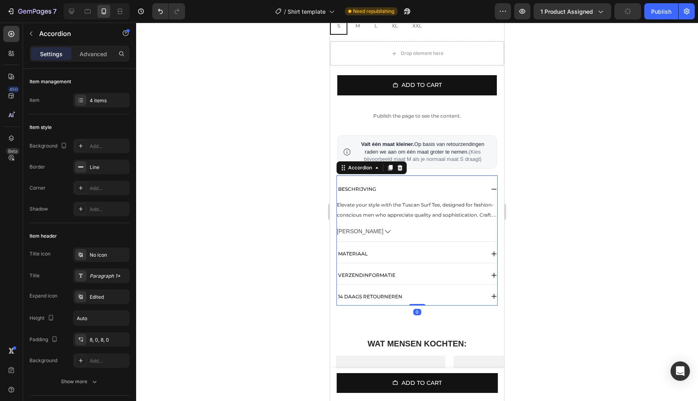
click at [489, 194] on div "BESCHRIJVING" at bounding box center [417, 189] width 160 height 18
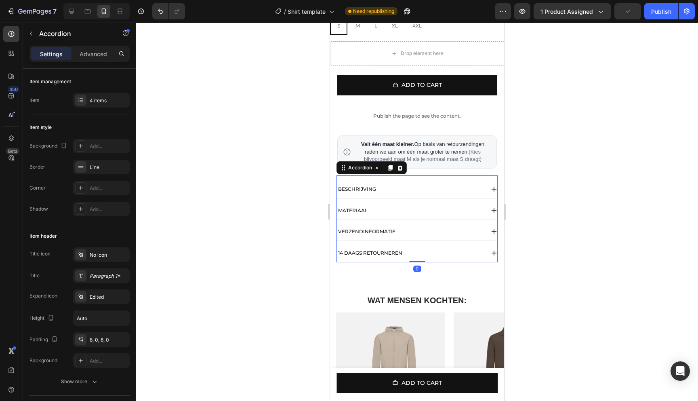
click at [430, 216] on div "MATERIAAL" at bounding box center [411, 210] width 148 height 11
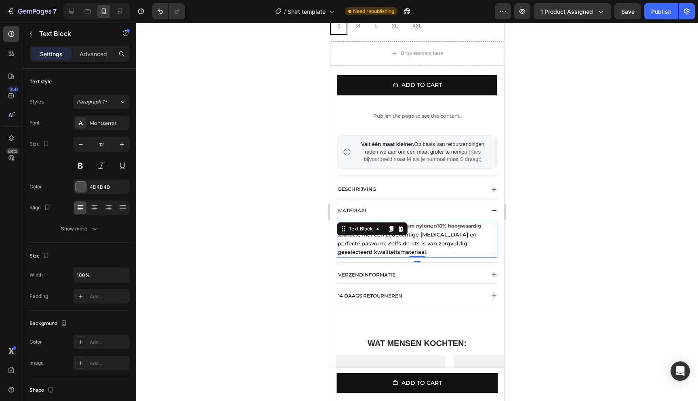
click at [417, 245] on span ", met een zijdeachtige glans en perfecte pasvorm. Zelfs de rits is van zorgvuld…" at bounding box center [407, 243] width 139 height 24
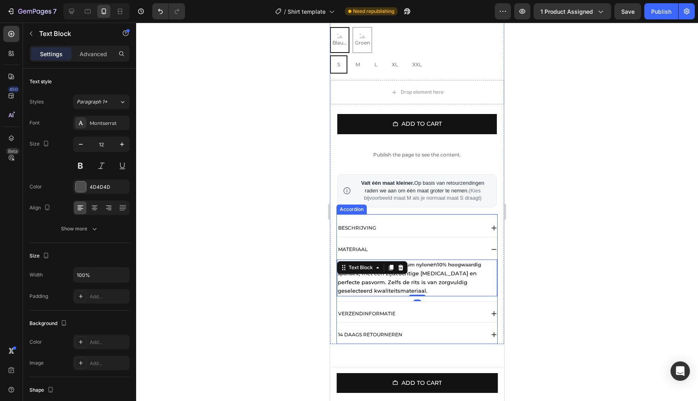
scroll to position [298, 0]
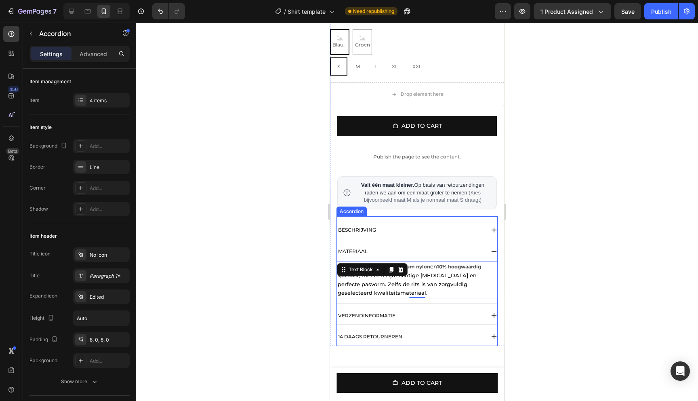
click at [447, 257] on div "MATERIAAL" at bounding box center [411, 251] width 148 height 11
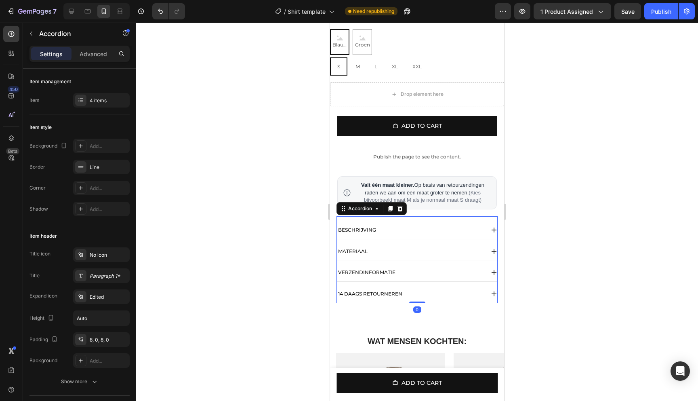
click at [436, 236] on div "BESCHRIJVING" at bounding box center [411, 229] width 148 height 11
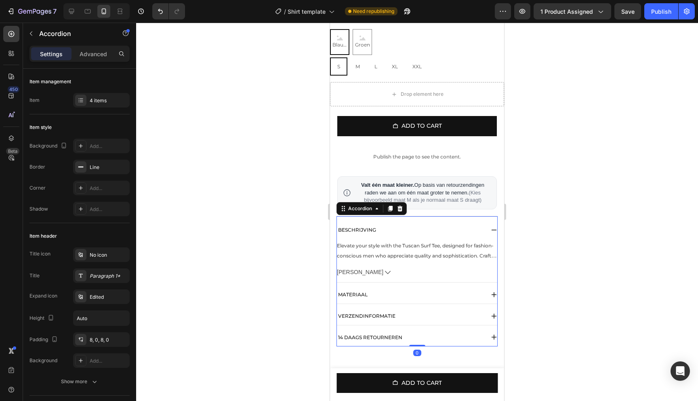
click at [444, 236] on div "BESCHRIJVING" at bounding box center [411, 229] width 148 height 11
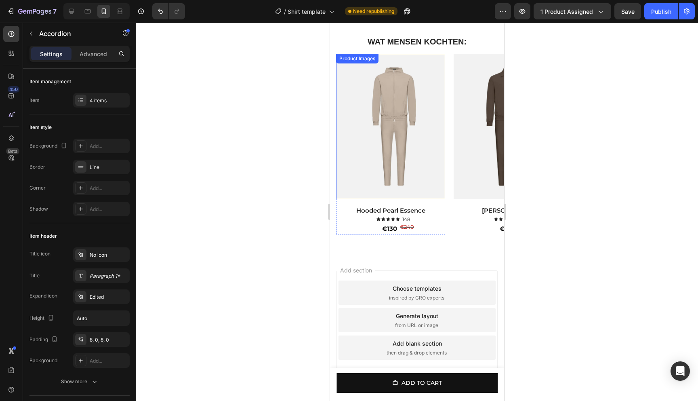
scroll to position [630, 0]
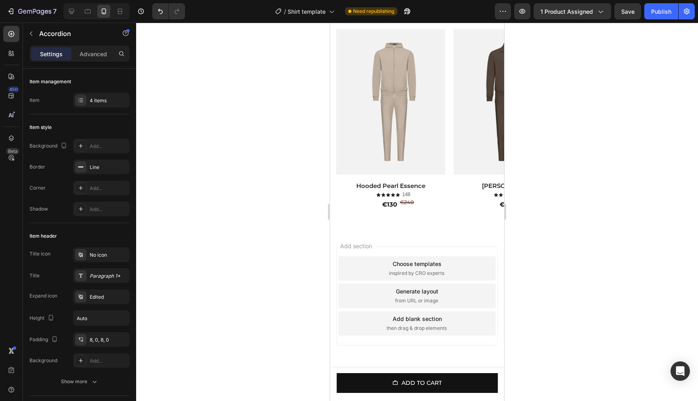
click at [415, 236] on div "Add section Choose templates inspired by CRO experts Generate layout from URL o…" at bounding box center [417, 307] width 174 height 154
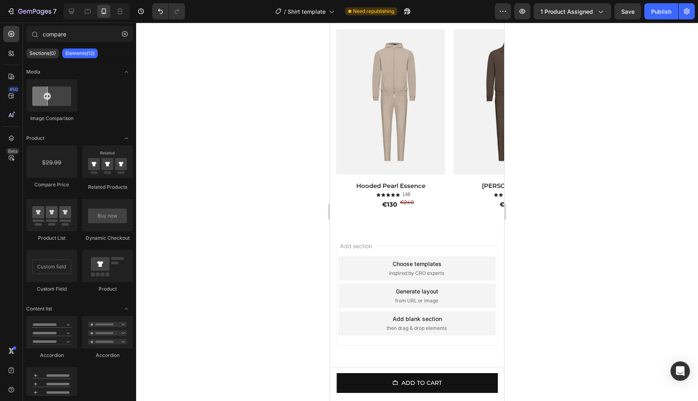
click at [373, 246] on span "Add section" at bounding box center [356, 246] width 38 height 8
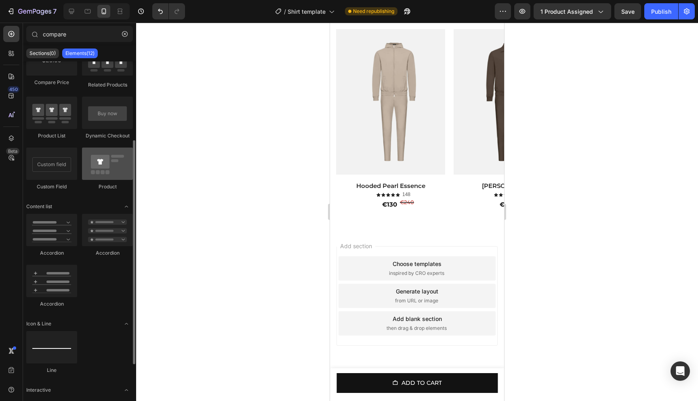
scroll to position [132, 0]
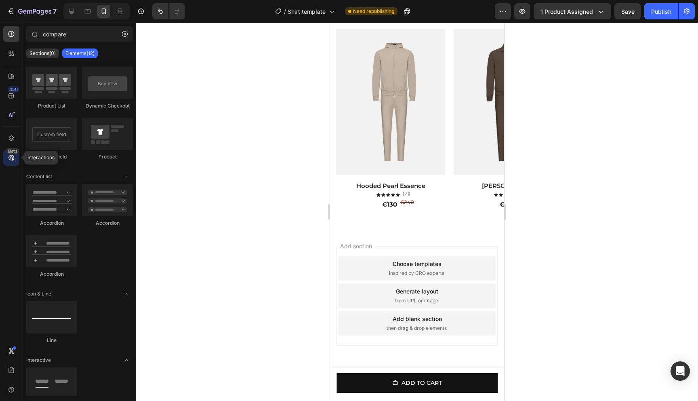
click at [6, 153] on div "Beta" at bounding box center [11, 158] width 16 height 16
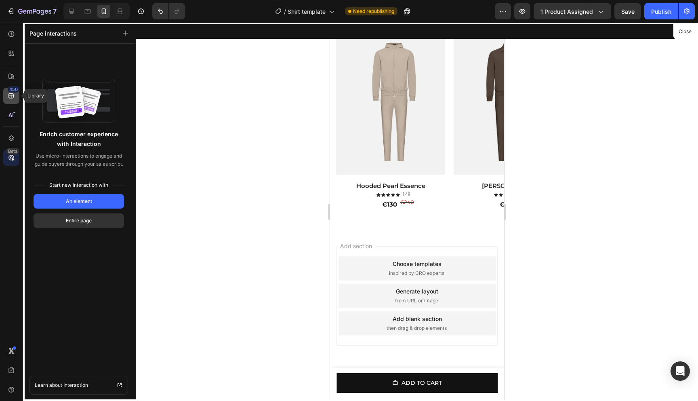
click at [10, 95] on icon at bounding box center [11, 96] width 8 height 8
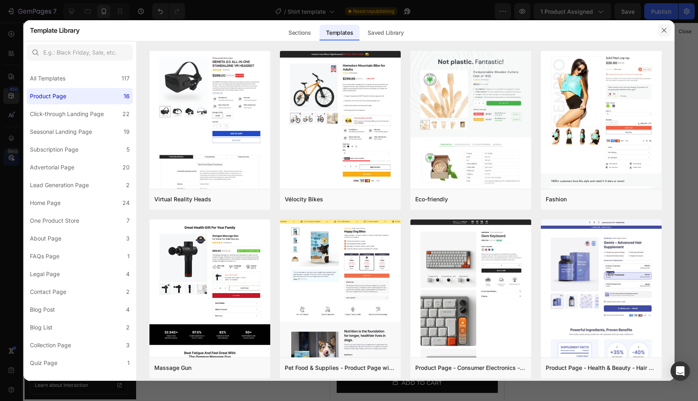
click at [668, 32] on button "button" at bounding box center [664, 30] width 13 height 13
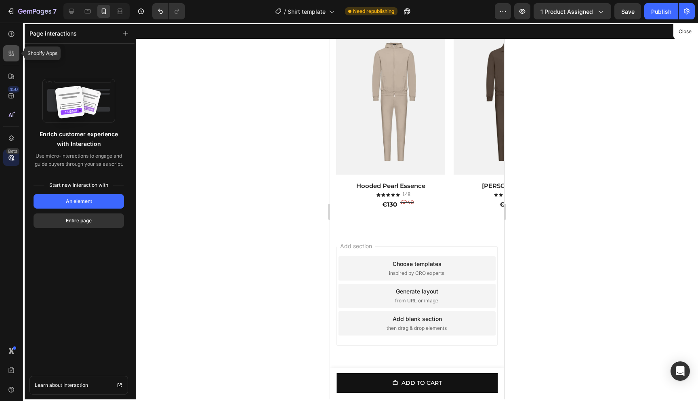
click at [10, 52] on icon at bounding box center [11, 53] width 8 height 8
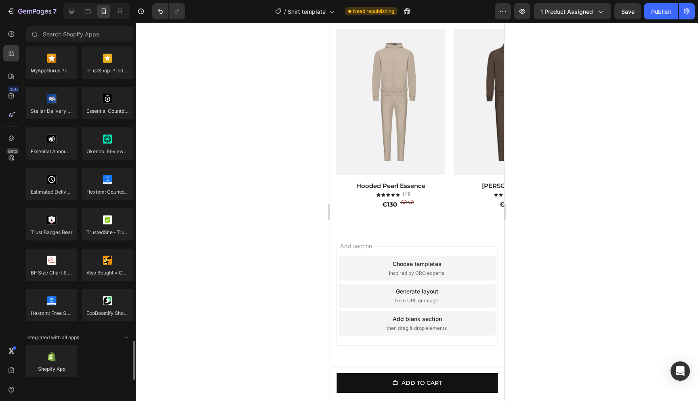
scroll to position [2221, 0]
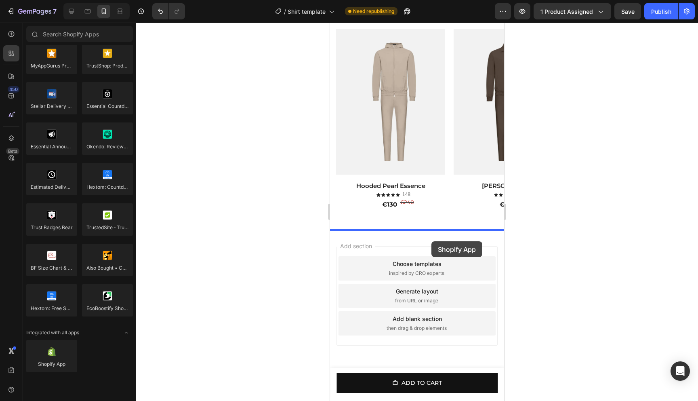
drag, startPoint x: 376, startPoint y: 380, endPoint x: 432, endPoint y: 241, distance: 150.0
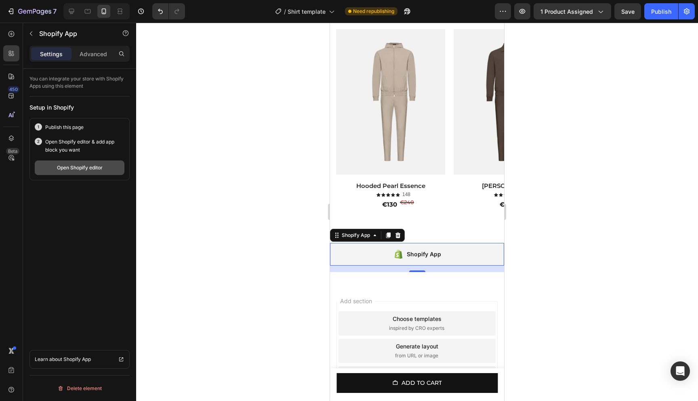
click at [94, 170] on div "Open Shopify editor" at bounding box center [80, 167] width 46 height 7
click at [425, 253] on div "Shopify App" at bounding box center [424, 254] width 34 height 10
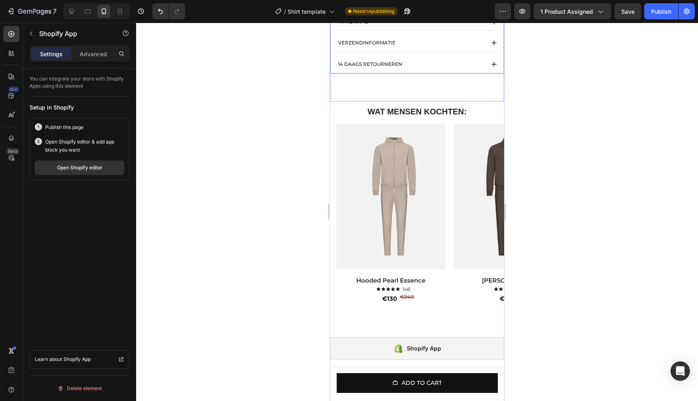
scroll to position [618, 0]
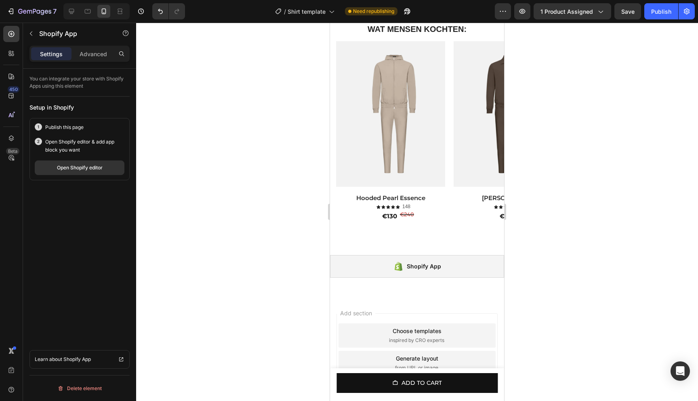
click at [449, 271] on div "Shopify App" at bounding box center [417, 266] width 174 height 23
click at [32, 34] on icon "button" at bounding box center [31, 33] width 6 height 6
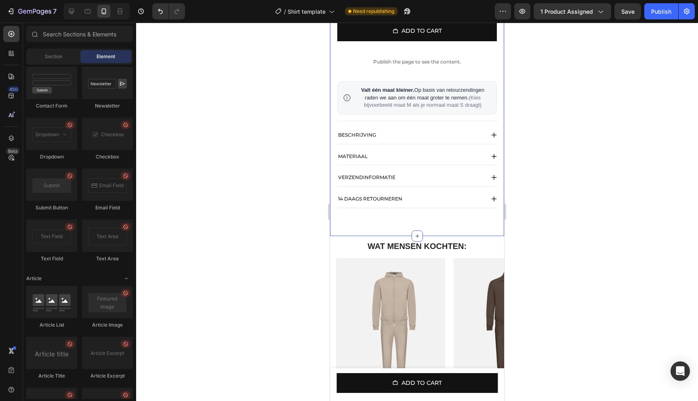
scroll to position [388, 0]
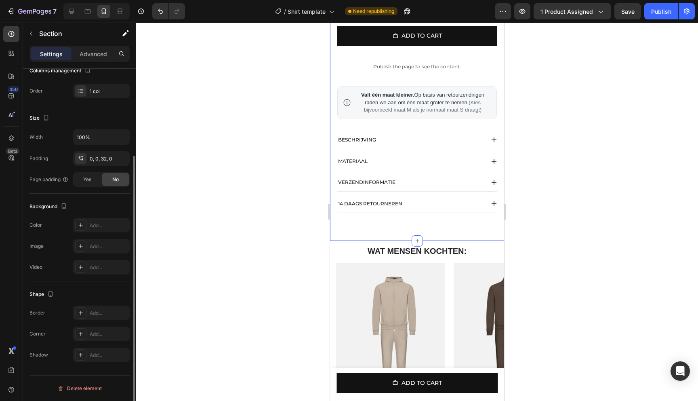
scroll to position [0, 0]
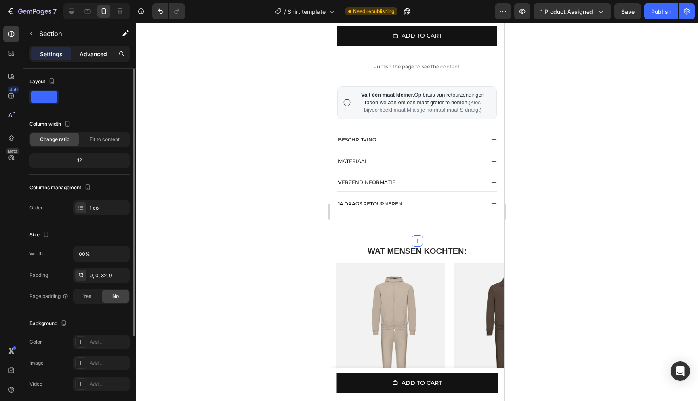
click at [92, 54] on p "Advanced" at bounding box center [93, 54] width 27 height 8
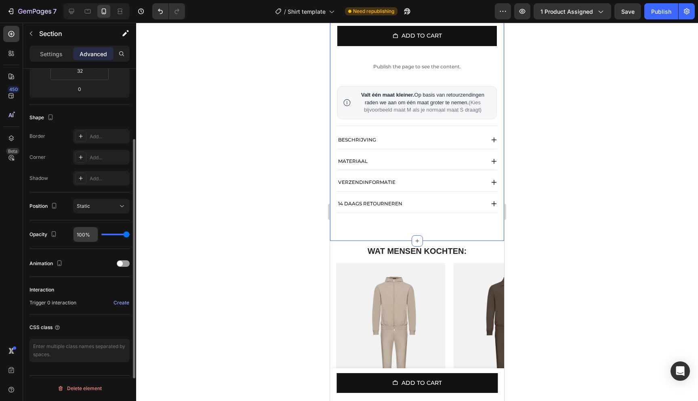
scroll to position [48, 0]
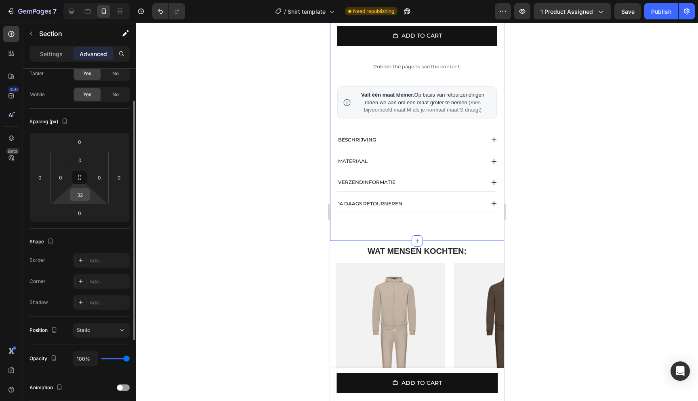
click at [82, 197] on input "32" at bounding box center [80, 195] width 16 height 12
type input "2"
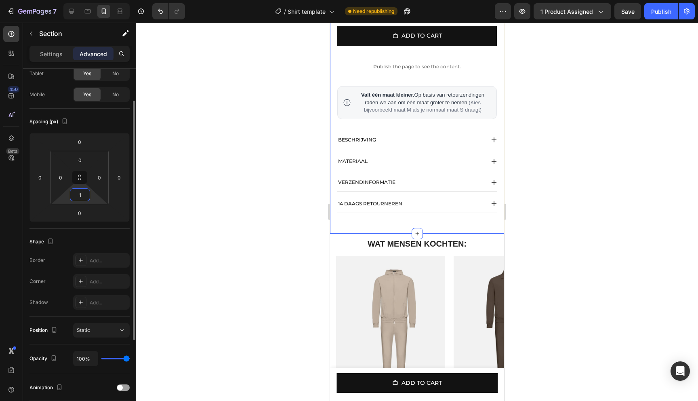
type input "15"
click at [594, 176] on div at bounding box center [417, 212] width 562 height 378
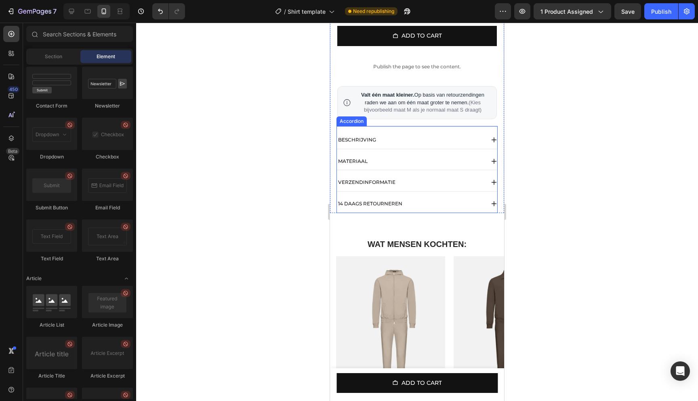
click at [594, 176] on div at bounding box center [417, 212] width 562 height 378
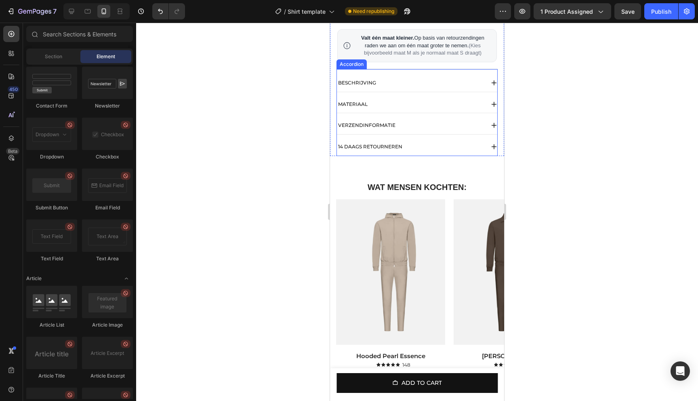
scroll to position [564, 0]
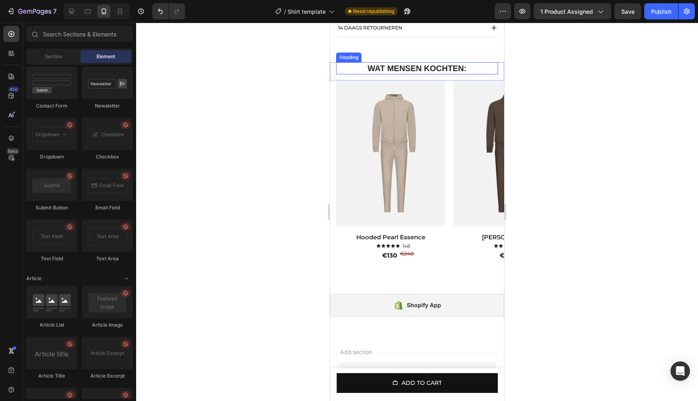
click at [412, 73] on strong "WAT MENSEN KOCHTEN:" at bounding box center [417, 68] width 99 height 9
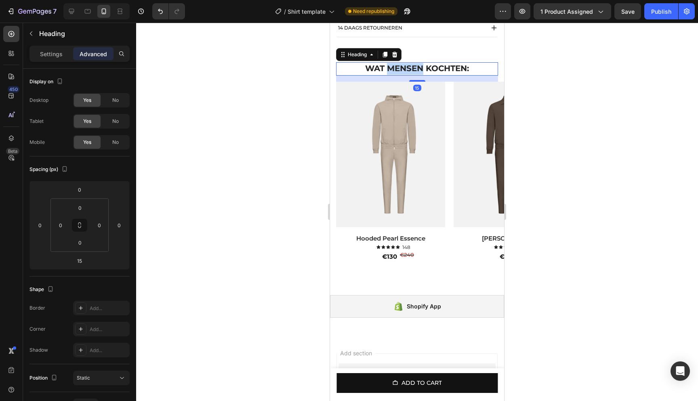
click at [402, 73] on strong "WAT MENSEN KOCHTEN:" at bounding box center [417, 68] width 104 height 10
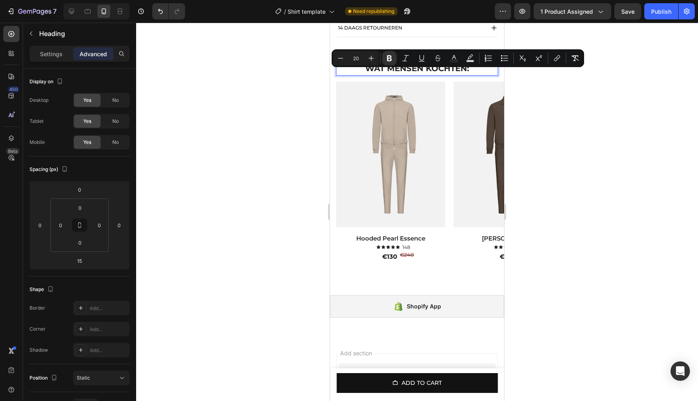
click at [448, 73] on strong "WAT MENSEN KOCHTEN:" at bounding box center [417, 68] width 104 height 10
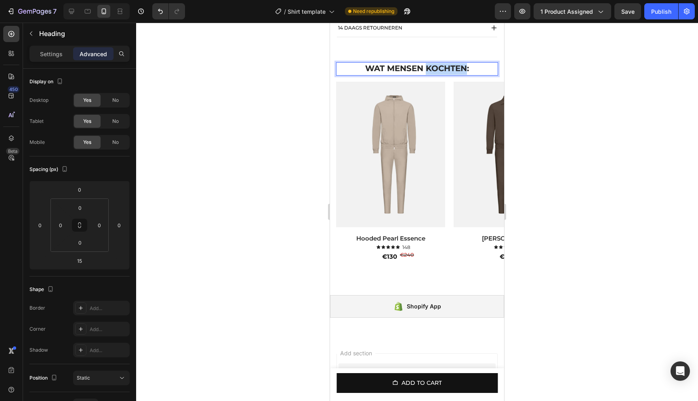
click at [448, 73] on strong "WAT MENSEN KOCHTEN:" at bounding box center [417, 68] width 104 height 10
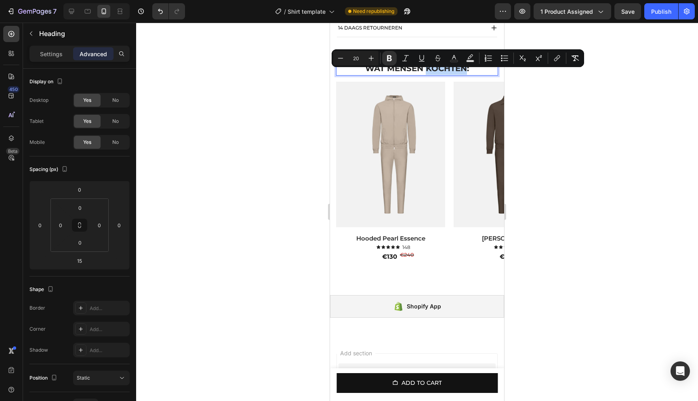
click at [453, 73] on strong "WAT MENSEN KOCHTEN:" at bounding box center [417, 68] width 104 height 10
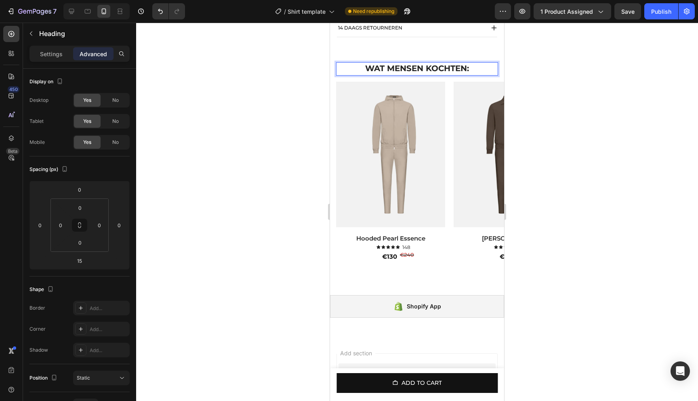
click at [465, 73] on strong "WAT MENSEN KOCHTEN:" at bounding box center [417, 68] width 104 height 10
drag, startPoint x: 466, startPoint y: 75, endPoint x: 362, endPoint y: 74, distance: 103.9
click at [362, 74] on p "WAT MENSEN KOCHTEN:" at bounding box center [417, 69] width 160 height 12
click at [617, 118] on div at bounding box center [417, 212] width 562 height 378
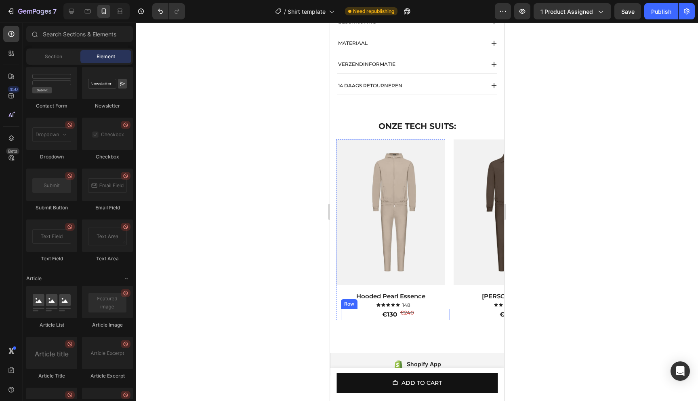
scroll to position [496, 0]
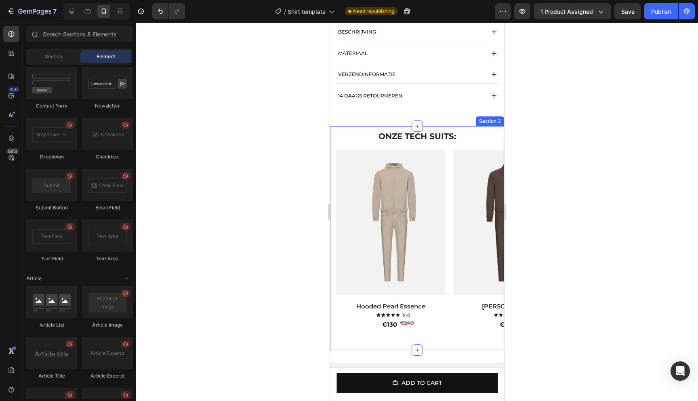
click at [500, 135] on div "⁠⁠⁠⁠⁠⁠⁠ ONZE TECH SUITS: Heading Row Product Images Hooded Pearl Essence Produc…" at bounding box center [417, 238] width 174 height 224
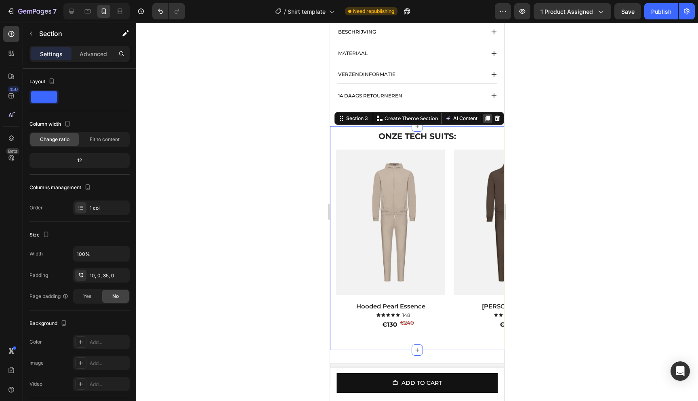
click at [487, 121] on icon at bounding box center [488, 119] width 4 height 6
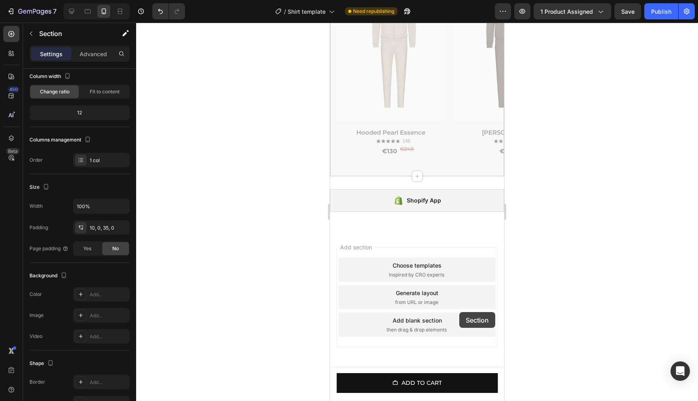
scroll to position [901, 0]
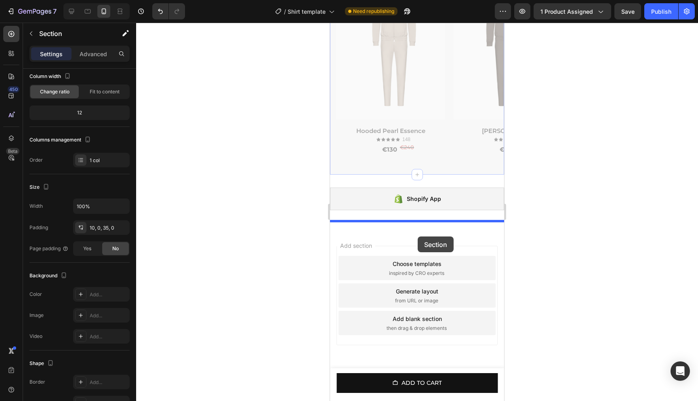
drag, startPoint x: 332, startPoint y: 106, endPoint x: 443, endPoint y: 235, distance: 170.6
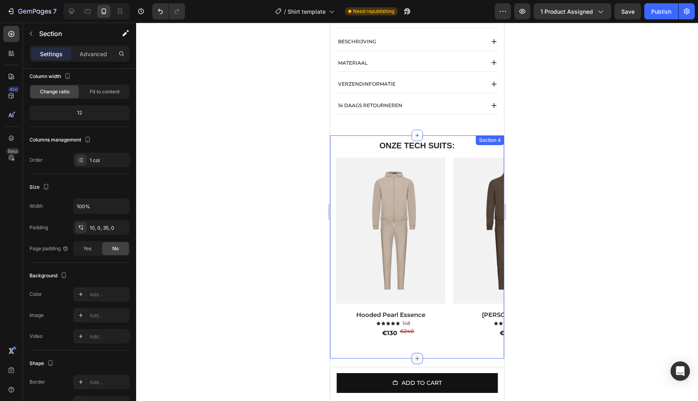
scroll to position [697, 0]
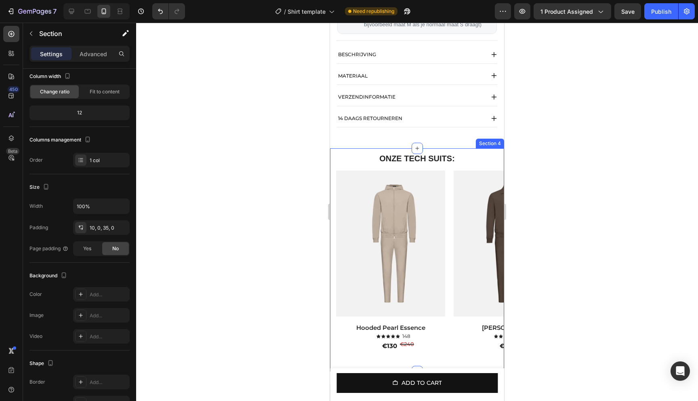
click at [471, 157] on div "ONZE TECH SUITS: Heading Row Product Images Hooded Pearl Essence Product Title …" at bounding box center [417, 259] width 174 height 223
click at [487, 144] on icon at bounding box center [488, 141] width 4 height 6
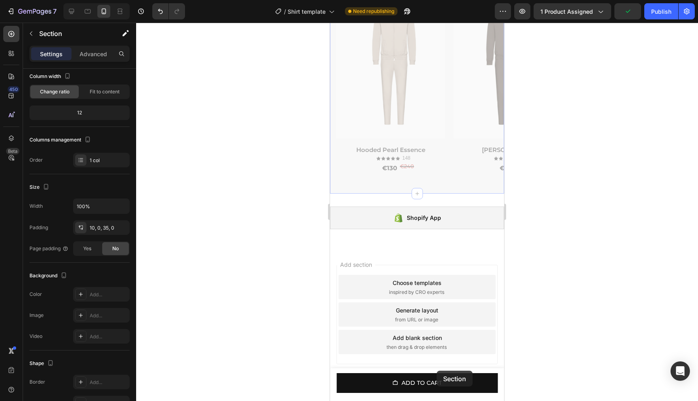
scroll to position [1124, 0]
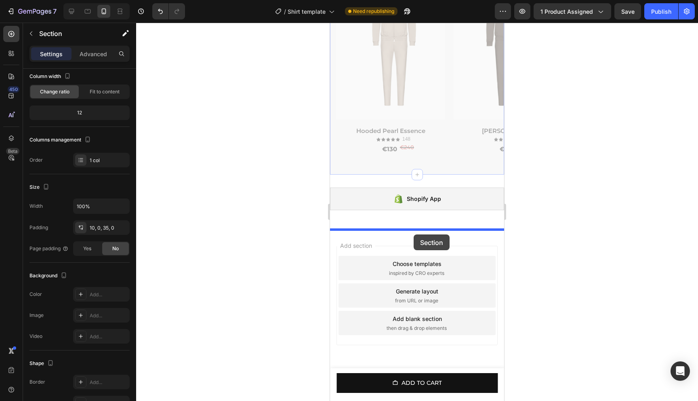
drag, startPoint x: 367, startPoint y: 91, endPoint x: 414, endPoint y: 234, distance: 150.6
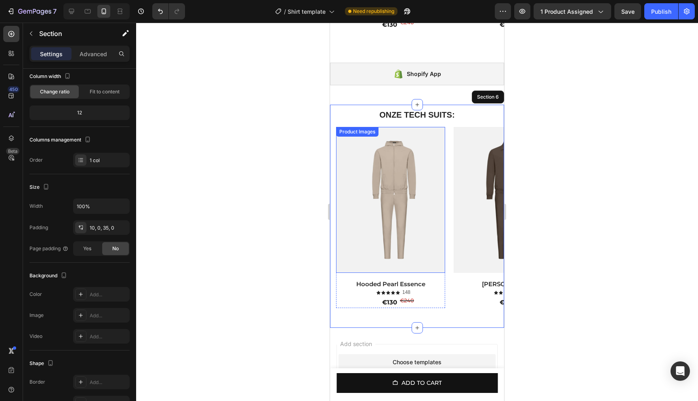
scroll to position [955, 0]
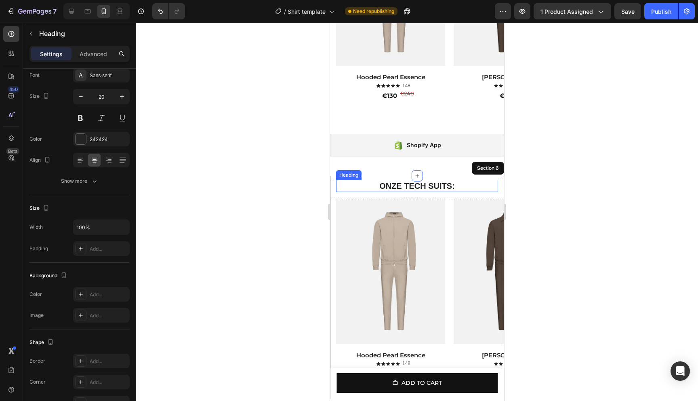
click at [433, 182] on strong "ONZE TECH SUITS:" at bounding box center [418, 185] width 76 height 9
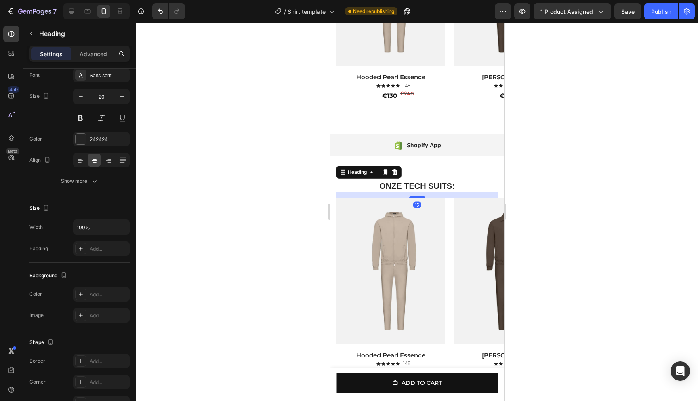
scroll to position [0, 0]
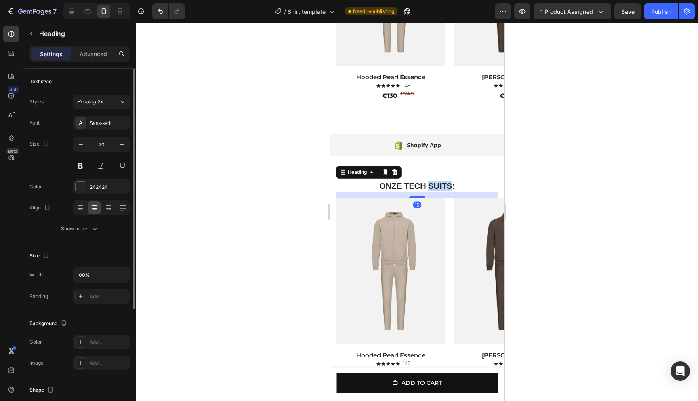
click at [431, 185] on strong "ONZE TECH SUITS:" at bounding box center [418, 185] width 76 height 9
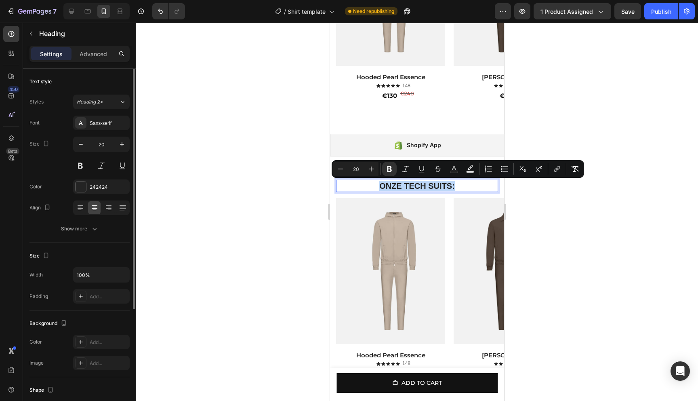
click at [431, 185] on strong "ONZE TECH SUITS:" at bounding box center [418, 185] width 76 height 9
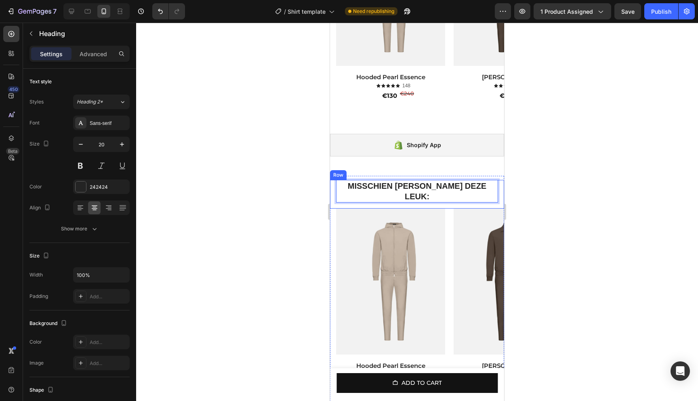
click at [570, 175] on div at bounding box center [417, 212] width 562 height 378
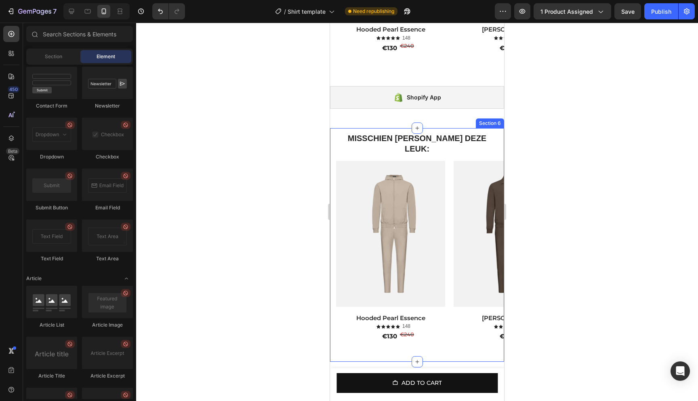
scroll to position [1072, 0]
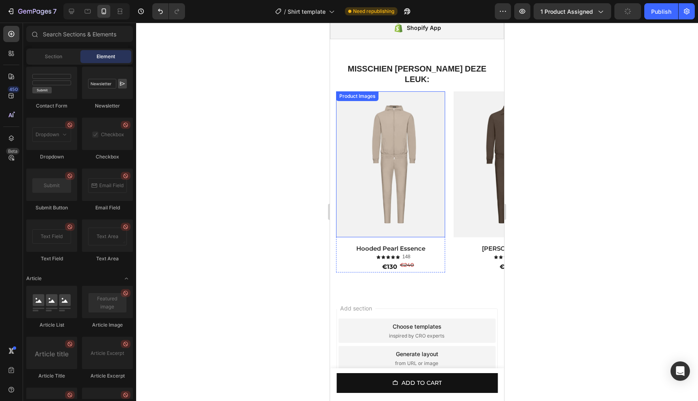
click at [409, 114] on img at bounding box center [390, 164] width 109 height 146
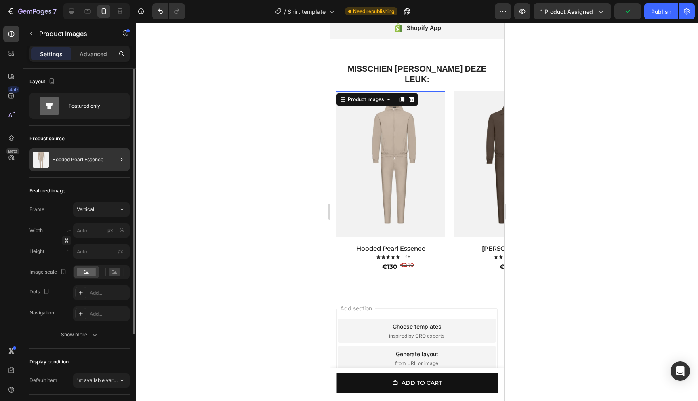
click at [110, 156] on div at bounding box center [118, 159] width 23 height 23
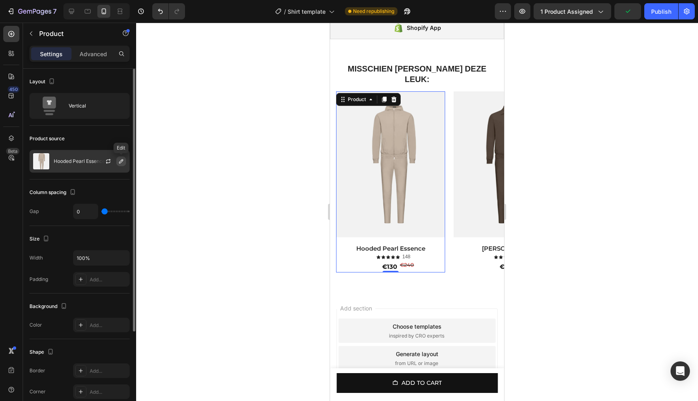
click at [120, 164] on icon "button" at bounding box center [121, 161] width 6 height 6
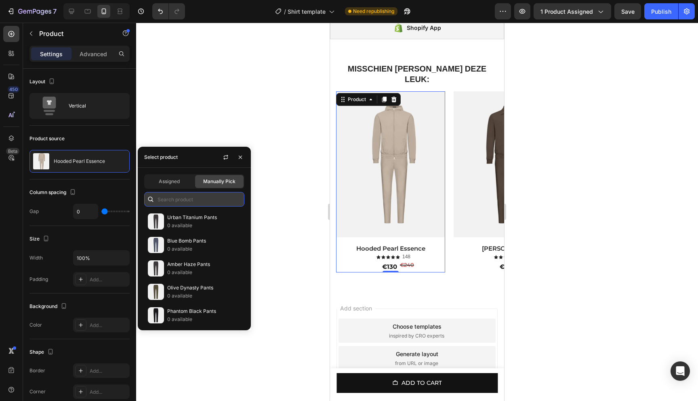
click at [184, 199] on input "text" at bounding box center [194, 199] width 100 height 15
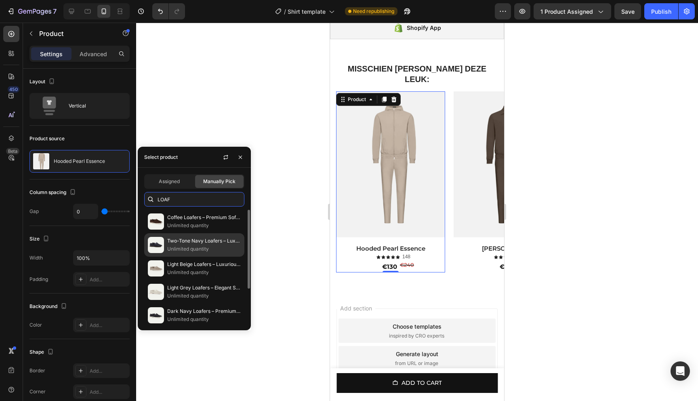
type input "LOAF"
click at [188, 251] on p "Unlimited quantity" at bounding box center [204, 249] width 74 height 8
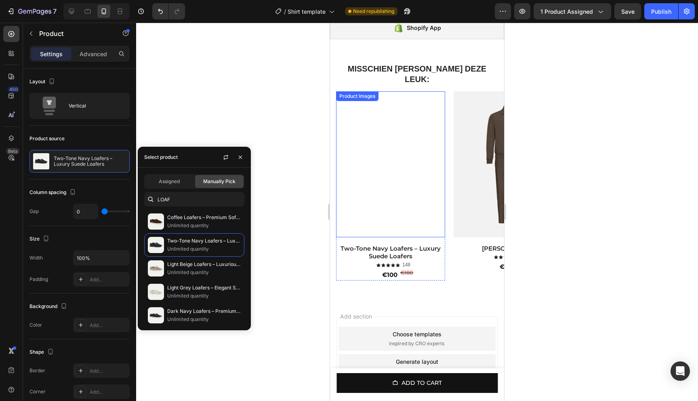
scroll to position [1019, 0]
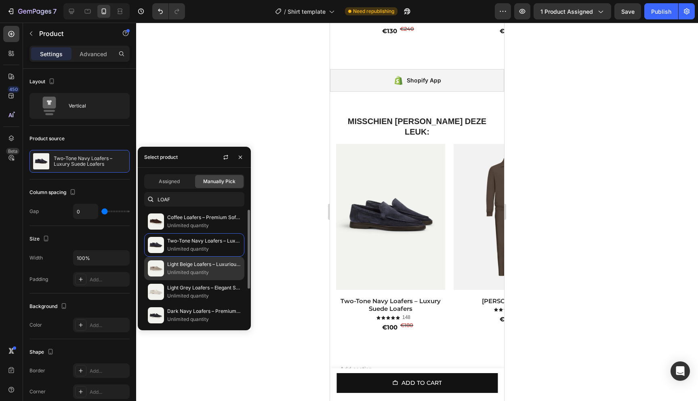
click at [215, 267] on p "Light Beige Loafers – Luxurious Suede Loafers" at bounding box center [204, 264] width 74 height 8
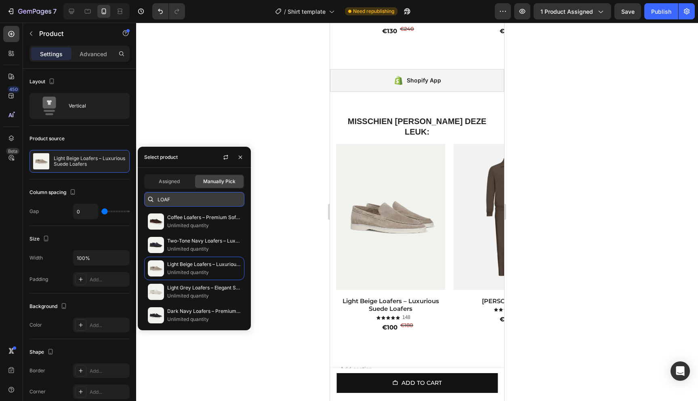
click at [179, 196] on input "LOAF" at bounding box center [194, 199] width 100 height 15
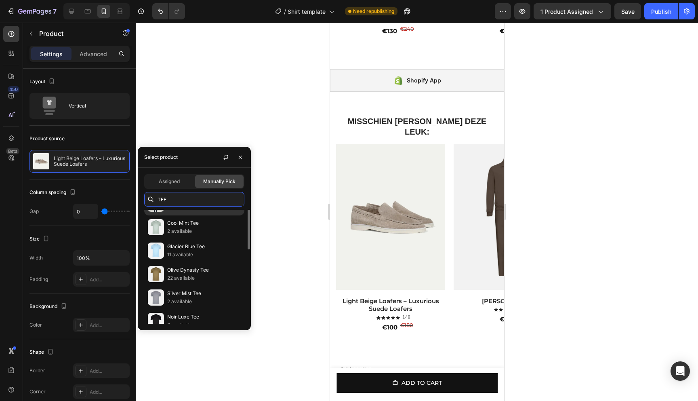
scroll to position [20, 0]
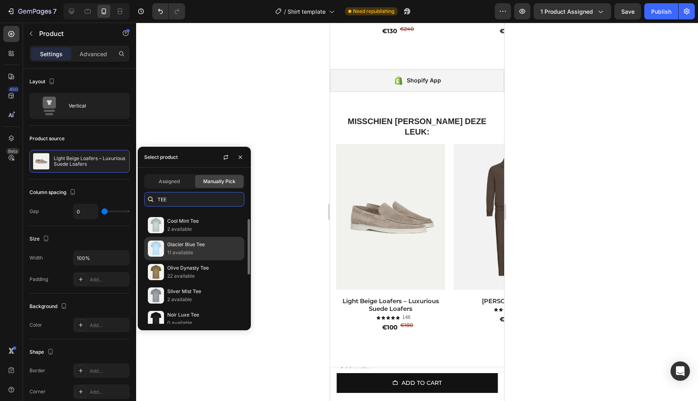
type input "TEE"
click at [195, 247] on p "Glacier Blue Tee" at bounding box center [204, 245] width 74 height 8
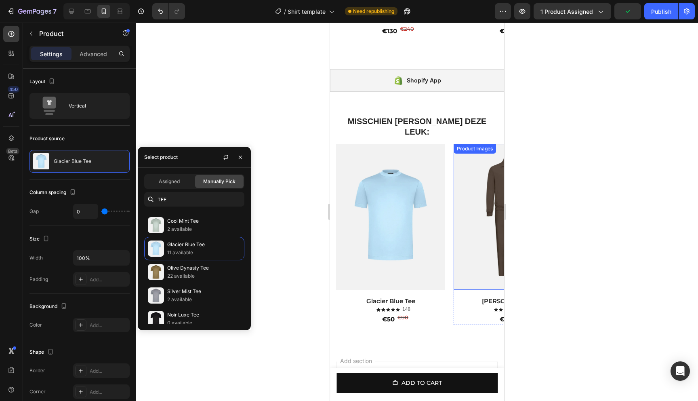
click at [475, 252] on img at bounding box center [508, 217] width 109 height 146
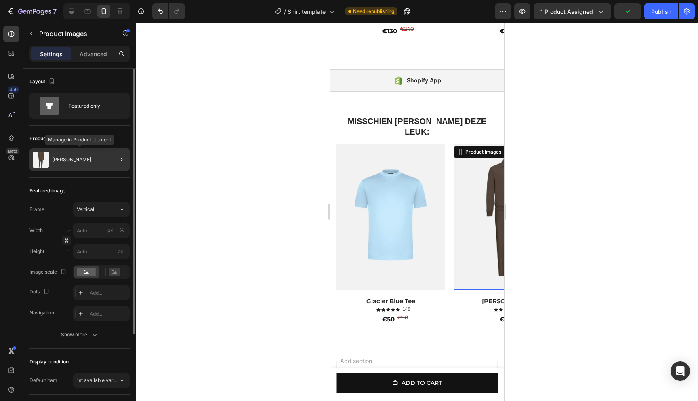
click at [91, 160] on div "[PERSON_NAME]" at bounding box center [80, 159] width 100 height 23
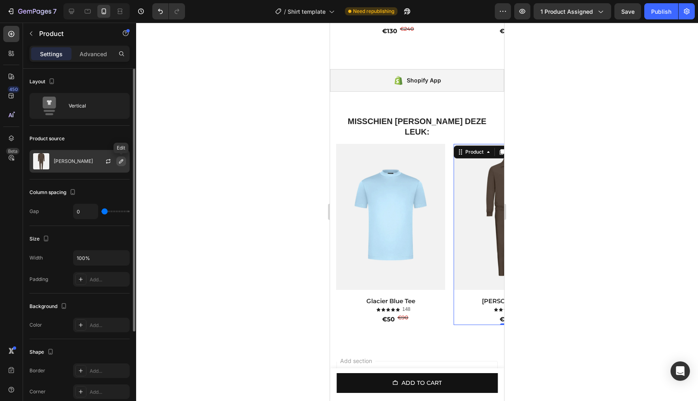
click at [120, 161] on icon "button" at bounding box center [121, 161] width 4 height 4
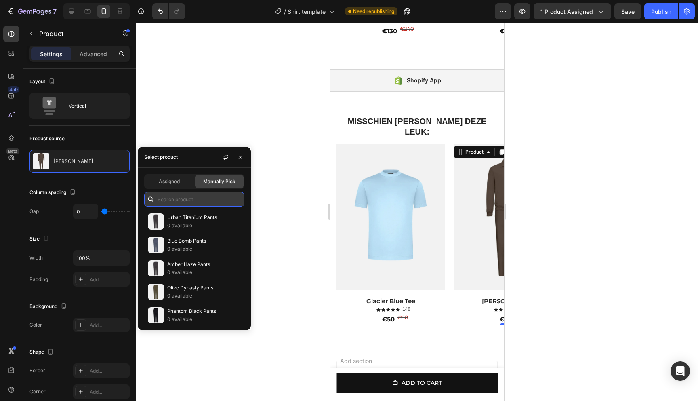
click at [176, 198] on input "text" at bounding box center [194, 199] width 100 height 15
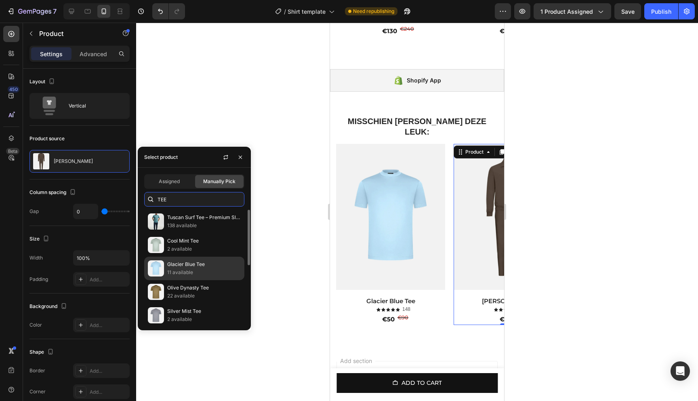
scroll to position [30, 0]
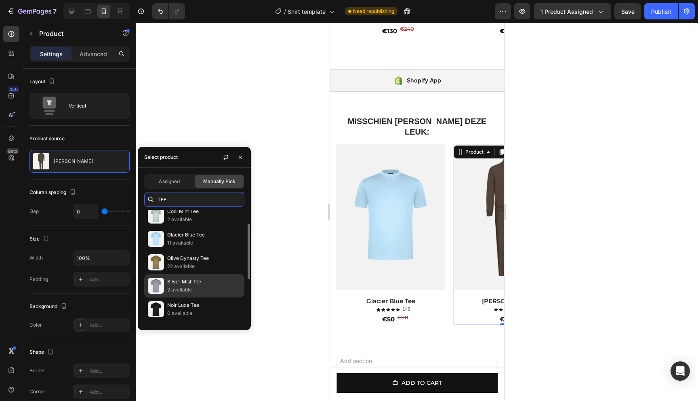
type input "TEE"
click at [190, 280] on p "Silver Mist Tee" at bounding box center [204, 282] width 74 height 8
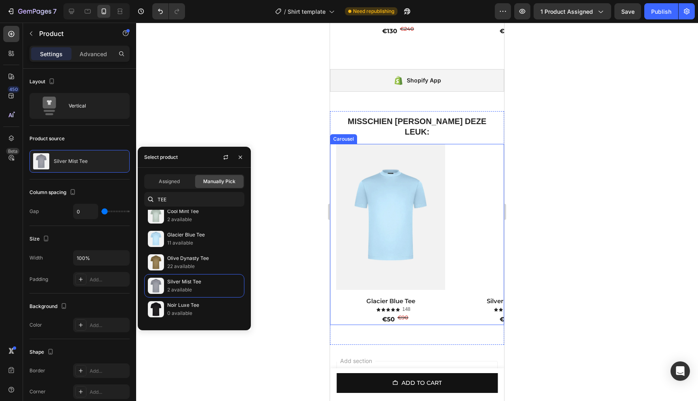
click at [331, 156] on div "Product Images Glacier Blue Tee Product Title Icon Icon Icon Icon Icon Icon Lis…" at bounding box center [417, 234] width 174 height 181
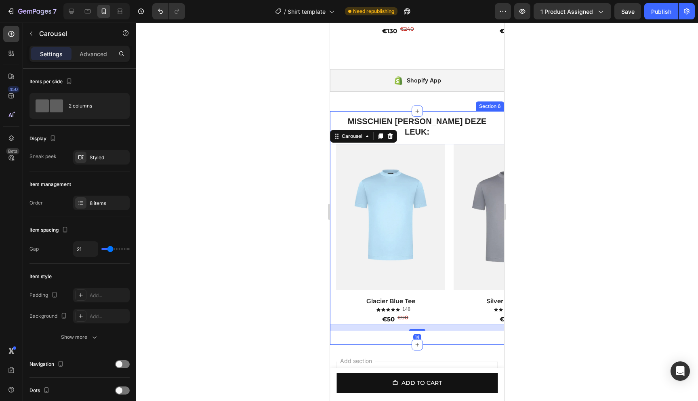
click at [481, 114] on div "⁠⁠⁠⁠⁠⁠⁠ MISSCHIEN VIND JE DEZE LEUK: Heading Row Product Images Glacier Blue Te…" at bounding box center [417, 228] width 174 height 234
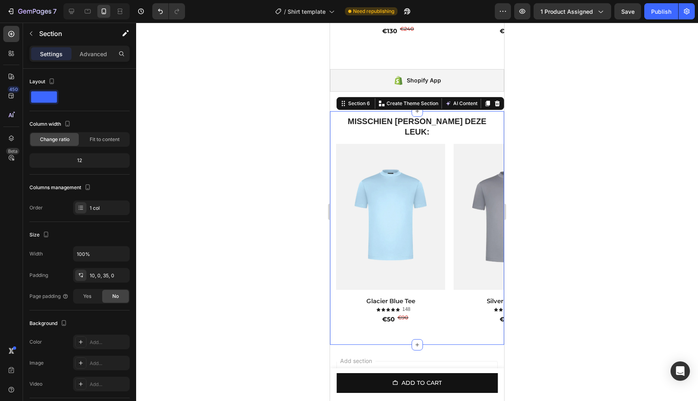
click at [494, 113] on div "⁠⁠⁠⁠⁠⁠⁠ MISSCHIEN VIND JE DEZE LEUK: Heading Row Product Images Glacier Blue Te…" at bounding box center [417, 228] width 174 height 234
click at [493, 114] on div "⁠⁠⁠⁠⁠⁠⁠ MISSCHIEN VIND JE DEZE LEUK: Heading Row Product Images Glacier Blue Te…" at bounding box center [417, 228] width 174 height 234
click at [450, 218] on div "Product Images Glacier Blue Tee Product Title Icon Icon Icon Icon Icon Icon Lis…" at bounding box center [420, 234] width 168 height 181
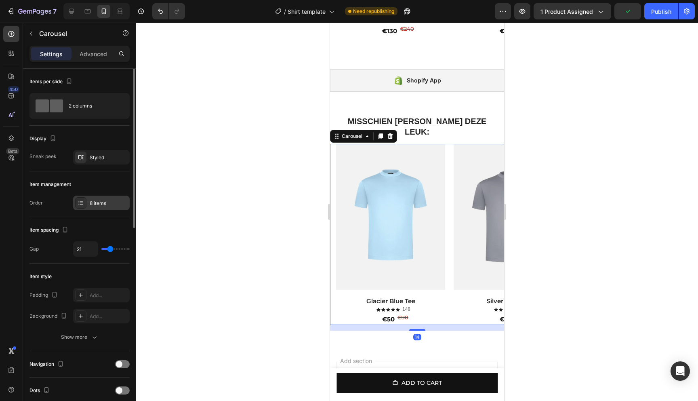
click at [90, 206] on div "8 items" at bounding box center [109, 203] width 38 height 7
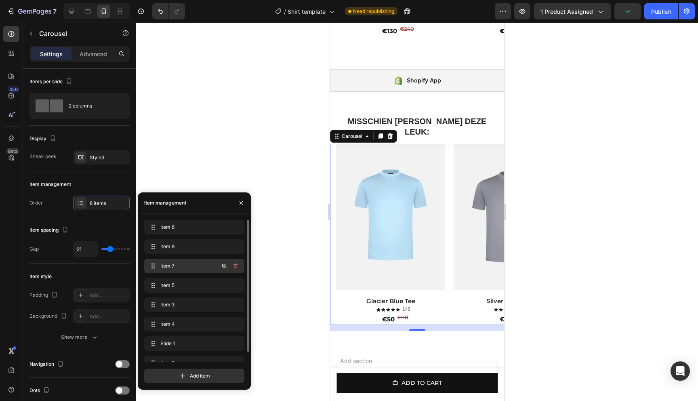
click at [182, 262] on span "Item 7" at bounding box center [183, 265] width 46 height 7
click at [167, 268] on span "Item 7" at bounding box center [183, 265] width 46 height 7
click at [177, 267] on span "Item 7" at bounding box center [183, 265] width 46 height 7
click at [186, 267] on span "Item 7" at bounding box center [183, 265] width 46 height 7
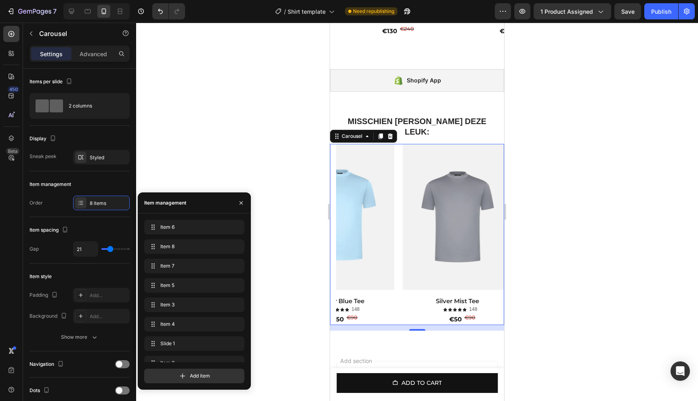
click at [249, 120] on div at bounding box center [417, 212] width 562 height 378
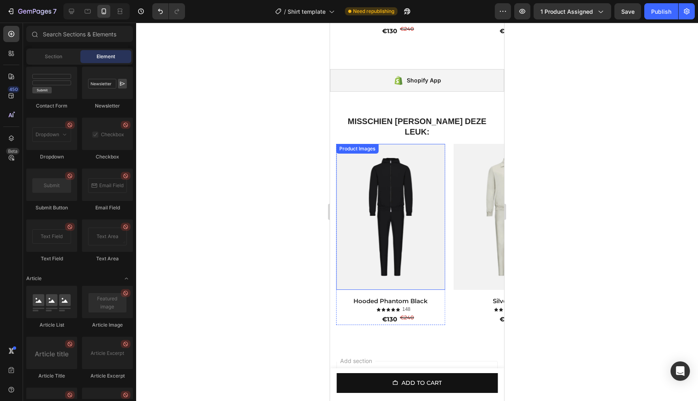
click at [376, 196] on img at bounding box center [390, 217] width 109 height 146
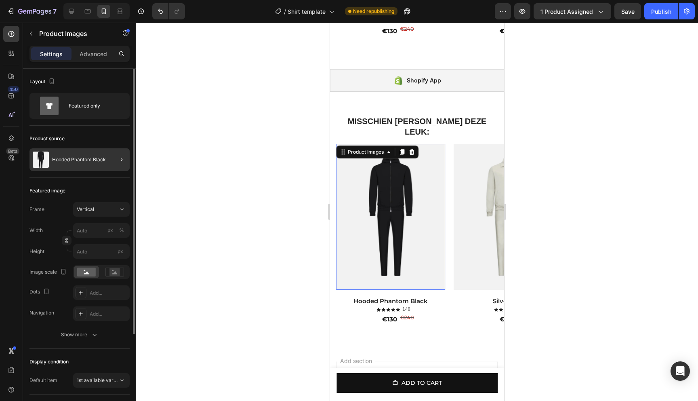
click at [116, 162] on div at bounding box center [118, 159] width 23 height 23
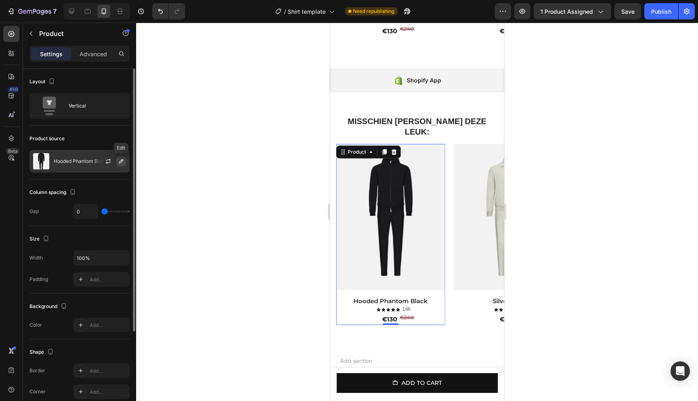
click at [124, 162] on icon "button" at bounding box center [121, 161] width 6 height 6
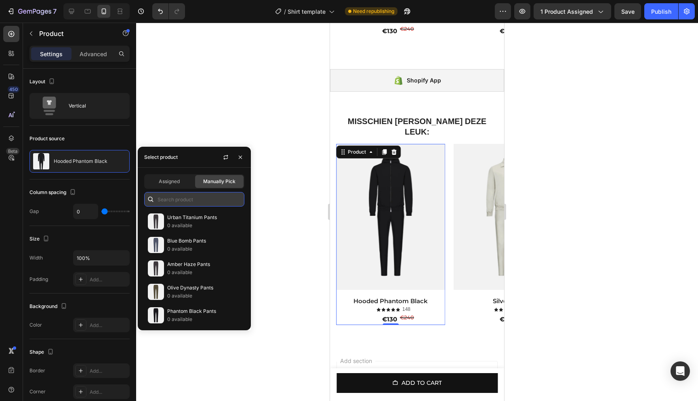
click at [198, 202] on input "text" at bounding box center [194, 199] width 100 height 15
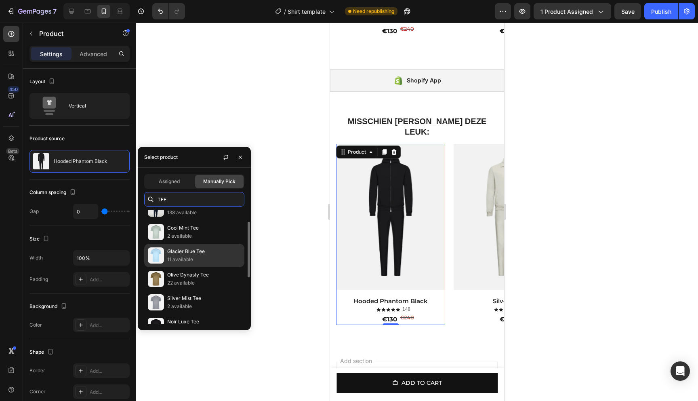
scroll to position [29, 0]
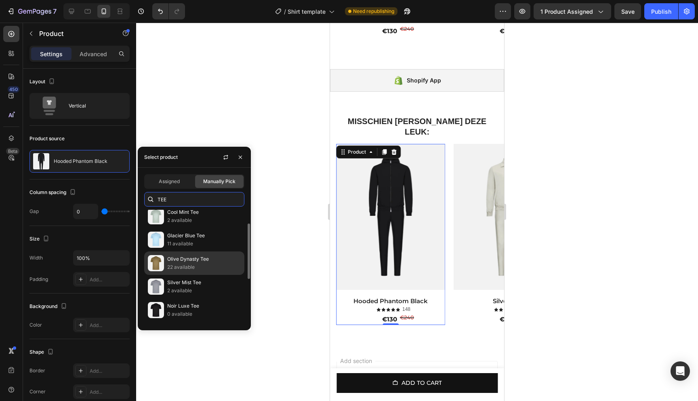
type input "TEE"
click at [200, 258] on p "Olive Dynasty Tee" at bounding box center [204, 259] width 74 height 8
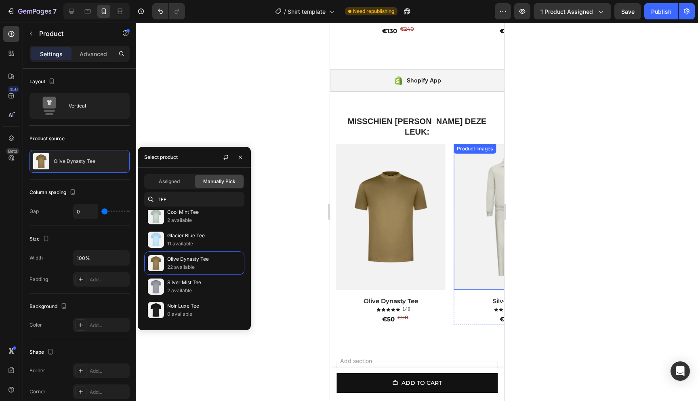
click at [496, 175] on img at bounding box center [508, 217] width 109 height 146
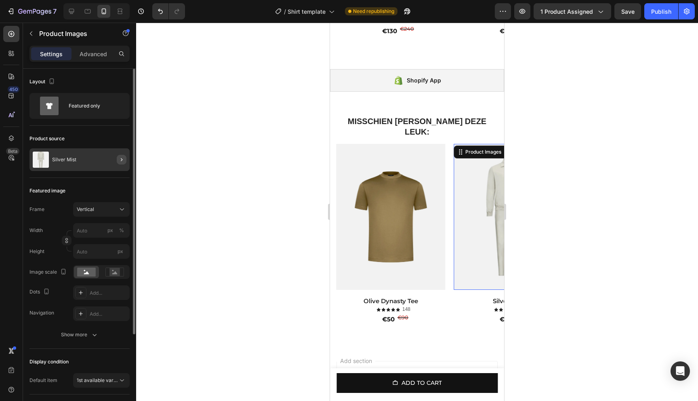
click at [117, 160] on button "button" at bounding box center [122, 160] width 10 height 10
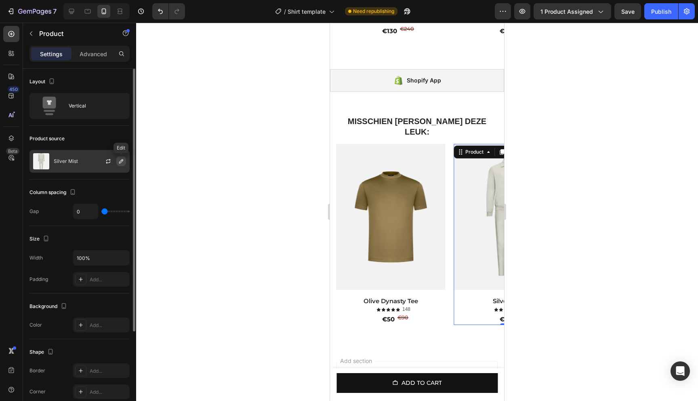
click at [119, 161] on icon "button" at bounding box center [121, 161] width 6 height 6
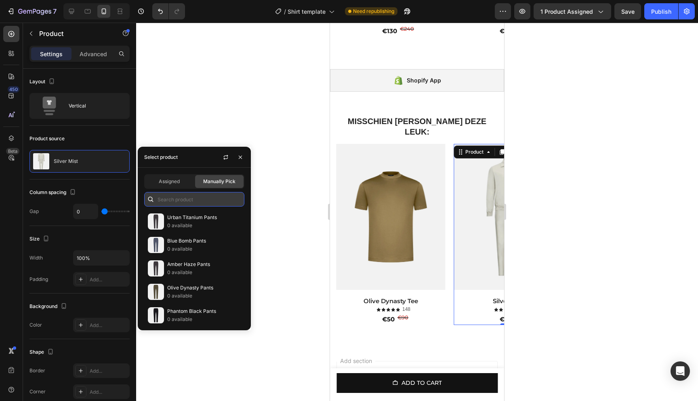
click at [162, 203] on input "text" at bounding box center [194, 199] width 100 height 15
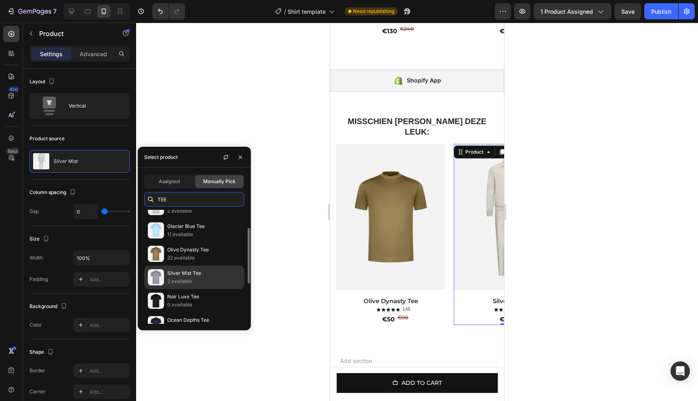
scroll to position [63, 0]
type input "TEE"
click at [186, 272] on p "Noir Luxe Tee" at bounding box center [204, 272] width 74 height 8
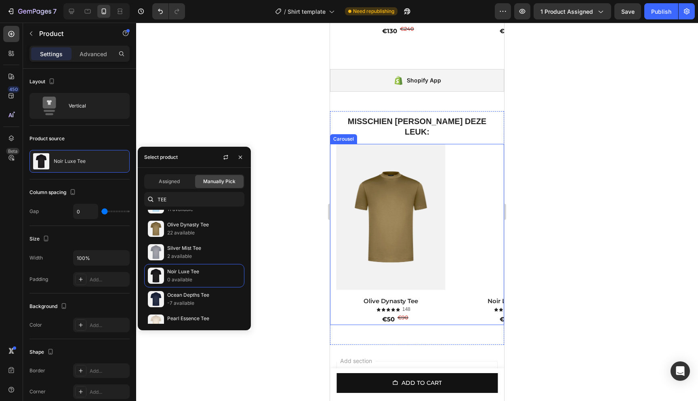
click at [247, 121] on div at bounding box center [417, 212] width 562 height 378
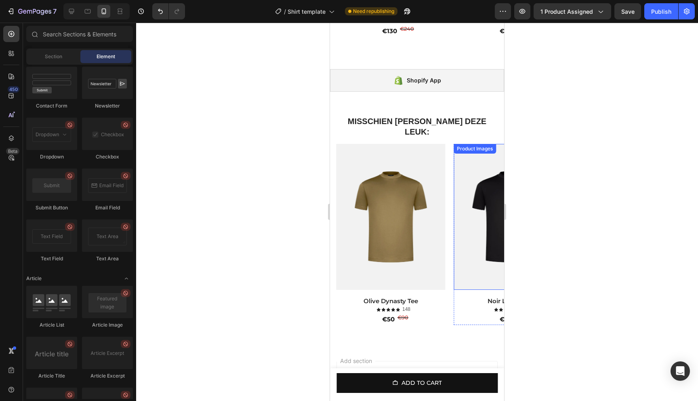
click at [477, 176] on img at bounding box center [508, 217] width 109 height 146
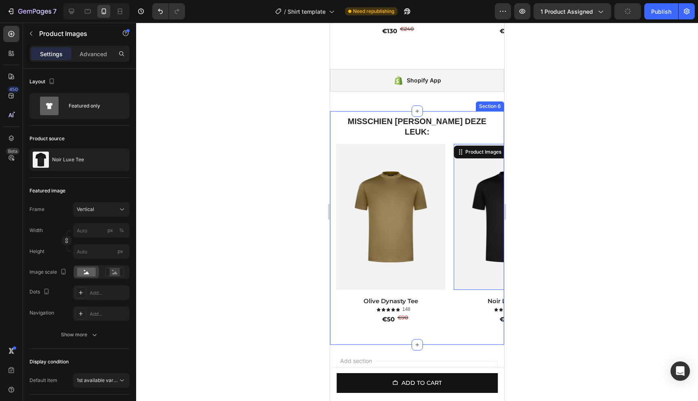
click at [487, 114] on div "⁠⁠⁠⁠⁠⁠⁠ MISSCHIEN VIND JE DEZE LEUK: Heading Row Product Images Glacier Blue Te…" at bounding box center [417, 228] width 174 height 234
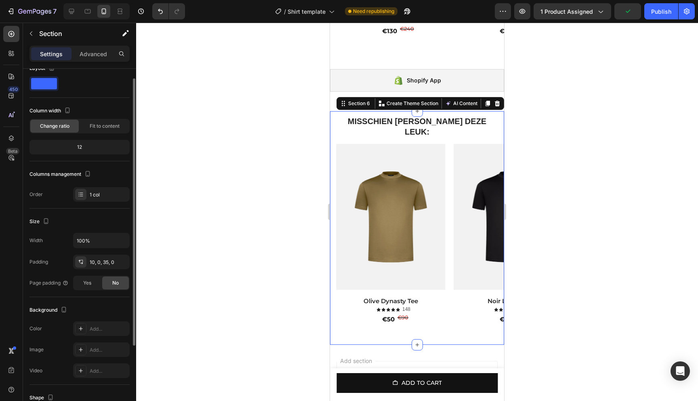
scroll to position [22, 0]
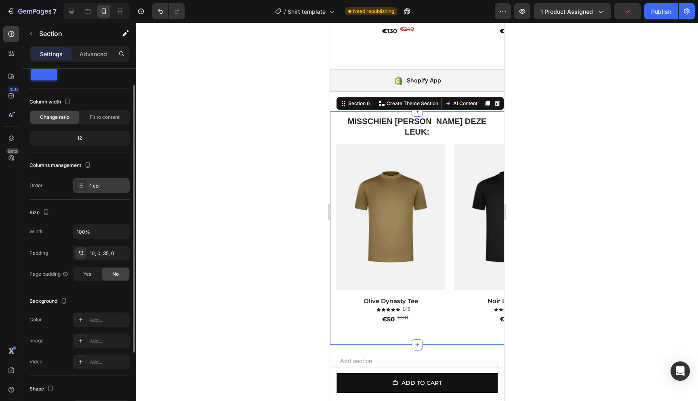
click at [91, 187] on div "1 col" at bounding box center [109, 185] width 38 height 7
click at [173, 120] on div at bounding box center [417, 212] width 562 height 378
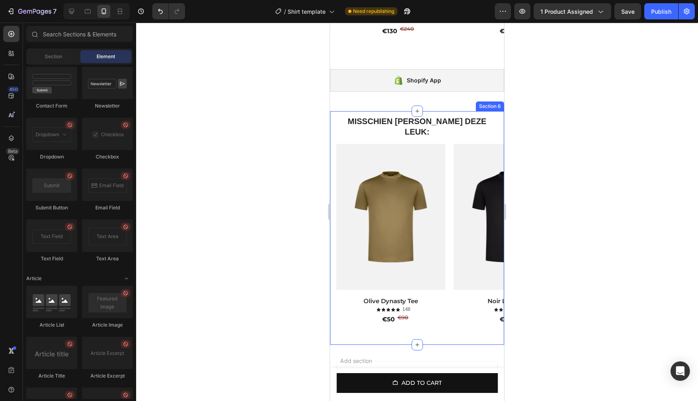
click at [490, 113] on div "⁠⁠⁠⁠⁠⁠⁠ MISSCHIEN VIND JE DEZE LEUK: Heading Row Product Images Glacier Blue Te…" at bounding box center [417, 228] width 174 height 234
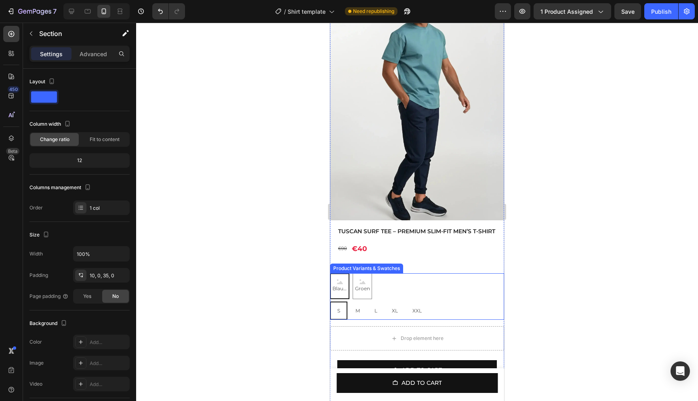
scroll to position [355, 0]
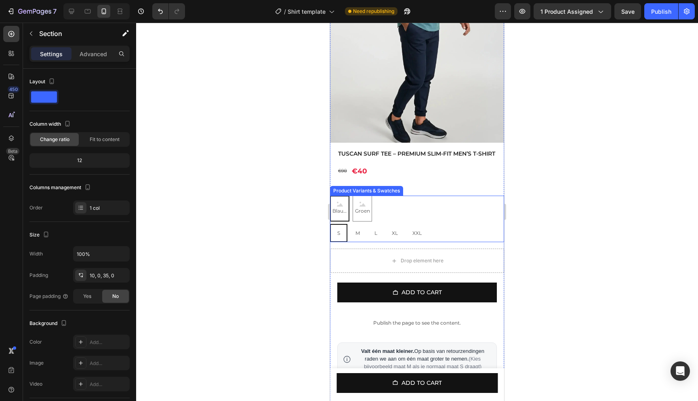
click at [382, 214] on div "Blauw Blauw Blauw [PERSON_NAME] [PERSON_NAME] [PERSON_NAME]" at bounding box center [417, 209] width 174 height 26
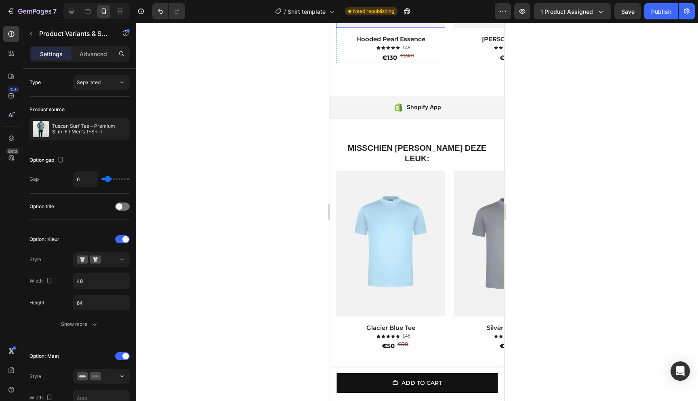
scroll to position [1012, 0]
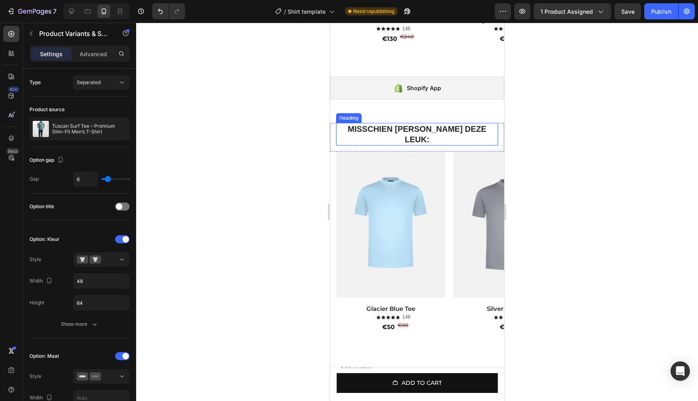
click at [453, 129] on strong "MISSCHIEN VIND JE DEZE LEUK:" at bounding box center [417, 134] width 139 height 19
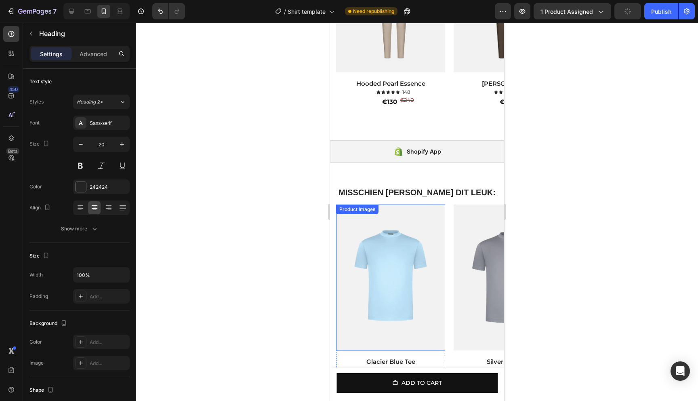
scroll to position [737, 0]
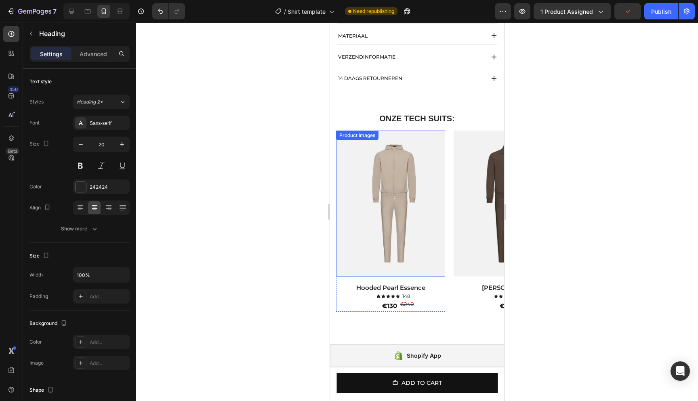
click at [430, 157] on img at bounding box center [390, 204] width 109 height 146
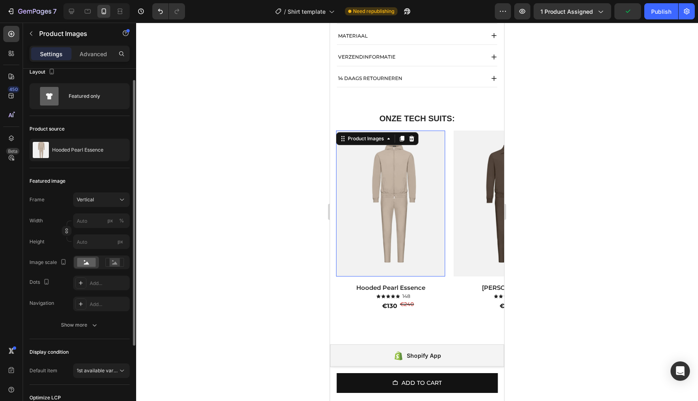
scroll to position [36, 0]
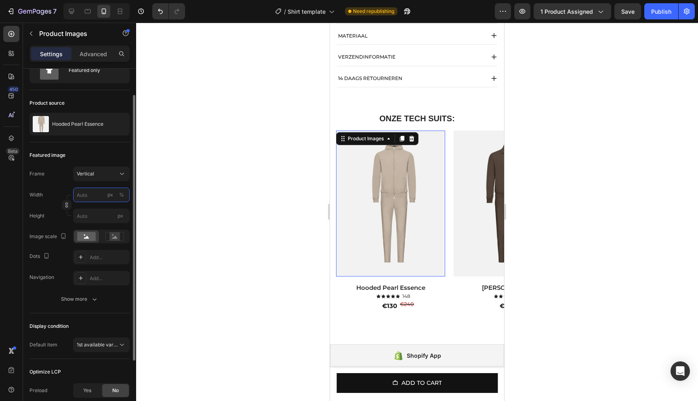
click at [87, 193] on input "px %" at bounding box center [101, 195] width 57 height 15
type input "9"
type input "12"
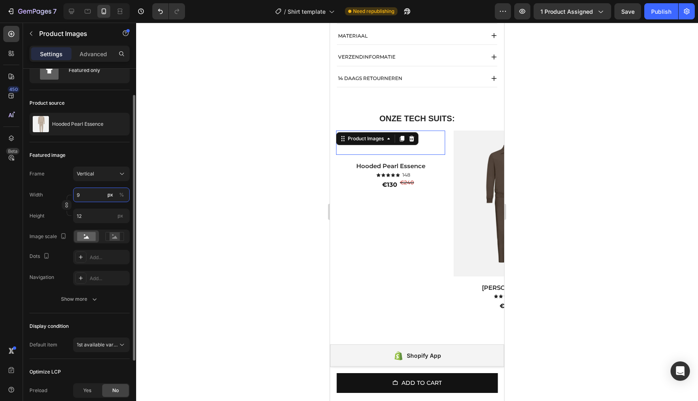
type input "90"
type input "120"
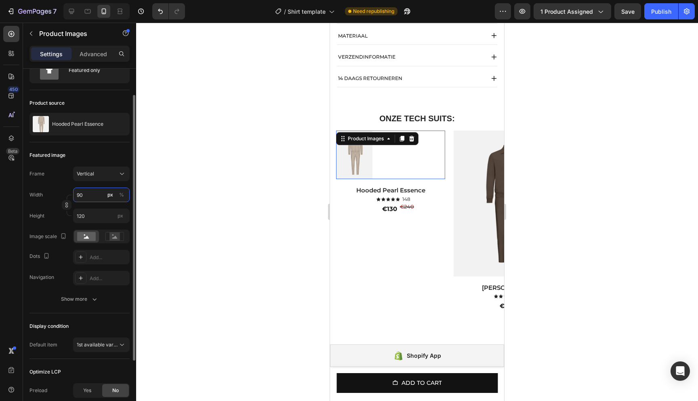
type input "9"
type input "12"
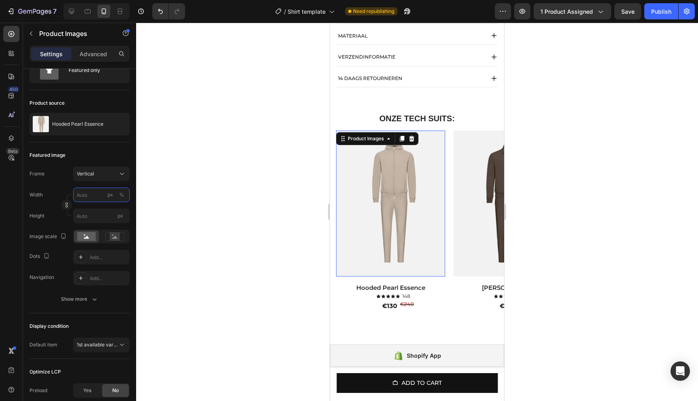
type input "9"
type input "12"
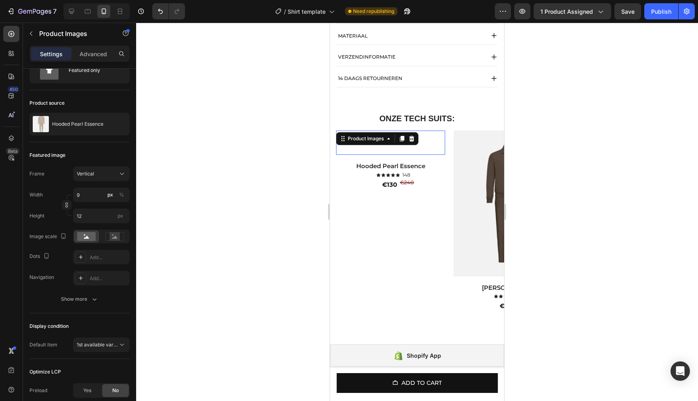
click at [211, 196] on div at bounding box center [417, 212] width 562 height 378
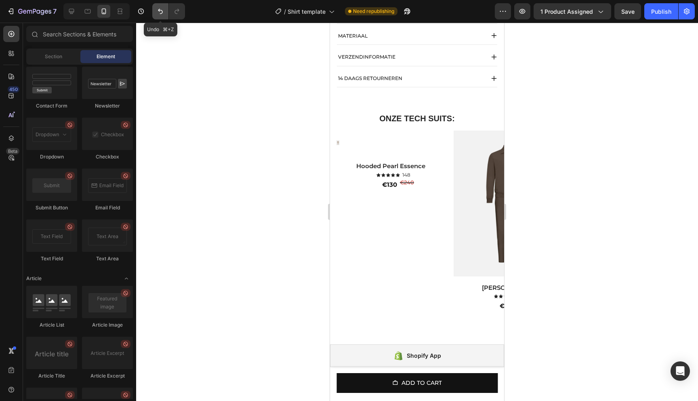
click at [160, 15] on icon "Undo/Redo" at bounding box center [160, 11] width 8 height 8
click at [160, 14] on icon "Undo/Redo" at bounding box center [160, 11] width 8 height 8
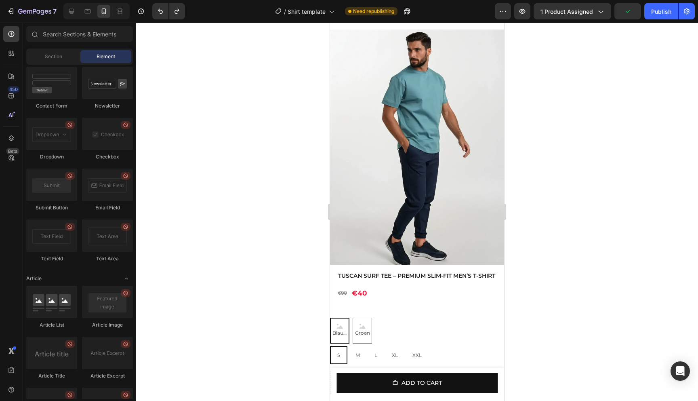
scroll to position [0, 0]
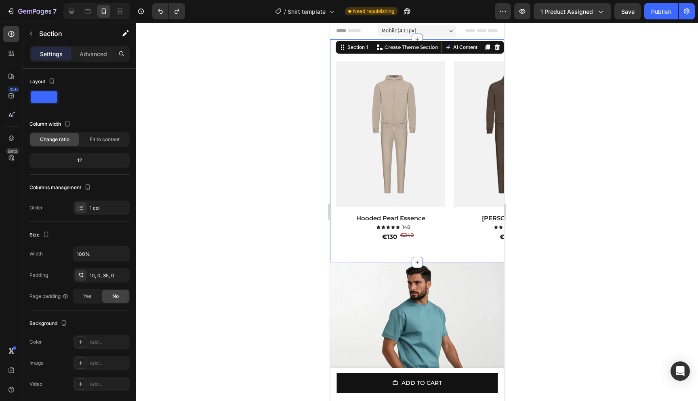
click at [466, 43] on div "ONZE TECH SUITS: Heading Row Product Images Hooded Pearl Essence Product Title …" at bounding box center [417, 150] width 174 height 223
click at [496, 46] on icon at bounding box center [497, 47] width 5 height 6
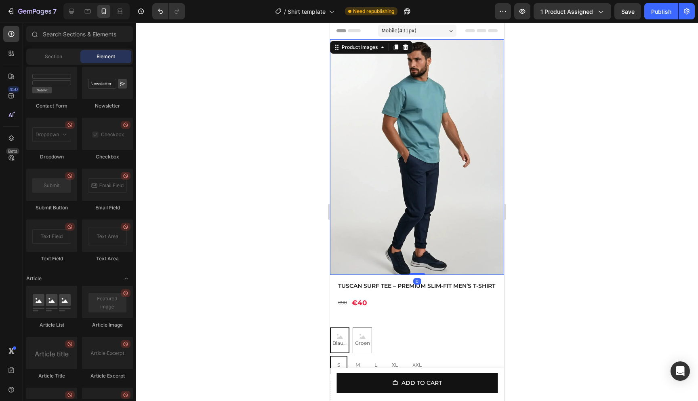
click at [460, 142] on img at bounding box center [417, 157] width 174 height 236
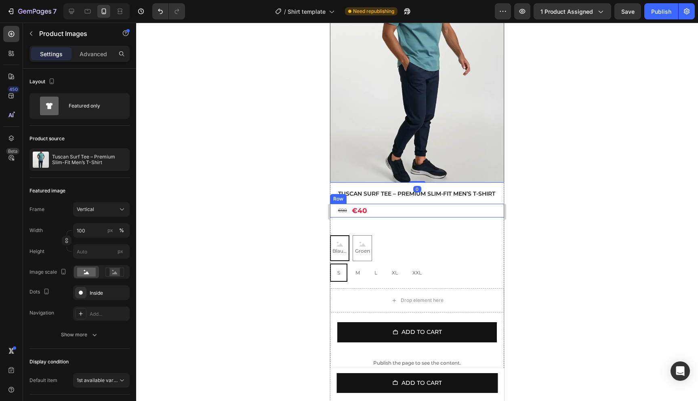
scroll to position [108, 0]
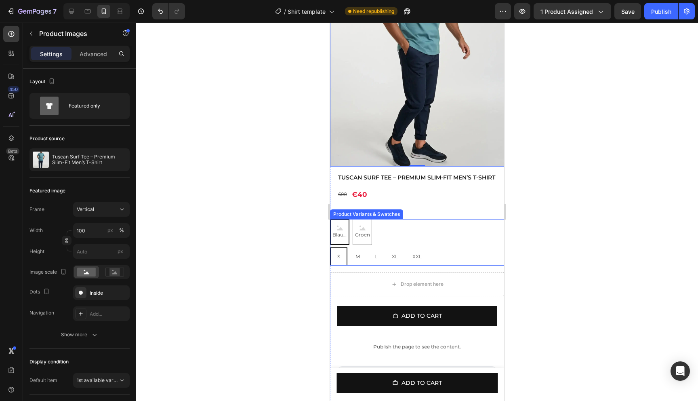
click at [397, 238] on div "Blauw Blauw Blauw [PERSON_NAME] [PERSON_NAME] [PERSON_NAME]" at bounding box center [417, 232] width 174 height 26
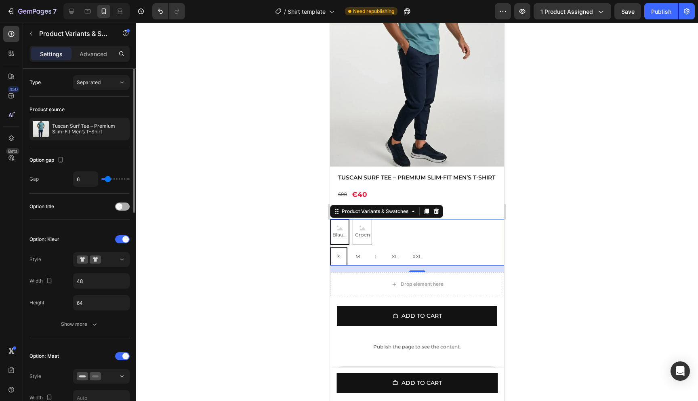
click at [123, 206] on div at bounding box center [122, 207] width 15 height 8
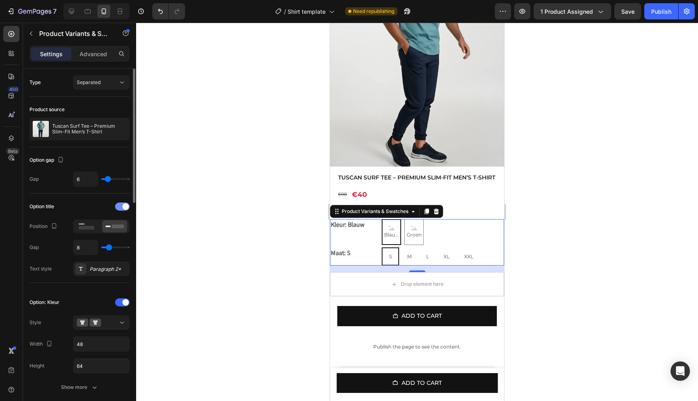
click at [122, 209] on div at bounding box center [122, 207] width 15 height 8
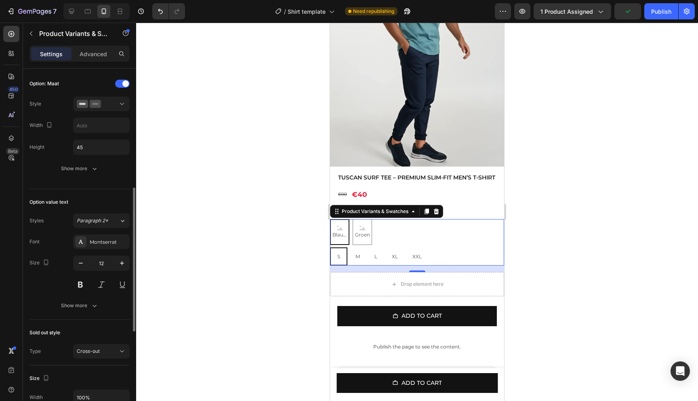
scroll to position [290, 0]
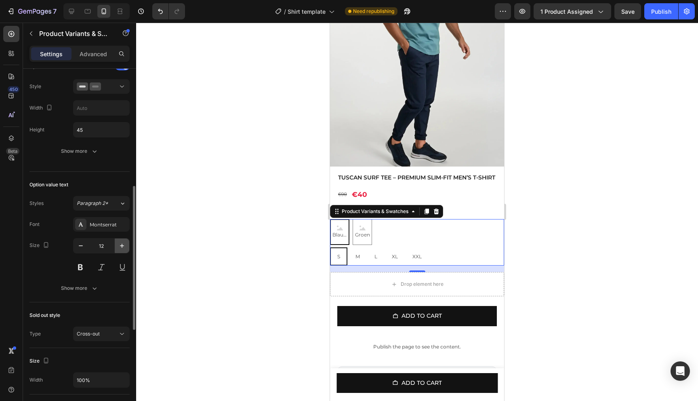
click at [126, 248] on button "button" at bounding box center [122, 245] width 15 height 15
click at [124, 248] on icon "button" at bounding box center [122, 246] width 8 height 8
click at [82, 247] on icon "button" at bounding box center [81, 246] width 8 height 8
type input "14"
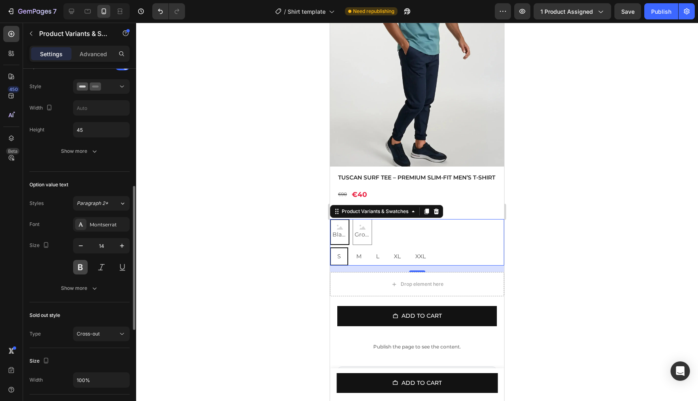
click at [80, 269] on button at bounding box center [80, 267] width 15 height 15
click at [86, 289] on div "Show more" at bounding box center [80, 288] width 38 height 8
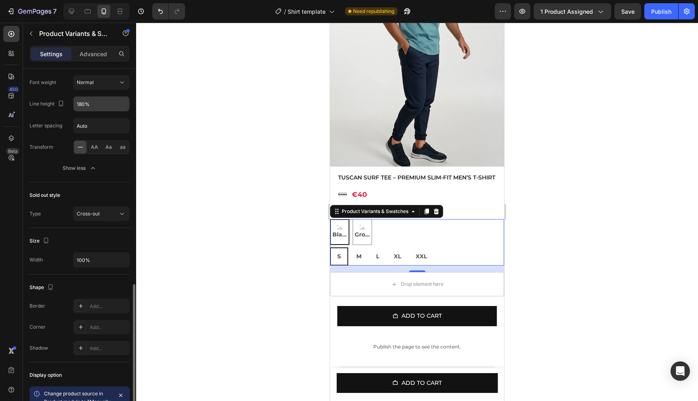
scroll to position [523, 0]
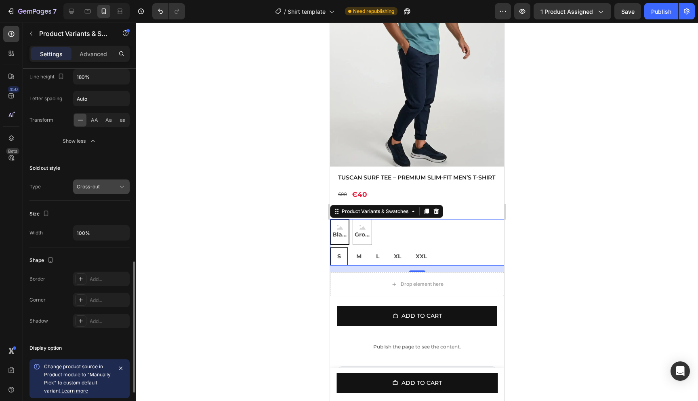
click at [99, 192] on button "Cross-out" at bounding box center [101, 186] width 57 height 15
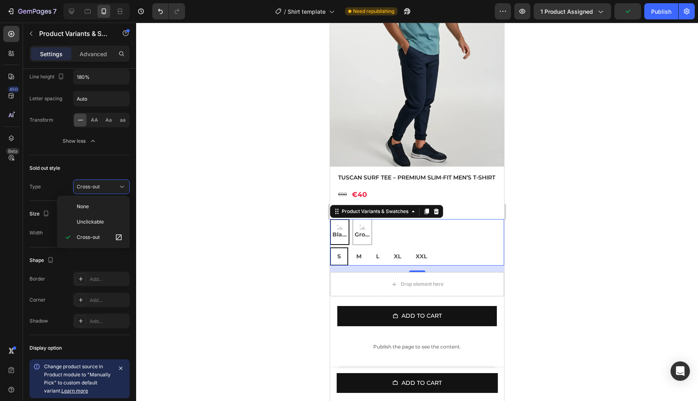
click at [163, 190] on div at bounding box center [417, 212] width 562 height 378
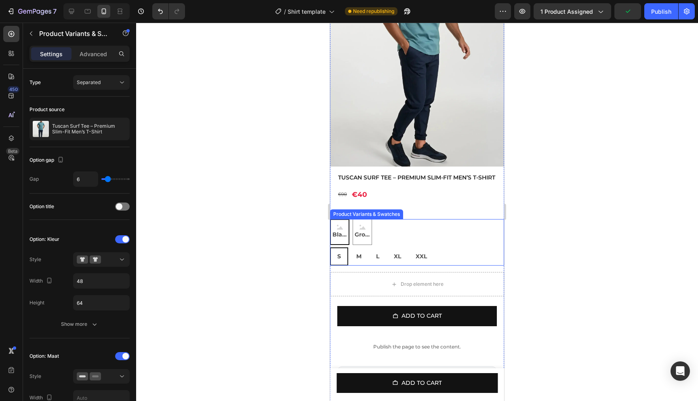
click at [404, 234] on div "Blauw Blauw Blauw [PERSON_NAME] [PERSON_NAME] [PERSON_NAME]" at bounding box center [417, 232] width 174 height 26
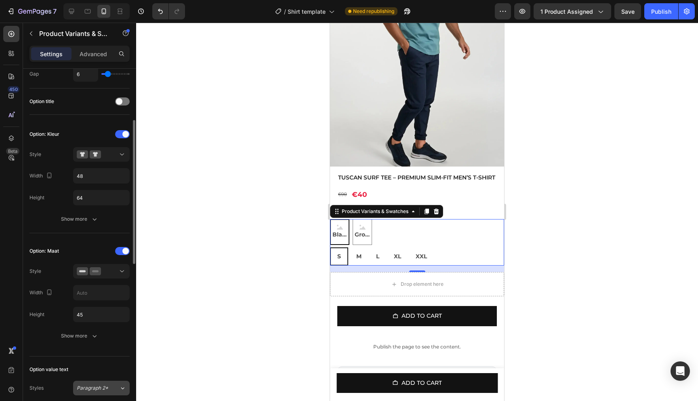
scroll to position [87, 0]
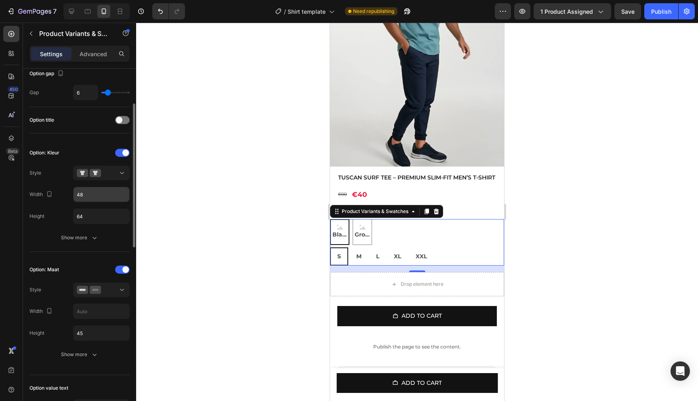
click at [93, 197] on input "48" at bounding box center [102, 194] width 56 height 15
click at [105, 221] on input "64" at bounding box center [102, 216] width 56 height 15
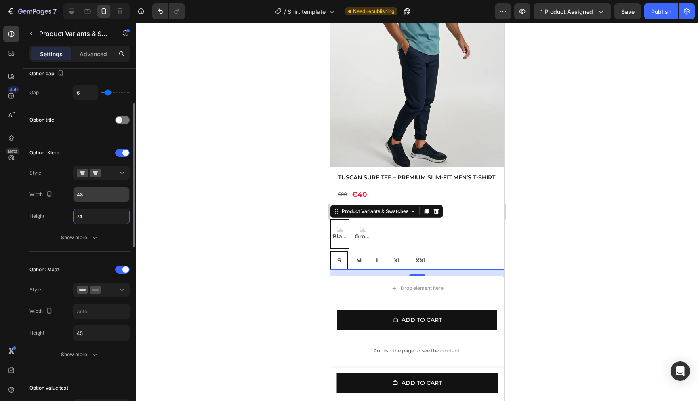
type input "74"
click at [103, 197] on input "48" at bounding box center [102, 194] width 56 height 15
type input "58"
click at [174, 207] on div at bounding box center [417, 212] width 562 height 378
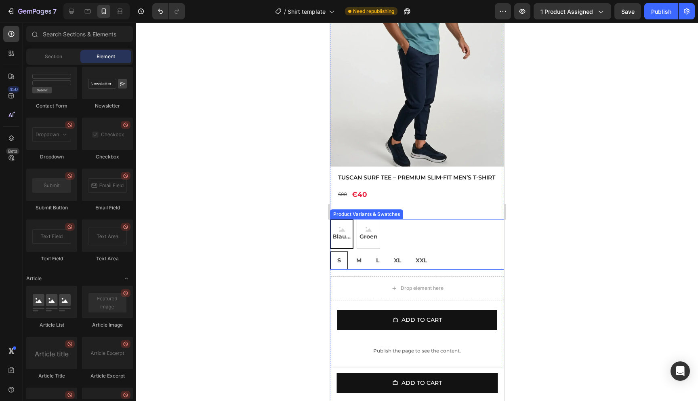
click at [400, 246] on div "Blauw Blauw Blauw [PERSON_NAME] [PERSON_NAME] [PERSON_NAME]" at bounding box center [417, 234] width 174 height 30
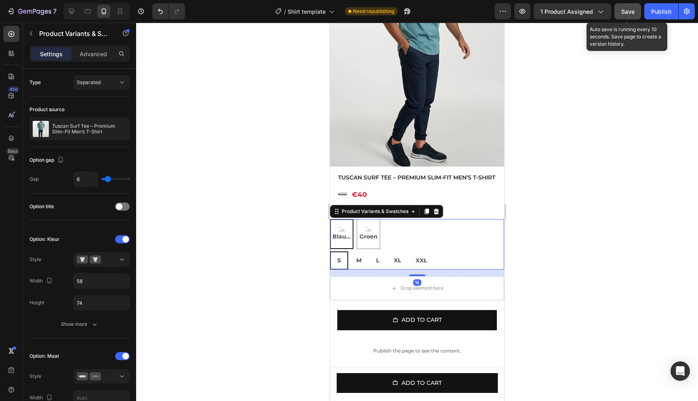
click at [624, 7] on div "Save" at bounding box center [628, 11] width 13 height 8
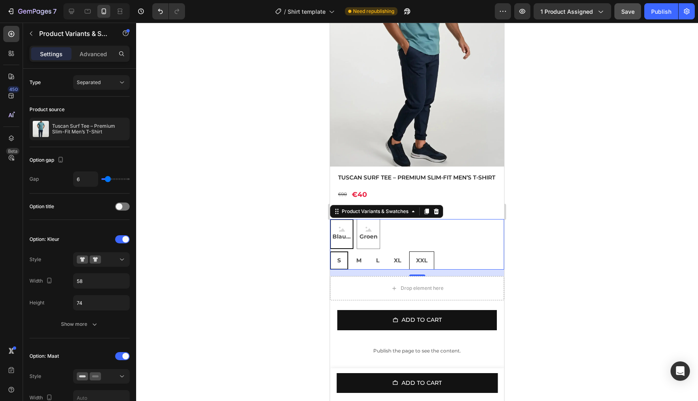
scroll to position [0, 0]
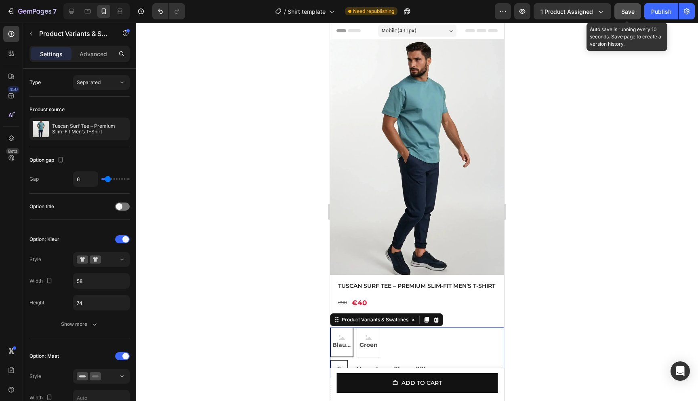
click at [639, 13] on button "Save" at bounding box center [628, 11] width 27 height 16
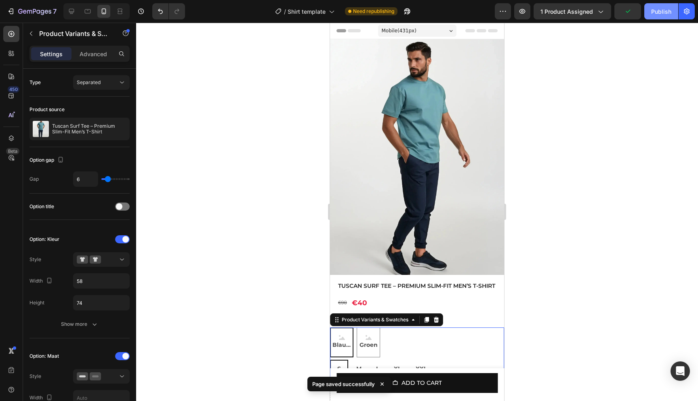
click at [669, 13] on div "Publish" at bounding box center [662, 11] width 20 height 8
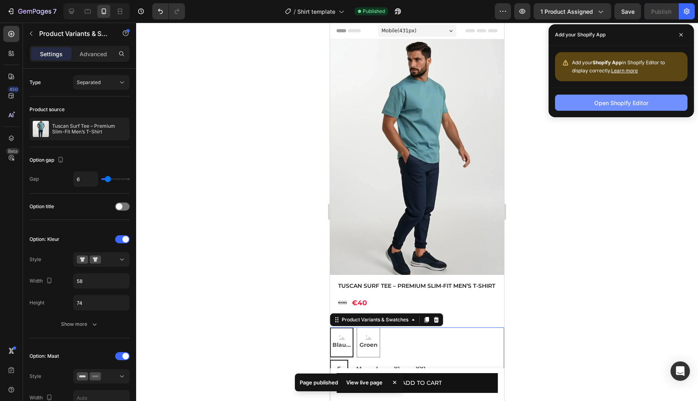
click at [635, 103] on div "Open Shopify Editor" at bounding box center [622, 103] width 54 height 8
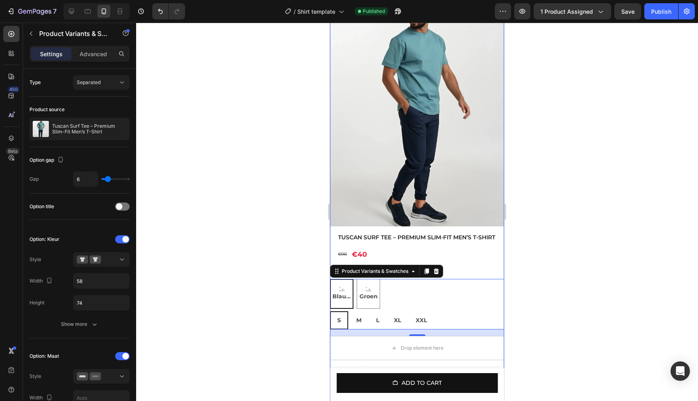
scroll to position [162, 0]
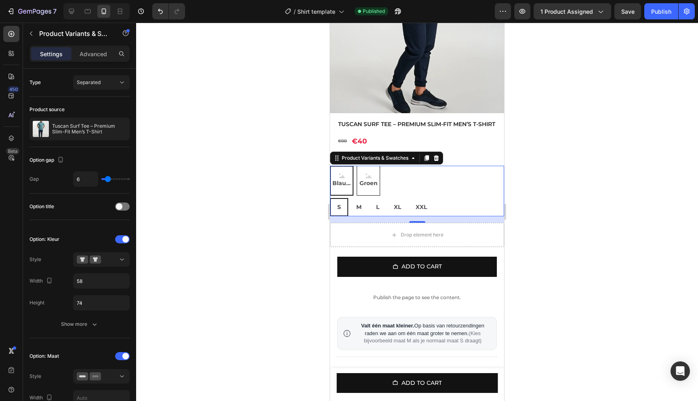
click at [374, 188] on span "Groen" at bounding box center [368, 183] width 21 height 10
click at [357, 166] on input "Groen Groen Groen" at bounding box center [357, 165] width 0 height 0
radio input "true"
click at [351, 188] on span "Blauw" at bounding box center [342, 183] width 22 height 10
click at [330, 166] on input "Blauw Blauw Blauw" at bounding box center [330, 165] width 0 height 0
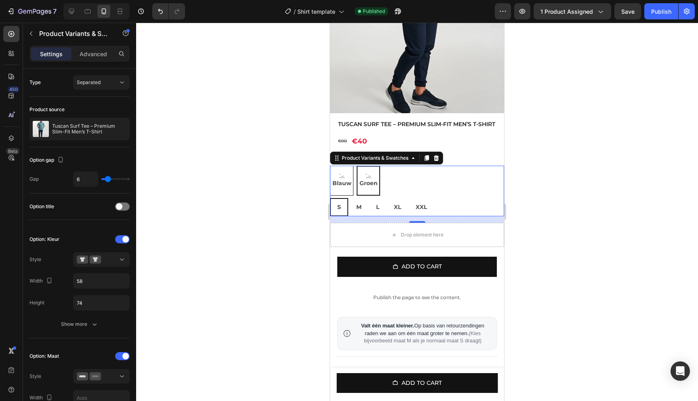
radio input "true"
click at [385, 162] on div "Product Variants & Swatches" at bounding box center [375, 157] width 70 height 7
click at [249, 119] on div at bounding box center [417, 212] width 562 height 378
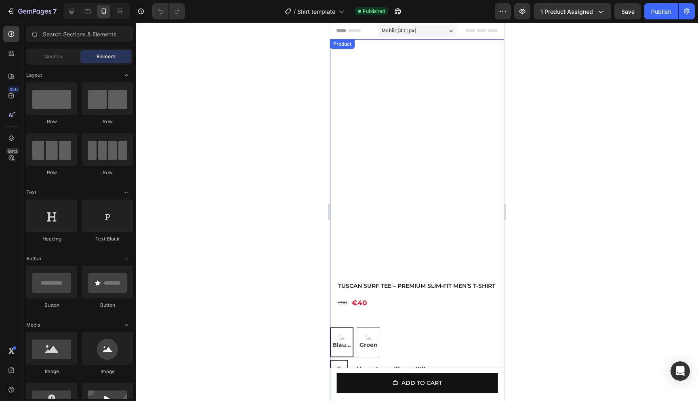
scroll to position [70, 0]
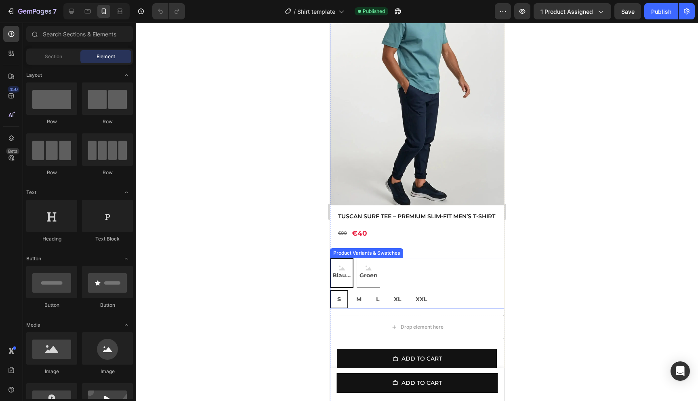
click at [343, 281] on span "Blauw" at bounding box center [342, 275] width 22 height 10
click at [330, 258] on input "Blauw Blauw Blauw" at bounding box center [330, 257] width 0 height 0
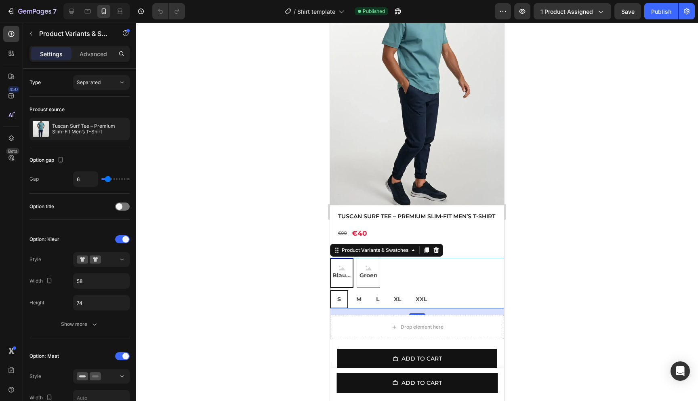
click at [340, 270] on icon at bounding box center [342, 268] width 6 height 5
click at [330, 258] on input "Blauw Blauw Blauw" at bounding box center [330, 257] width 0 height 0
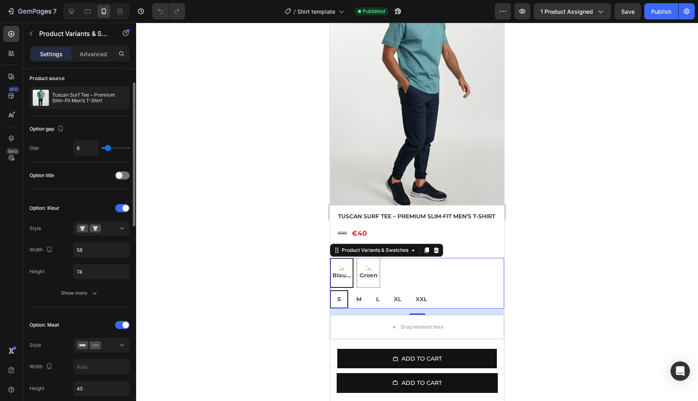
scroll to position [32, 0]
click at [106, 233] on button at bounding box center [101, 227] width 57 height 15
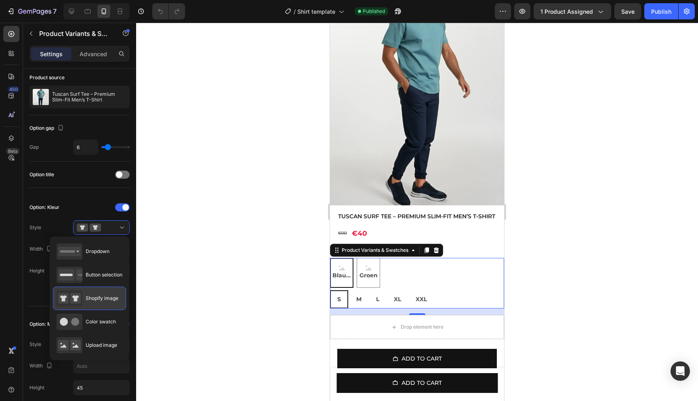
click at [94, 295] on span "Shopify image" at bounding box center [102, 298] width 33 height 7
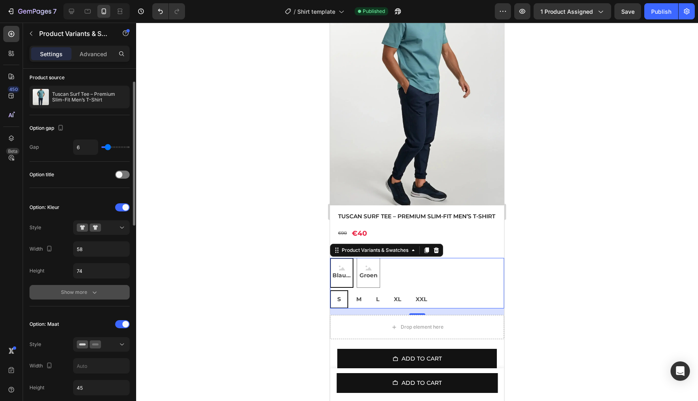
click at [86, 296] on button "Show more" at bounding box center [80, 292] width 100 height 15
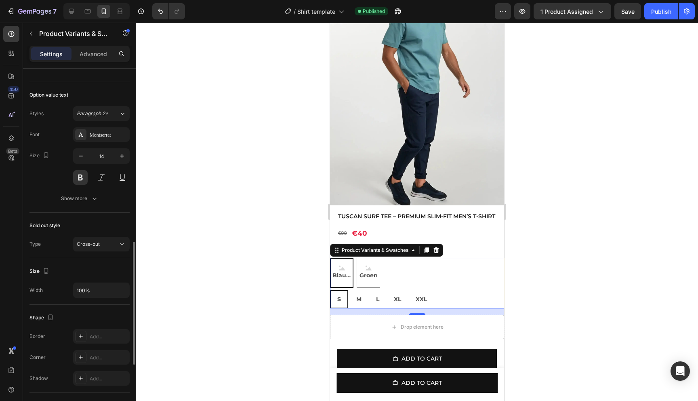
scroll to position [670, 0]
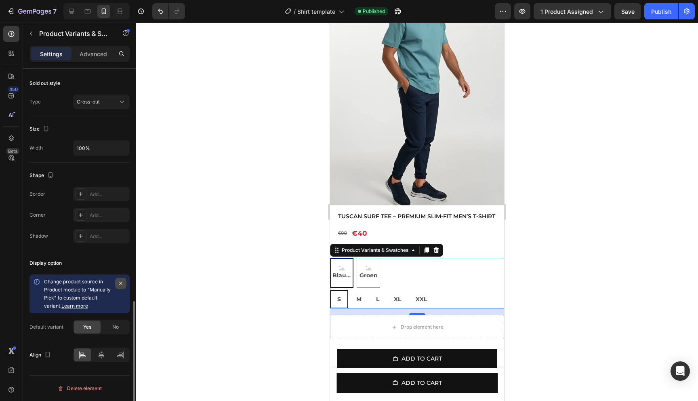
click at [122, 286] on icon "button" at bounding box center [121, 283] width 6 height 6
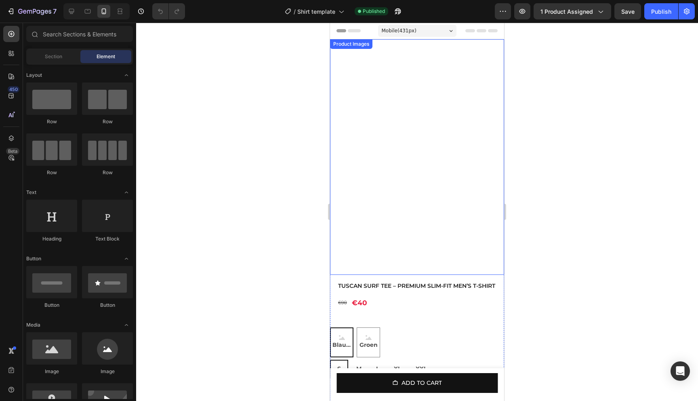
scroll to position [213, 0]
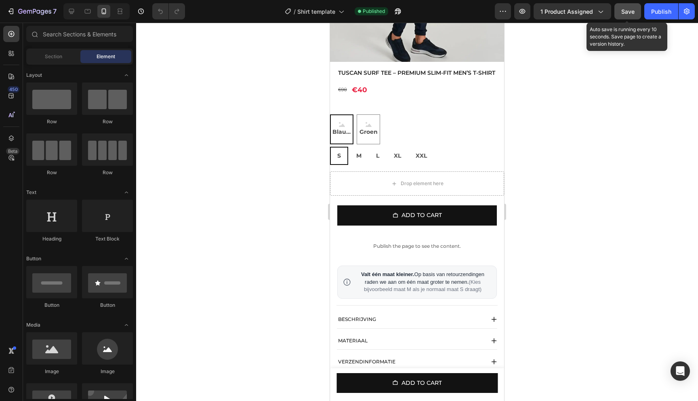
click at [617, 4] on button "Save" at bounding box center [628, 11] width 27 height 16
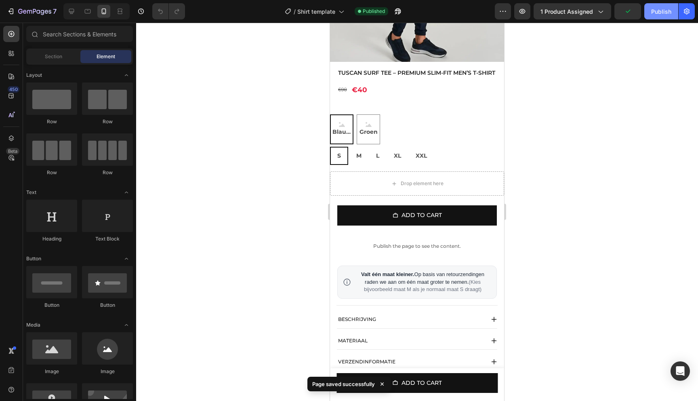
click at [654, 15] on div "Publish" at bounding box center [662, 11] width 20 height 8
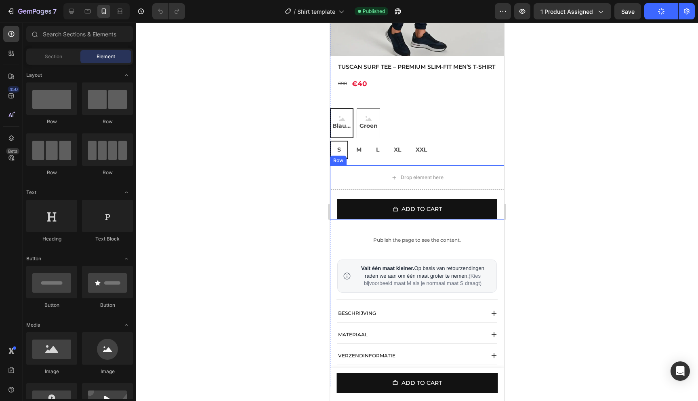
scroll to position [209, 0]
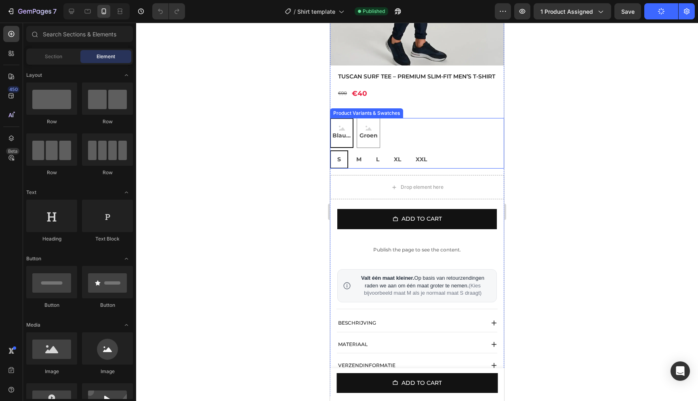
click at [453, 165] on div "S S S M M M L L L XL XL XL XXL XXL XXL" at bounding box center [417, 159] width 174 height 18
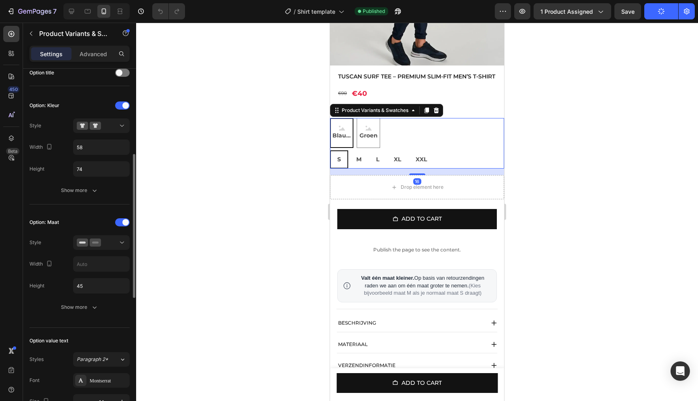
scroll to position [156, 0]
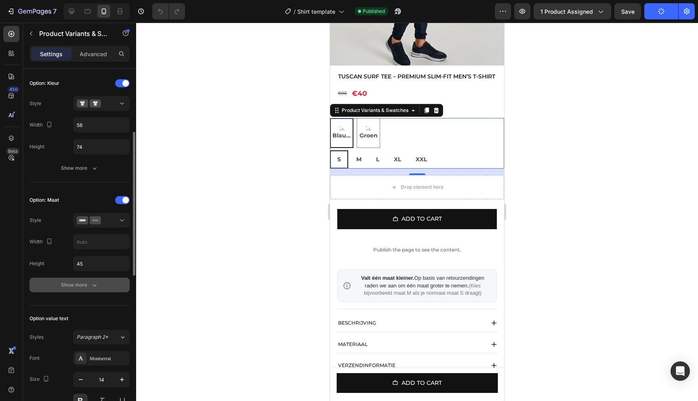
click at [81, 281] on div "Show more" at bounding box center [80, 285] width 38 height 8
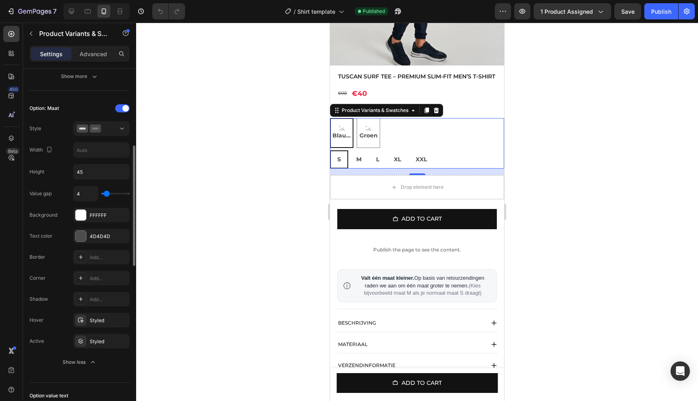
scroll to position [274, 0]
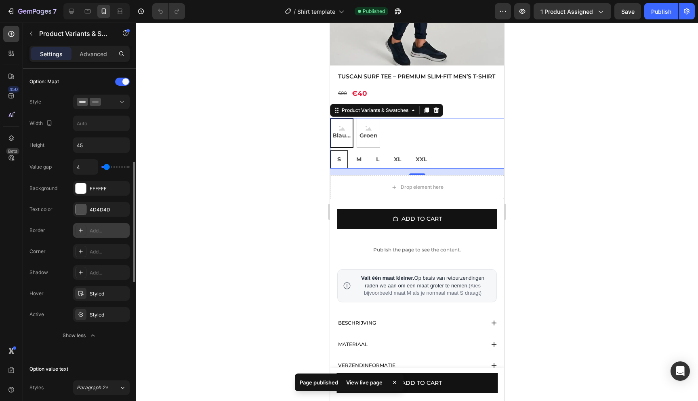
click at [78, 232] on icon at bounding box center [81, 230] width 6 height 6
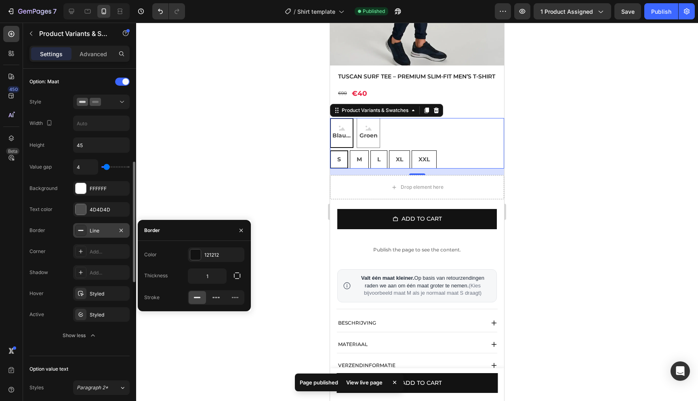
click at [213, 176] on div at bounding box center [417, 212] width 562 height 378
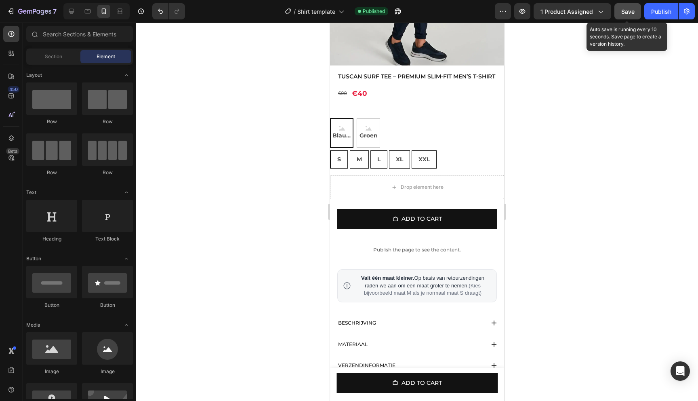
click at [623, 14] on span "Save" at bounding box center [628, 11] width 13 height 7
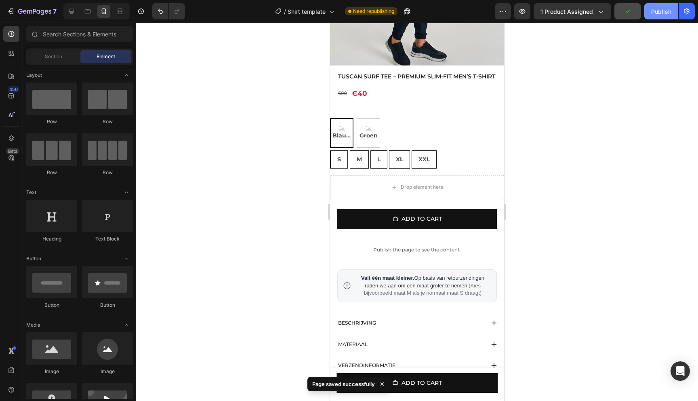
click at [658, 14] on div "Publish" at bounding box center [662, 11] width 20 height 8
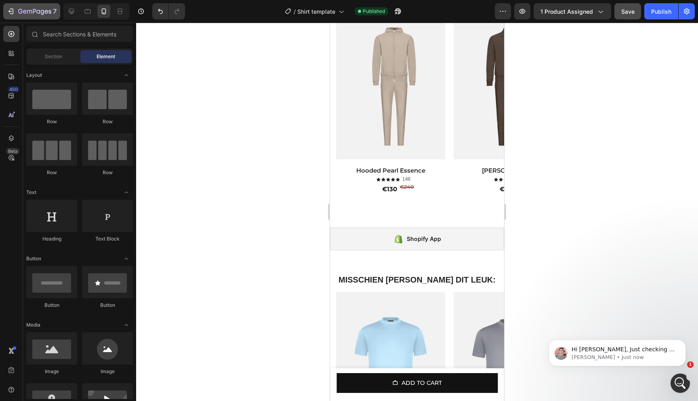
scroll to position [0, 0]
click at [667, 361] on p "[PERSON_NAME] • Just now" at bounding box center [624, 357] width 104 height 7
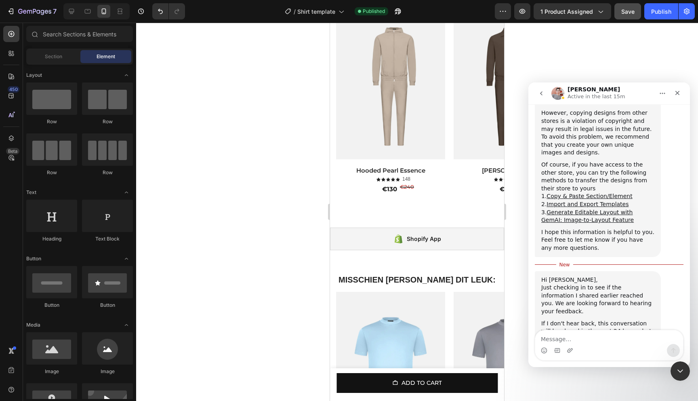
scroll to position [329, 0]
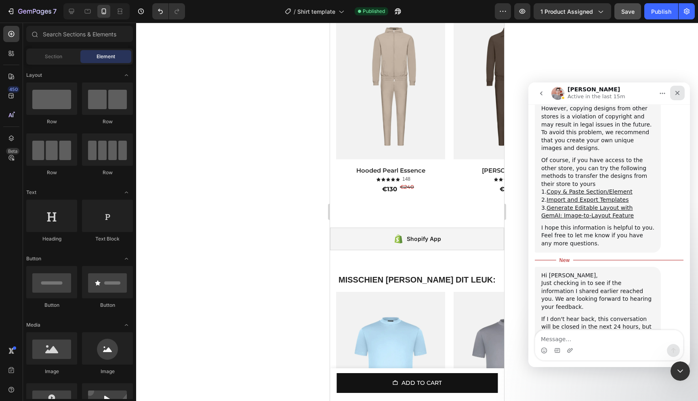
click at [676, 93] on icon "Close" at bounding box center [678, 93] width 6 height 6
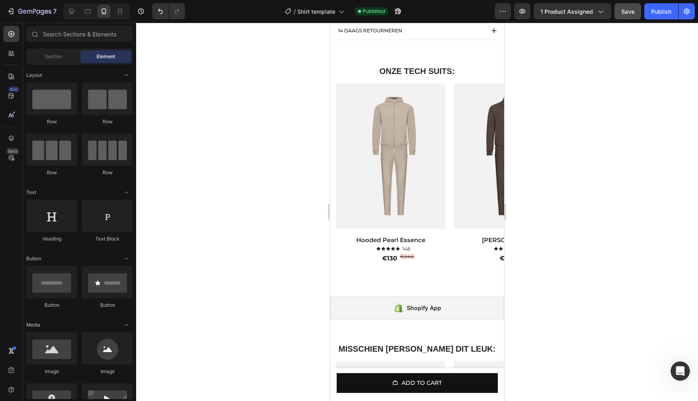
scroll to position [565, 0]
click at [390, 262] on div "€130" at bounding box center [390, 259] width 17 height 10
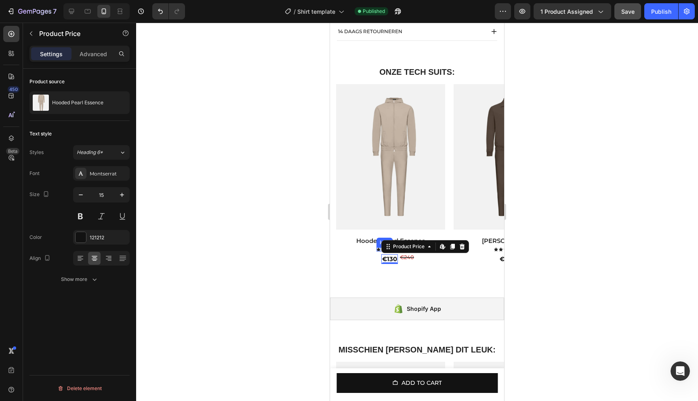
click at [377, 251] on div "Icon" at bounding box center [379, 249] width 4 height 4
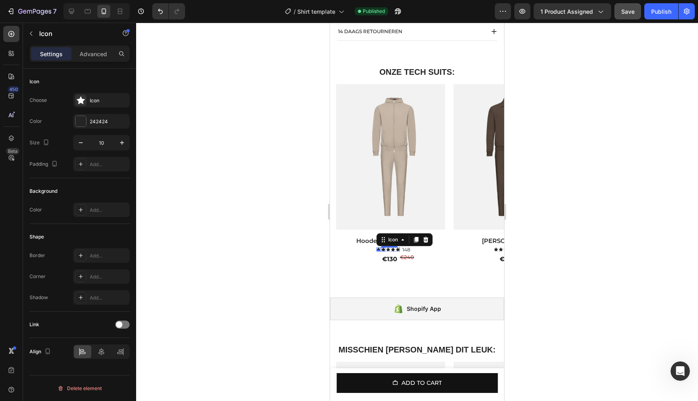
click at [384, 251] on div "Icon" at bounding box center [384, 249] width 4 height 4
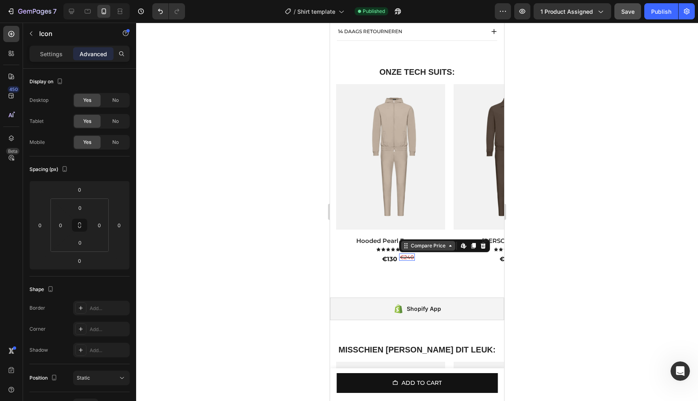
click at [415, 252] on div "Compare Price Edit content in Shopify" at bounding box center [444, 245] width 91 height 13
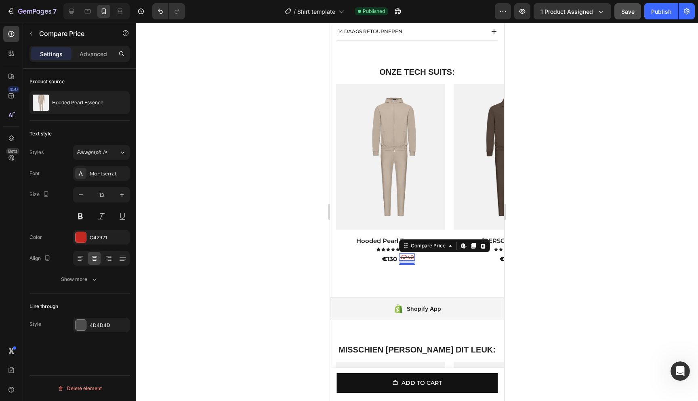
click at [441, 252] on div "Compare Price Edit content in Shopify" at bounding box center [444, 245] width 91 height 13
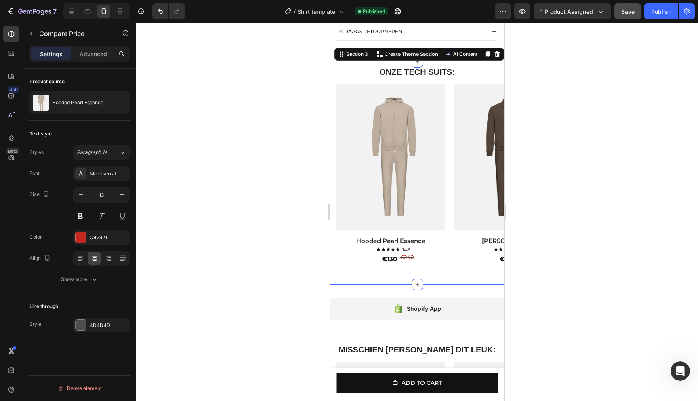
click at [422, 271] on div "Product Images Hooded Pearl Essence Product Title Icon Icon Icon Icon Icon Icon…" at bounding box center [417, 177] width 174 height 187
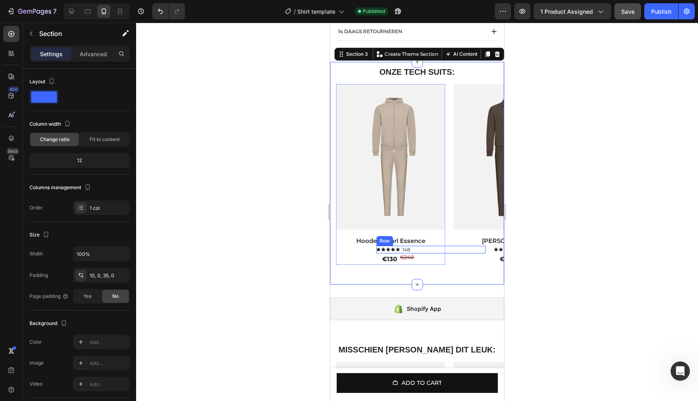
click at [422, 254] on div "Icon Icon Icon Icon Icon Icon List [STREET_ADDRESS]" at bounding box center [431, 250] width 109 height 8
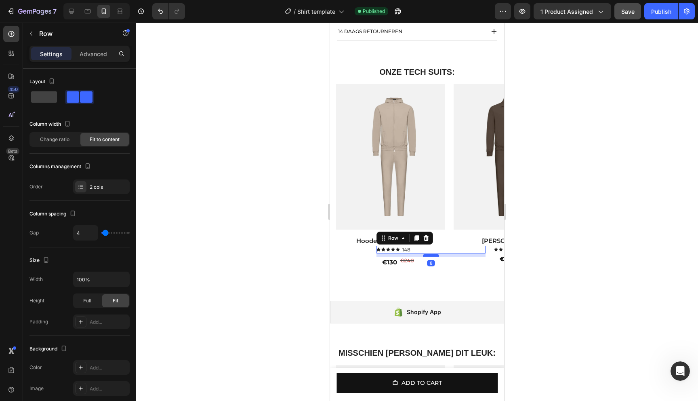
click at [429, 257] on div at bounding box center [431, 255] width 16 height 2
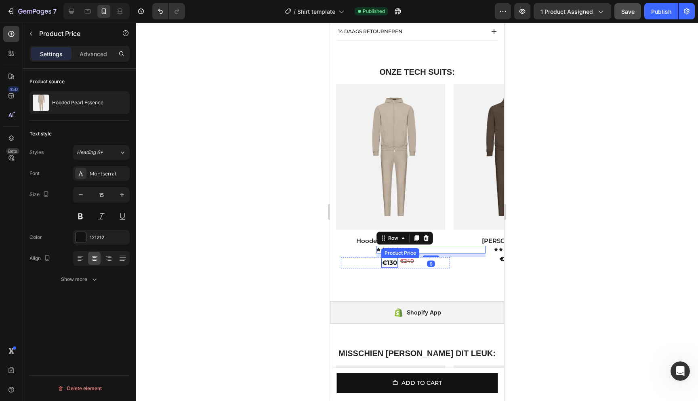
click at [396, 268] on div "€130" at bounding box center [390, 263] width 17 height 10
click at [120, 190] on button "button" at bounding box center [122, 195] width 15 height 15
type input "17"
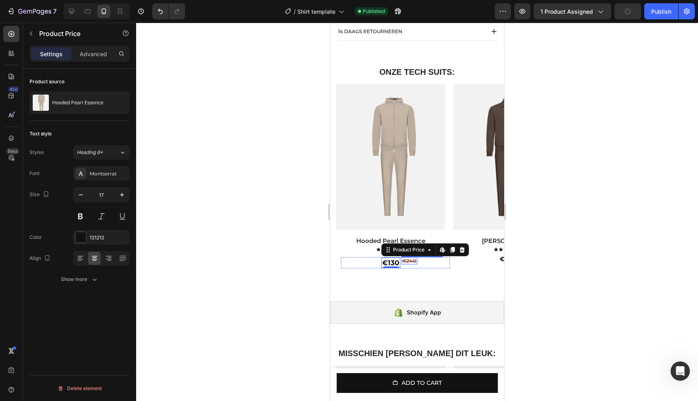
click at [414, 264] on div "€240" at bounding box center [410, 260] width 16 height 7
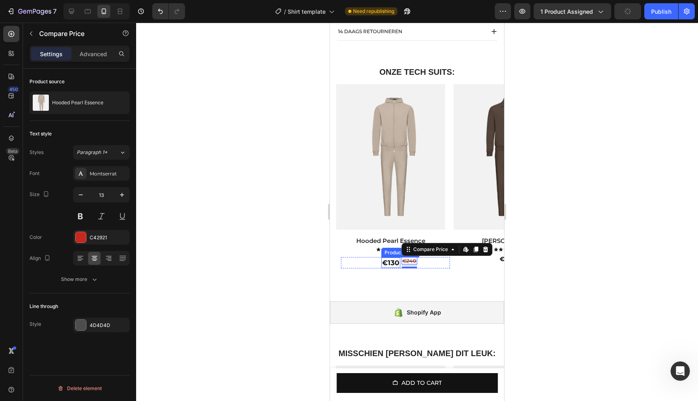
click at [274, 218] on div at bounding box center [417, 212] width 562 height 378
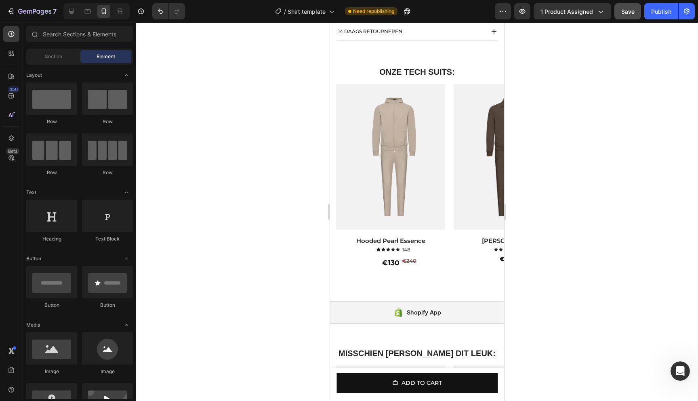
click at [633, 13] on span "Save" at bounding box center [628, 11] width 13 height 7
click at [472, 269] on div "Product Images Amber Haze Product Title Icon Icon Icon Icon Icon Icon List 148 …" at bounding box center [508, 176] width 109 height 185
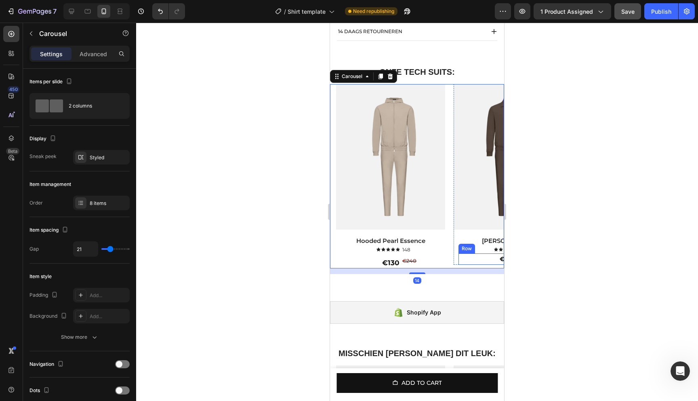
click at [472, 265] on div "€130 Product Price Product Price" at bounding box center [487, 258] width 57 height 11
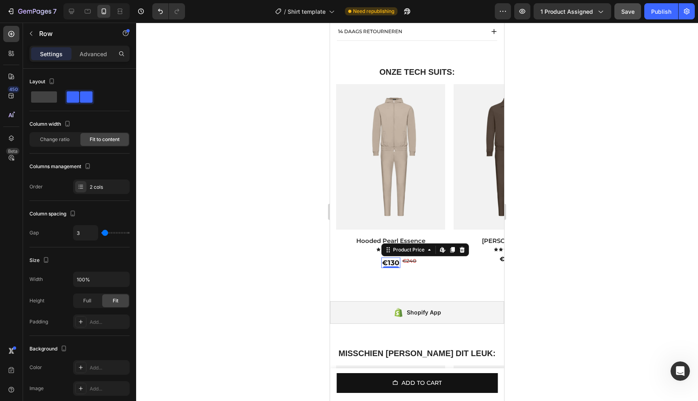
click at [396, 268] on div "€130" at bounding box center [391, 262] width 19 height 11
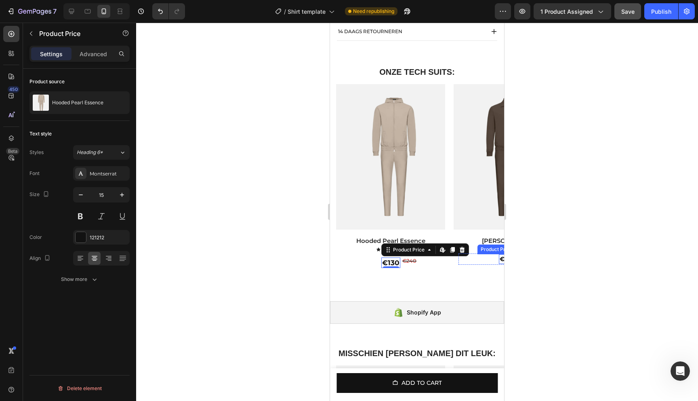
click at [502, 264] on div "€130" at bounding box center [507, 259] width 17 height 10
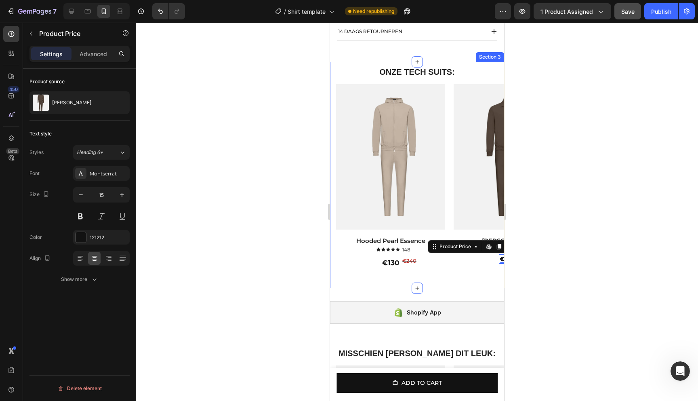
click at [449, 72] on div "ONZE TECH SUITS: Heading Row Product Images Hooded Pearl Essence Product Title …" at bounding box center [417, 175] width 174 height 227
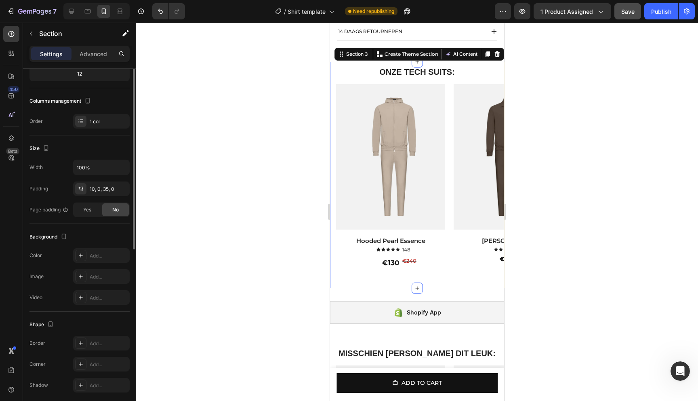
scroll to position [0, 0]
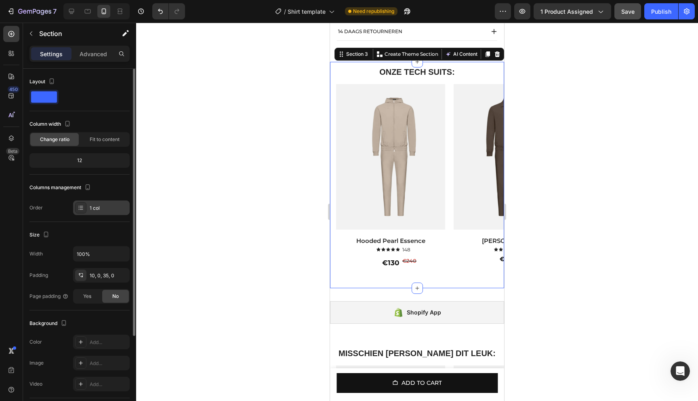
click at [95, 208] on div "1 col" at bounding box center [109, 208] width 38 height 7
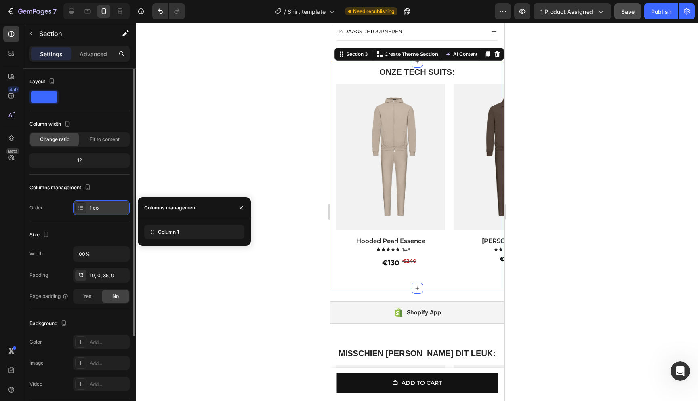
click at [99, 208] on div "1 col" at bounding box center [109, 208] width 38 height 7
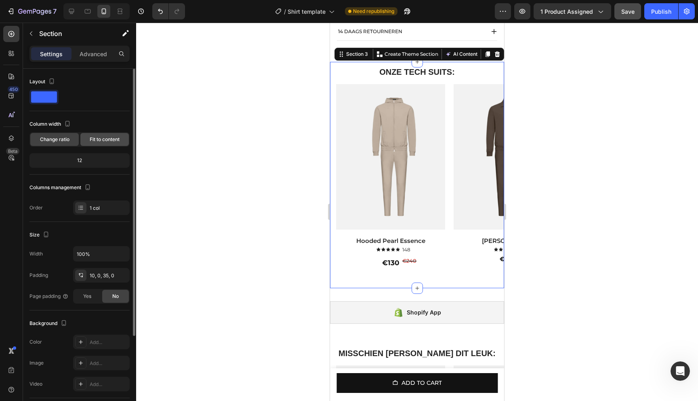
click at [114, 137] on span "Fit to content" at bounding box center [105, 139] width 30 height 7
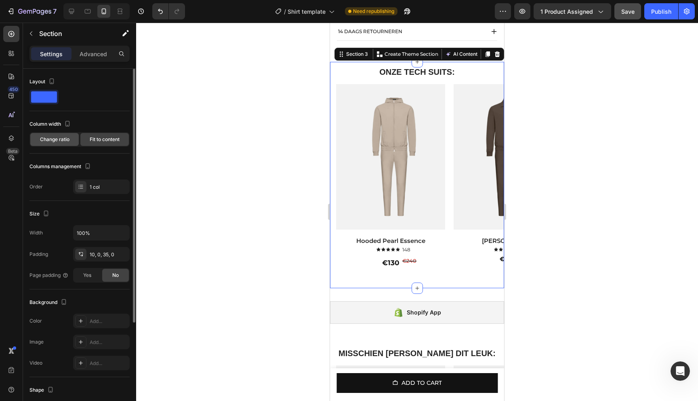
click at [75, 137] on div "Change ratio" at bounding box center [54, 139] width 49 height 13
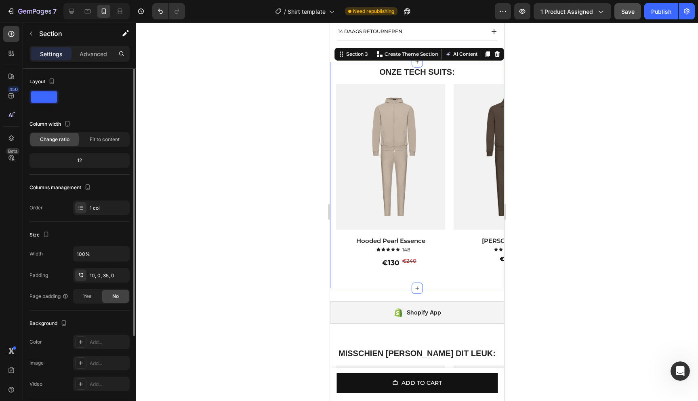
click at [53, 95] on span at bounding box center [44, 96] width 26 height 11
click at [103, 55] on p "Advanced" at bounding box center [93, 54] width 27 height 8
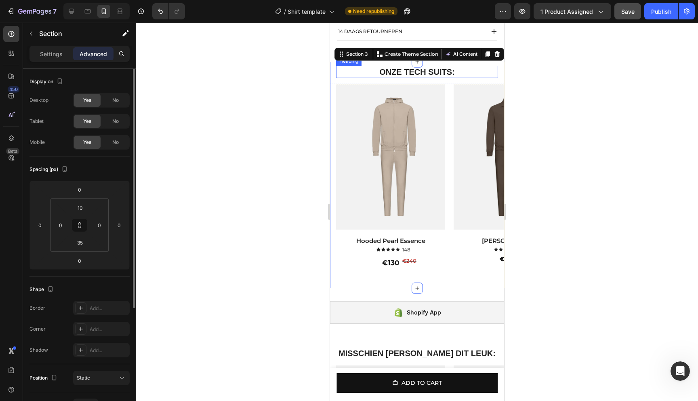
click at [459, 78] on h2 "ONZE TECH SUITS:" at bounding box center [417, 72] width 162 height 12
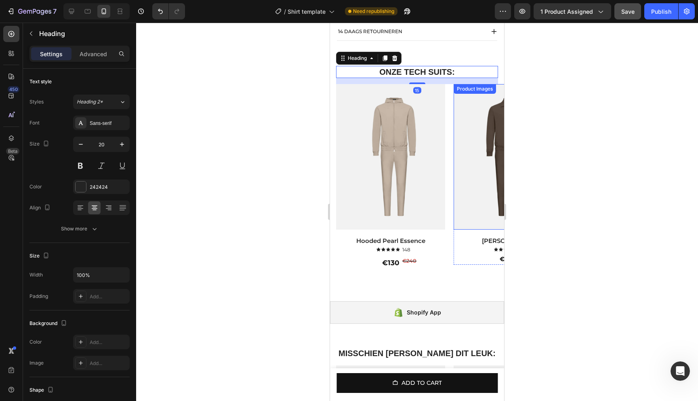
click at [442, 188] on img at bounding box center [390, 157] width 109 height 146
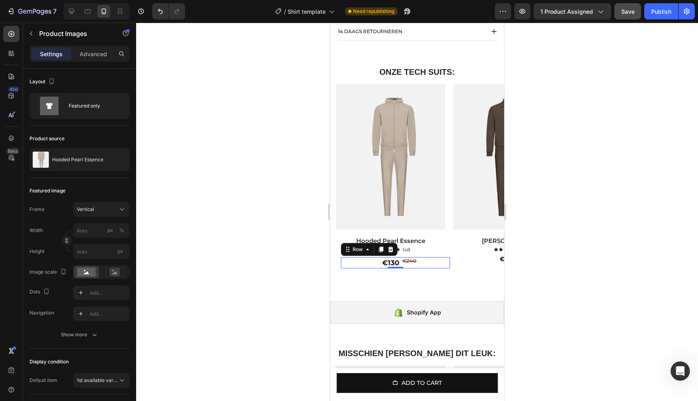
click at [424, 268] on div "€130 Product Price Product Price €240 Compare Price Compare Price Row 0" at bounding box center [395, 262] width 109 height 11
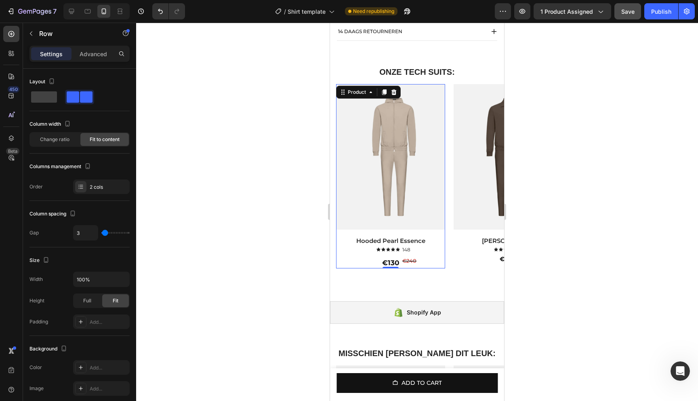
click at [416, 257] on div "Product Images Hooded Pearl Essence Product Title Icon Icon Icon Icon Icon Icon…" at bounding box center [390, 170] width 109 height 173
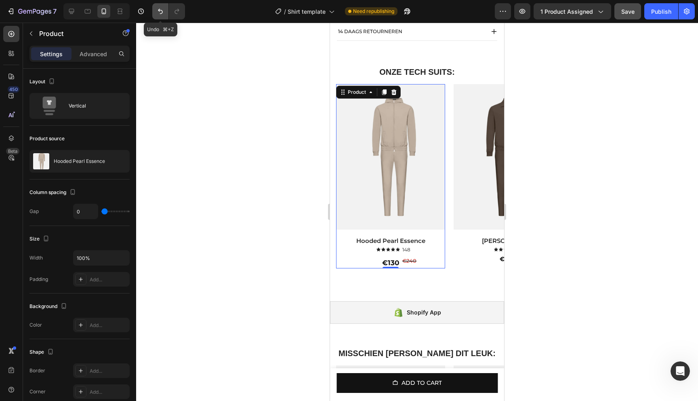
click at [154, 11] on button "Undo/Redo" at bounding box center [160, 11] width 16 height 16
click at [157, 11] on icon "Undo/Redo" at bounding box center [160, 11] width 8 height 8
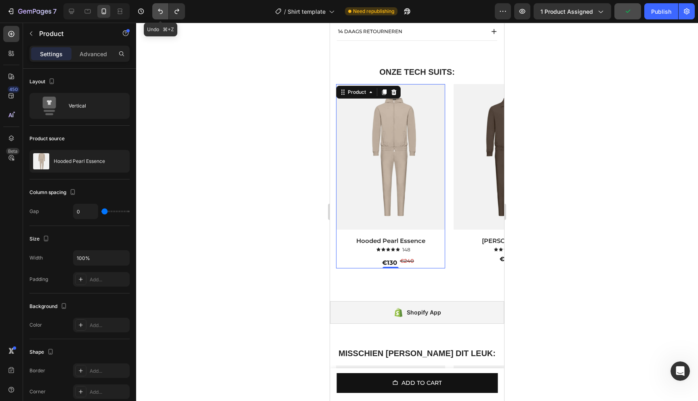
click at [157, 11] on icon "Undo/Redo" at bounding box center [160, 11] width 8 height 8
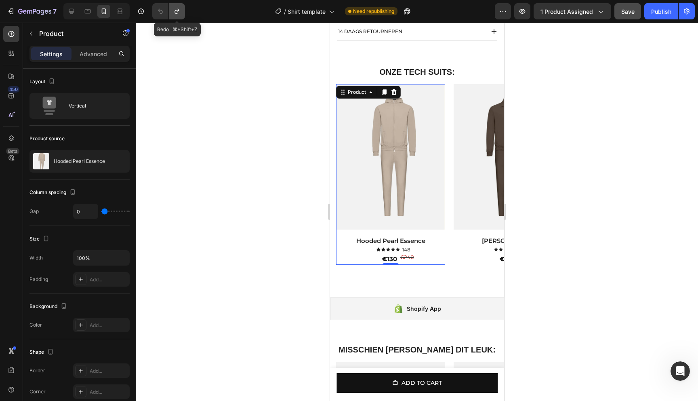
click at [175, 13] on icon "Undo/Redo" at bounding box center [177, 11] width 8 height 8
click at [175, 13] on icon "Undo/Redo" at bounding box center [177, 11] width 4 height 5
click at [567, 268] on div at bounding box center [417, 212] width 562 height 378
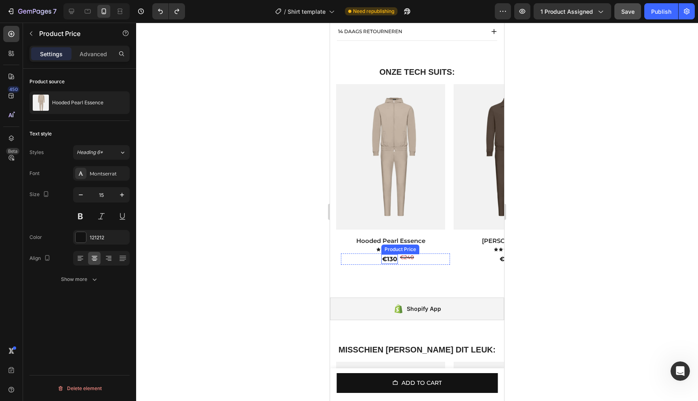
click at [390, 262] on div "€130" at bounding box center [390, 259] width 17 height 10
click at [379, 260] on div "€130 Product Price Edit content in Shopify 0 Product Price Edit content in Shop…" at bounding box center [369, 258] width 57 height 11
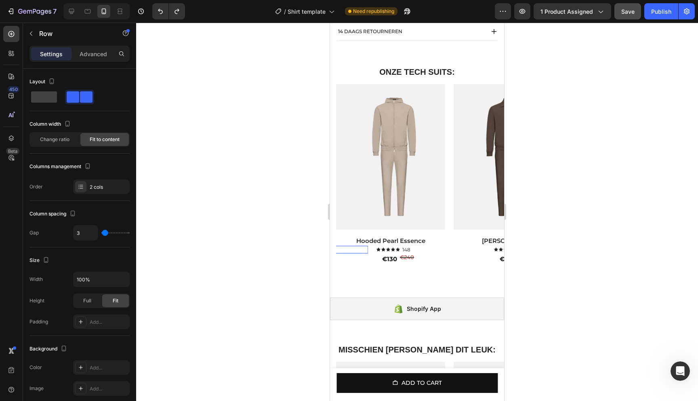
click at [364, 254] on div "Icon Icon Icon Icon Icon Icon List [STREET_ADDRESS]" at bounding box center [313, 250] width 109 height 8
click at [428, 254] on div "Icon Icon Icon Icon Icon Icon List [STREET_ADDRESS]" at bounding box center [431, 250] width 109 height 8
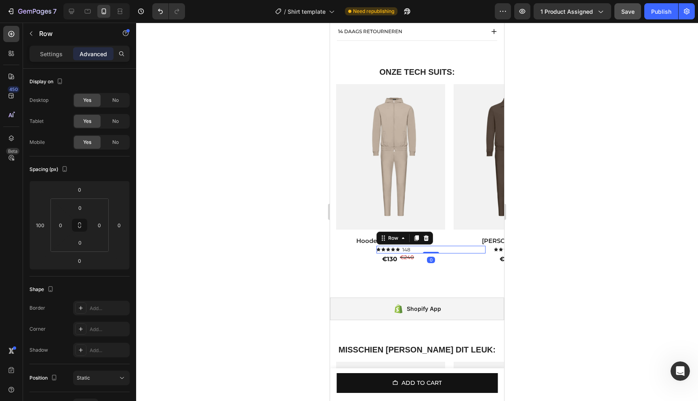
click at [414, 254] on div "Icon Icon Icon Icon Icon Icon List [STREET_ADDRESS]" at bounding box center [431, 250] width 109 height 8
click at [11, 56] on icon at bounding box center [11, 53] width 8 height 8
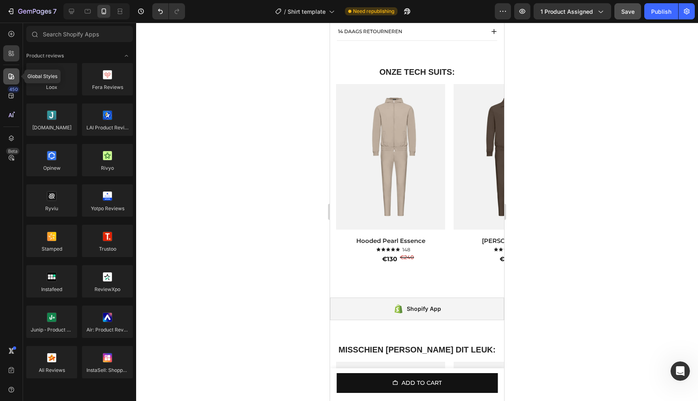
click at [15, 75] on icon at bounding box center [11, 76] width 8 height 8
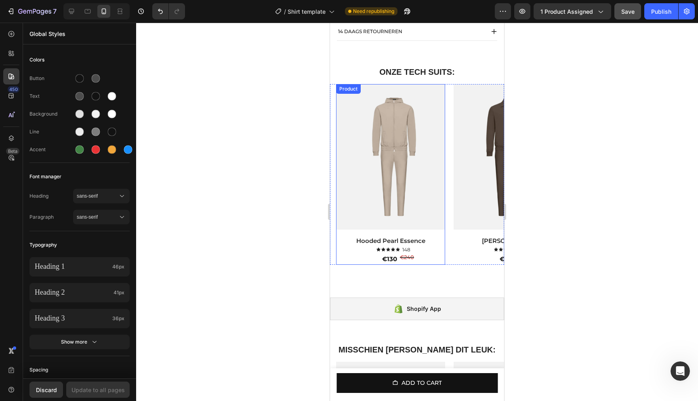
click at [413, 239] on div "Product Images Hooded Pearl Essence Product Title Icon Icon Icon Icon Icon Icon…" at bounding box center [390, 169] width 109 height 170
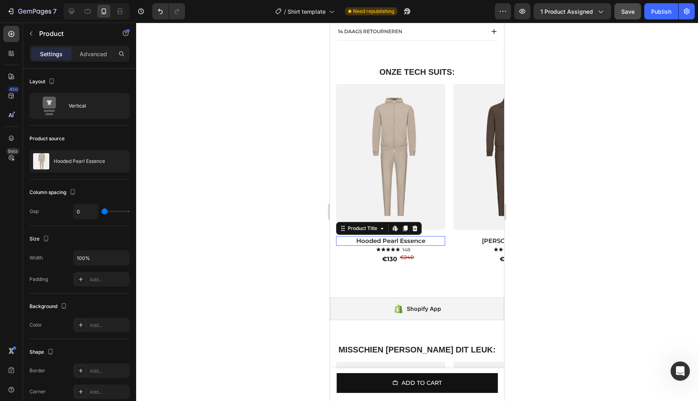
click at [388, 246] on div "Hooded Pearl Essence Product Title Edit content in Shopify 0" at bounding box center [390, 241] width 109 height 10
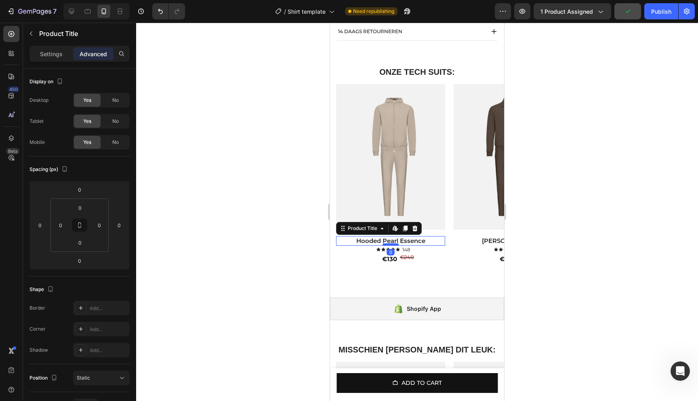
click at [385, 246] on div at bounding box center [391, 244] width 16 height 2
click at [380, 232] on icon at bounding box center [382, 228] width 6 height 6
click at [314, 245] on div at bounding box center [417, 212] width 562 height 378
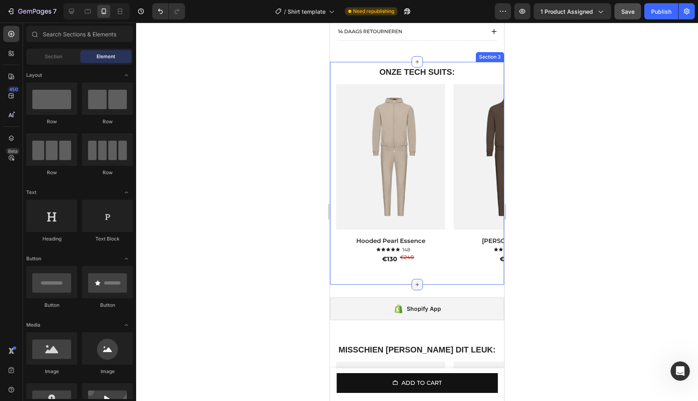
click at [416, 288] on icon at bounding box center [417, 284] width 6 height 6
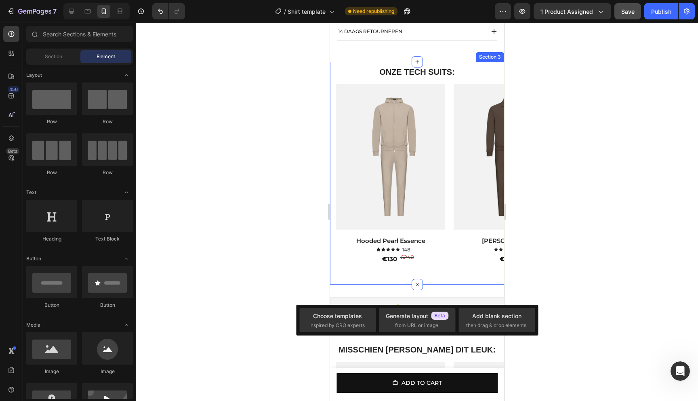
click at [393, 264] on div "€130" at bounding box center [390, 259] width 17 height 10
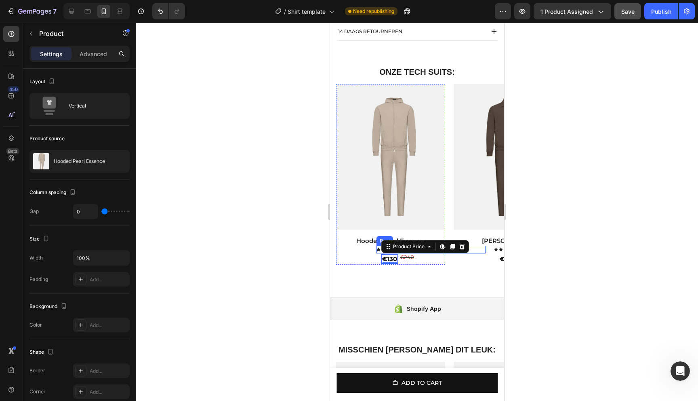
click at [376, 254] on div "Product Images Hooded Pearl Essence Product Title Icon Icon Icon Icon Icon Icon…" at bounding box center [390, 169] width 109 height 170
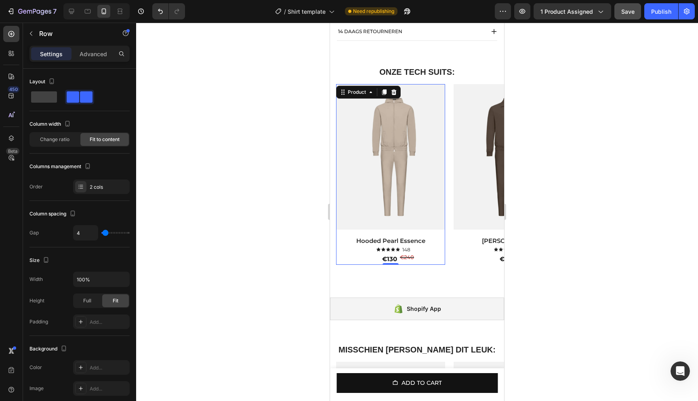
click at [367, 254] on div "Icon Icon Icon Icon Icon Icon List [STREET_ADDRESS]" at bounding box center [313, 250] width 109 height 8
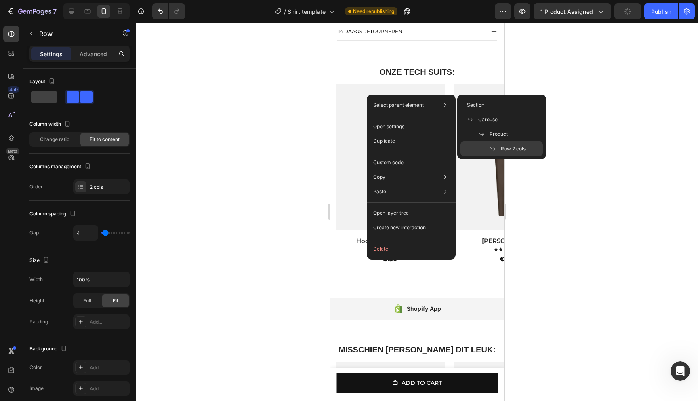
click at [624, 184] on div at bounding box center [417, 212] width 562 height 378
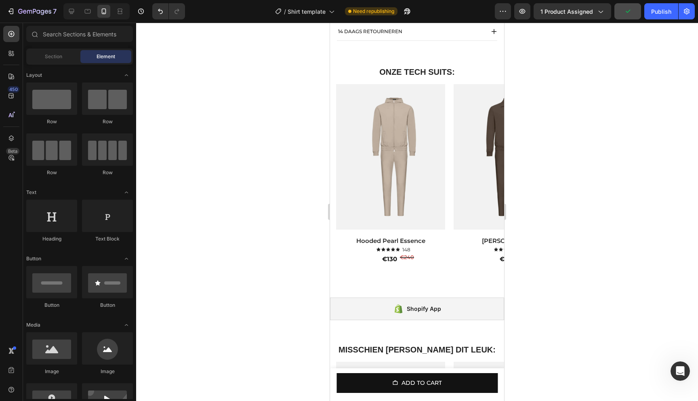
click at [624, 184] on div at bounding box center [417, 212] width 562 height 378
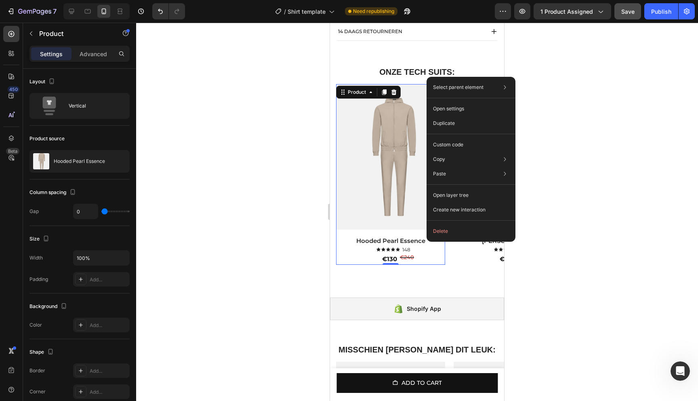
click at [580, 215] on div at bounding box center [417, 212] width 562 height 378
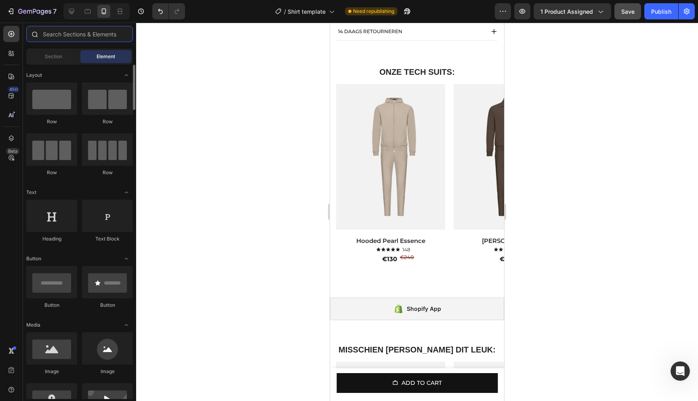
click at [78, 37] on input "text" at bounding box center [79, 34] width 107 height 16
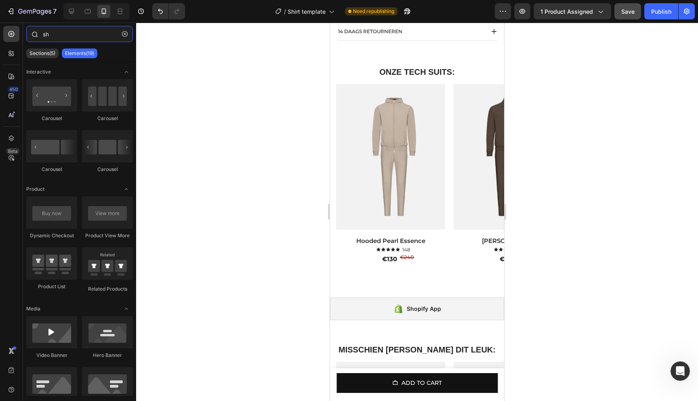
type input "s"
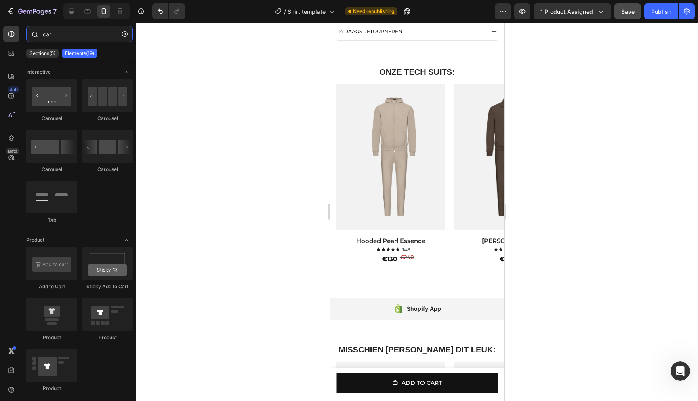
type input "cart"
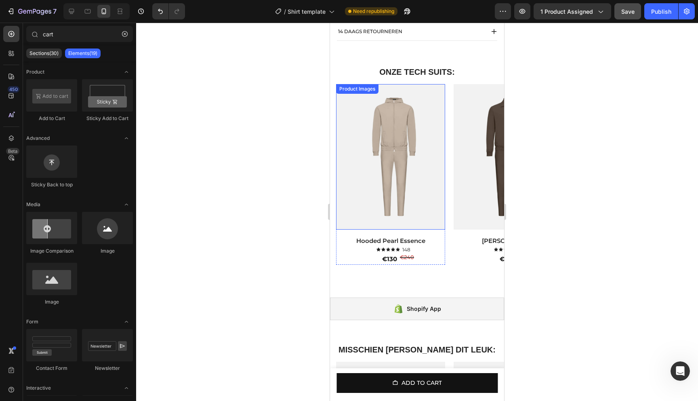
click at [427, 98] on img at bounding box center [390, 157] width 109 height 146
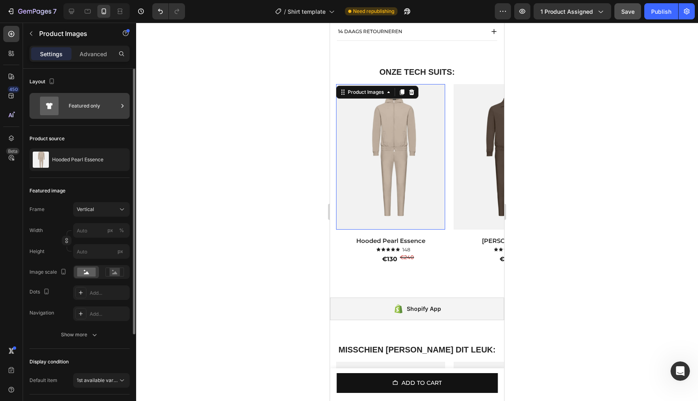
click at [80, 104] on div "Featured only" at bounding box center [93, 106] width 49 height 19
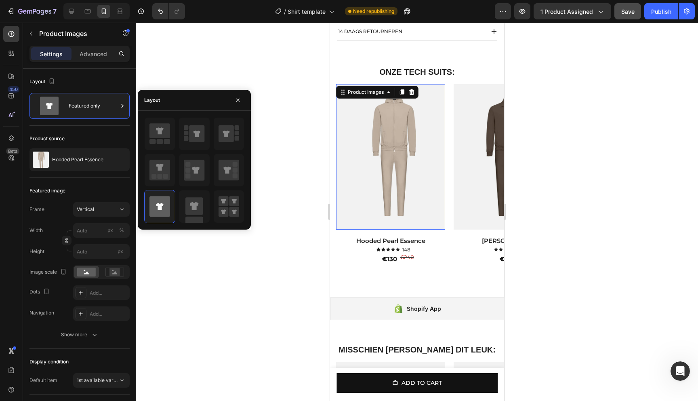
click at [281, 59] on div at bounding box center [417, 212] width 562 height 378
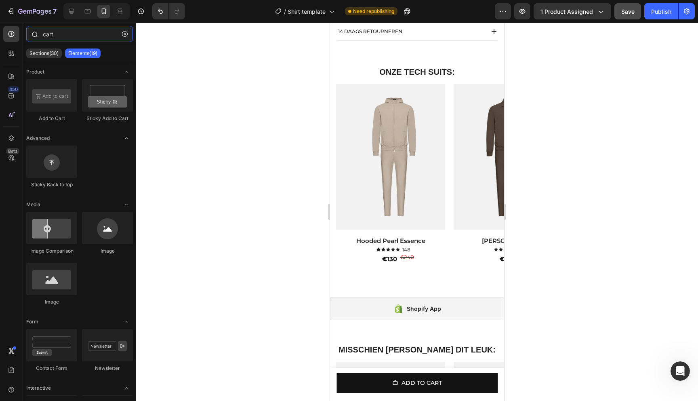
click at [54, 36] on input "cart" at bounding box center [79, 34] width 107 height 16
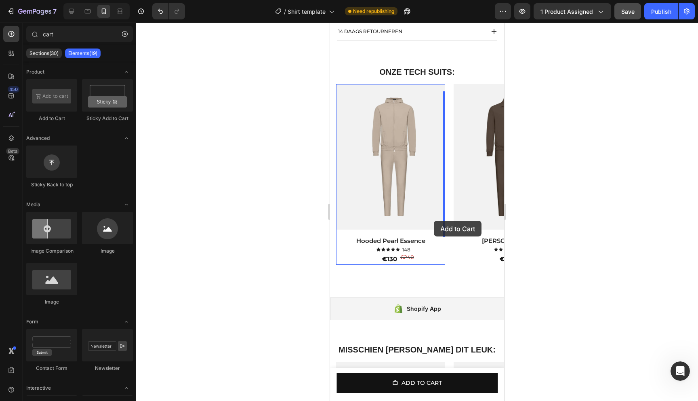
drag, startPoint x: 389, startPoint y: 131, endPoint x: 434, endPoint y: 221, distance: 100.3
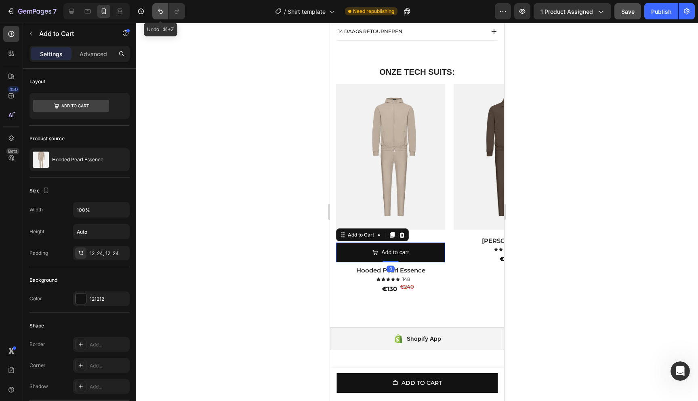
click at [158, 15] on button "Undo/Redo" at bounding box center [160, 11] width 16 height 16
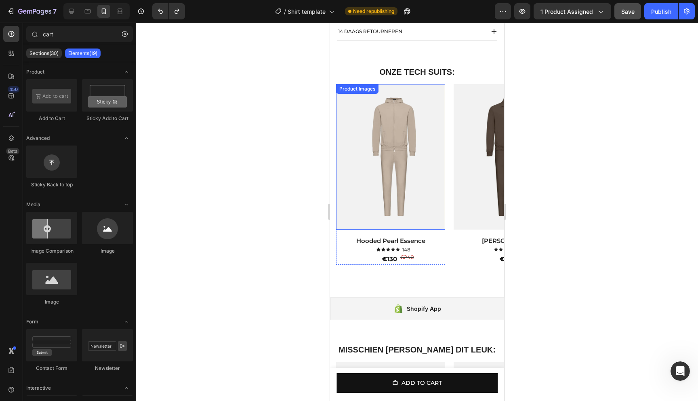
click at [432, 221] on img at bounding box center [390, 157] width 109 height 146
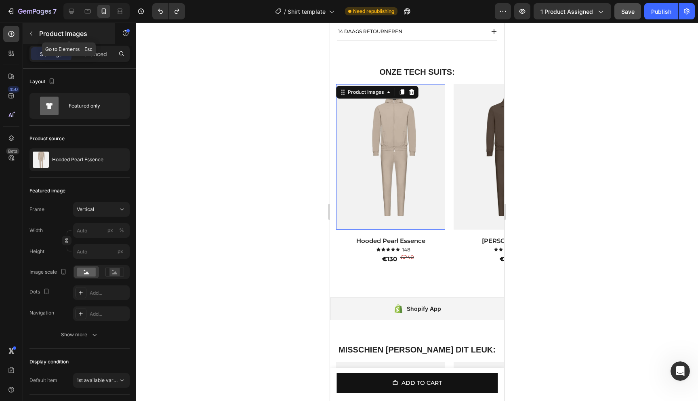
click at [30, 33] on icon "button" at bounding box center [31, 33] width 6 height 6
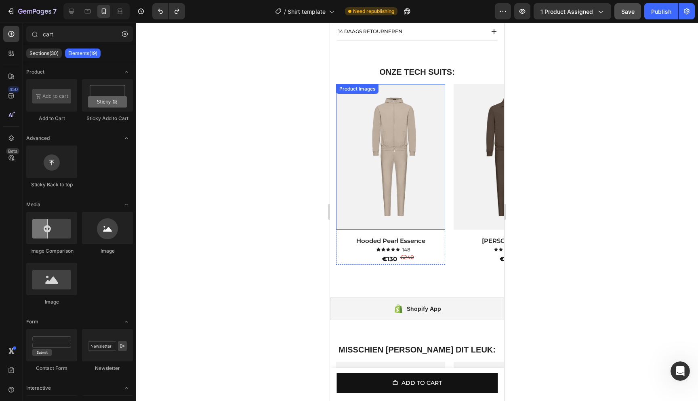
click at [422, 169] on img at bounding box center [390, 157] width 109 height 146
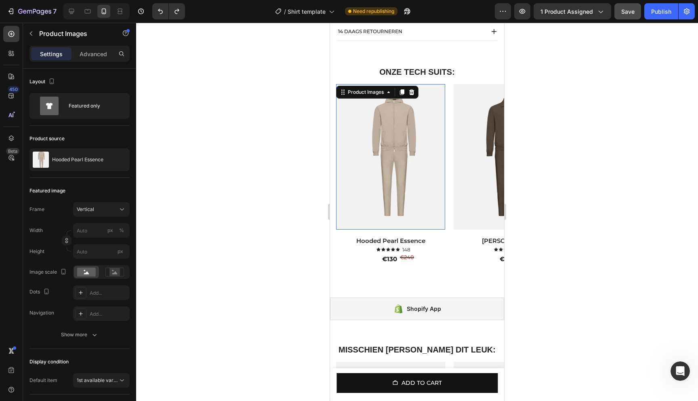
click at [567, 78] on div at bounding box center [417, 212] width 562 height 378
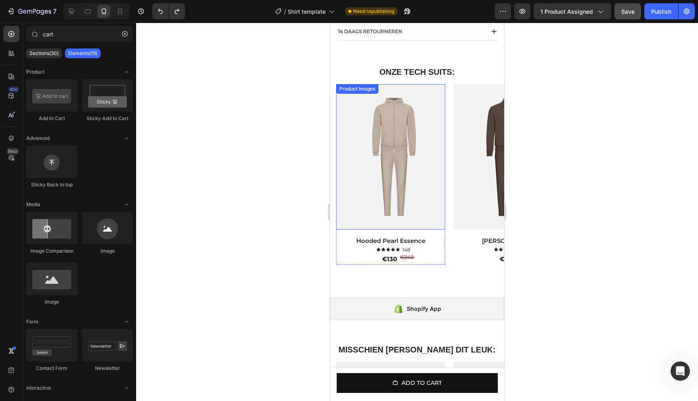
click at [342, 138] on img at bounding box center [390, 157] width 109 height 146
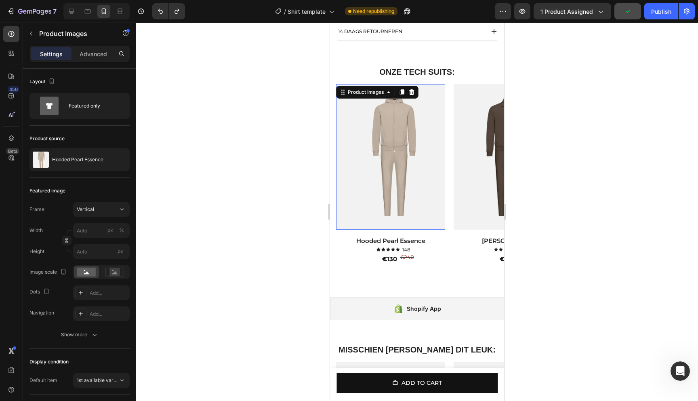
click at [610, 92] on div at bounding box center [417, 212] width 562 height 378
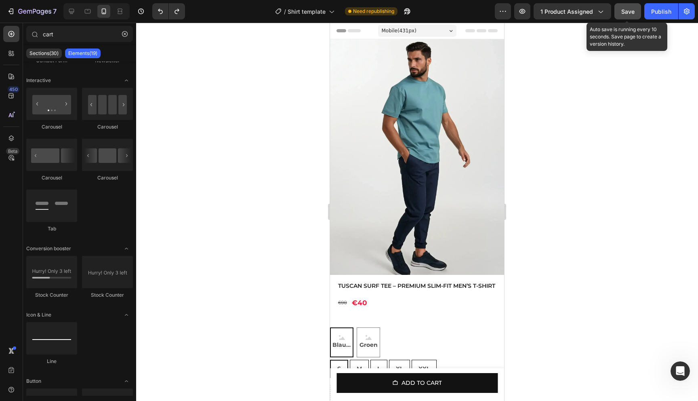
click at [629, 18] on button "Save" at bounding box center [628, 11] width 27 height 16
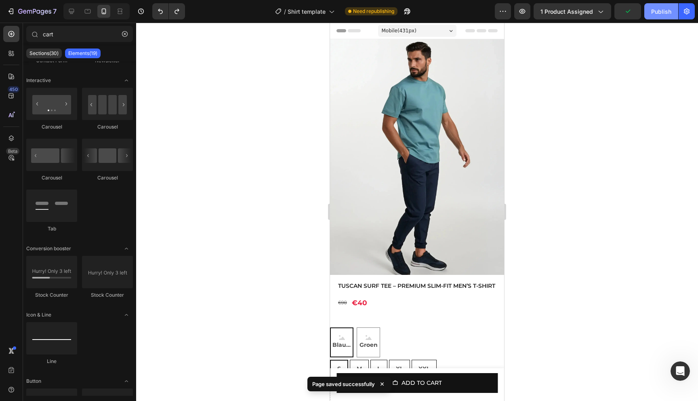
click at [652, 15] on div "Publish" at bounding box center [662, 11] width 20 height 8
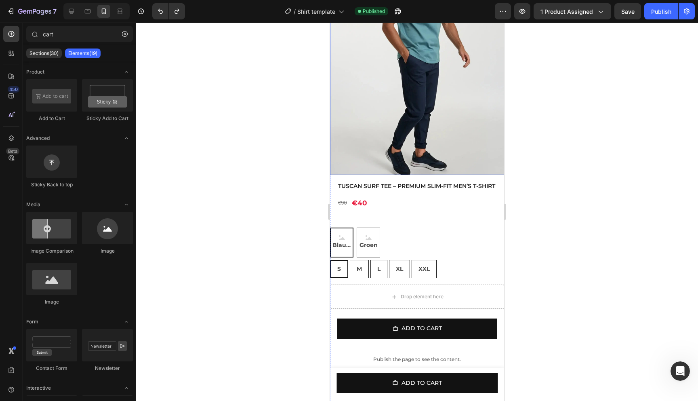
scroll to position [118, 0]
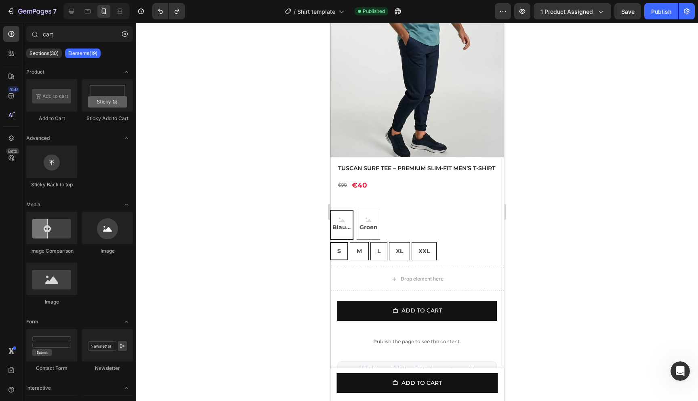
click at [397, 222] on div "Blauw Blauw Blauw [PERSON_NAME] [PERSON_NAME] [PERSON_NAME]" at bounding box center [417, 225] width 174 height 30
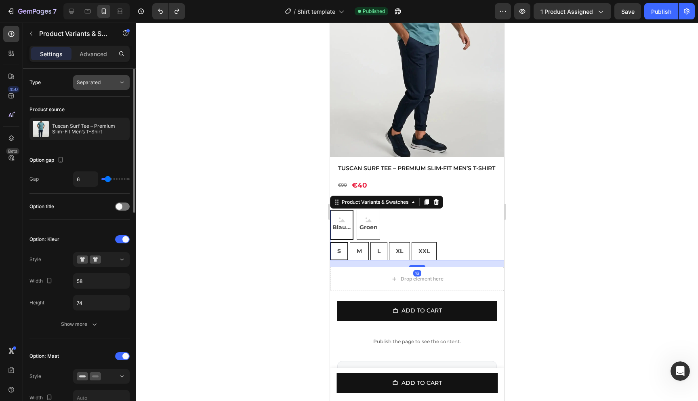
click at [89, 87] on button "Separated" at bounding box center [101, 82] width 57 height 15
click at [203, 89] on div at bounding box center [417, 212] width 562 height 378
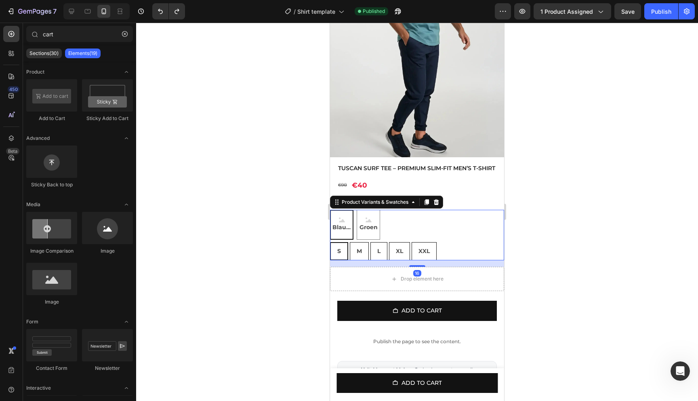
click at [414, 226] on div "Blauw Blauw Blauw [PERSON_NAME] [PERSON_NAME] [PERSON_NAME]" at bounding box center [417, 225] width 174 height 30
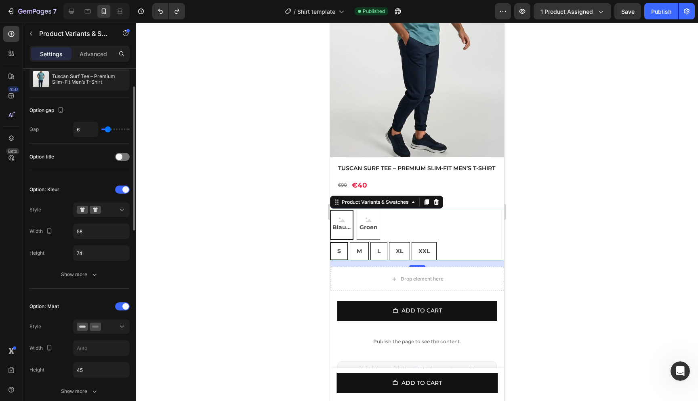
scroll to position [50, 0]
